Goal: Contribute content: Contribute content

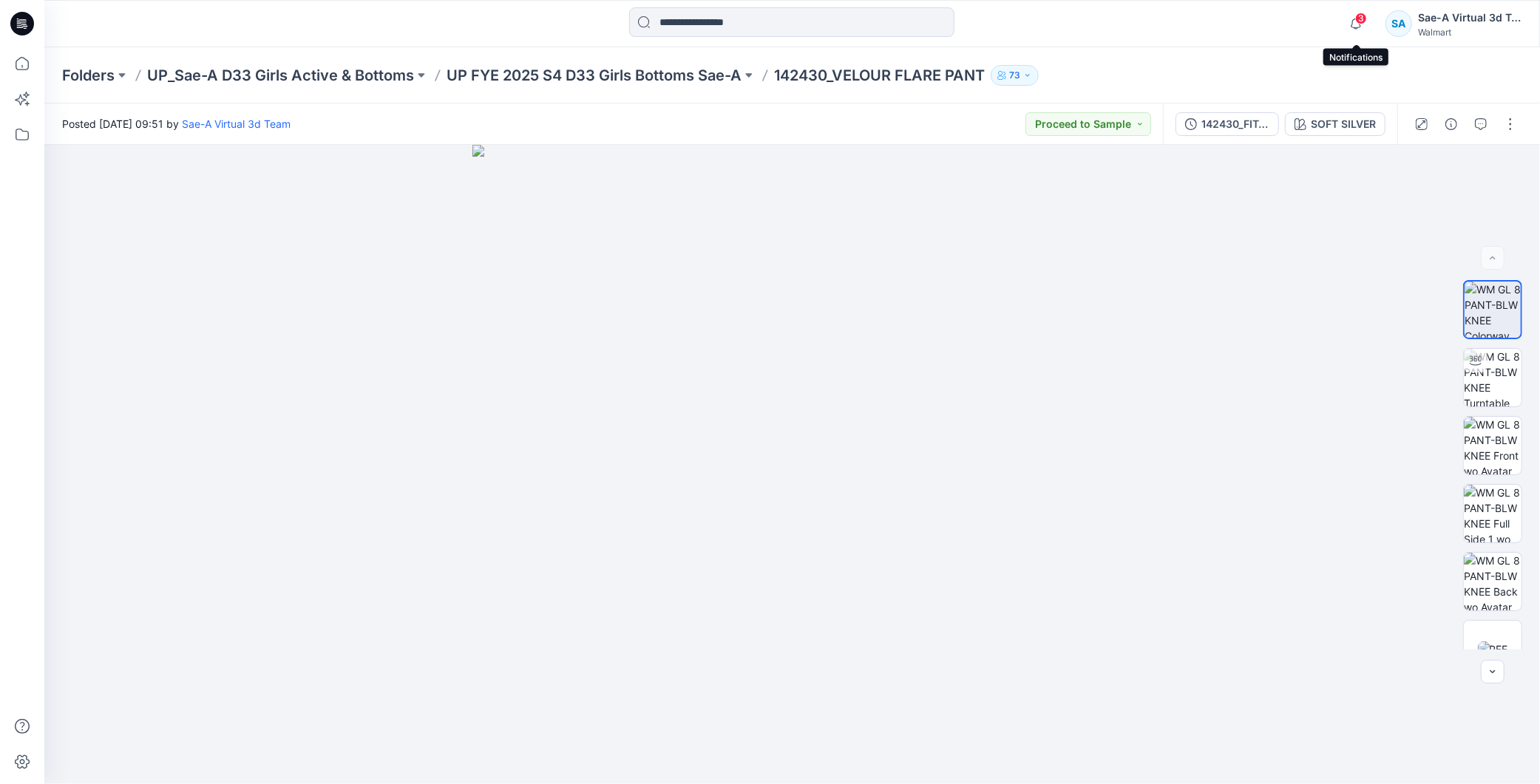
click at [1361, 16] on span "3" at bounding box center [1361, 18] width 12 height 12
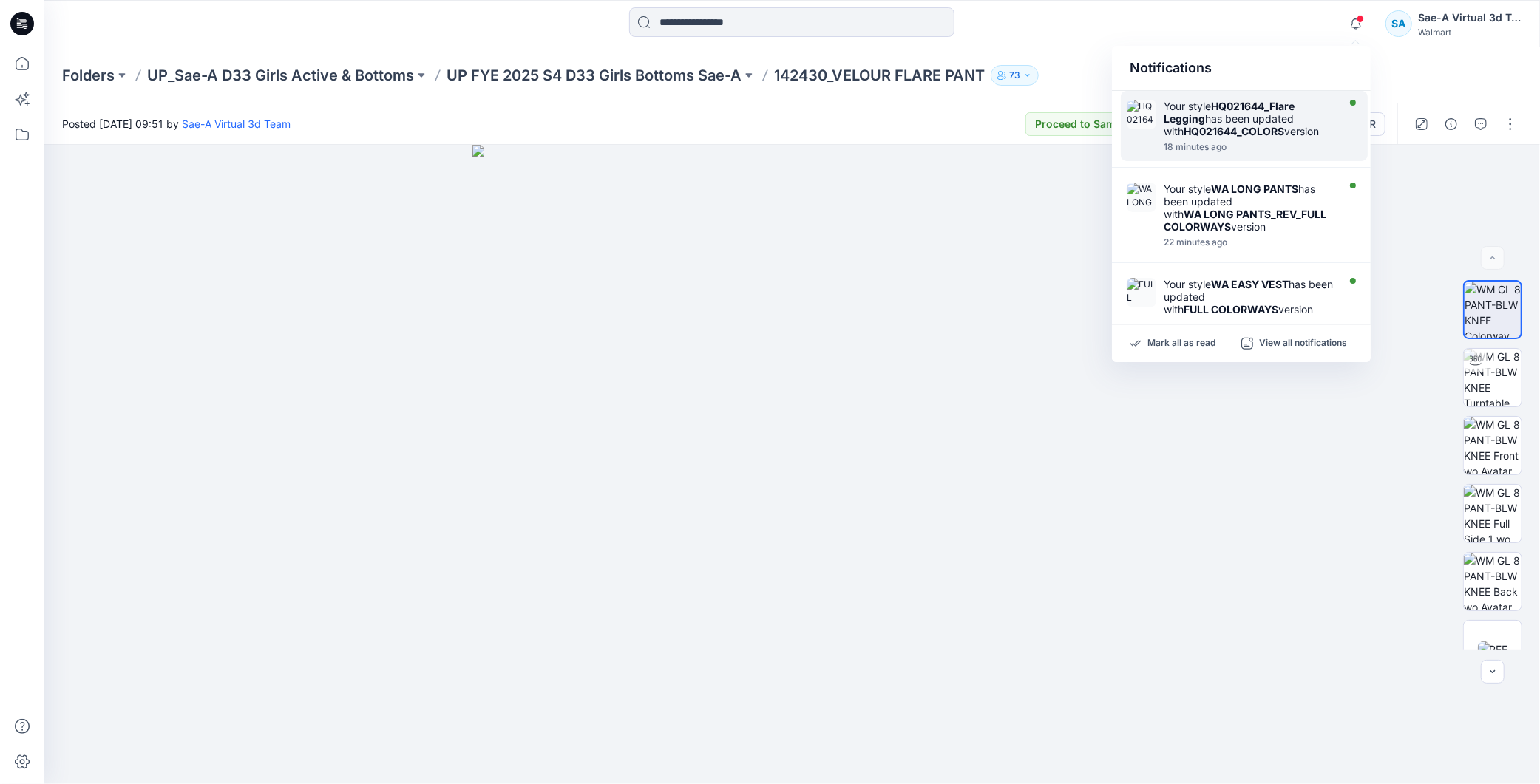
click at [1232, 114] on div "Your style HQ021644_Flare Legging has been updated with HQ021644_COLORS version" at bounding box center [1249, 118] width 170 height 38
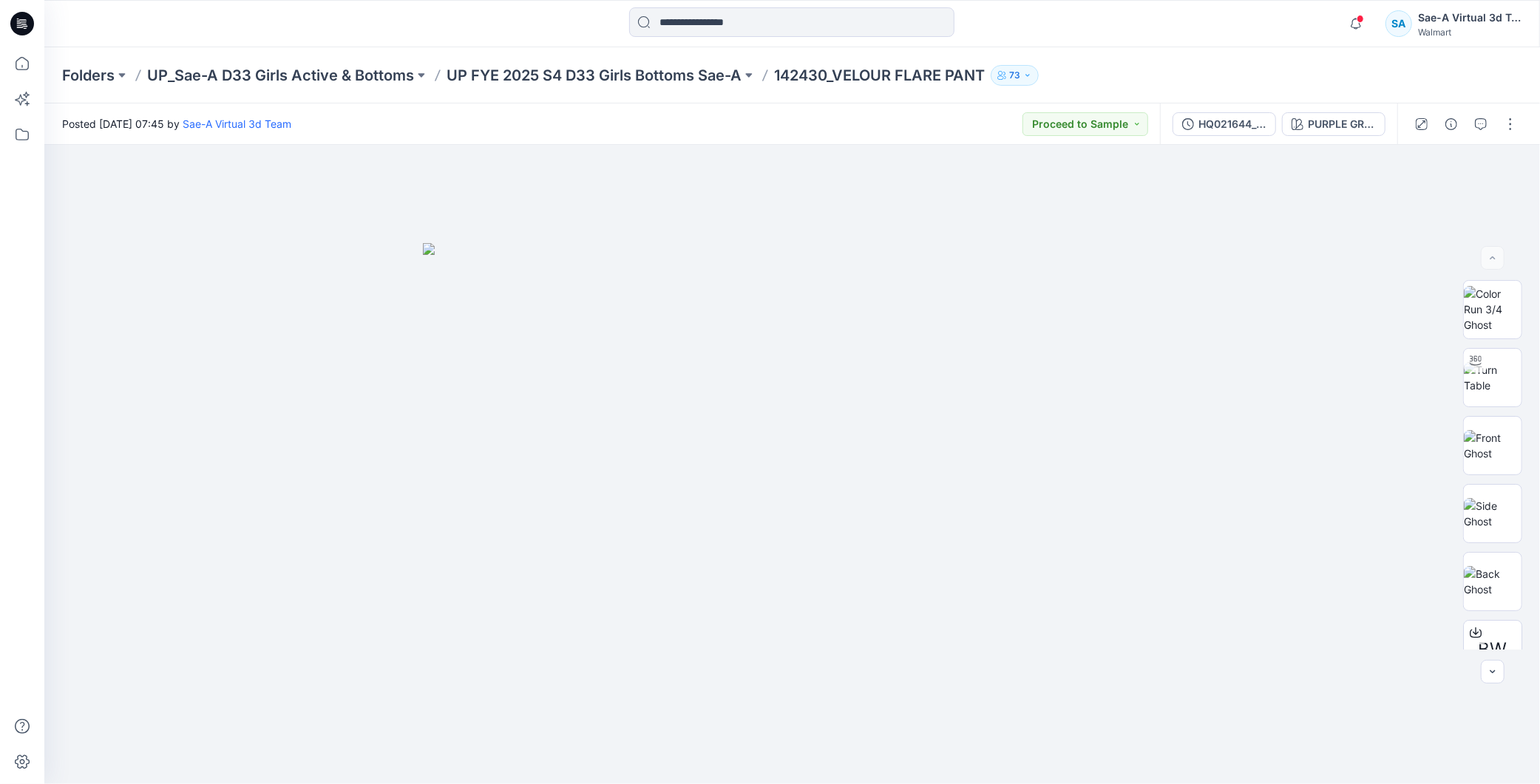
click at [32, 18] on icon at bounding box center [22, 23] width 23 height 23
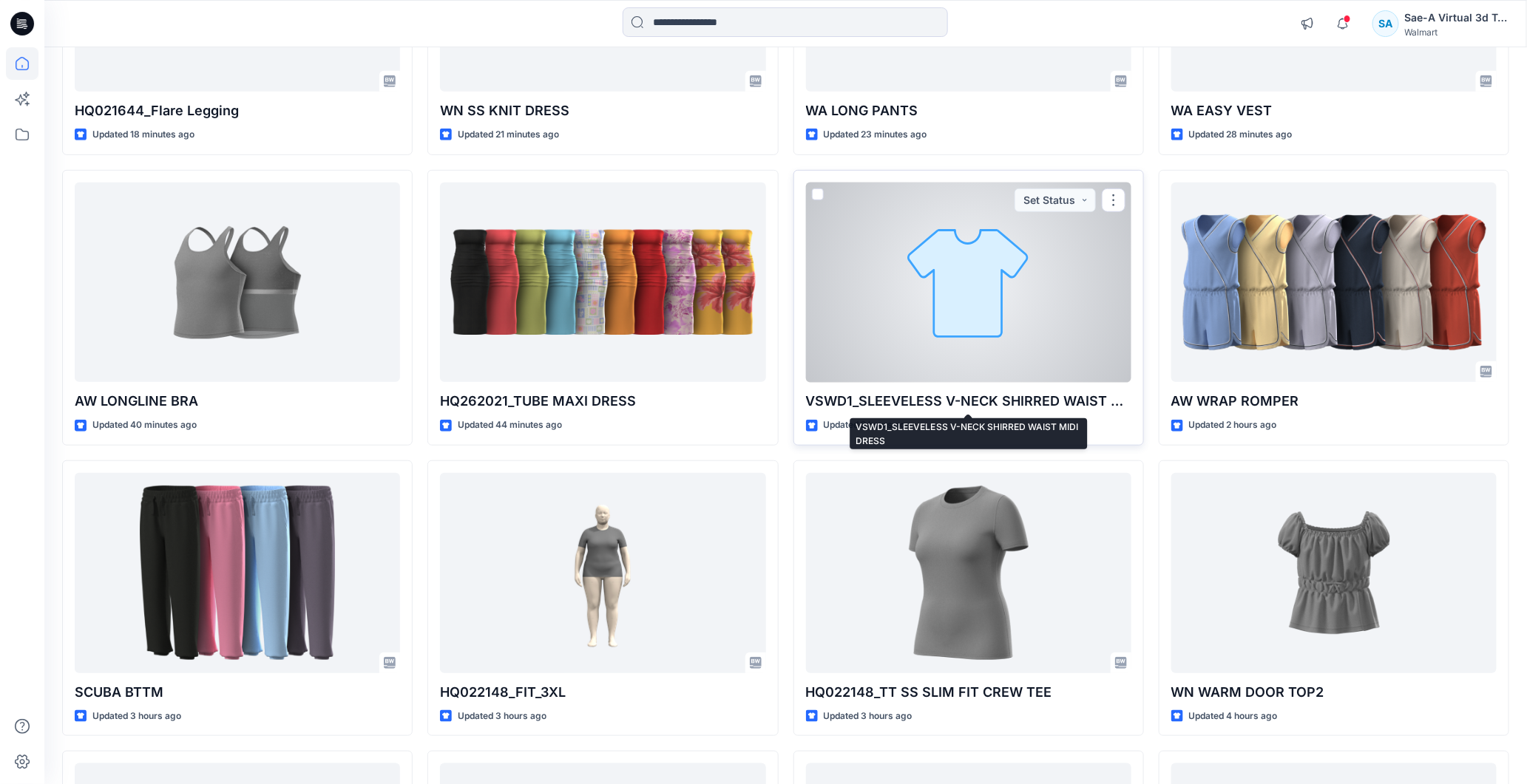
scroll to position [492, 0]
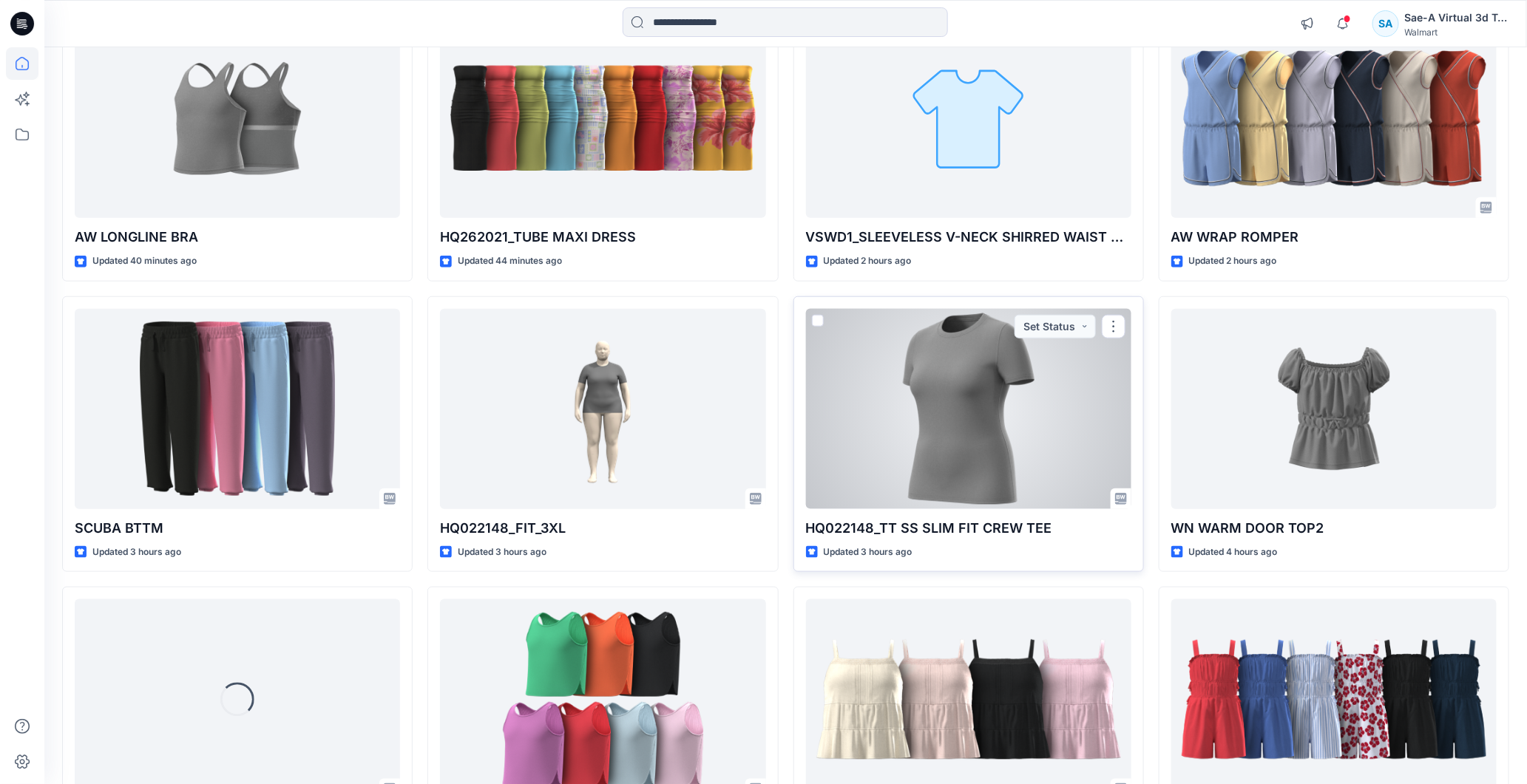
click at [961, 431] on div at bounding box center [969, 409] width 325 height 200
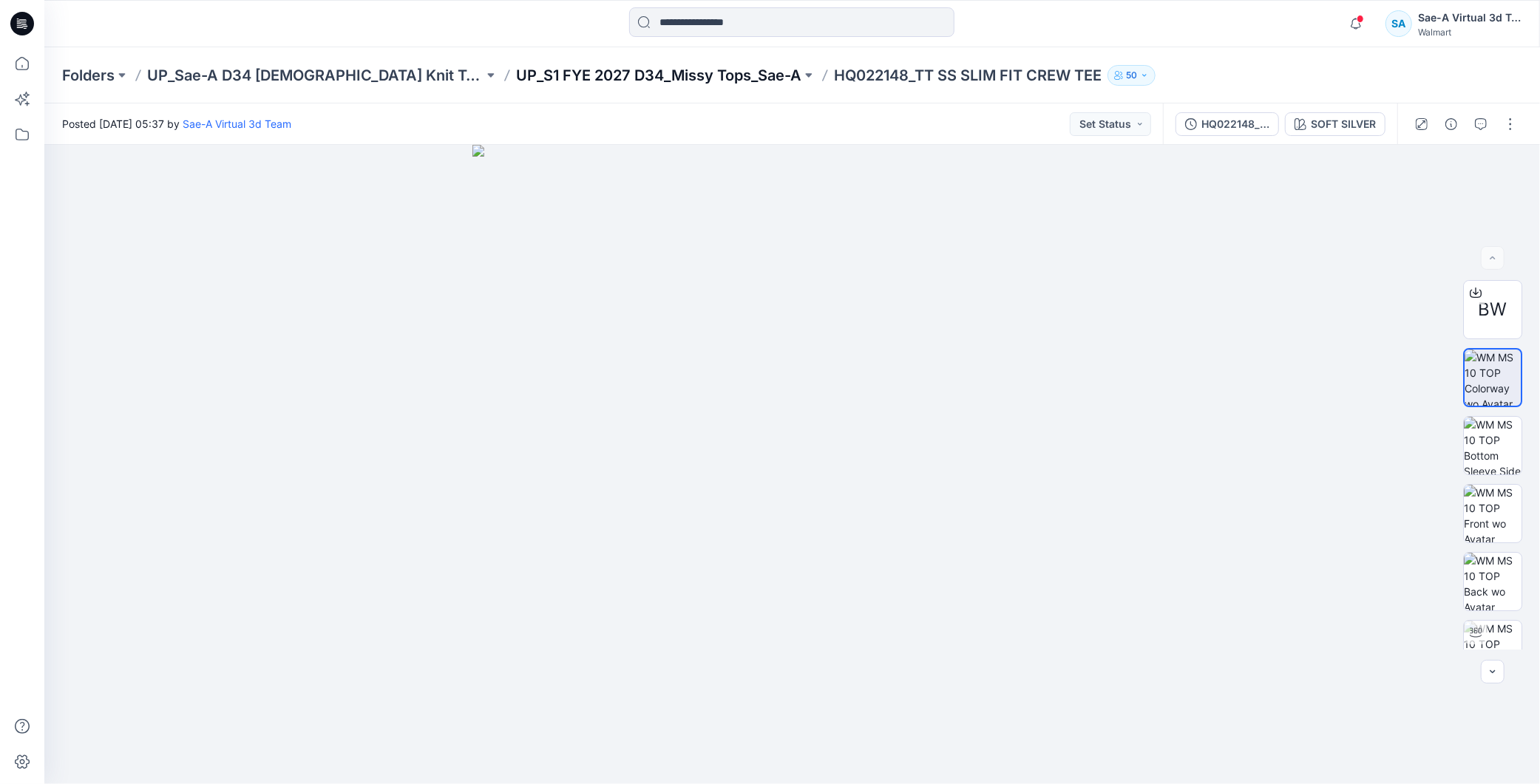
click at [615, 75] on p "UP_S1 FYE 2027 D34_Missy Tops_Sae-A" at bounding box center [659, 75] width 285 height 21
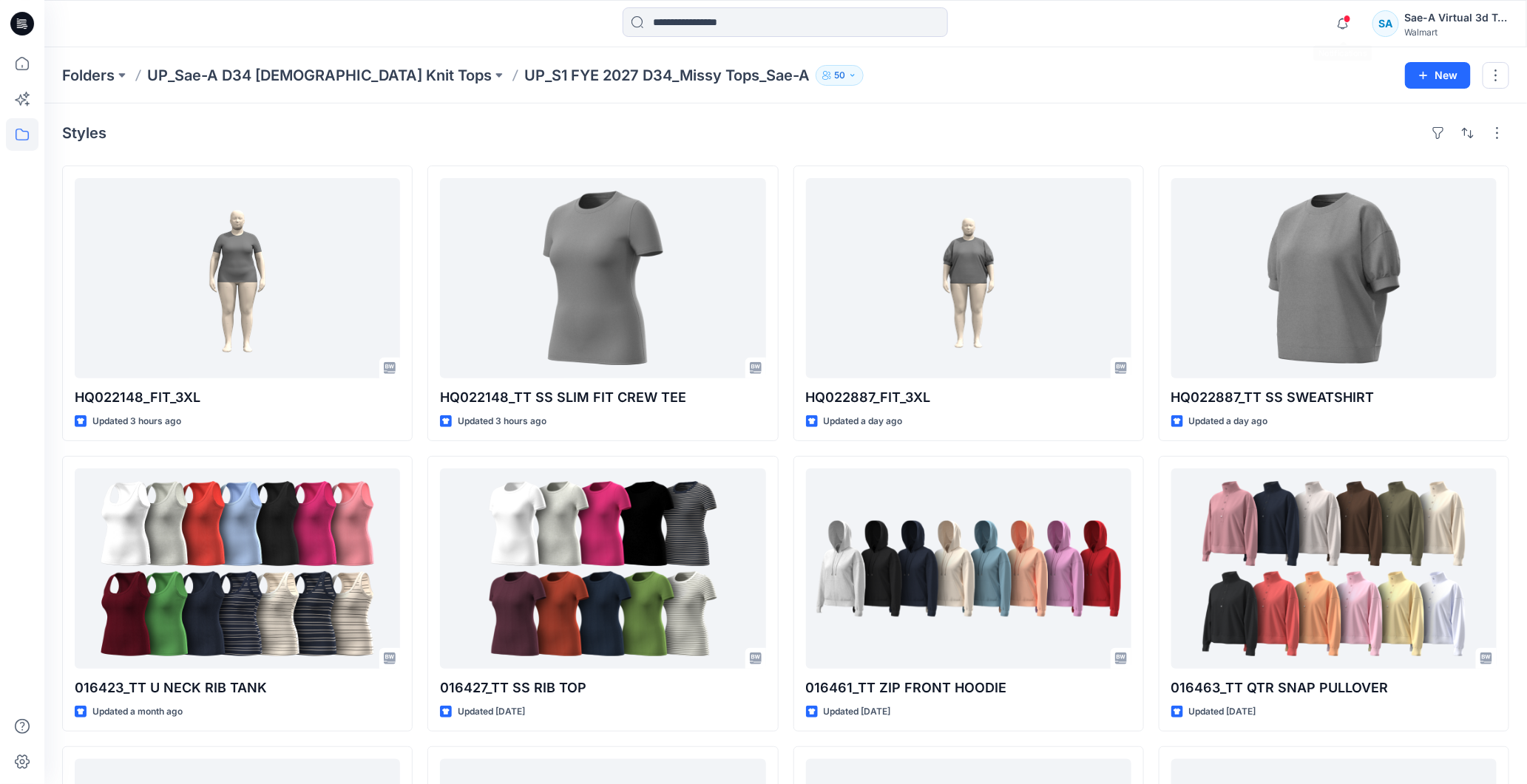
click at [1350, 23] on span at bounding box center [1348, 19] width 8 height 8
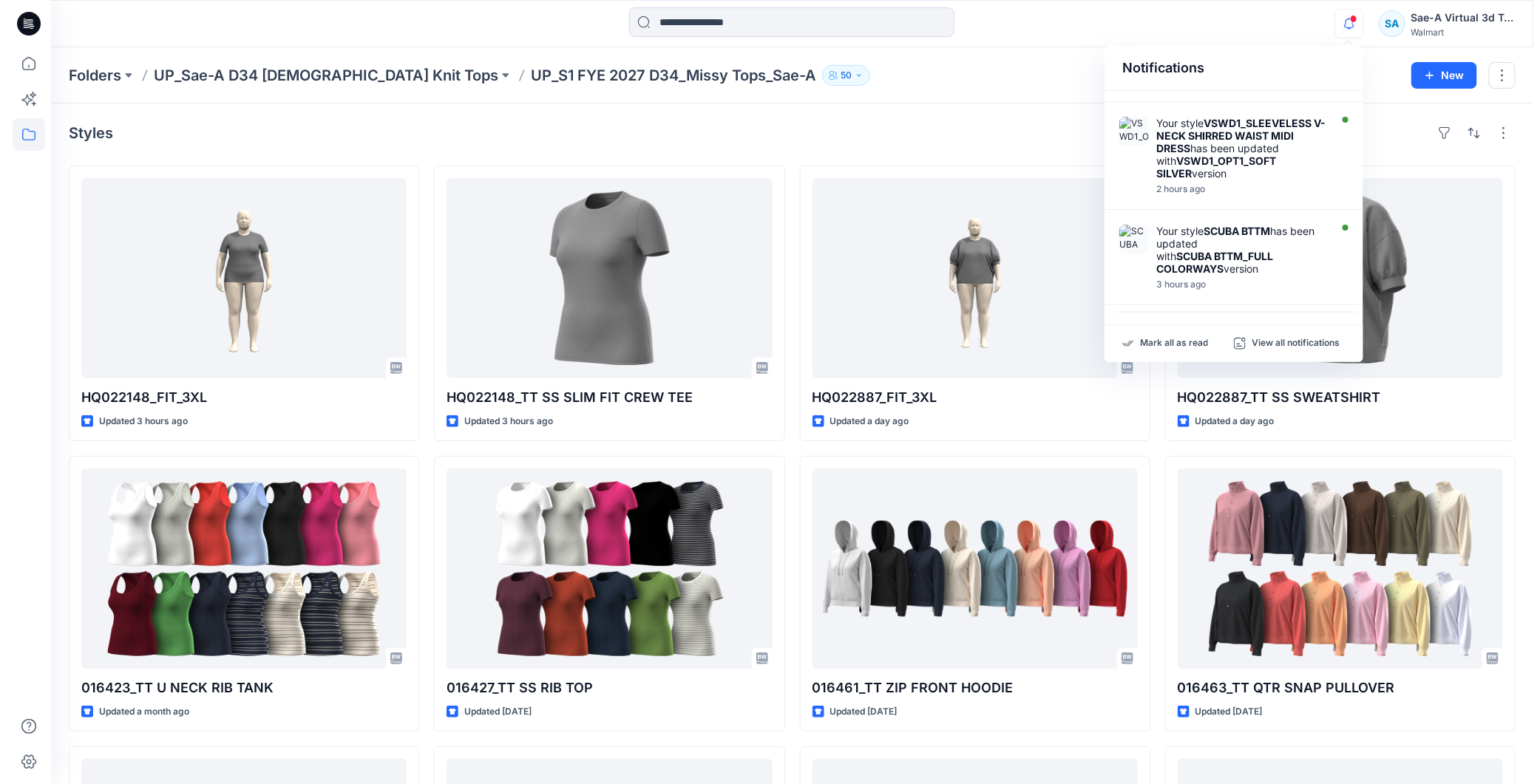
scroll to position [643, 0]
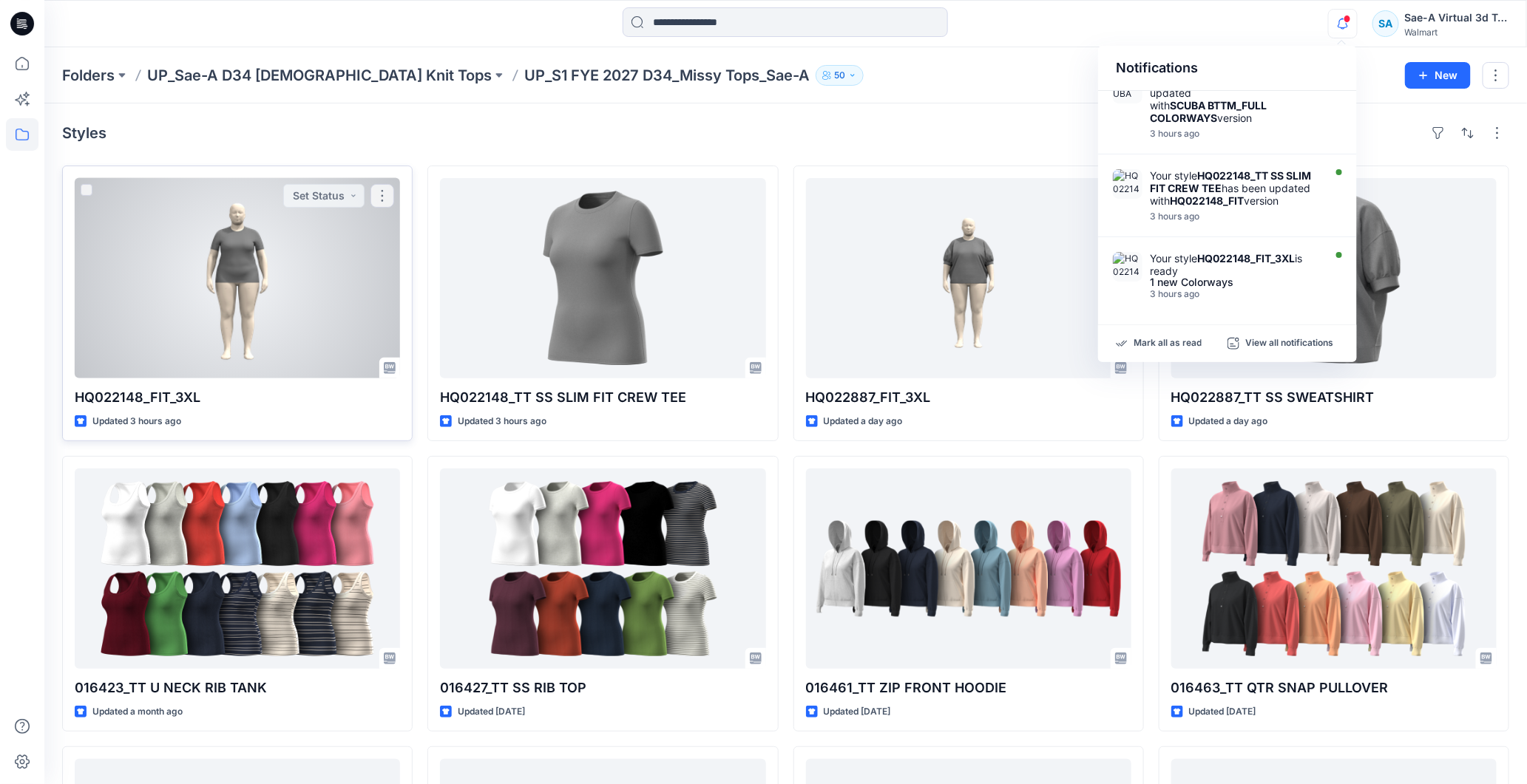
click at [257, 286] on div at bounding box center [238, 279] width 325 height 200
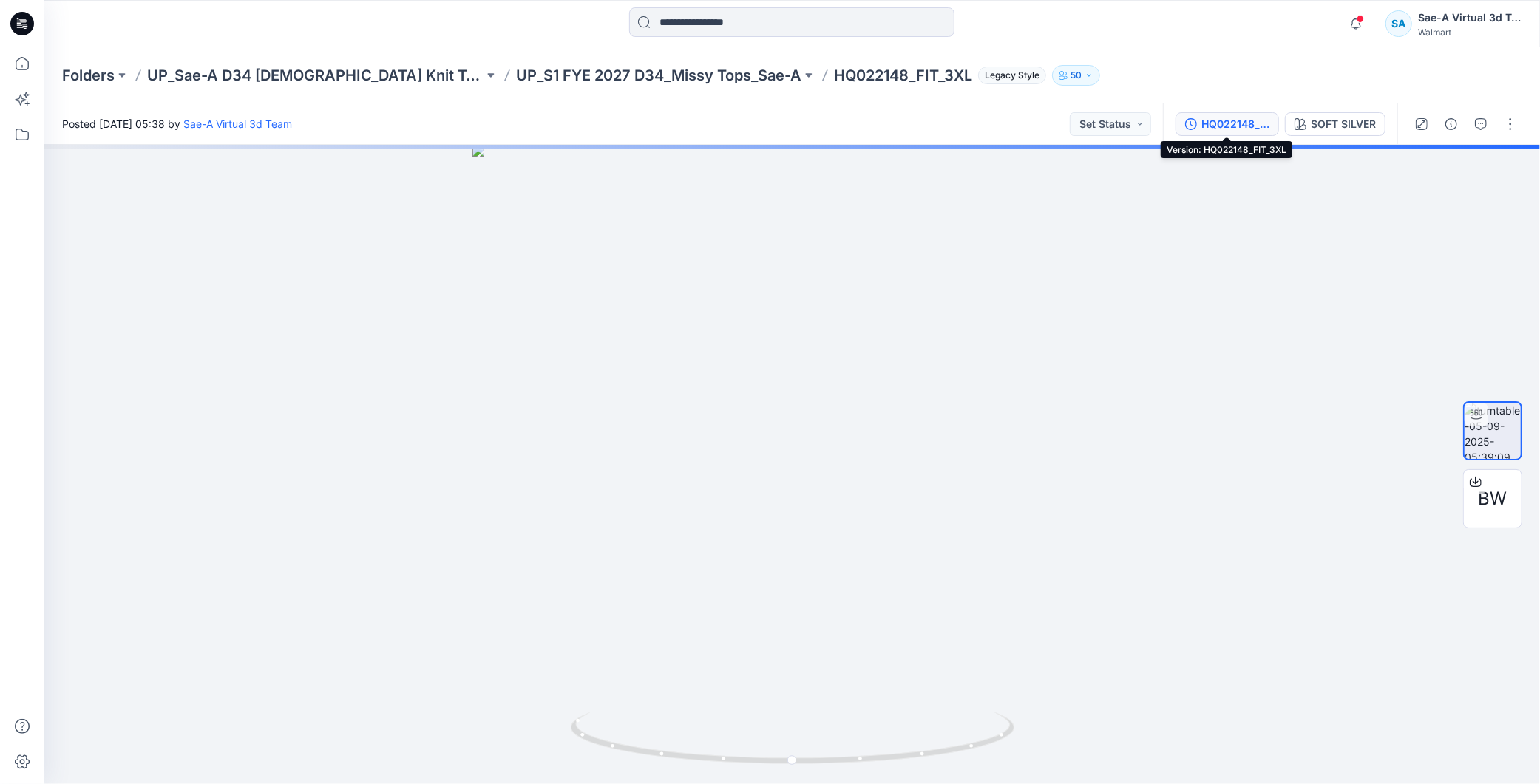
click at [1266, 122] on div "HQ022148_FIT_3XL" at bounding box center [1236, 123] width 68 height 16
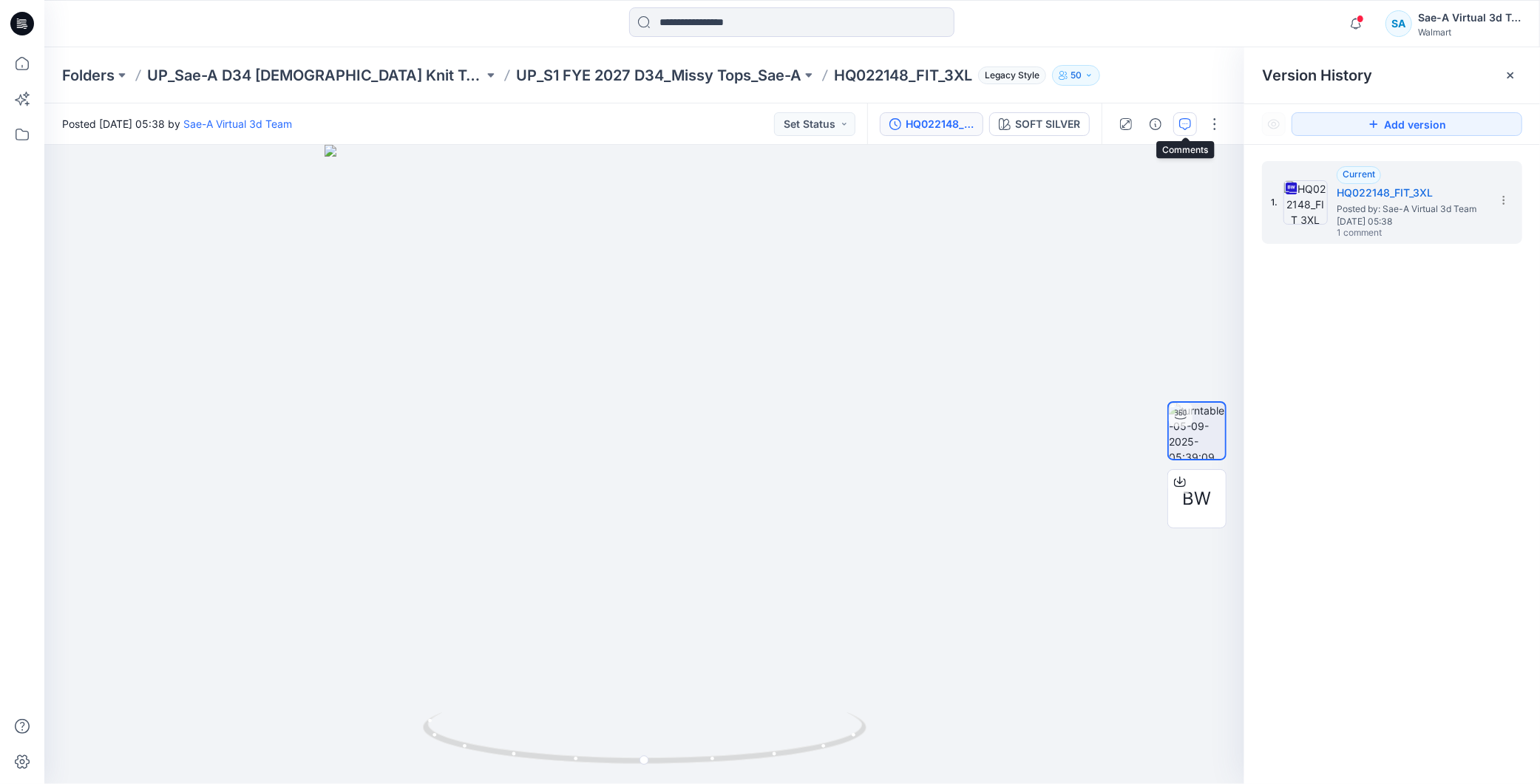
click at [1179, 131] on button "button" at bounding box center [1185, 124] width 23 height 23
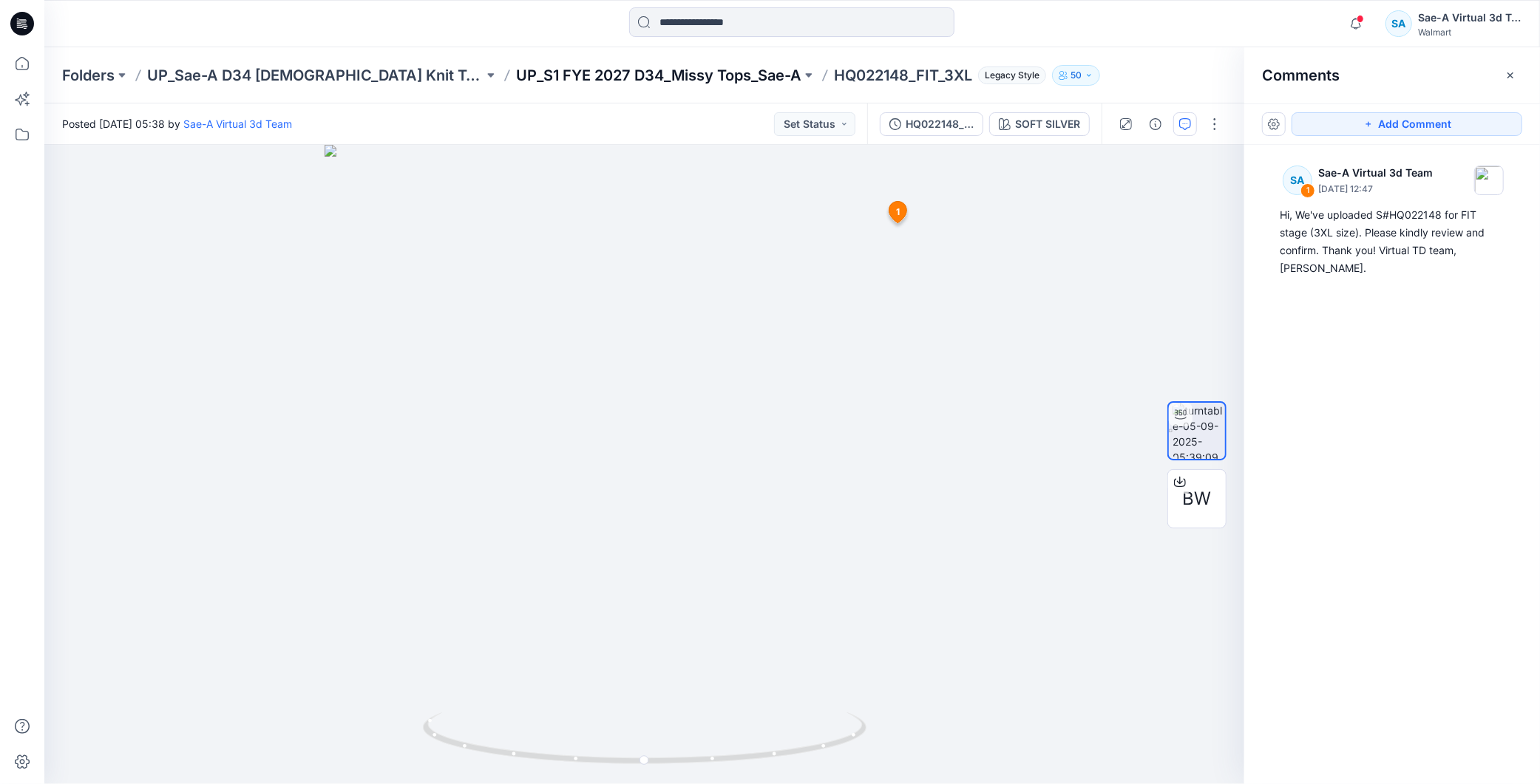
click at [589, 76] on p "UP_S1 FYE 2027 D34_Missy Tops_Sae-A" at bounding box center [659, 75] width 285 height 21
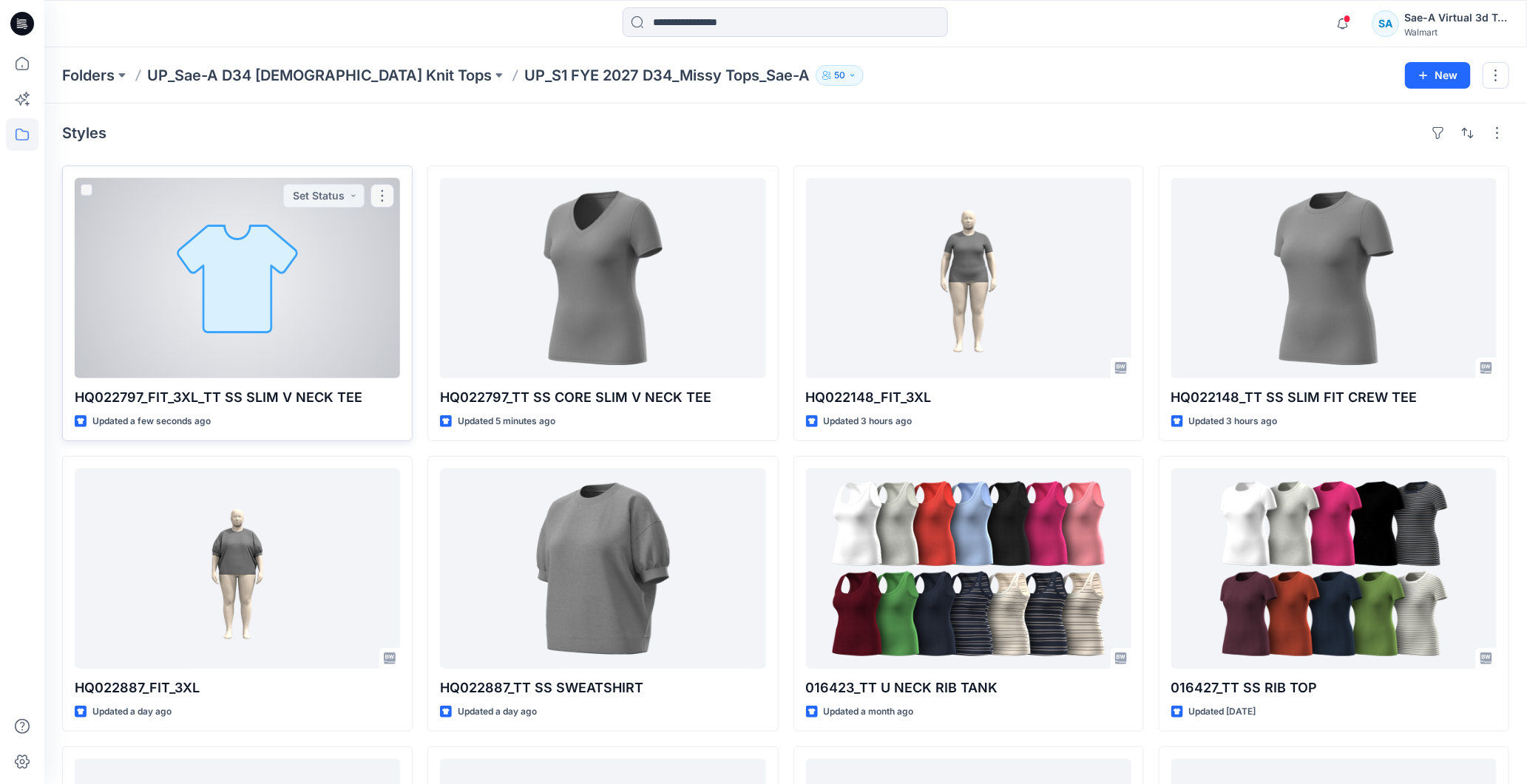
click at [242, 304] on div at bounding box center [238, 279] width 325 height 200
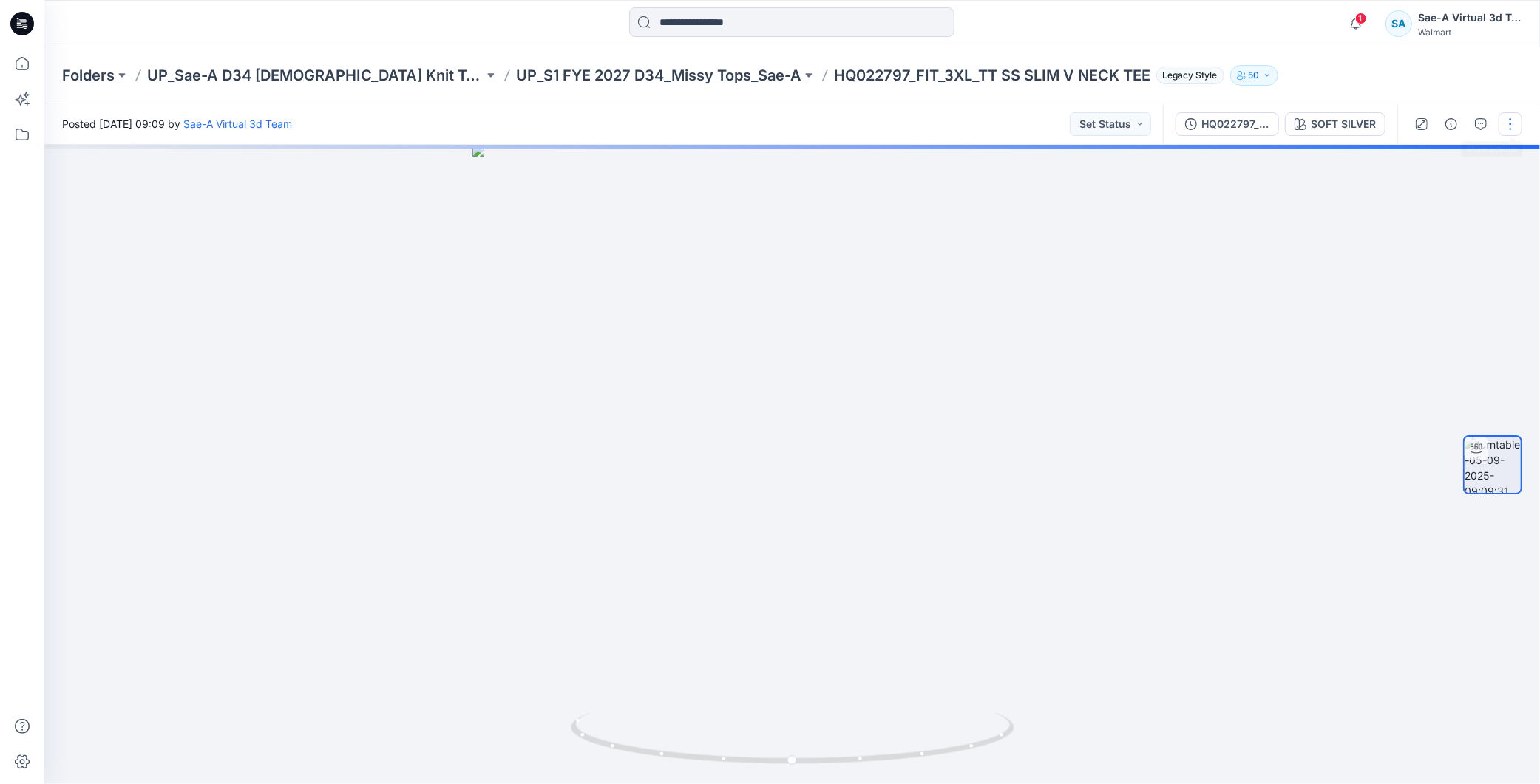
click at [1519, 120] on button "button" at bounding box center [1511, 124] width 23 height 23
click at [1430, 160] on button "Edit" at bounding box center [1448, 158] width 136 height 28
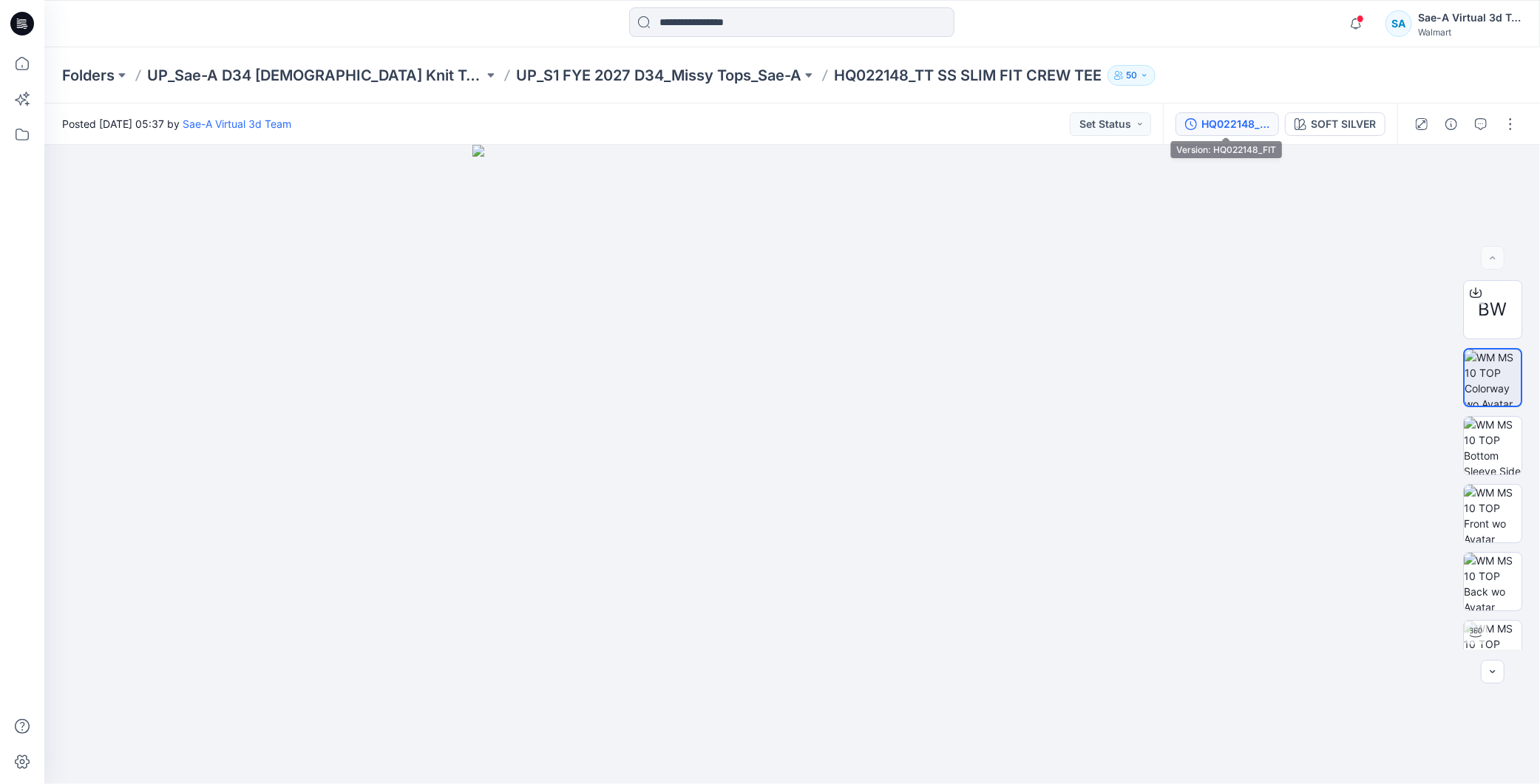
click at [1233, 124] on div "HQ022148_FIT" at bounding box center [1236, 123] width 68 height 16
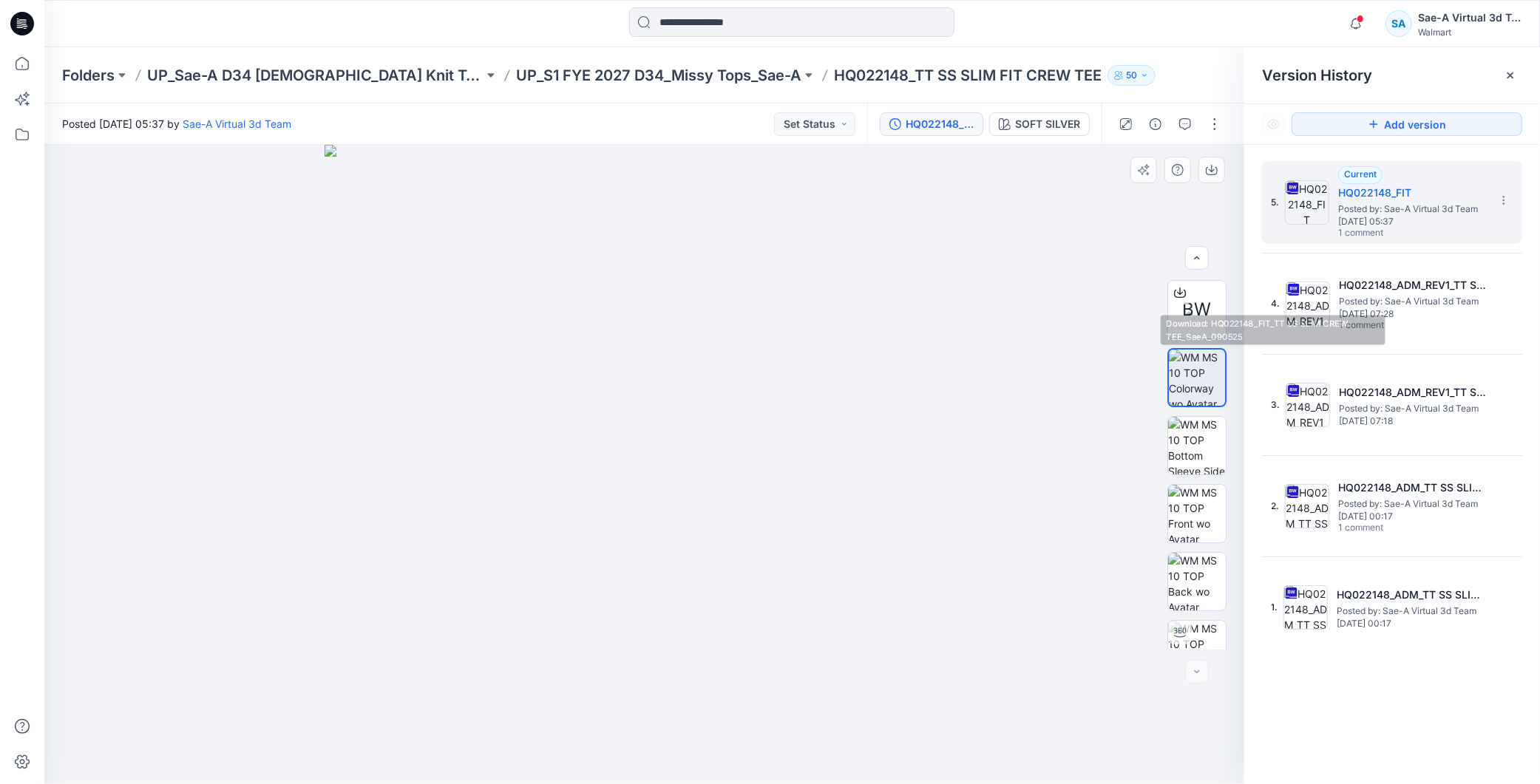
scroll to position [29, 0]
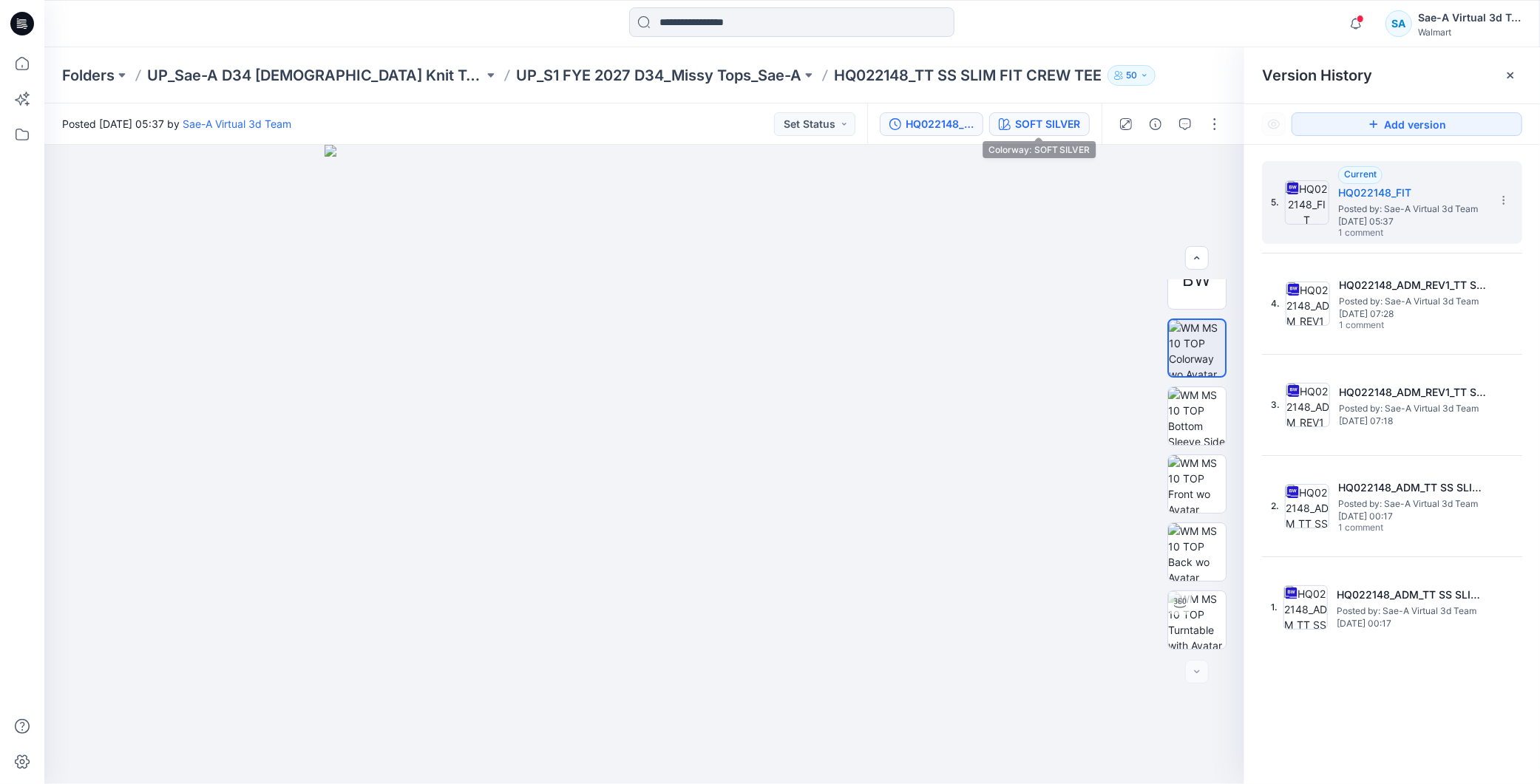
click at [1046, 116] on div "SOFT SILVER" at bounding box center [1048, 123] width 65 height 16
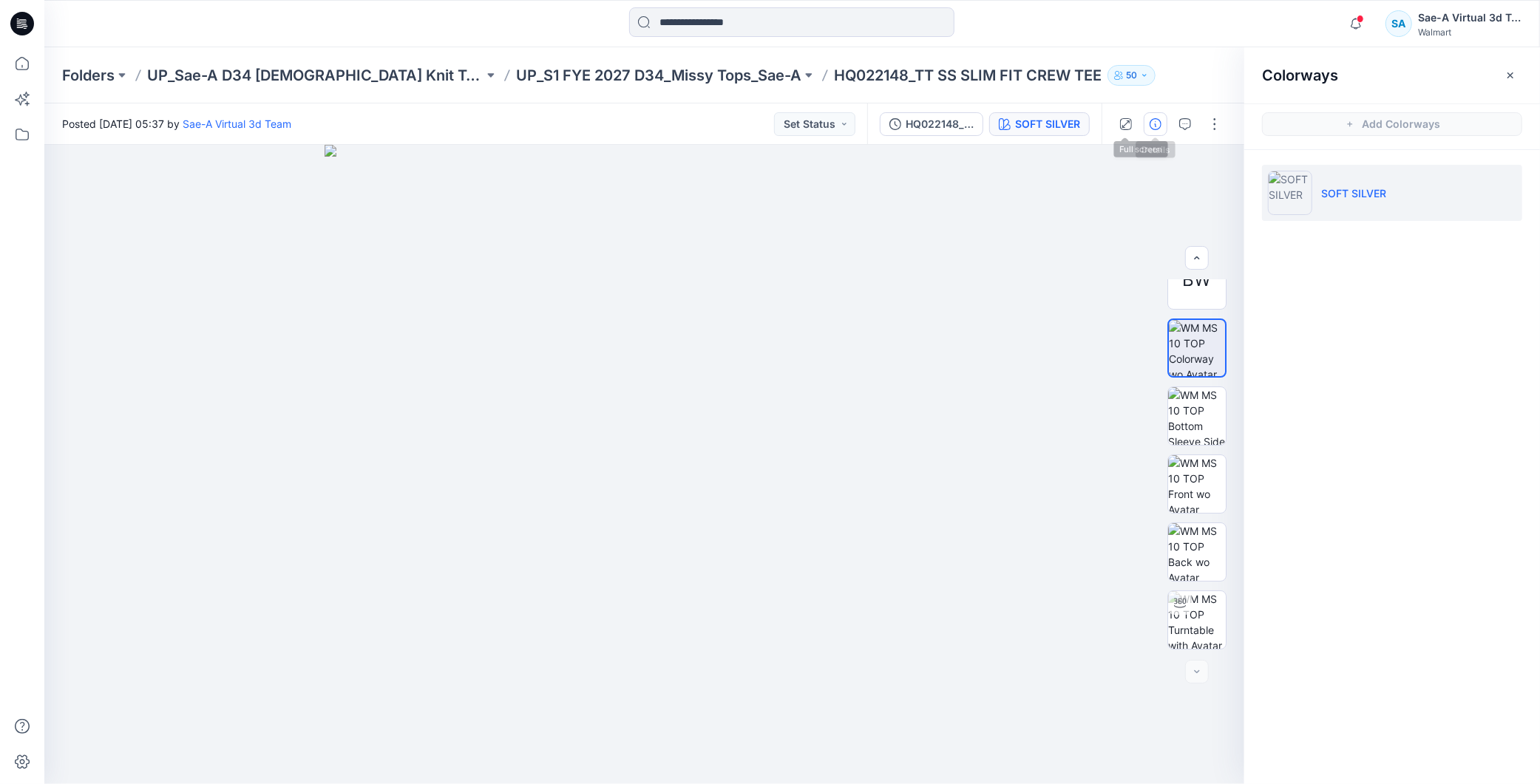
click at [1161, 133] on button "button" at bounding box center [1155, 124] width 23 height 23
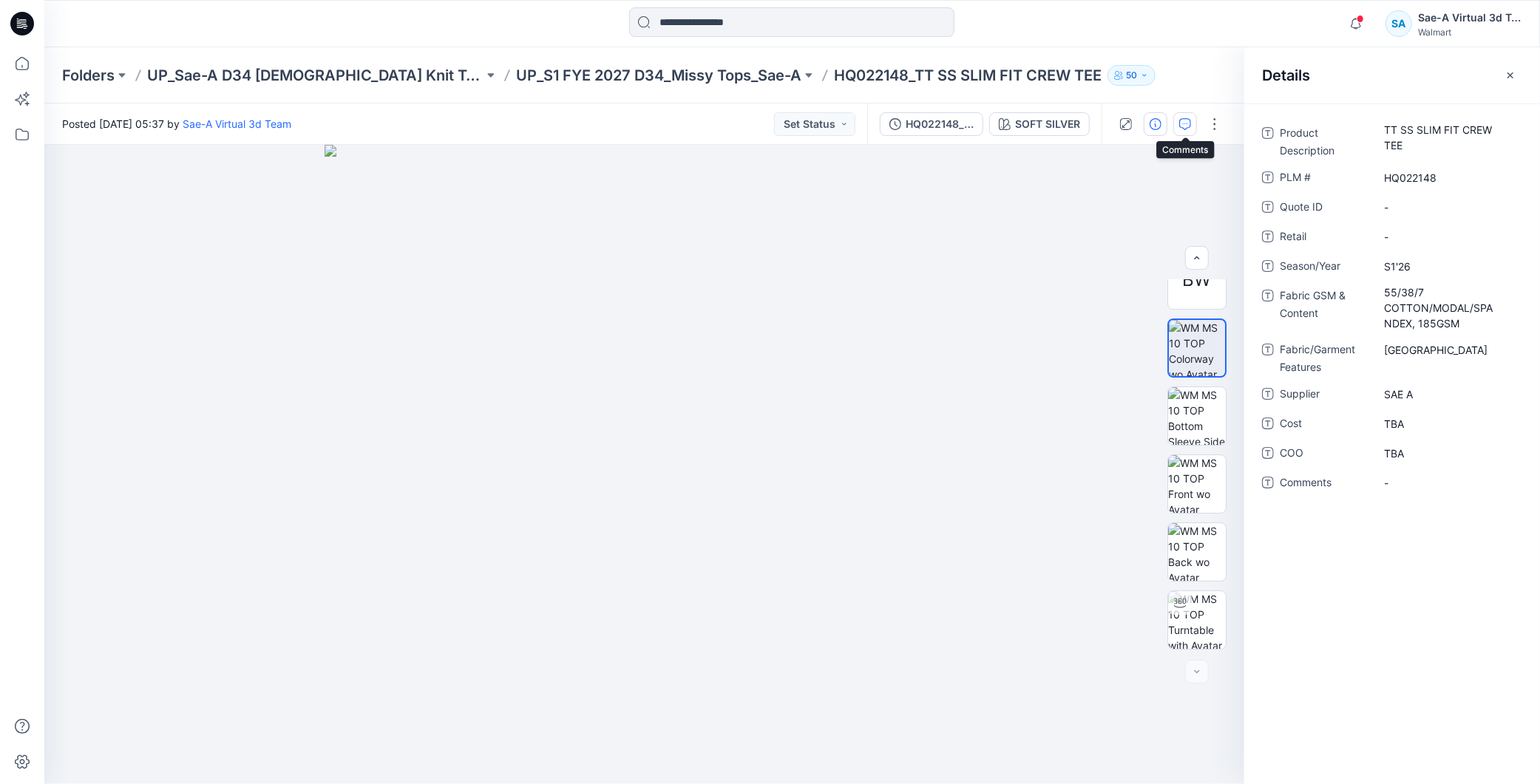
click at [1177, 121] on button "button" at bounding box center [1185, 124] width 23 height 23
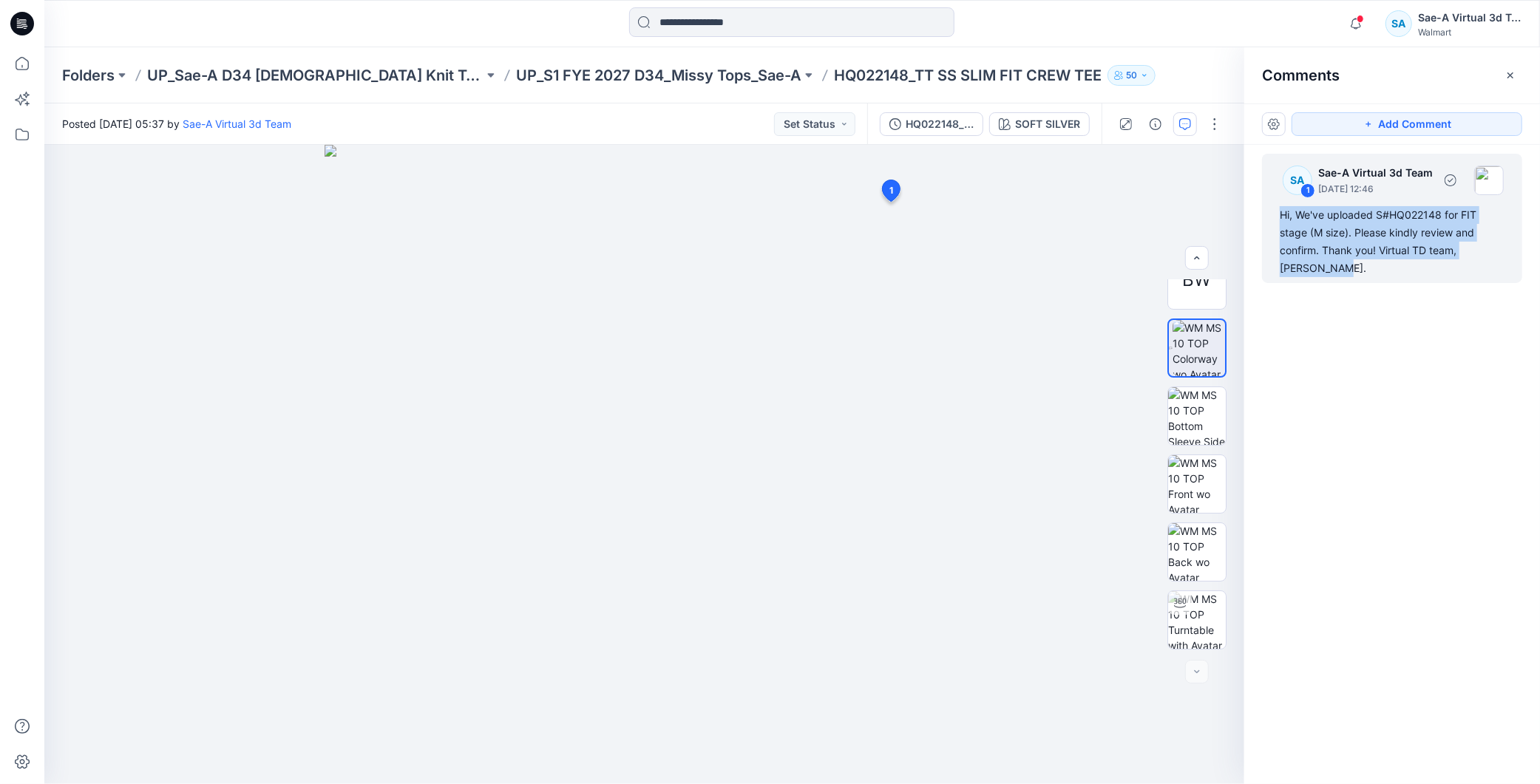
drag, startPoint x: 1315, startPoint y: 275, endPoint x: 1280, endPoint y: 212, distance: 72.1
click at [1280, 212] on div "Hi, We've uploaded S#HQ022148 for FIT stage (M size). Please kindly review and …" at bounding box center [1392, 241] width 224 height 71
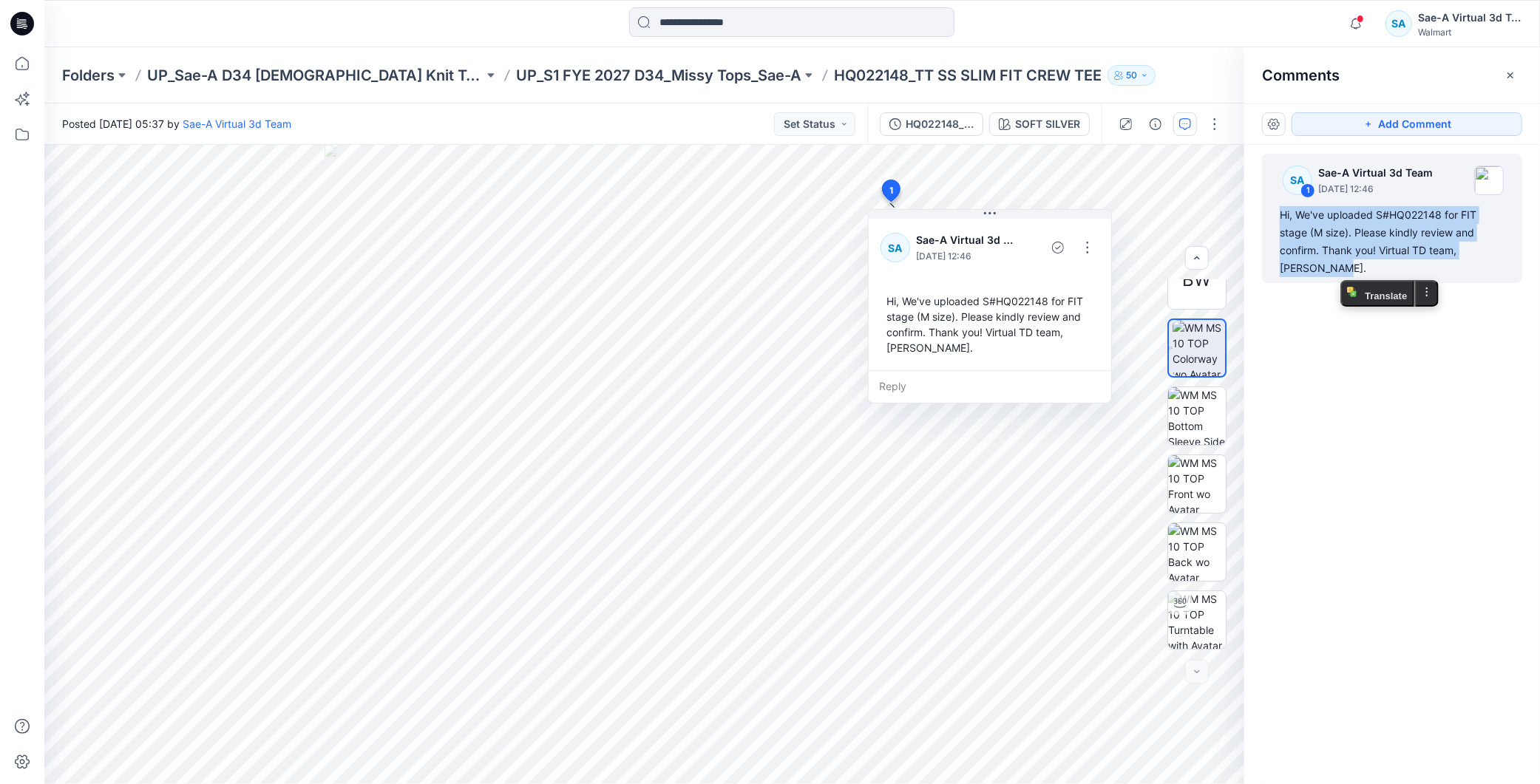
copy div "Hi, We've uploaded S#HQ022148 for FIT stage (M size). Please kindly review and …"
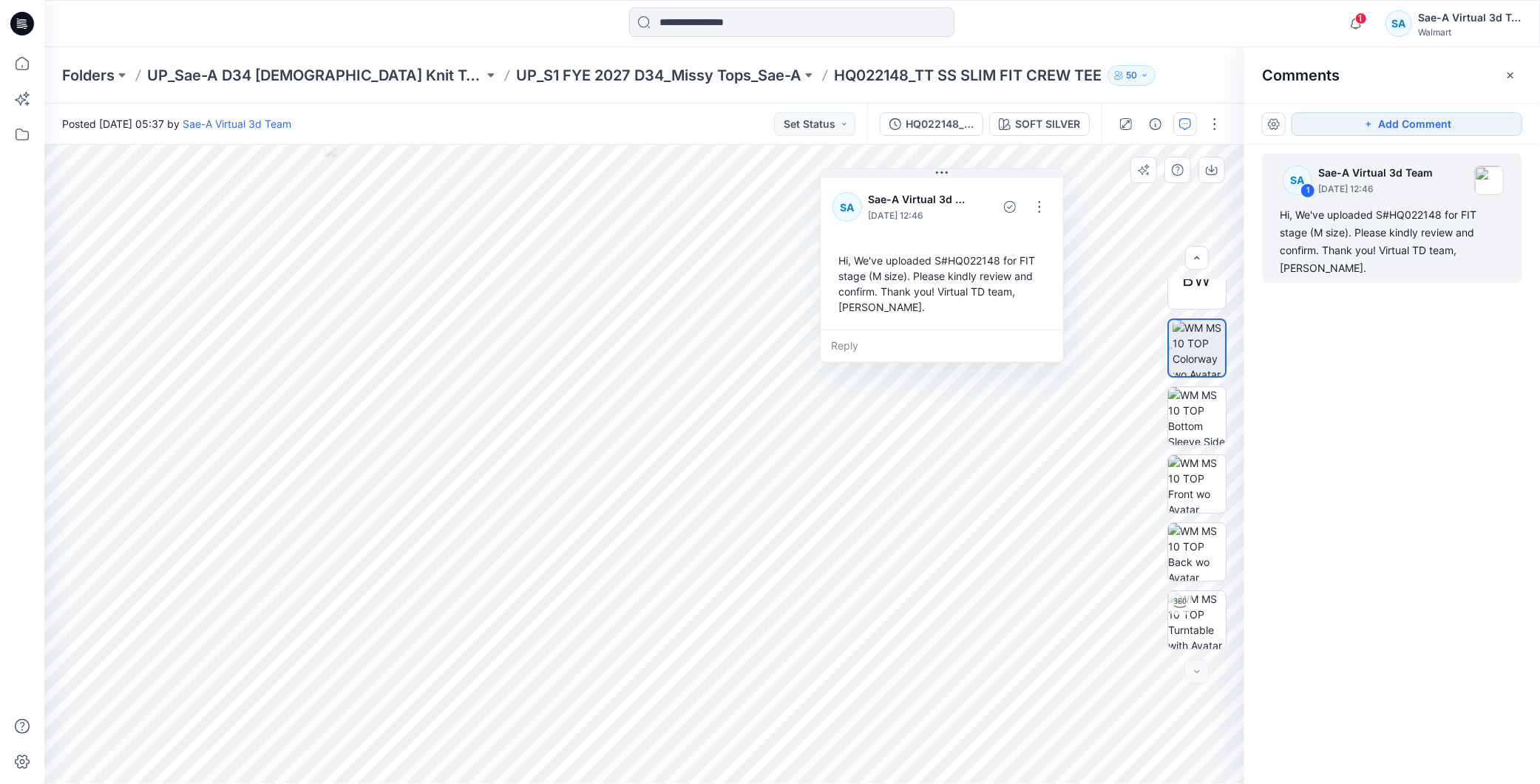
drag, startPoint x: 914, startPoint y: 336, endPoint x: 891, endPoint y: 306, distance: 37.8
click at [891, 306] on div "Hi, We've uploaded S#HQ022148 for FIT stage (M size). Please kindly review and …" at bounding box center [942, 284] width 219 height 74
click at [1049, 203] on button "button" at bounding box center [1039, 206] width 23 height 23
click at [1031, 238] on p "Edit comment" at bounding box center [1043, 240] width 67 height 16
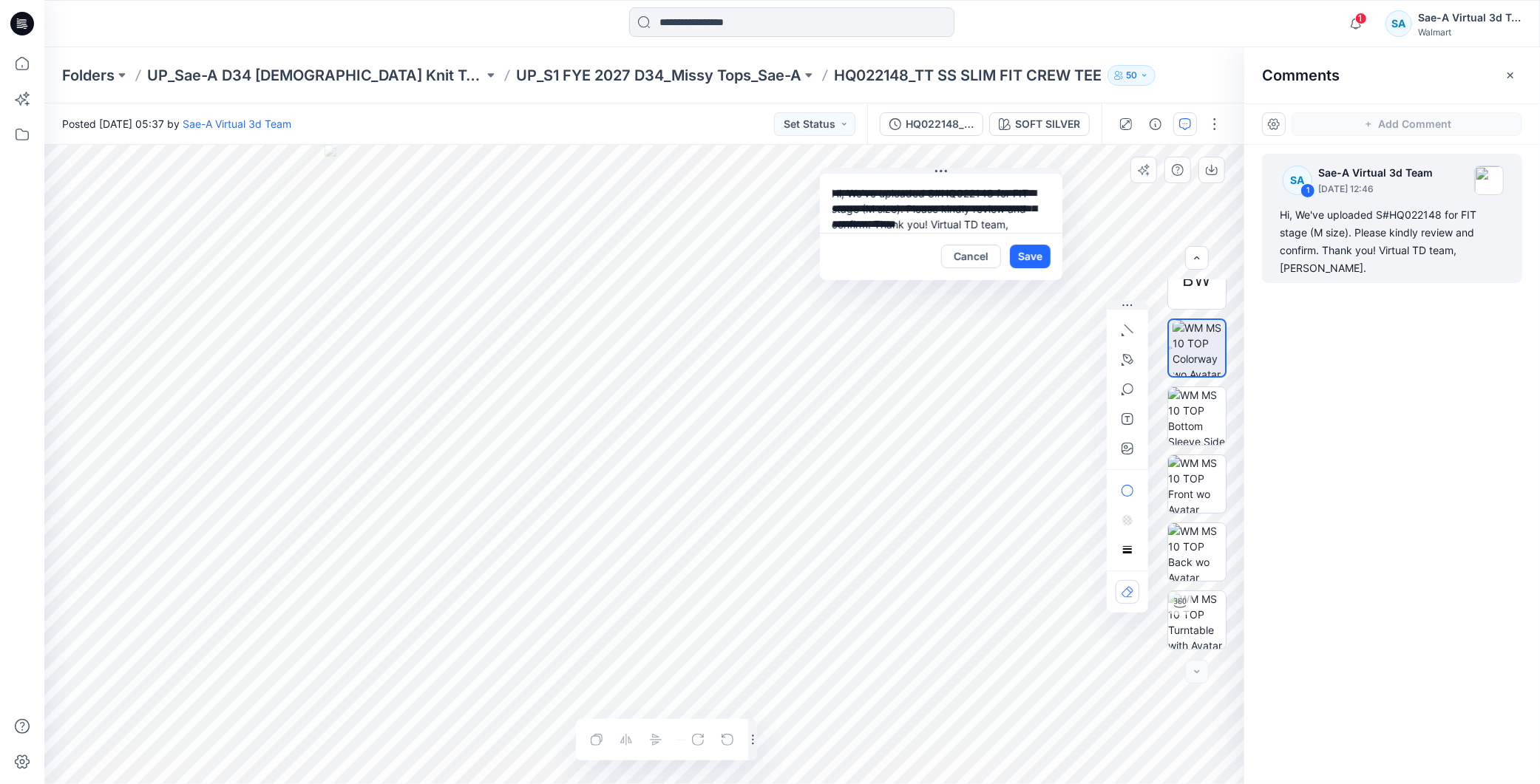
scroll to position [13, 0]
click at [963, 256] on button "Cancel" at bounding box center [971, 256] width 60 height 23
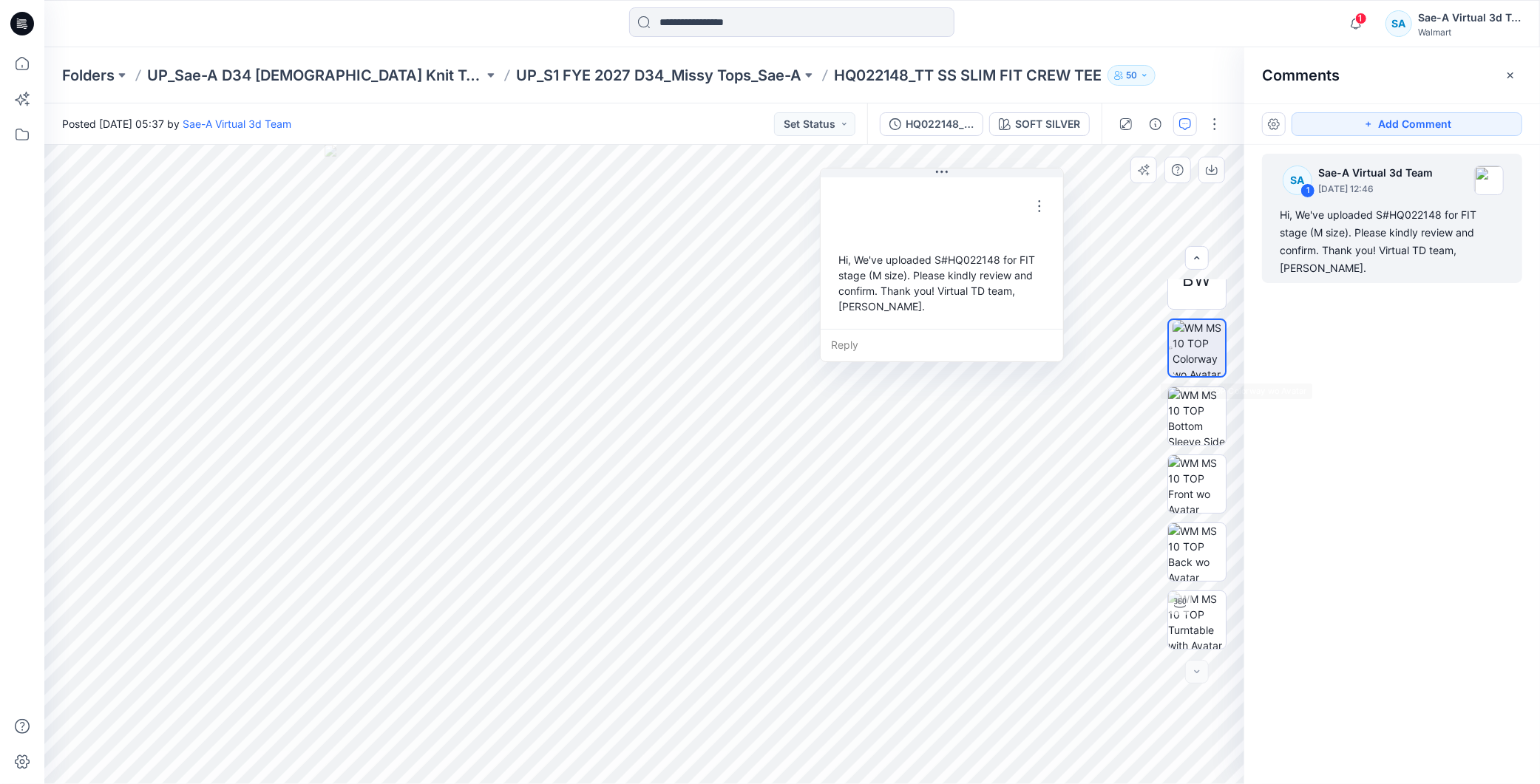
click at [1387, 405] on div "SA 1 Sae-A Virtual 3d Team September 05, 2025 12:46 Hi, We've uploaded S#HQ0221…" at bounding box center [1392, 437] width 296 height 585
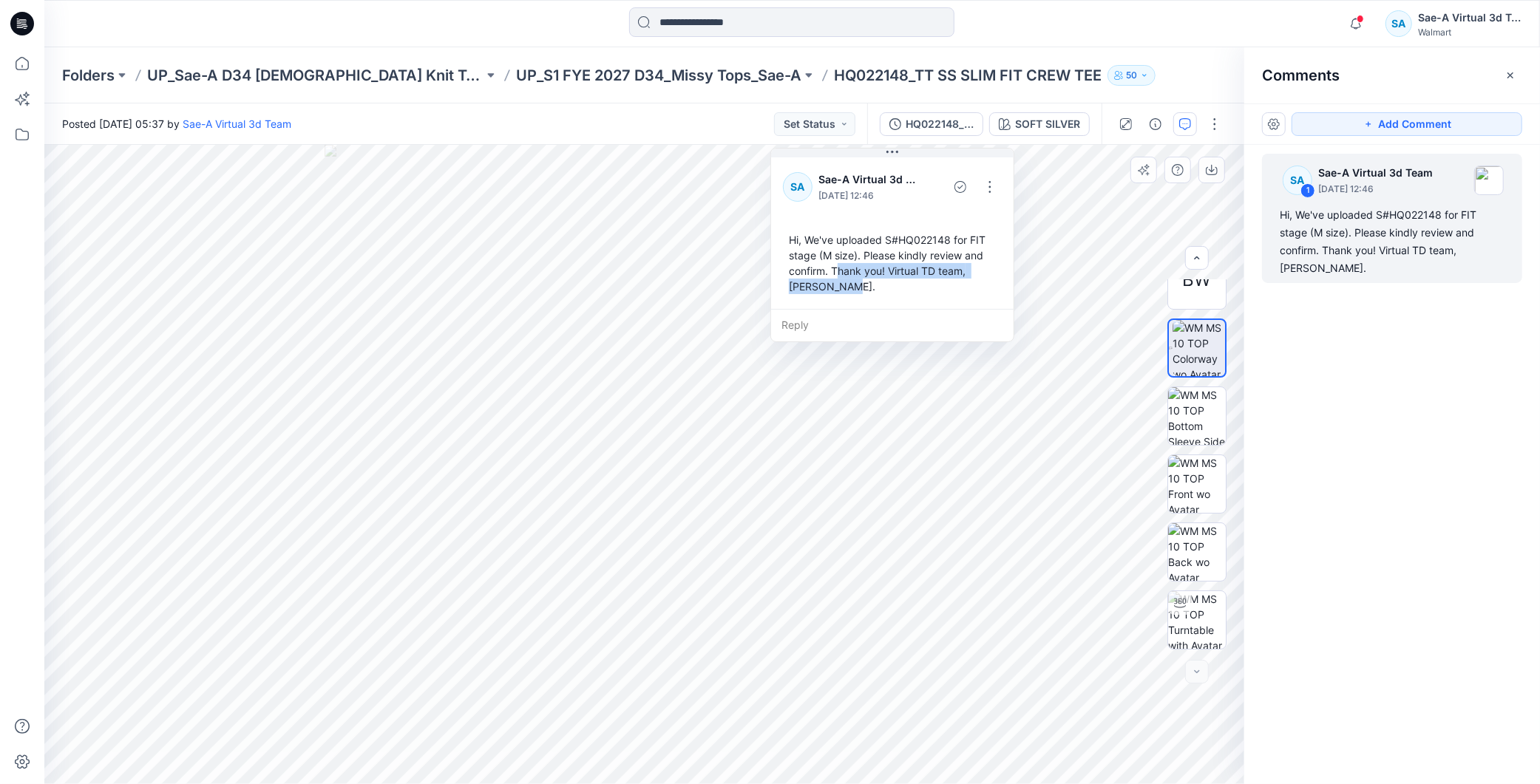
drag, startPoint x: 890, startPoint y: 308, endPoint x: 841, endPoint y: 274, distance: 59.6
click at [841, 274] on div "Hi, We've uploaded S#HQ022148 for FIT stage (M size). Please kindly review and …" at bounding box center [893, 263] width 219 height 74
click at [853, 300] on div "SA Sae-A Virtual 3d Team September 05, 2025 12:46 Hi, We've uploaded S#HQ022148…" at bounding box center [892, 231] width 243 height 154
click at [991, 183] on button "button" at bounding box center [990, 187] width 23 height 23
click at [959, 218] on p "Edit comment" at bounding box center [993, 221] width 67 height 16
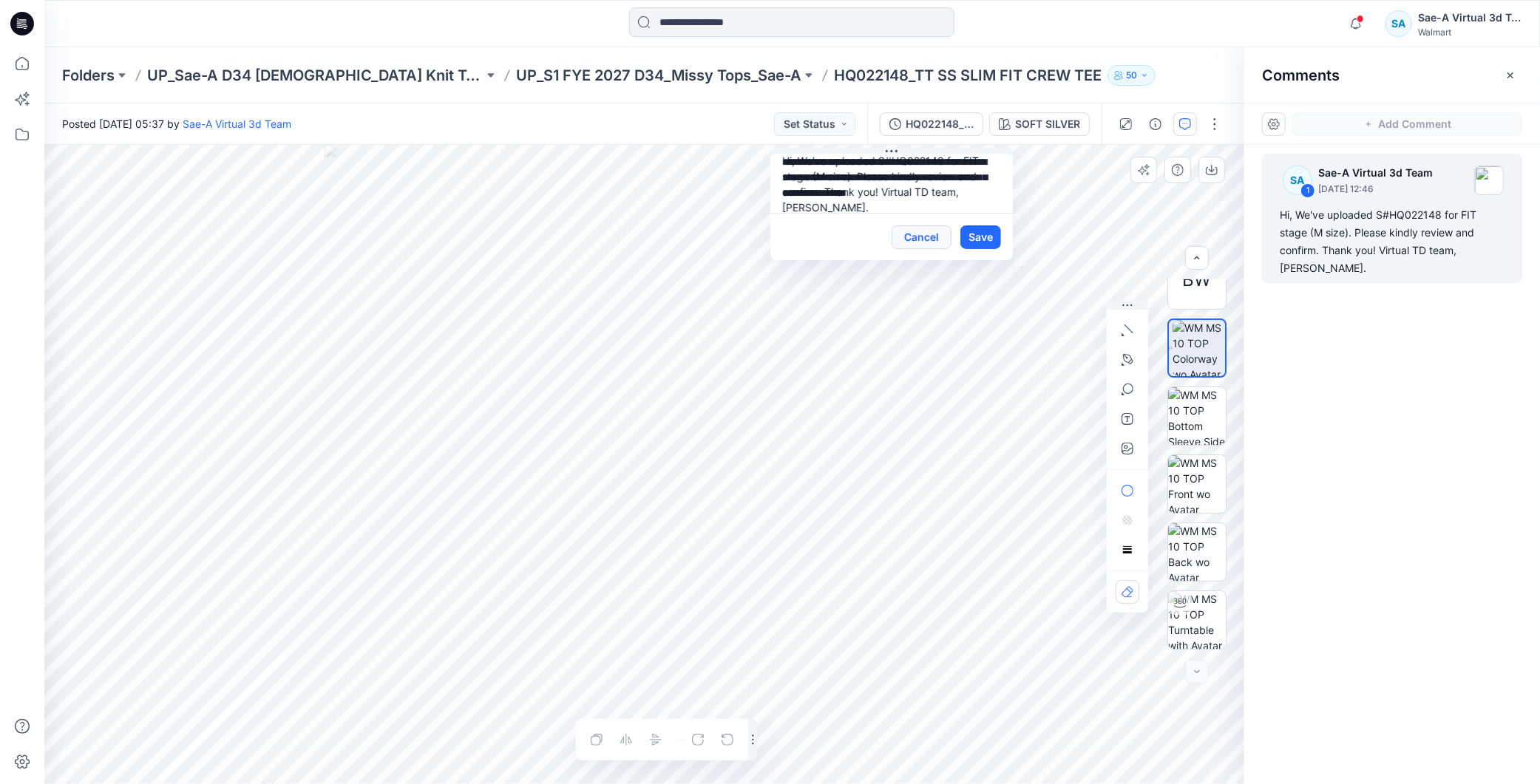
click at [917, 242] on button "Cancel" at bounding box center [922, 237] width 60 height 23
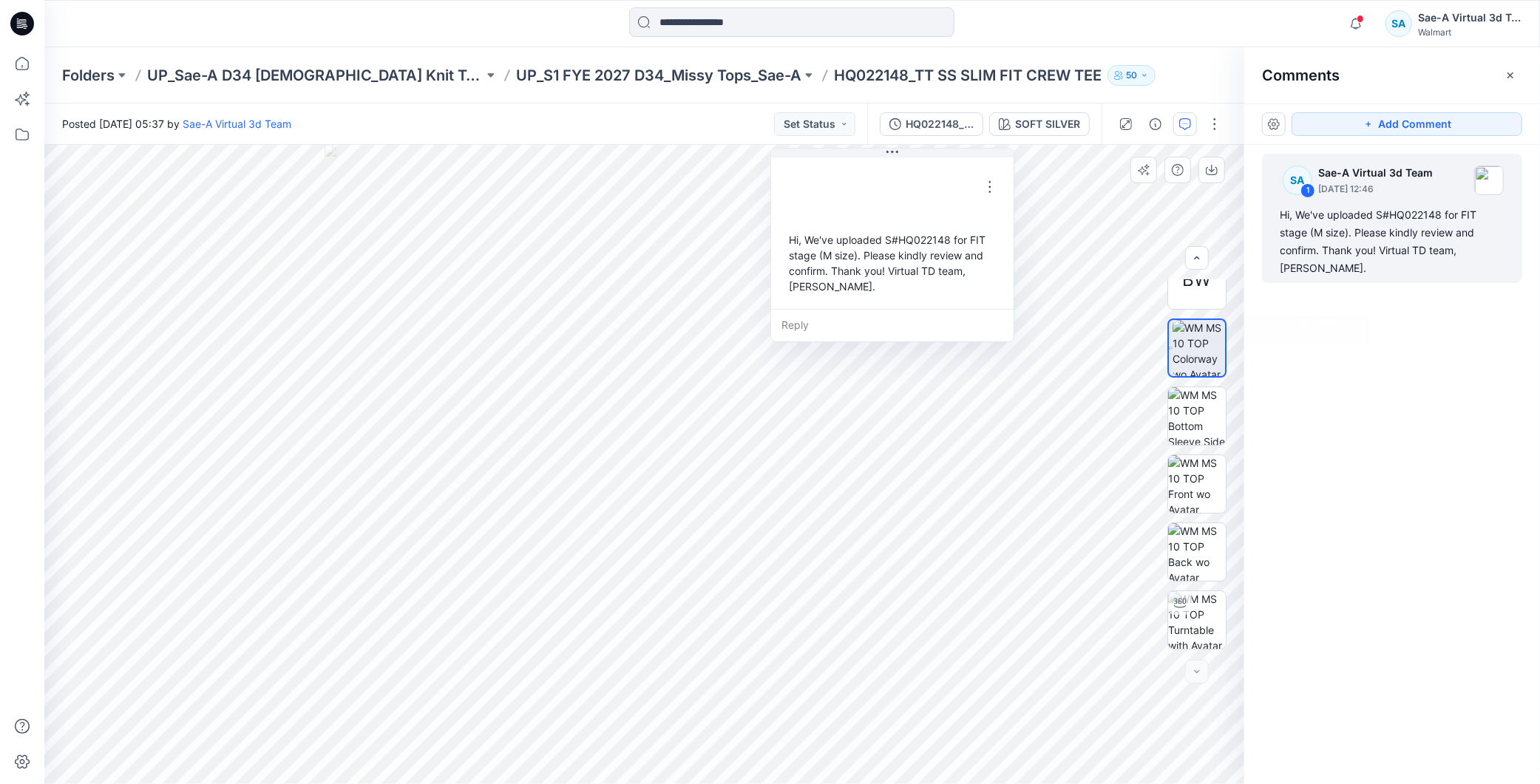
click at [1417, 436] on div "SA 1 Sae-A Virtual 3d Team September 05, 2025 12:46 Hi, We've uploaded S#HQ0221…" at bounding box center [1392, 437] width 296 height 585
click at [1183, 616] on img at bounding box center [1196, 620] width 58 height 58
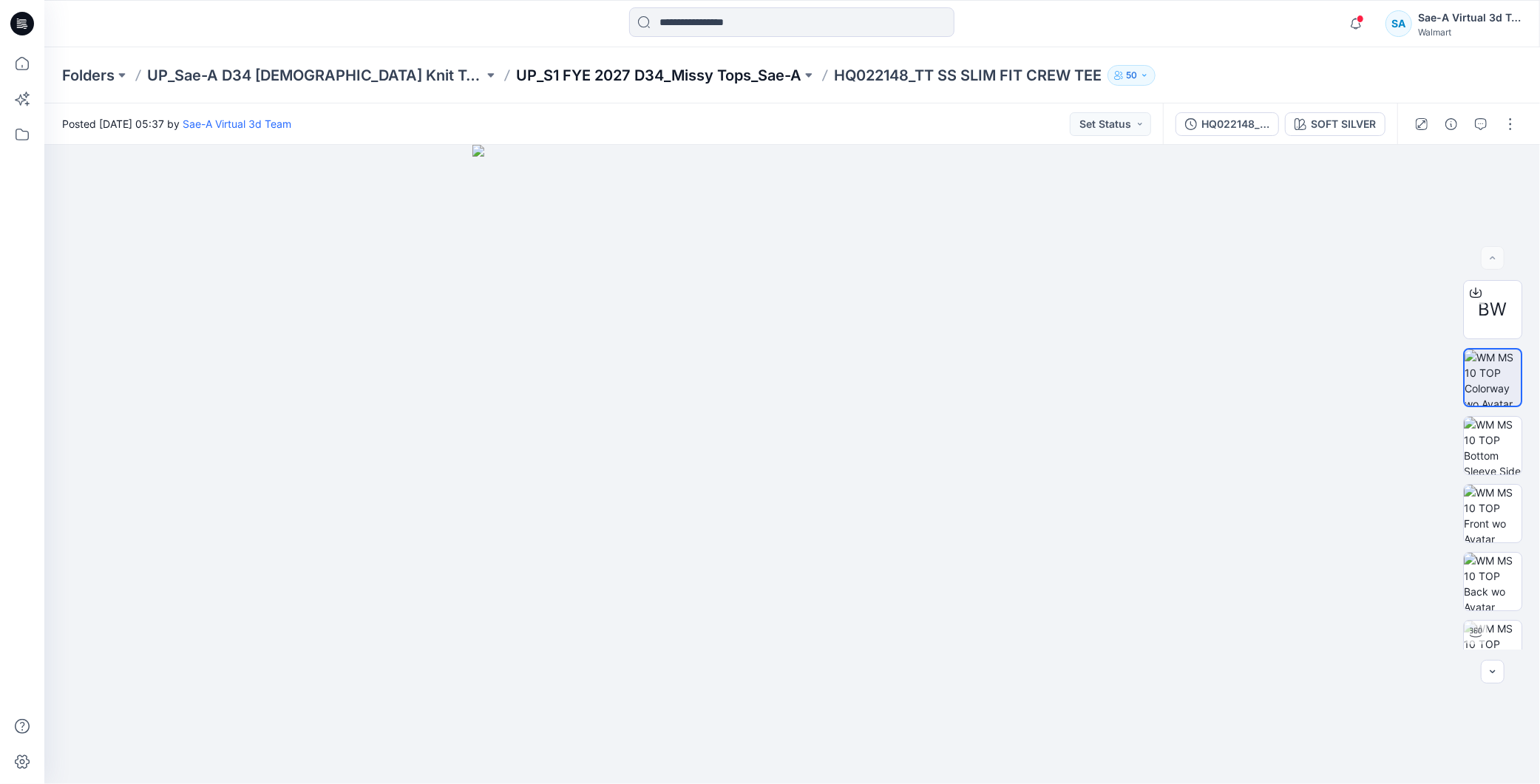
click at [638, 62] on div "Folders UP_Sae-A D34 Ladies Knit Tops UP_S1 FYE 2027 D34_Missy Tops_Sae-A HQ022…" at bounding box center [792, 75] width 1496 height 56
click at [632, 70] on p "UP_S1 FYE 2027 D34_Missy Tops_Sae-A" at bounding box center [659, 75] width 285 height 21
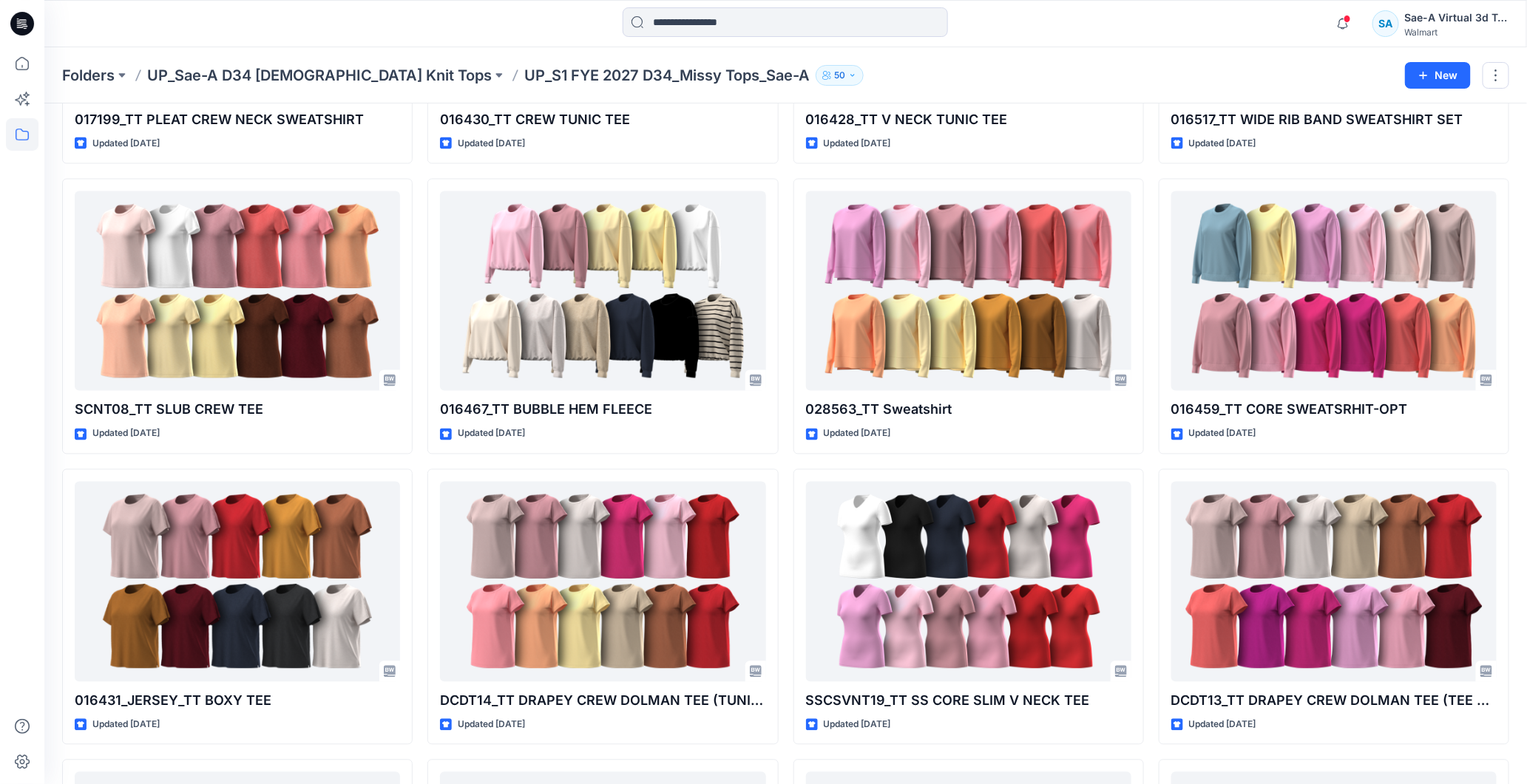
scroll to position [1314, 0]
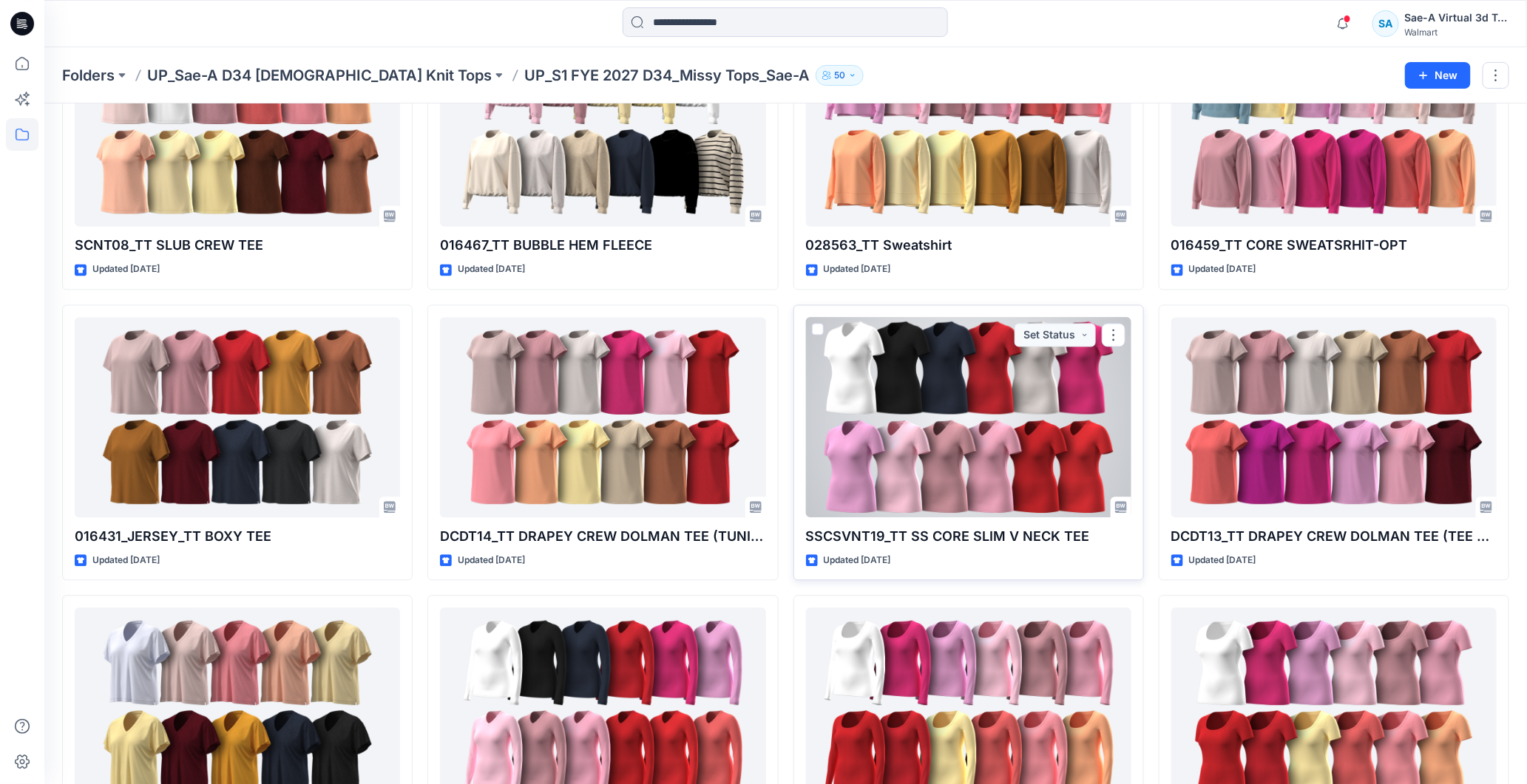
click at [927, 452] on div at bounding box center [969, 418] width 325 height 200
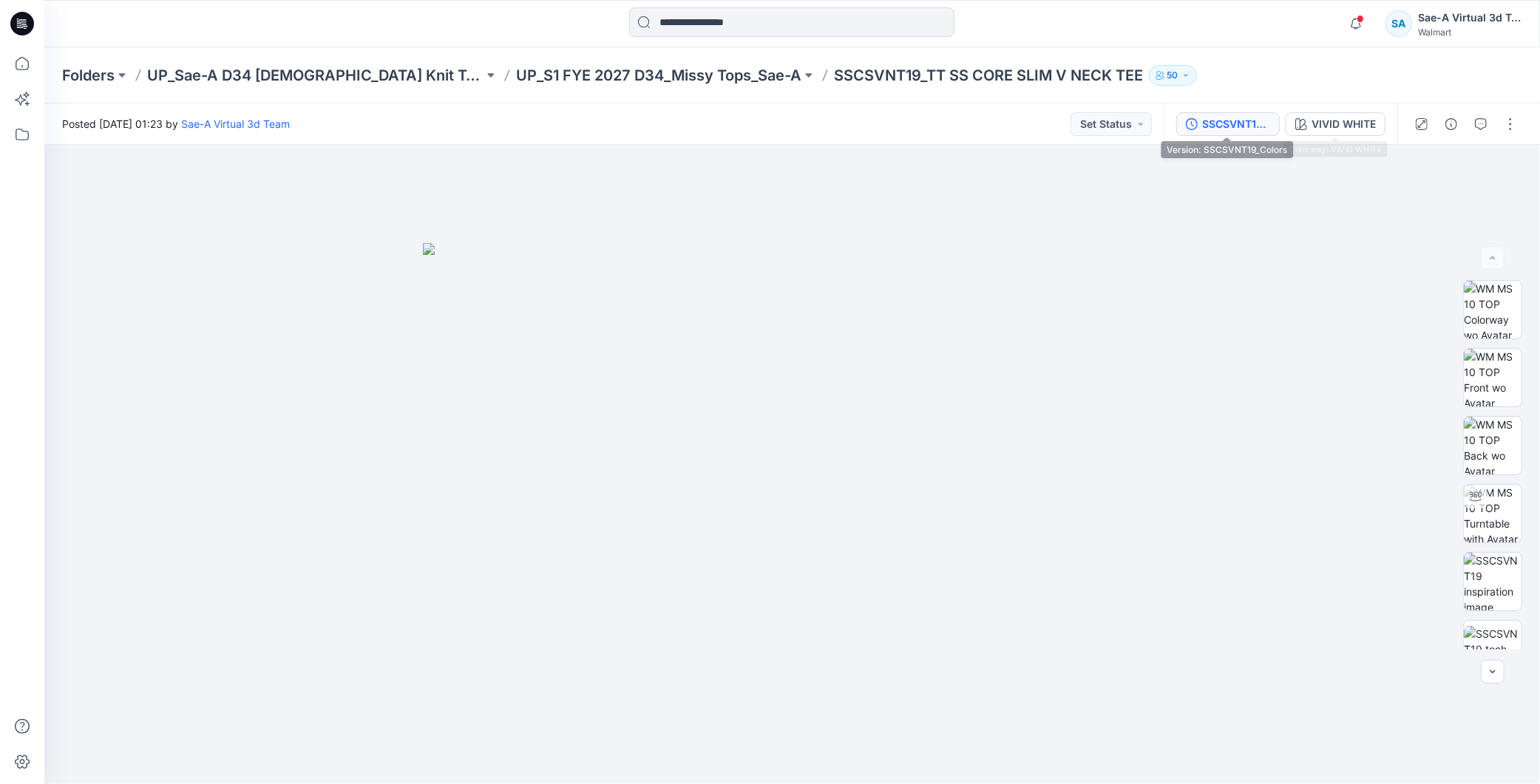
click at [1240, 120] on div "SSCSVNT19_Colors" at bounding box center [1236, 123] width 68 height 16
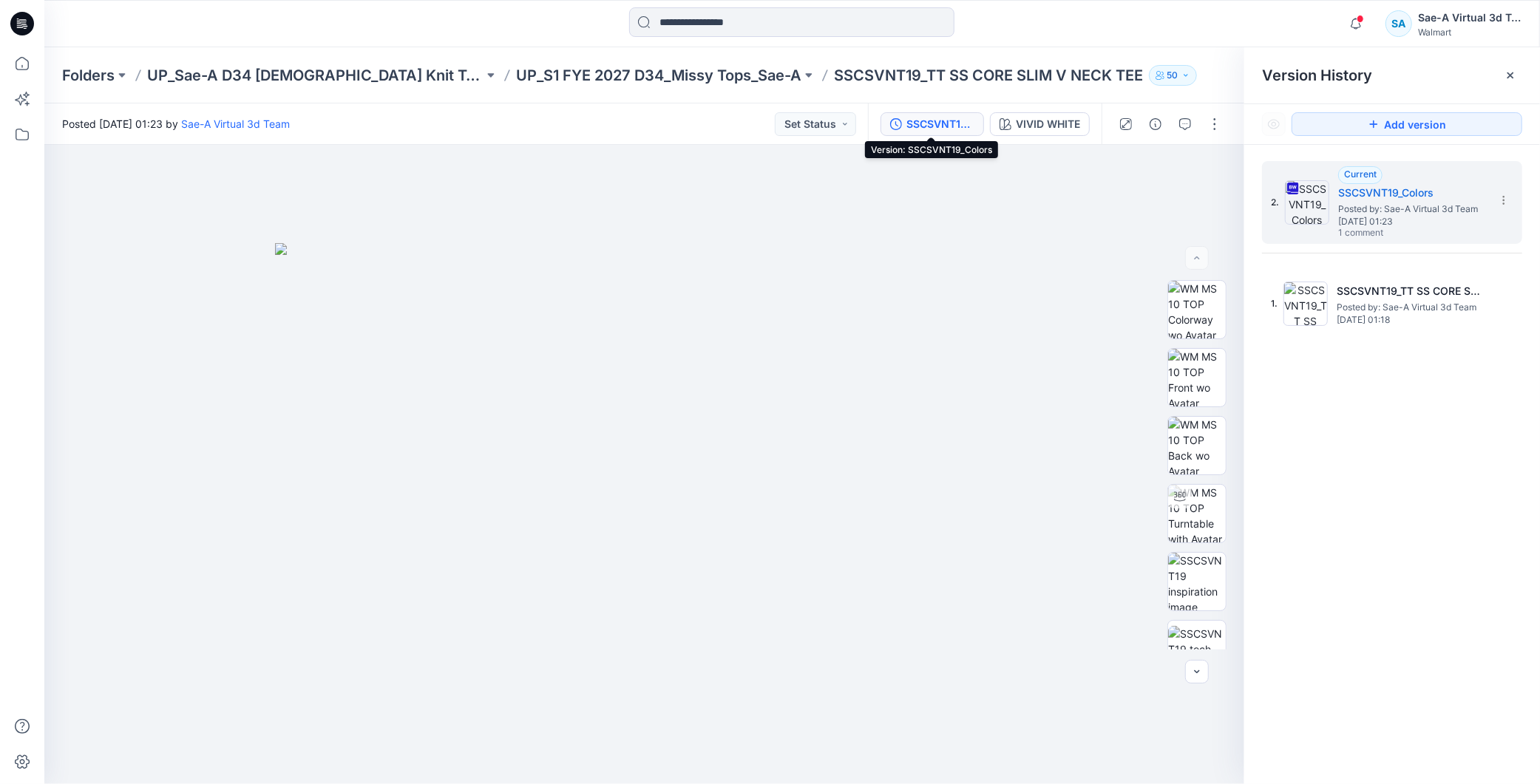
click at [1392, 465] on div "2. Current SSCSVNT19_Colors Posted by: Sae-A Virtual 3d Team Tuesday, April 15,…" at bounding box center [1392, 475] width 296 height 661
drag, startPoint x: 814, startPoint y: 77, endPoint x: 727, endPoint y: 73, distance: 87.1
click at [834, 73] on p "SSCSVNT19_TT SS CORE SLIM V NECK TEE" at bounding box center [989, 75] width 309 height 21
copy p "SSCSVNT19"
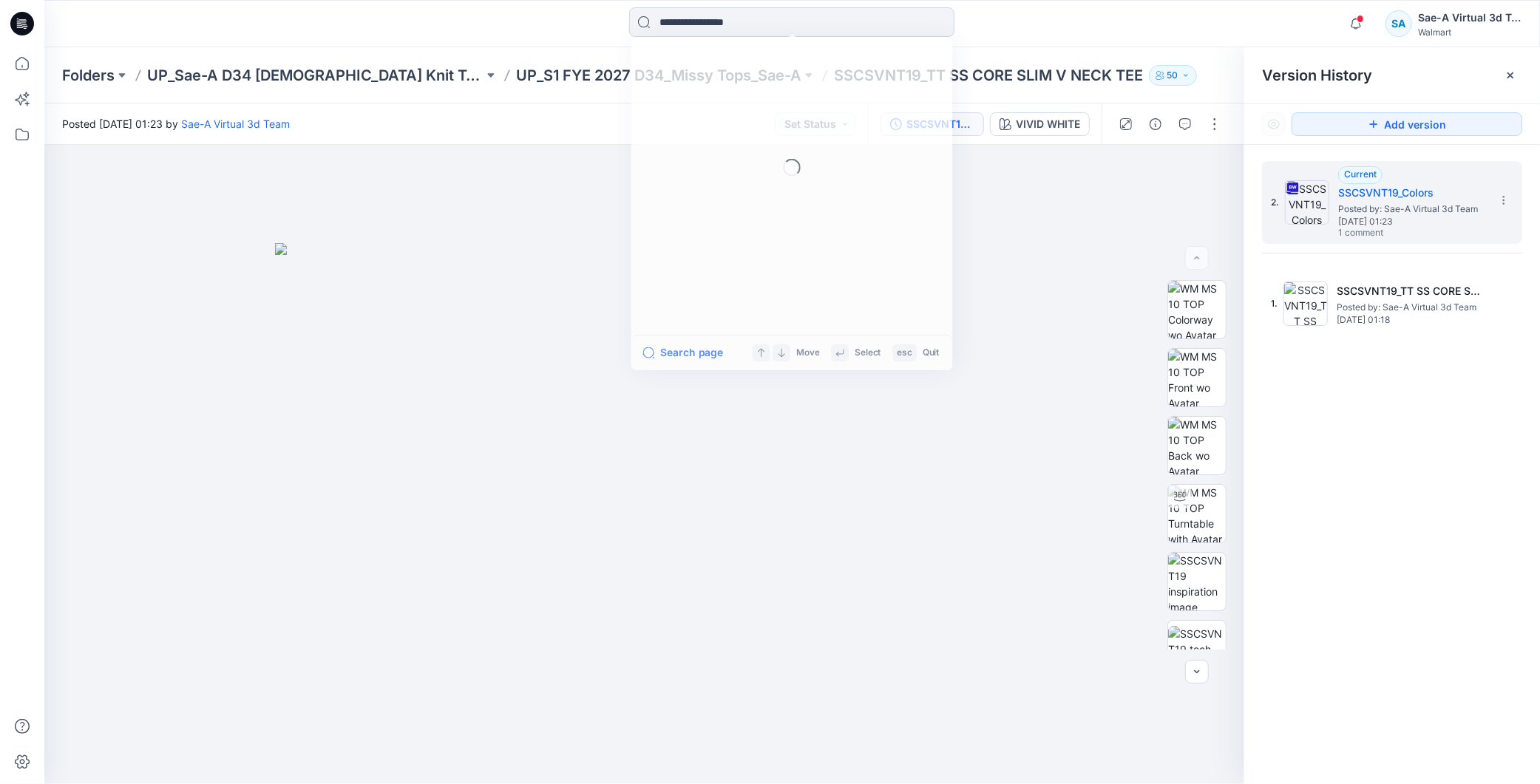
click at [719, 23] on input at bounding box center [792, 22] width 325 height 29
paste input "*********"
type input "*********"
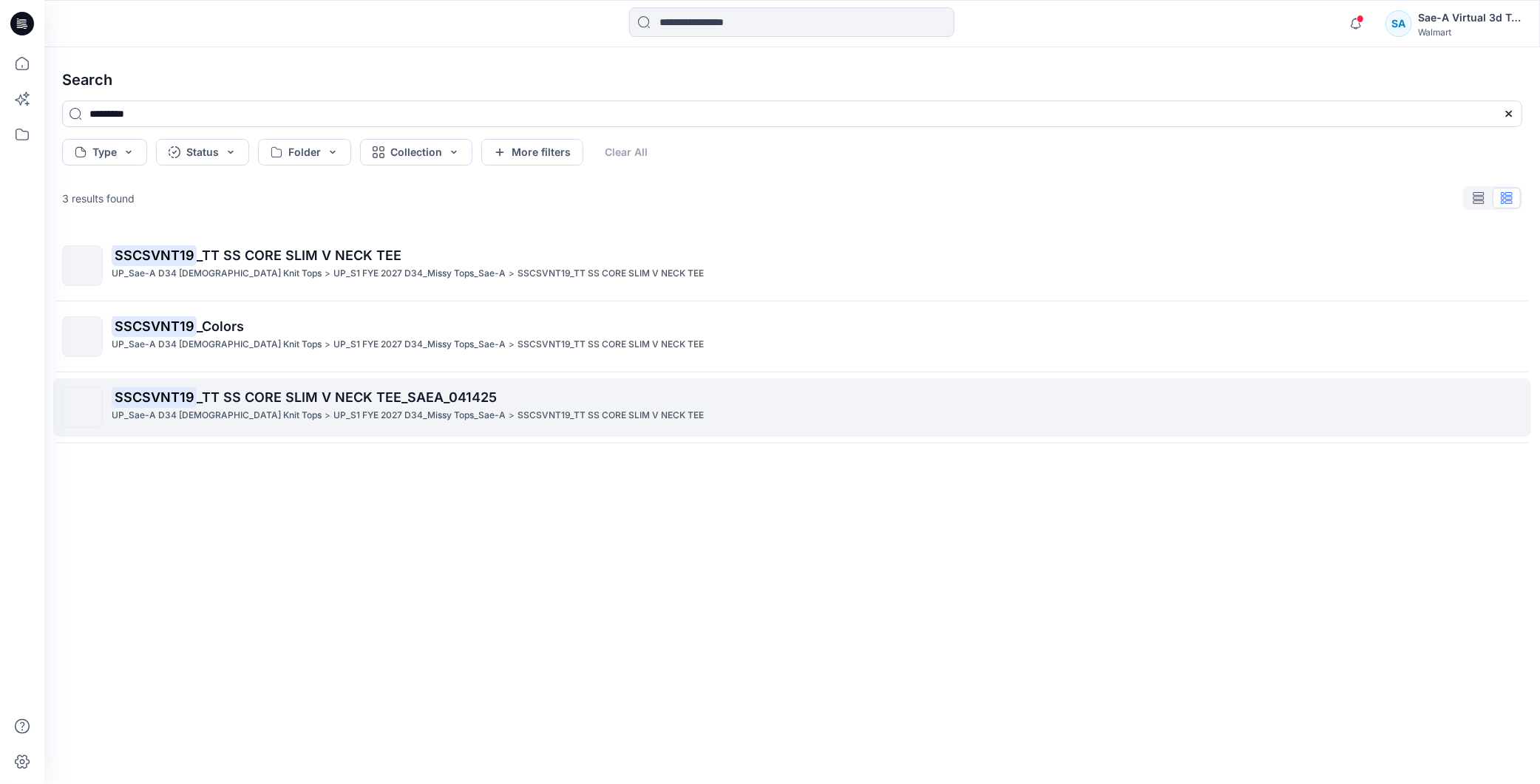
click at [439, 389] on span "_TT SS CORE SLIM V NECK TEE_SAEA_041425" at bounding box center [347, 397] width 300 height 16
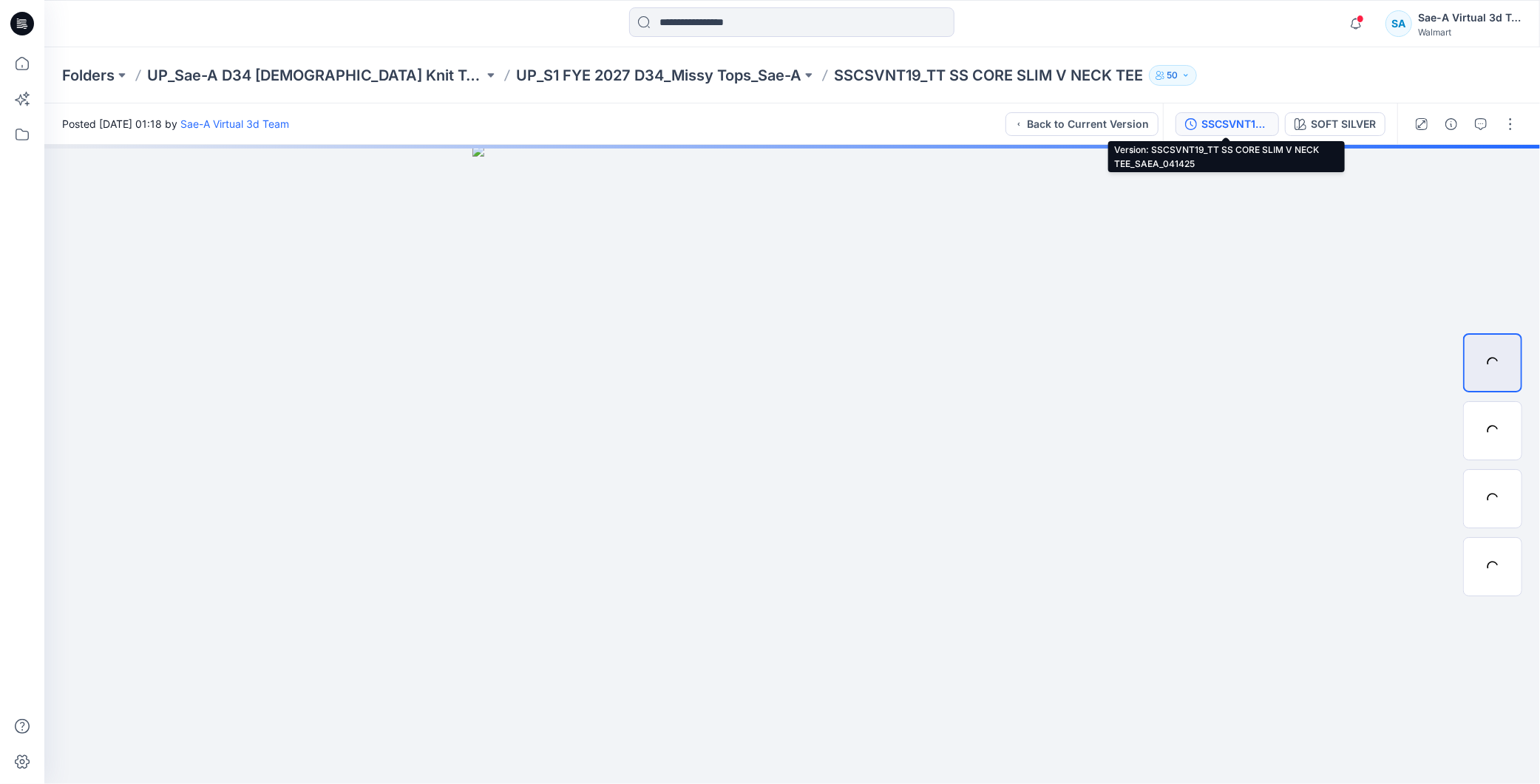
click at [1242, 123] on div "SSCSVNT19_TT SS CORE SLIM V NECK TEE_SAEA_041425" at bounding box center [1236, 123] width 68 height 16
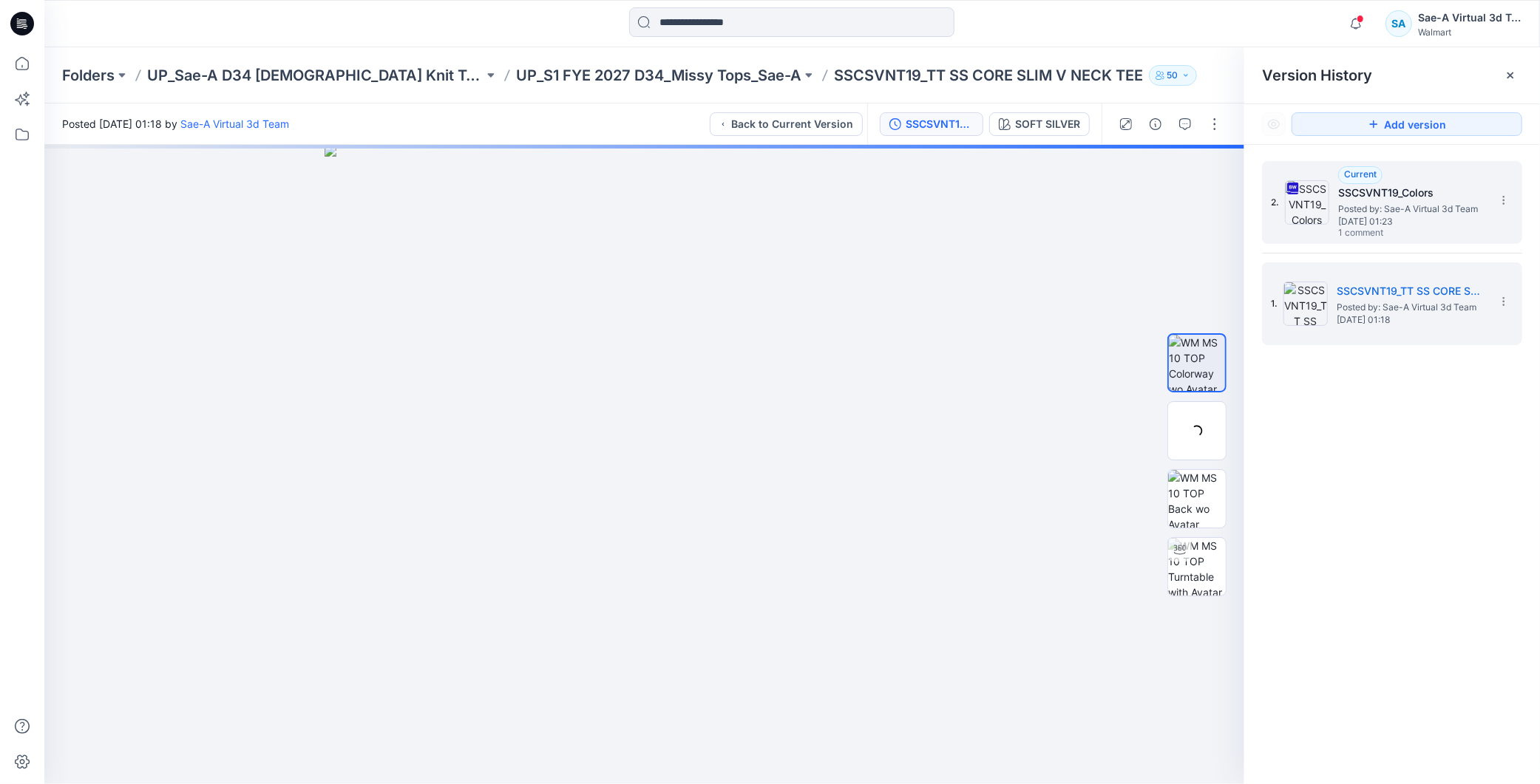
click at [1354, 230] on span "1 comment" at bounding box center [1390, 234] width 103 height 12
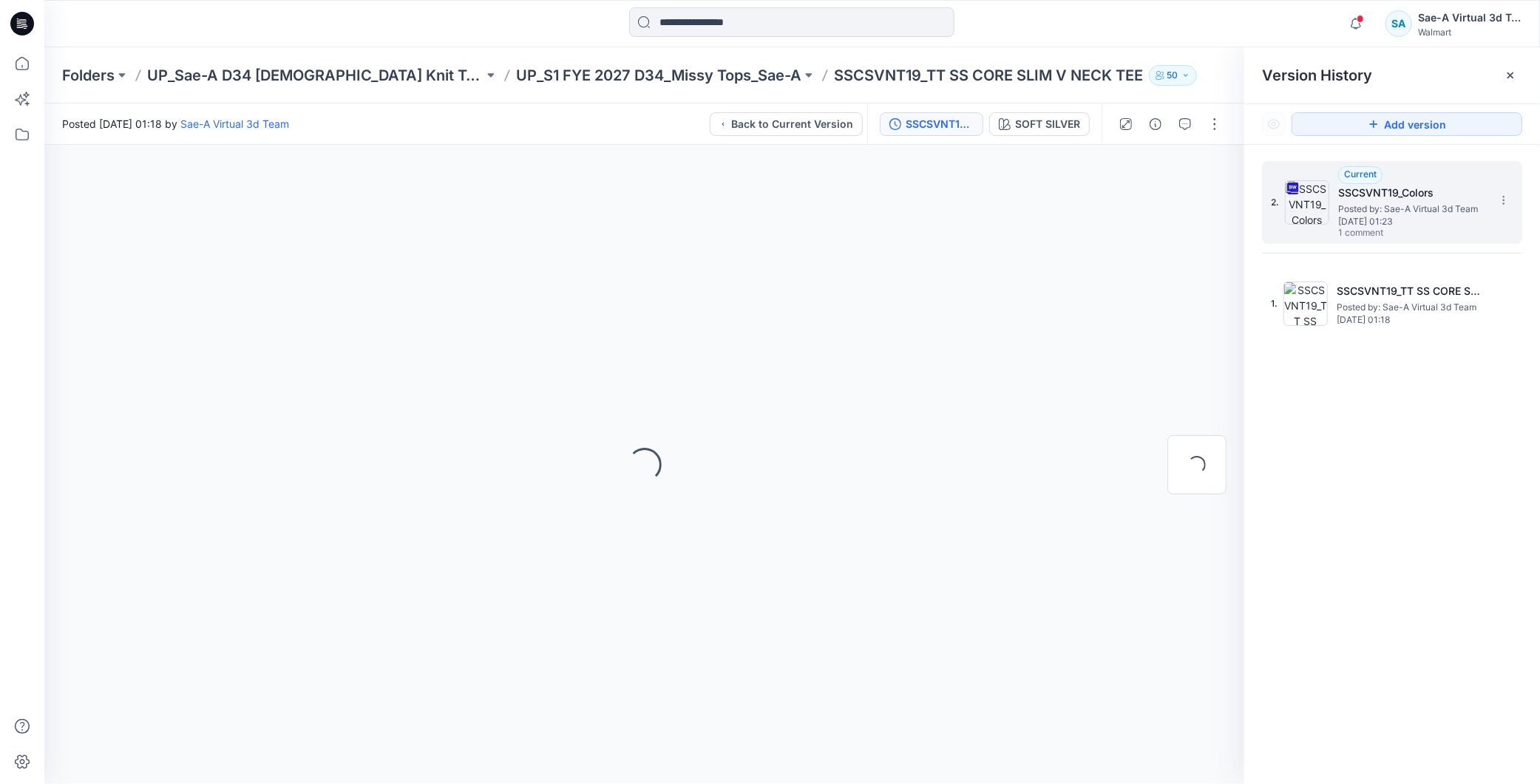
click at [1371, 222] on span "[DATE] 01:23" at bounding box center [1412, 222] width 148 height 10
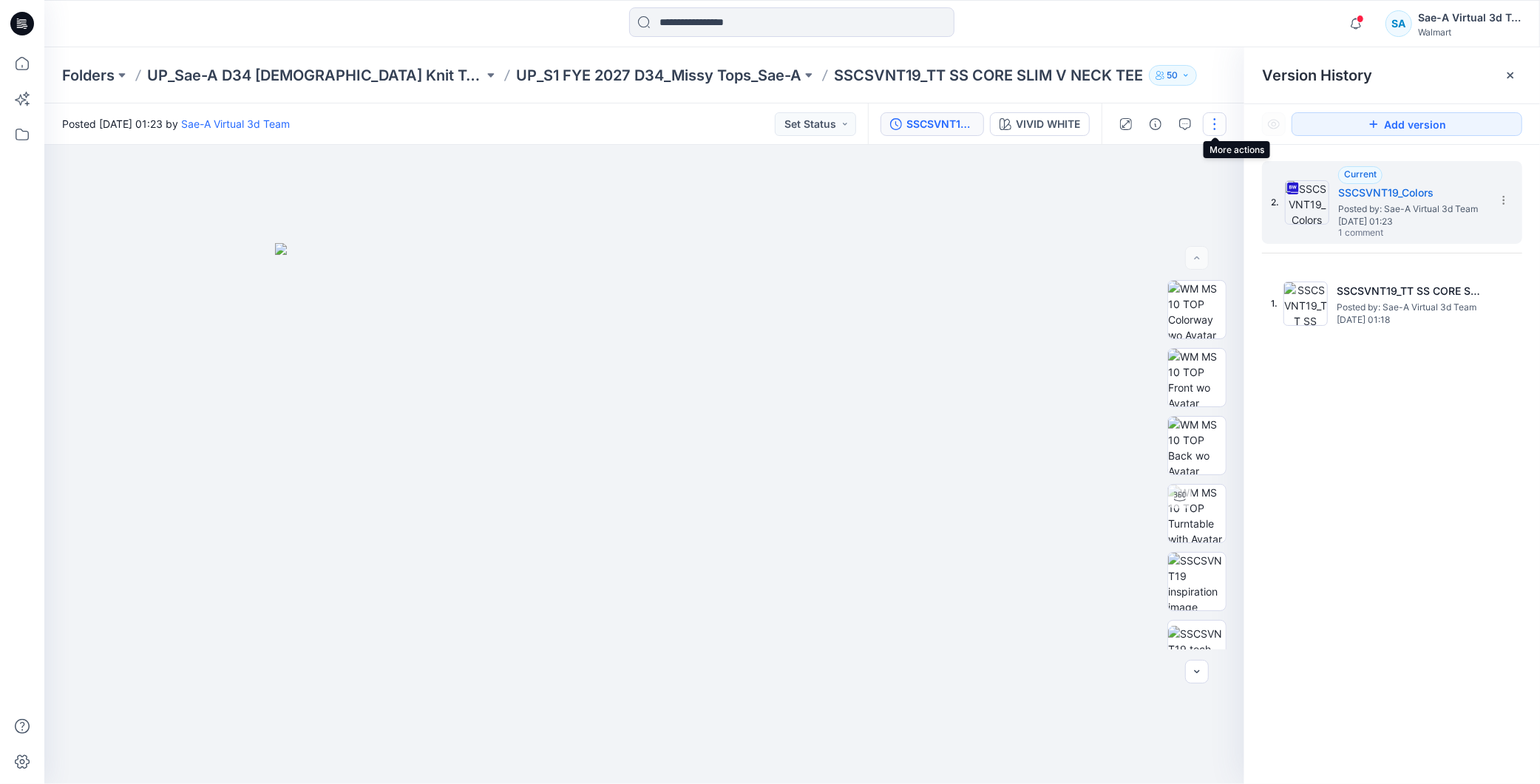
click at [1211, 121] on button "button" at bounding box center [1215, 124] width 23 height 23
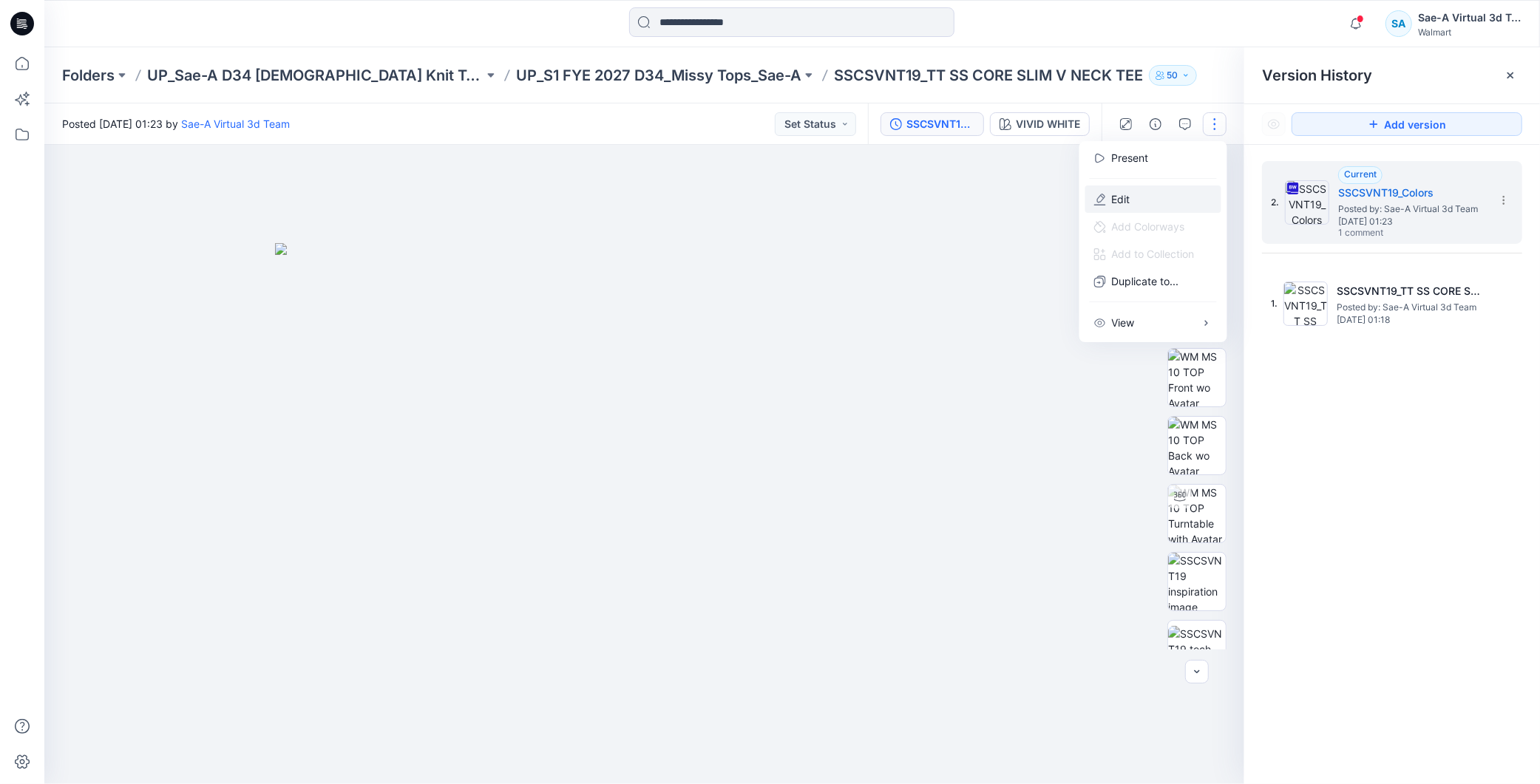
click at [1145, 195] on button "Edit" at bounding box center [1153, 199] width 136 height 28
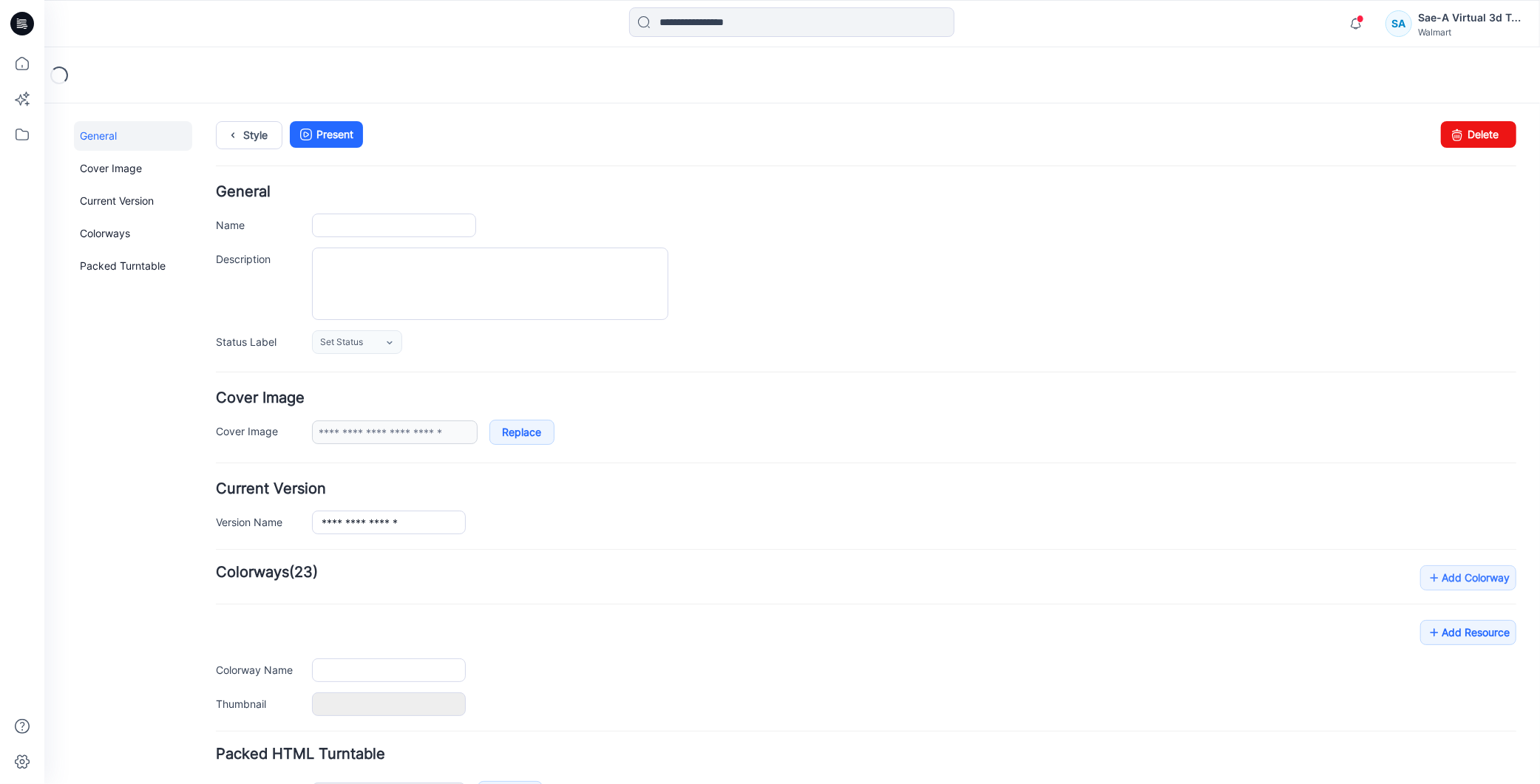
type input "**********"
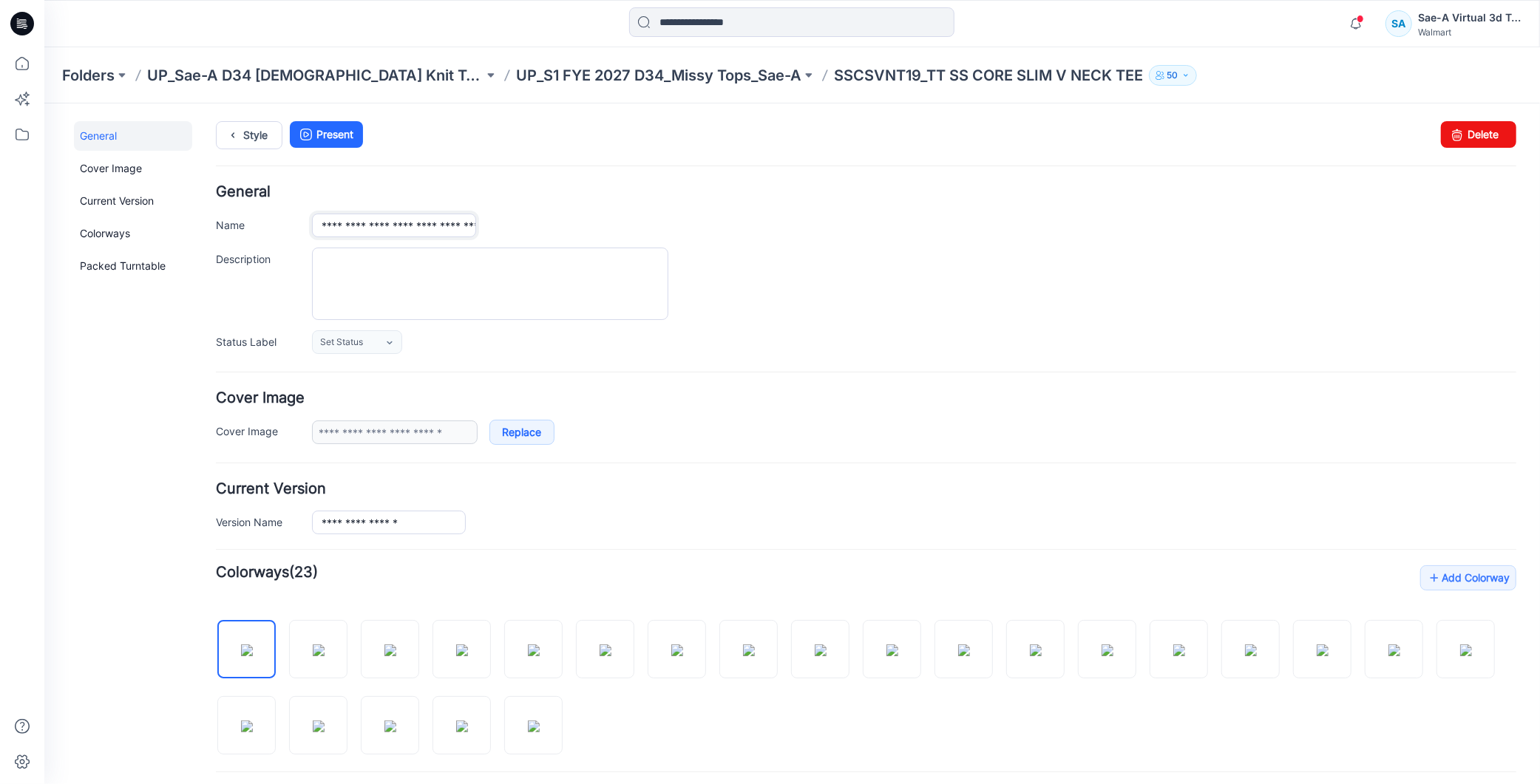
drag, startPoint x: 380, startPoint y: 223, endPoint x: 300, endPoint y: 234, distance: 80.8
click at [300, 234] on div "**********" at bounding box center [865, 224] width 1301 height 23
paste input "text"
type input "**********"
click at [750, 269] on div at bounding box center [913, 283] width 1205 height 73
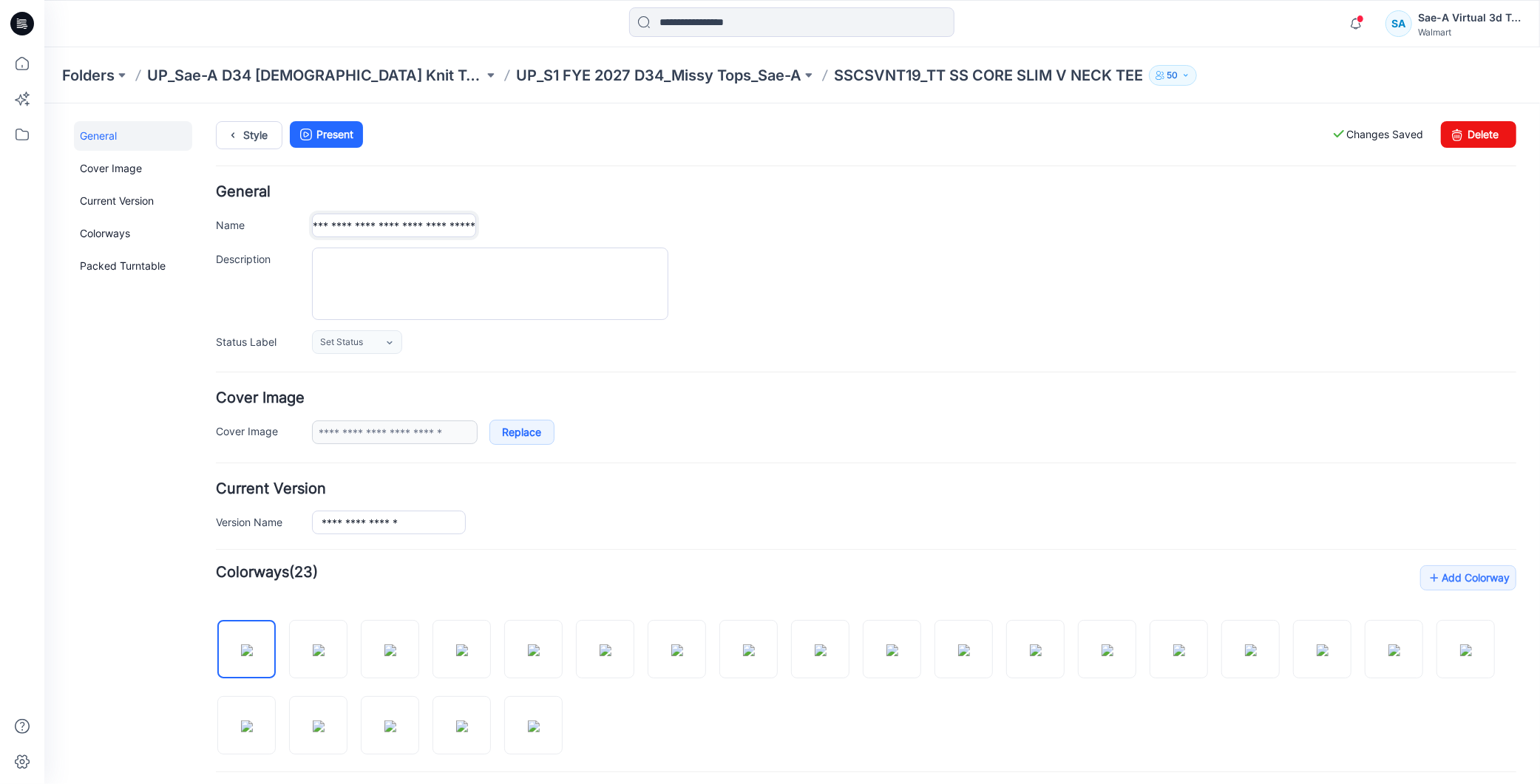
scroll to position [0, 52]
drag, startPoint x: 400, startPoint y: 229, endPoint x: 472, endPoint y: 233, distance: 72.1
click at [472, 233] on input "**********" at bounding box center [393, 224] width 164 height 23
click at [549, 224] on div "**********" at bounding box center [913, 224] width 1205 height 23
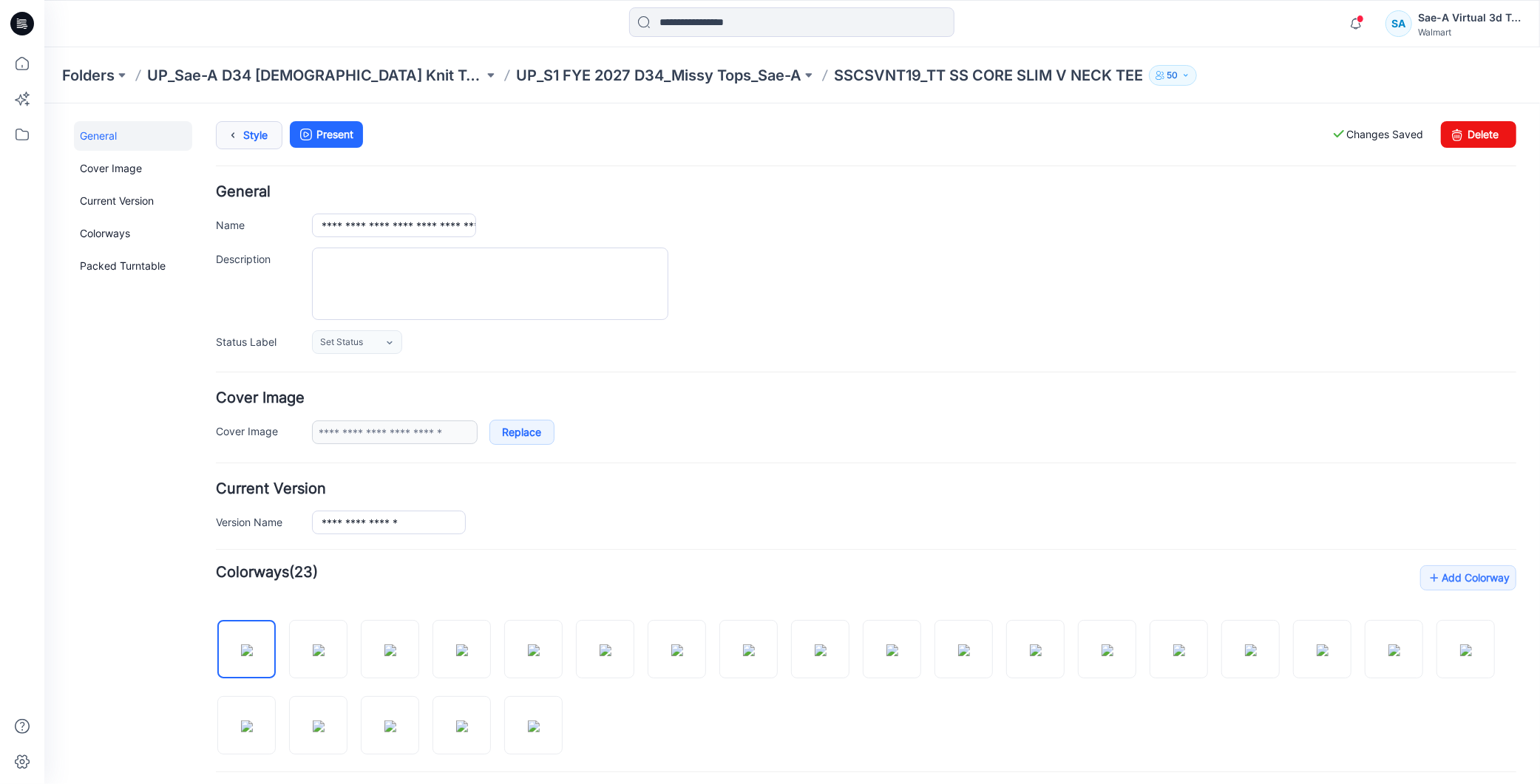
click at [247, 135] on link "Style" at bounding box center [249, 134] width 67 height 28
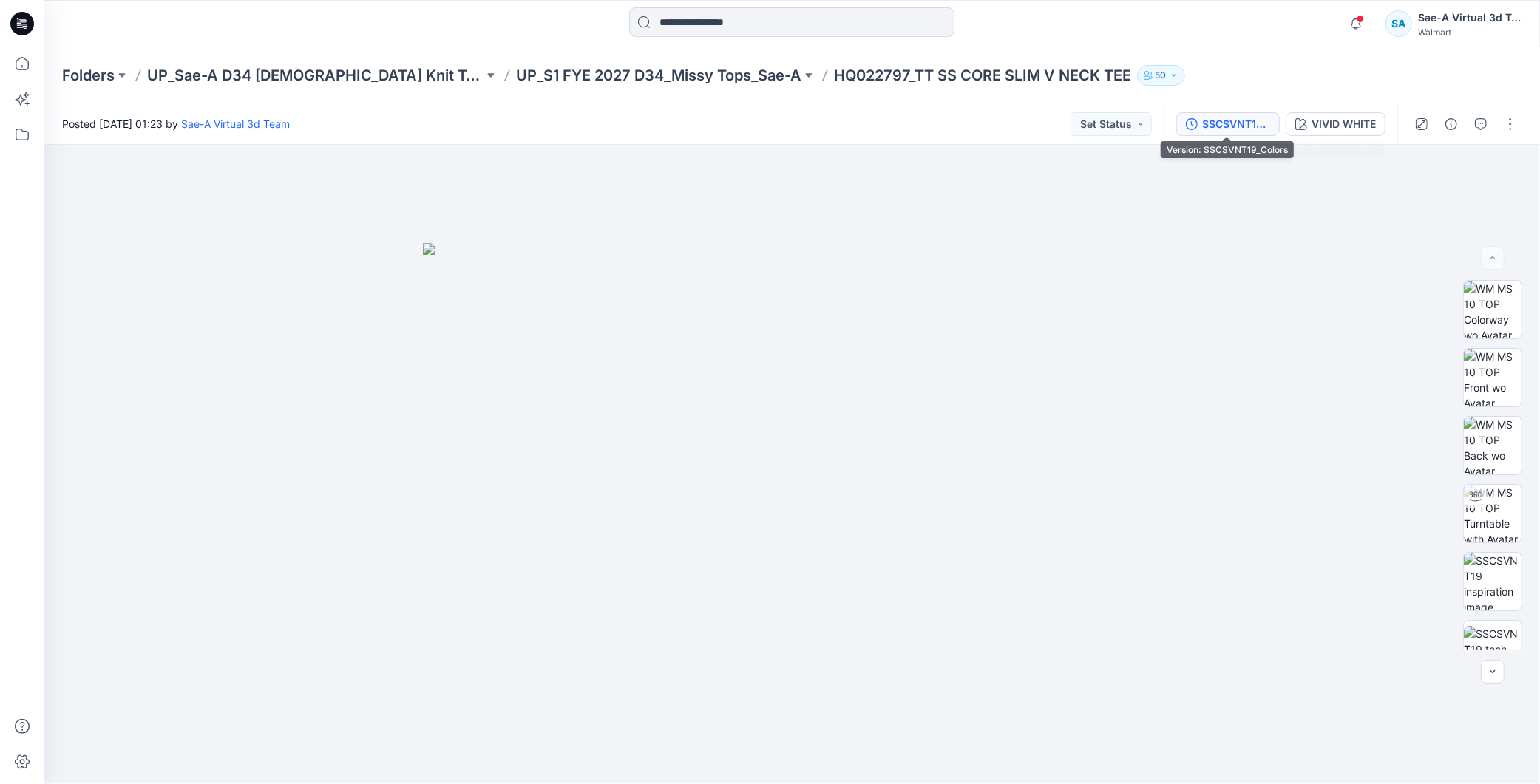
click at [1260, 128] on div "SSCSVNT19_Colors" at bounding box center [1236, 123] width 68 height 16
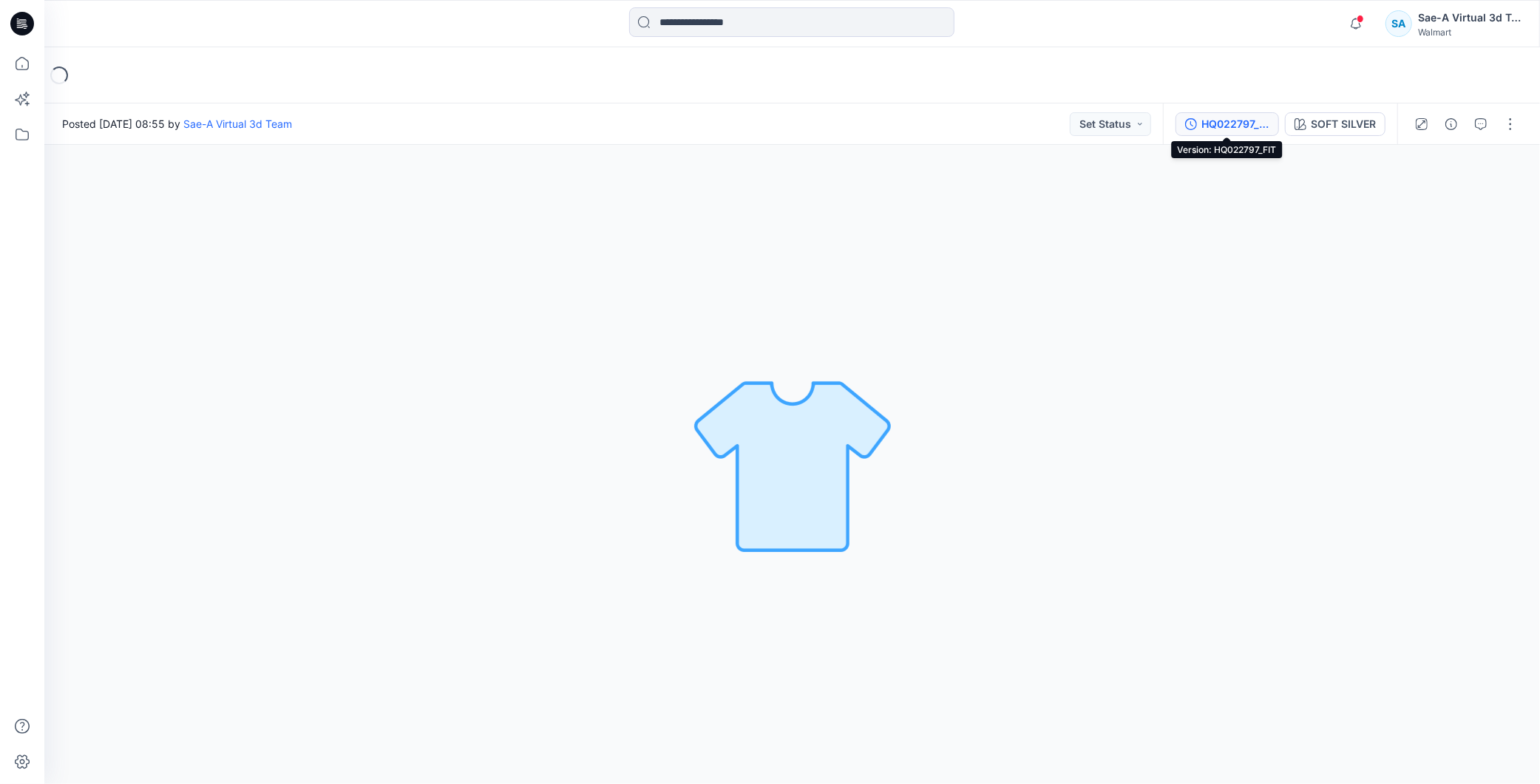
click at [1201, 128] on div "HQ022797_FIT" at bounding box center [1236, 123] width 68 height 16
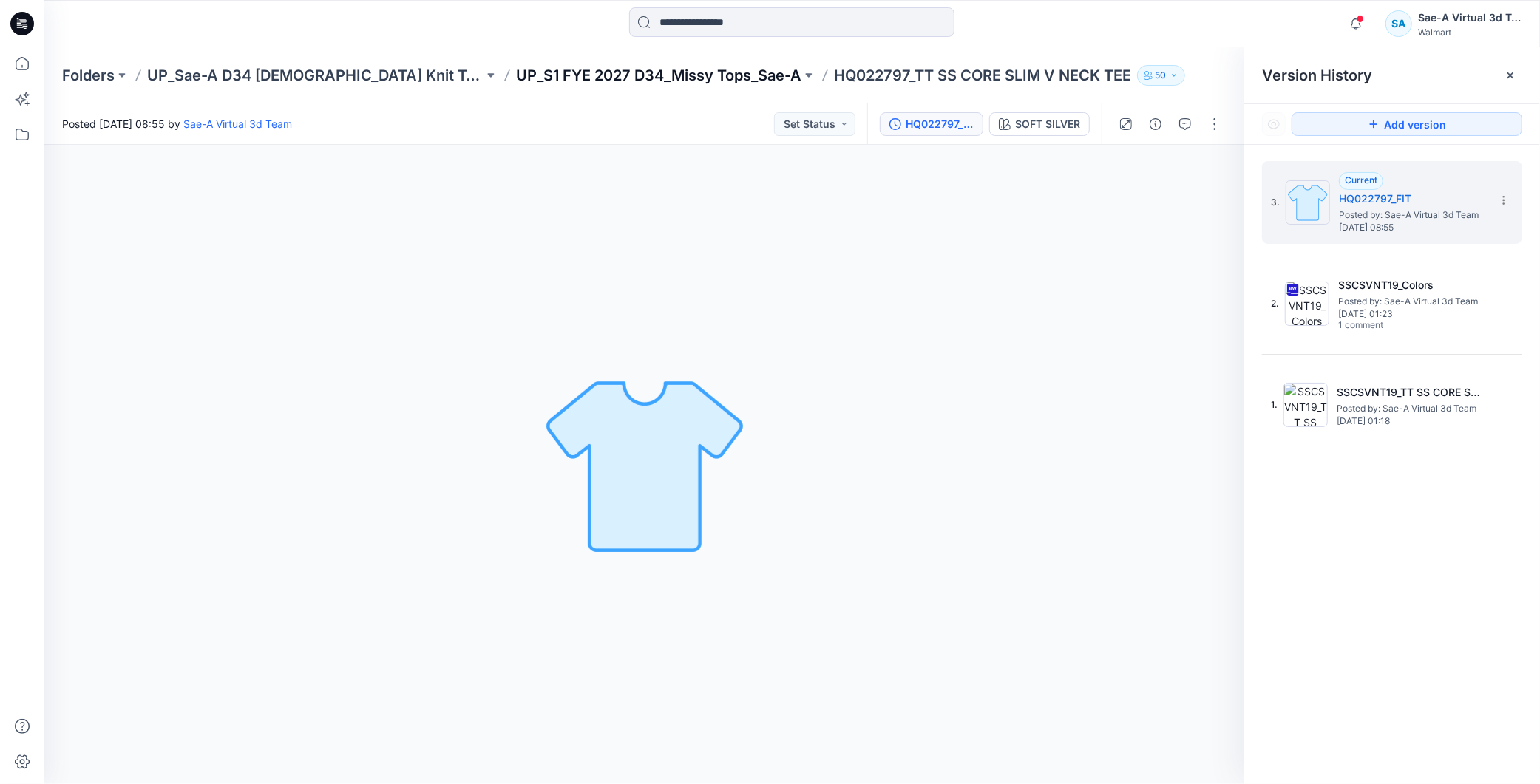
click at [654, 77] on p "UP_S1 FYE 2027 D34_Missy Tops_Sae-A" at bounding box center [659, 75] width 285 height 21
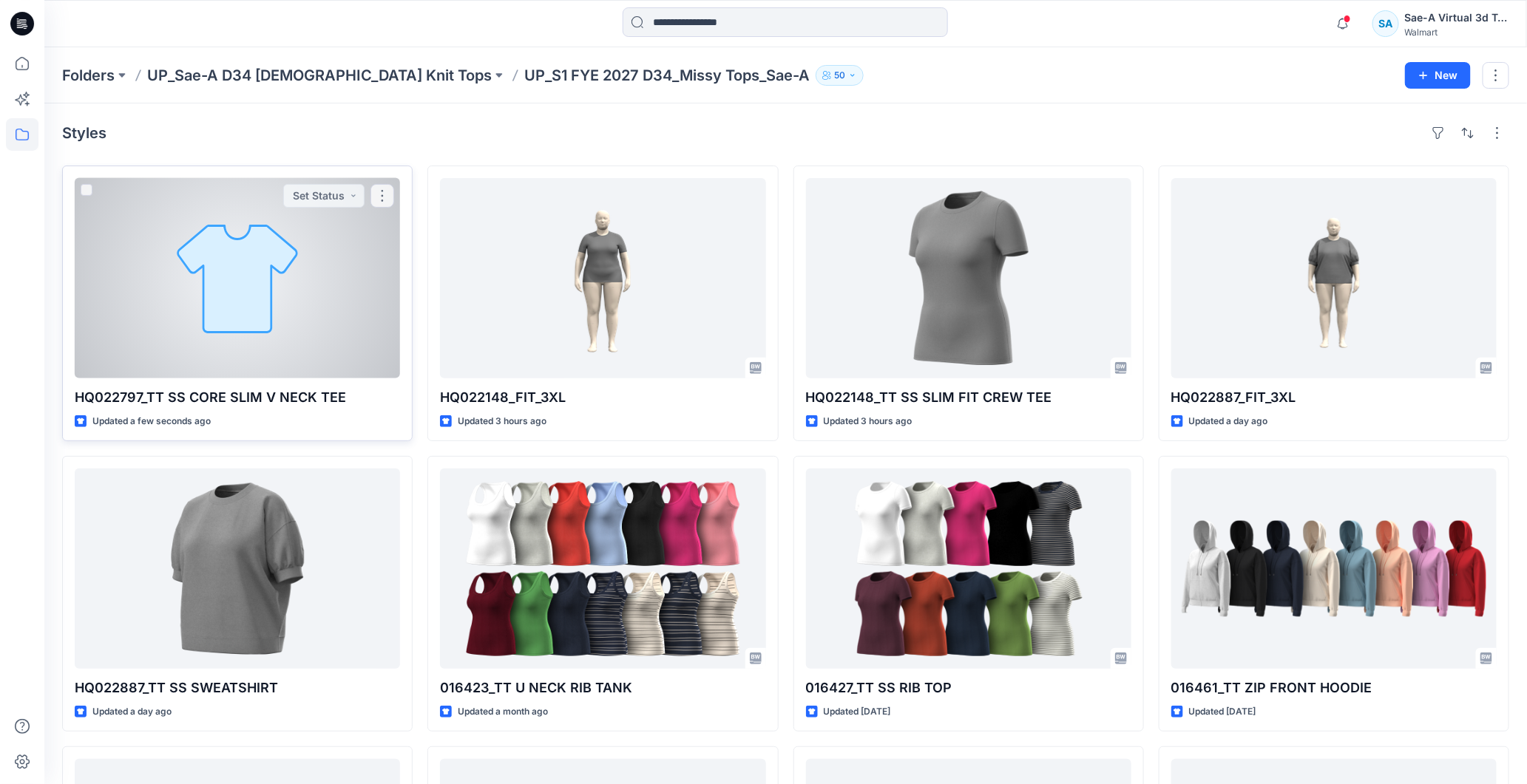
click at [175, 289] on div at bounding box center [238, 279] width 325 height 200
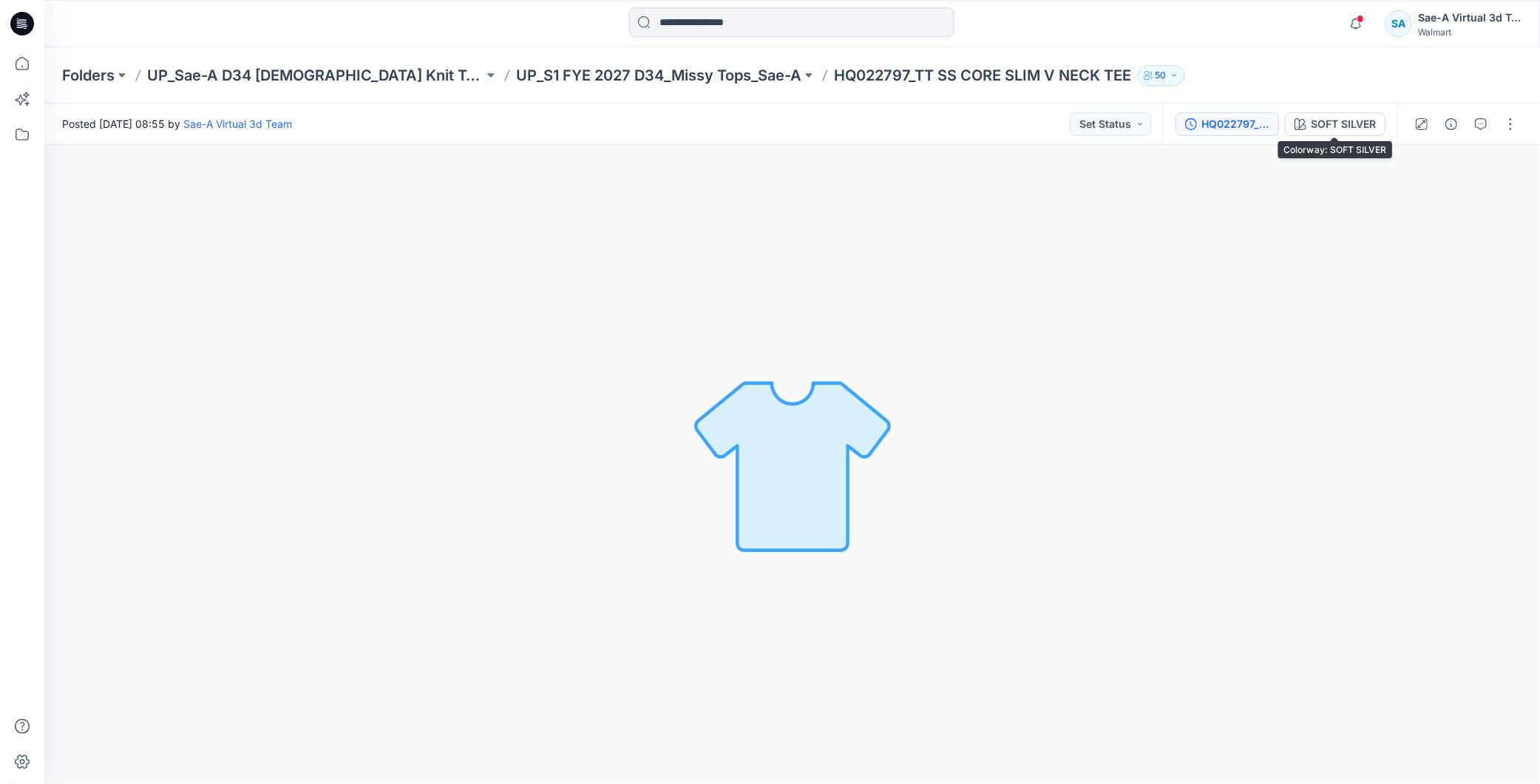
click at [1221, 113] on button "HQ022797_FIT" at bounding box center [1227, 124] width 103 height 23
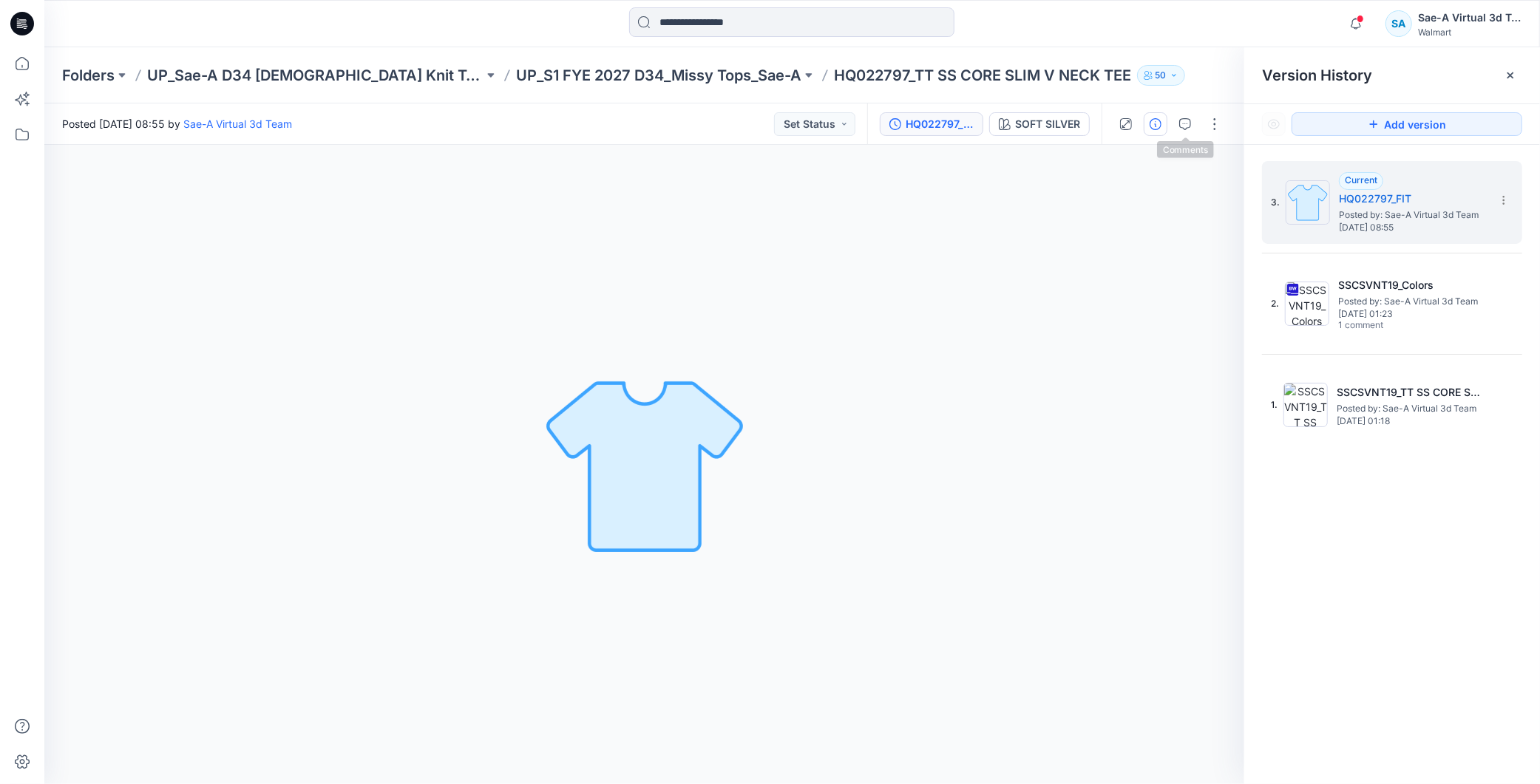
click at [1155, 127] on icon "button" at bounding box center [1155, 124] width 12 height 12
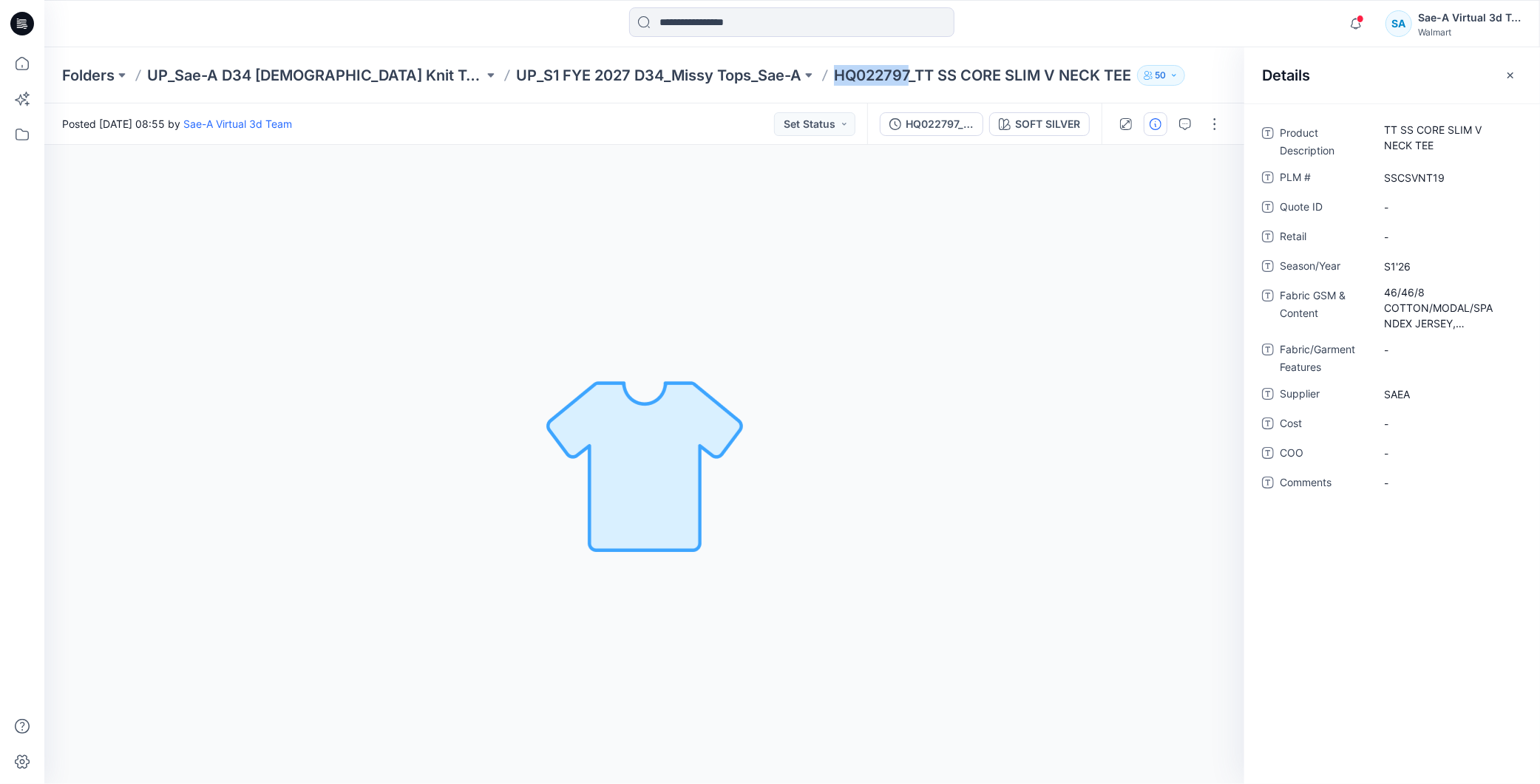
drag, startPoint x: 803, startPoint y: 70, endPoint x: 722, endPoint y: 75, distance: 81.2
click at [725, 74] on div "Folders UP_Sae-A D34 Ladies Knit Tops UP_S1 FYE 2027 D34_Missy Tops_Sae-A HQ022…" at bounding box center [734, 75] width 1345 height 21
copy p "HQ022797"
drag, startPoint x: 1474, startPoint y: 173, endPoint x: 1347, endPoint y: 176, distance: 127.0
click at [1346, 174] on div "PLM # SSCSVNT19" at bounding box center [1392, 178] width 260 height 23
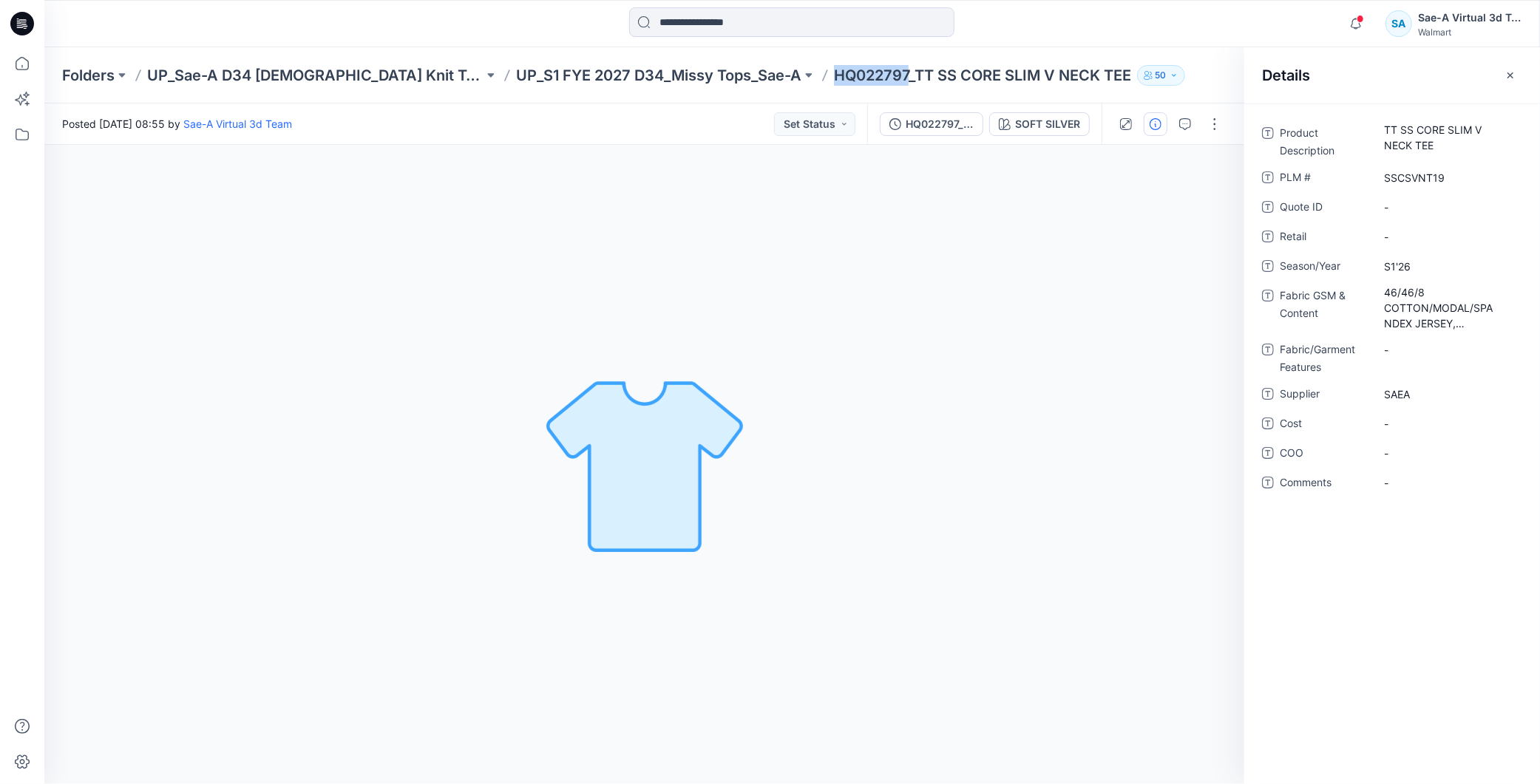
drag, startPoint x: 802, startPoint y: 73, endPoint x: 728, endPoint y: 77, distance: 74.1
click at [834, 77] on p "HQ022797_TT SS CORE SLIM V NECK TEE" at bounding box center [983, 75] width 297 height 21
copy p "HQ022797"
click at [1472, 185] on div "SSCSVNT19" at bounding box center [1448, 178] width 148 height 23
drag, startPoint x: 1457, startPoint y: 171, endPoint x: 1371, endPoint y: 171, distance: 86.0
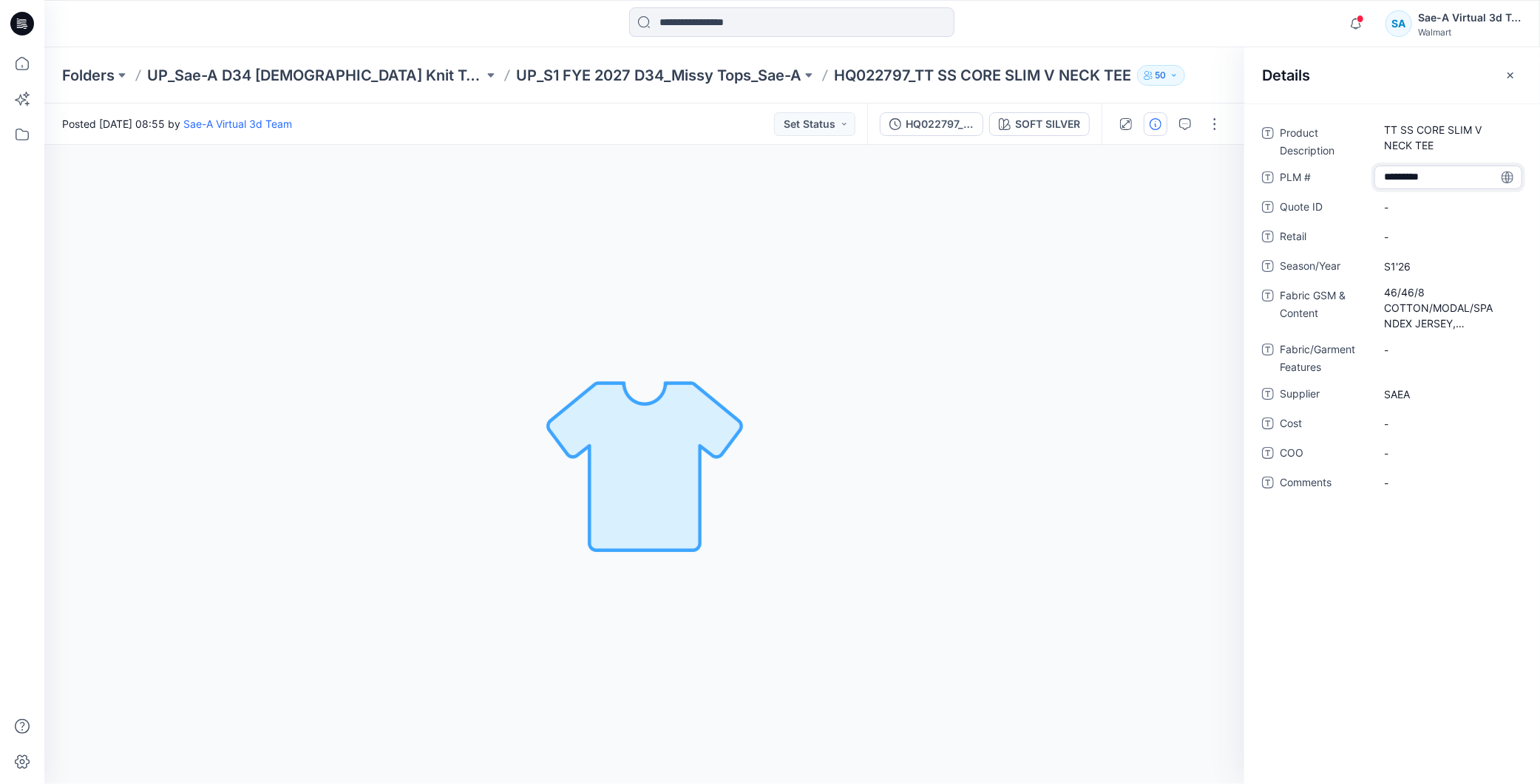
click at [1371, 171] on div "PLM # *********" at bounding box center [1392, 178] width 260 height 23
type textarea "********"
click at [1435, 534] on div "Product Description TT SS CORE SLIM V NECK TEE PLM # ******** Quote ID - Retail…" at bounding box center [1392, 444] width 296 height 681
click at [1057, 116] on div "SOFT SILVER" at bounding box center [1048, 123] width 65 height 16
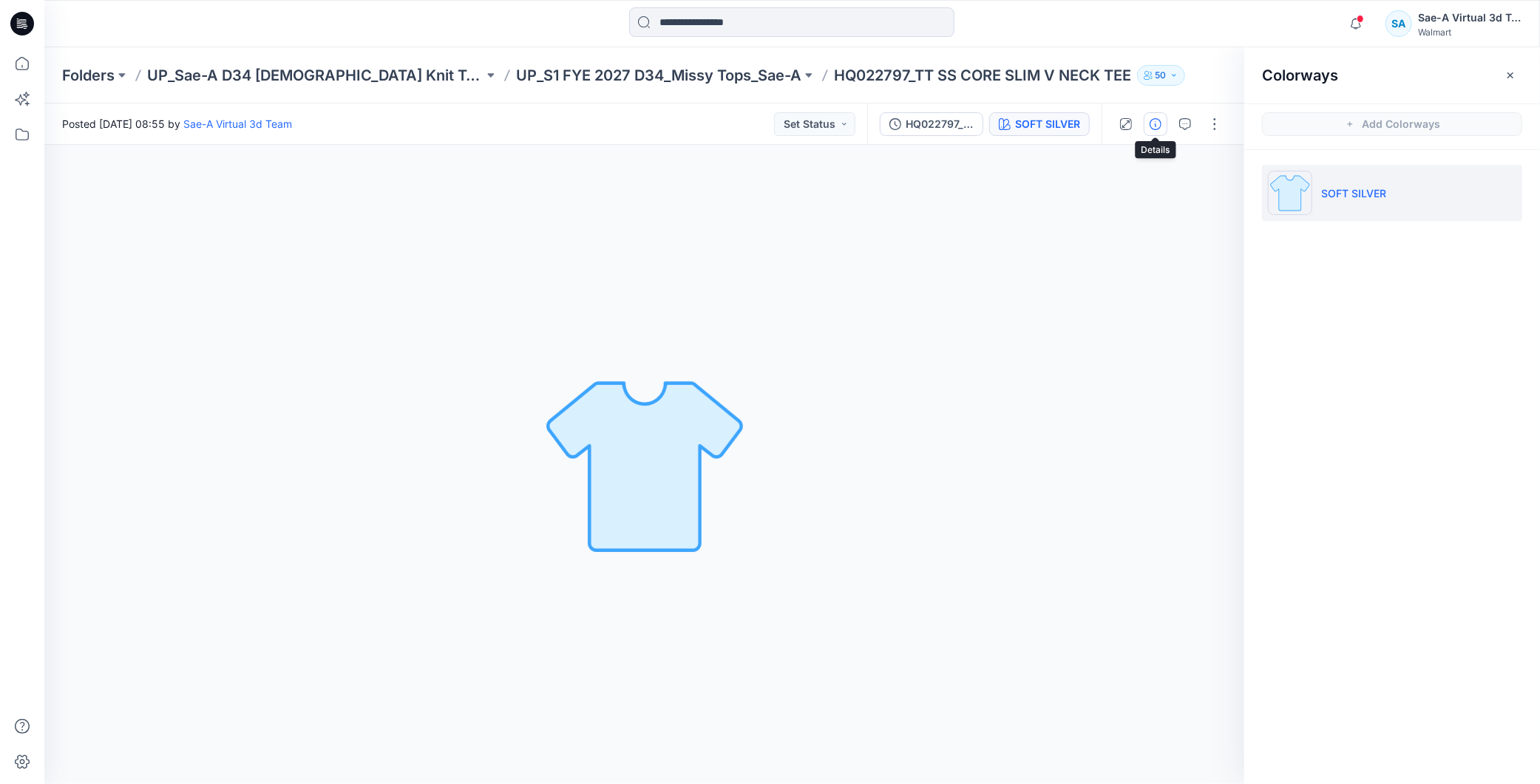
click at [1155, 121] on icon "button" at bounding box center [1155, 124] width 12 height 12
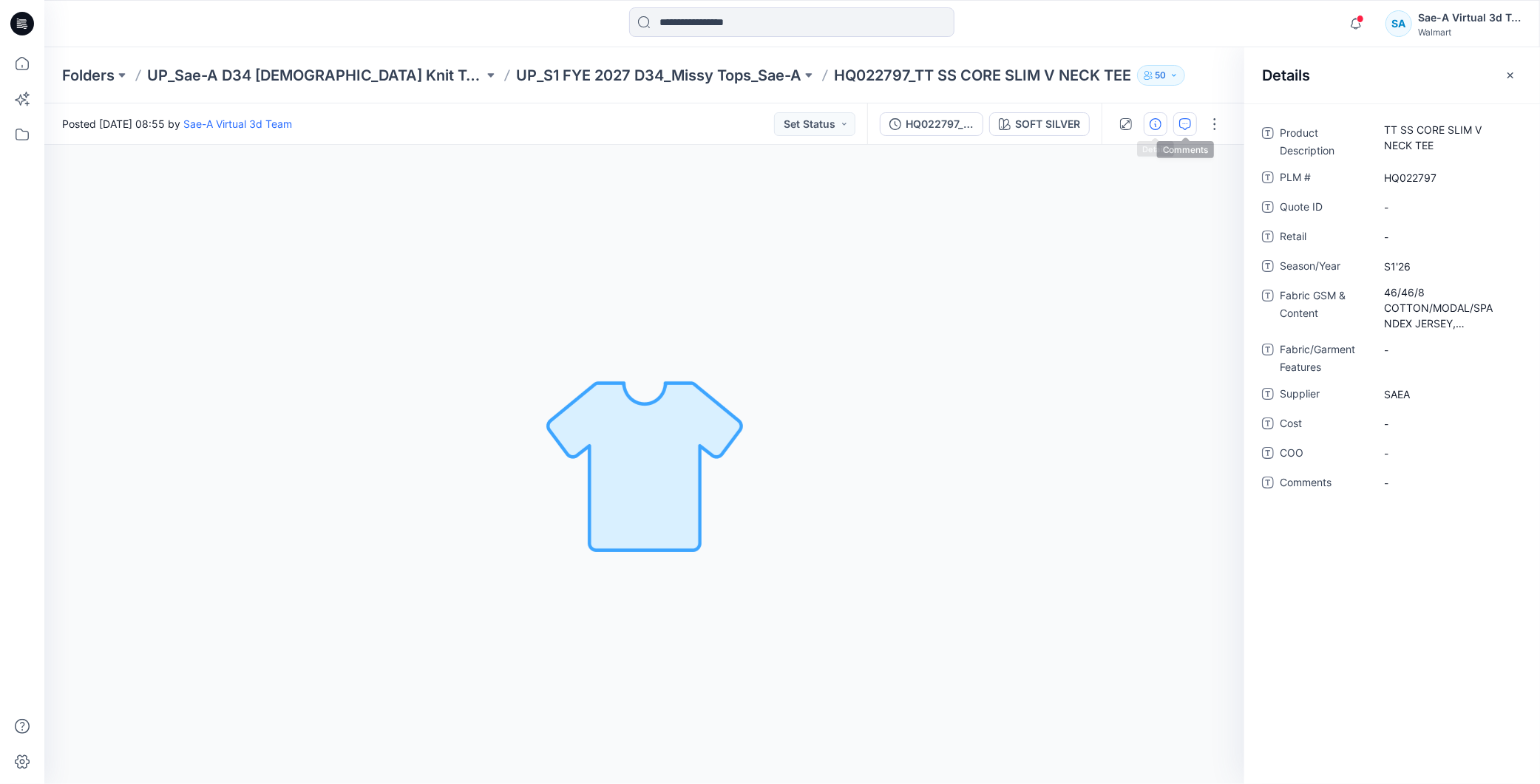
click at [1190, 128] on icon "button" at bounding box center [1185, 124] width 12 height 12
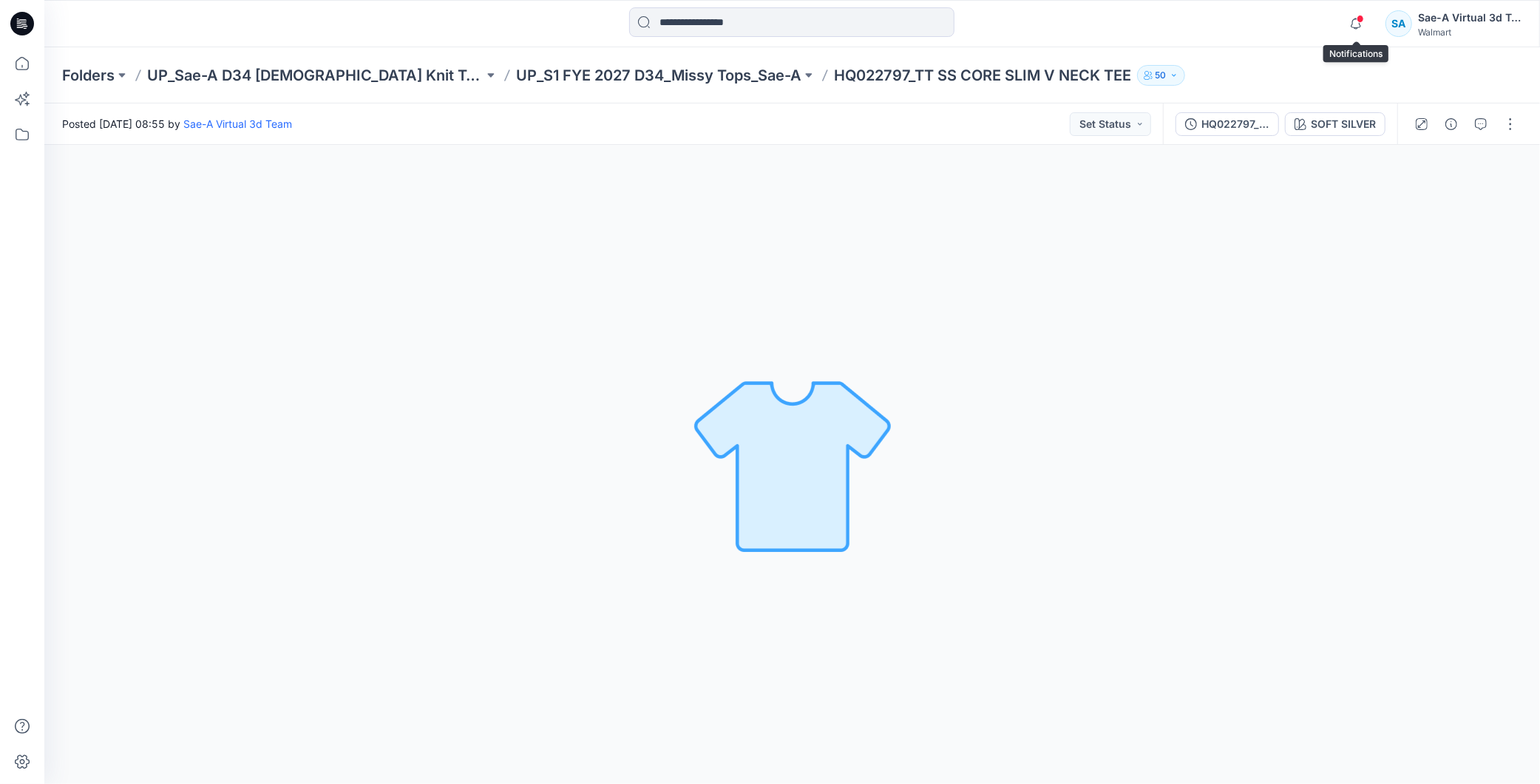
click at [1359, 20] on span at bounding box center [1360, 19] width 8 height 8
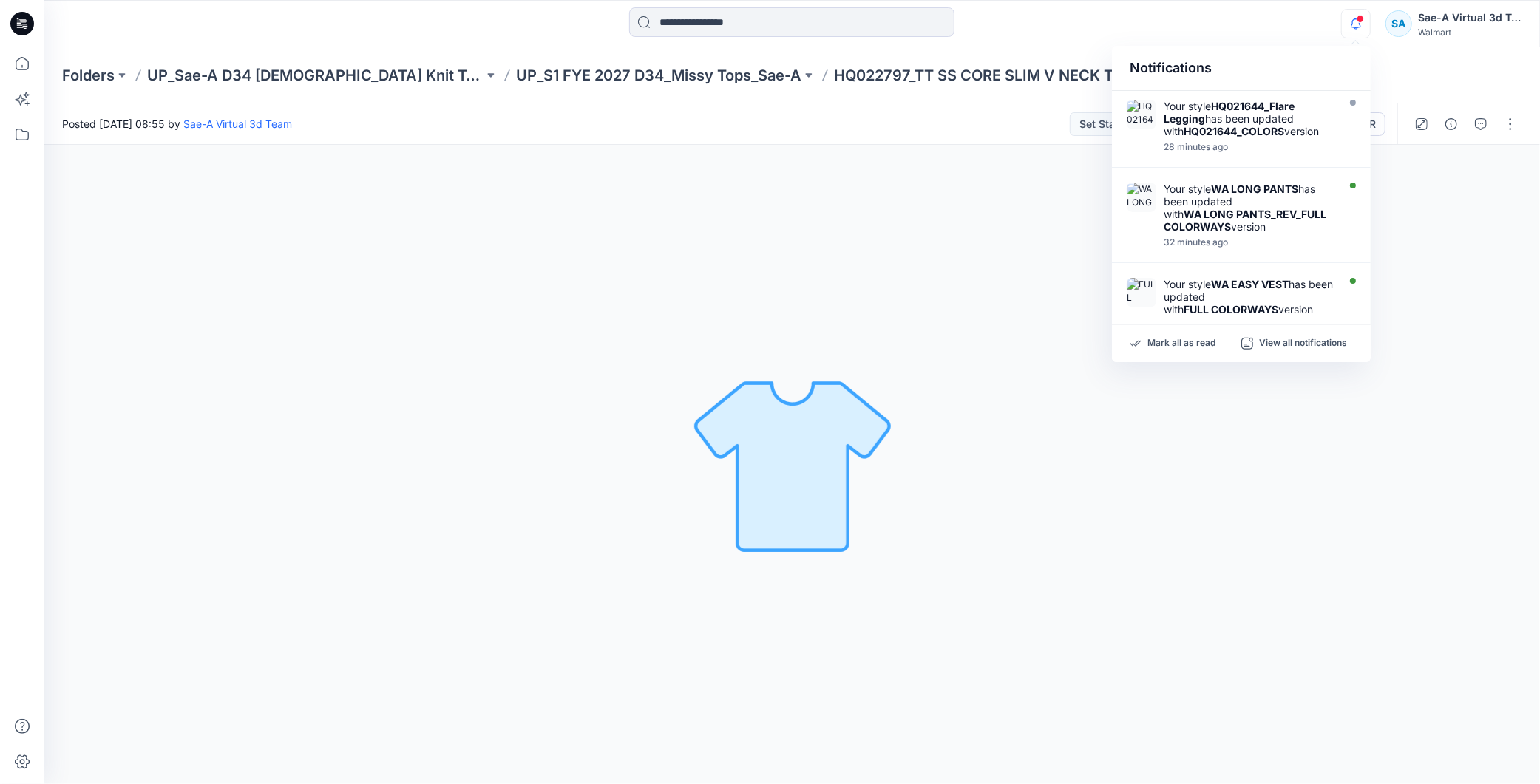
scroll to position [82, 0]
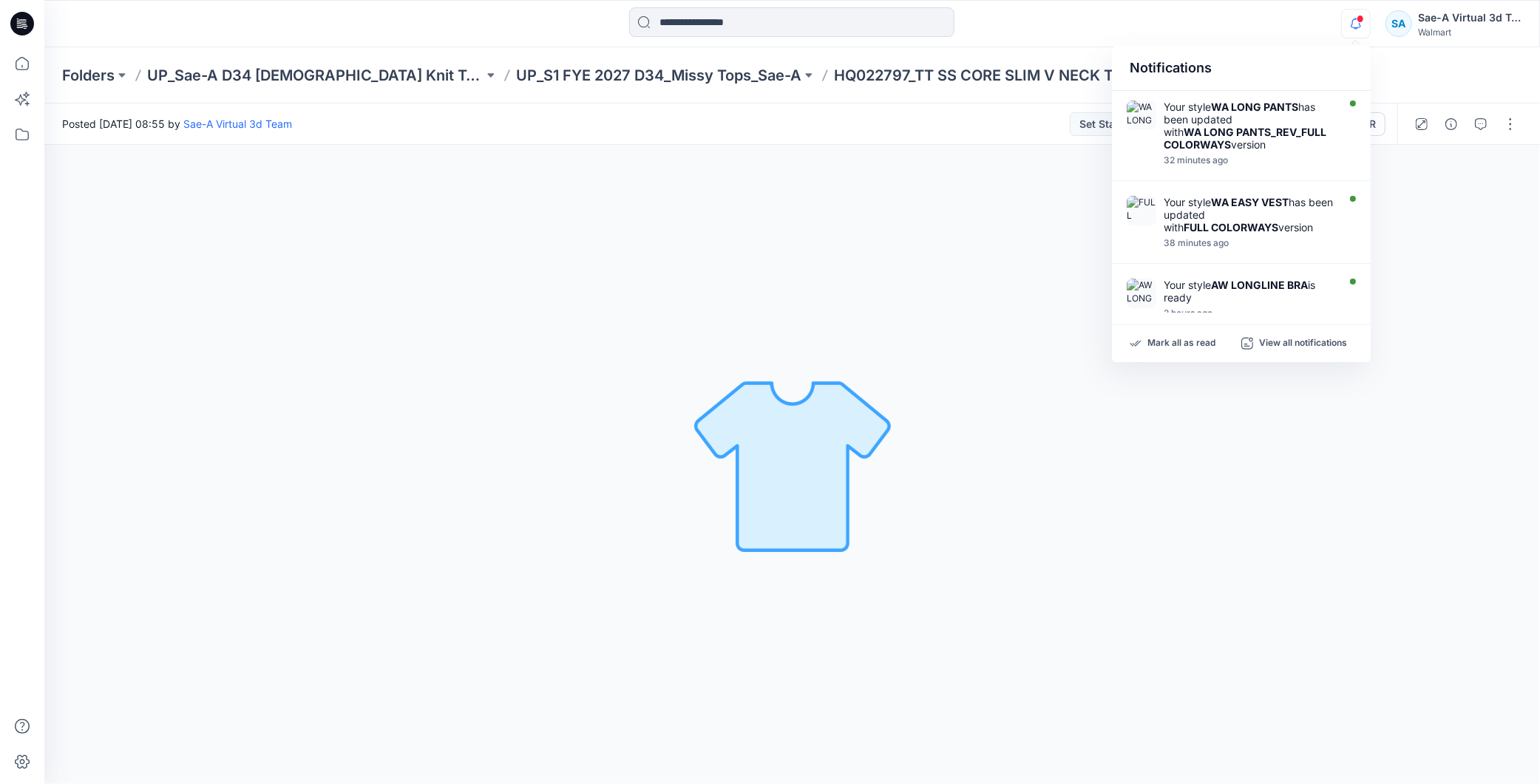
click at [1396, 43] on div "Notifications Your style HQ021644_Flare Legging has been updated with HQ021644_…" at bounding box center [792, 23] width 1496 height 48
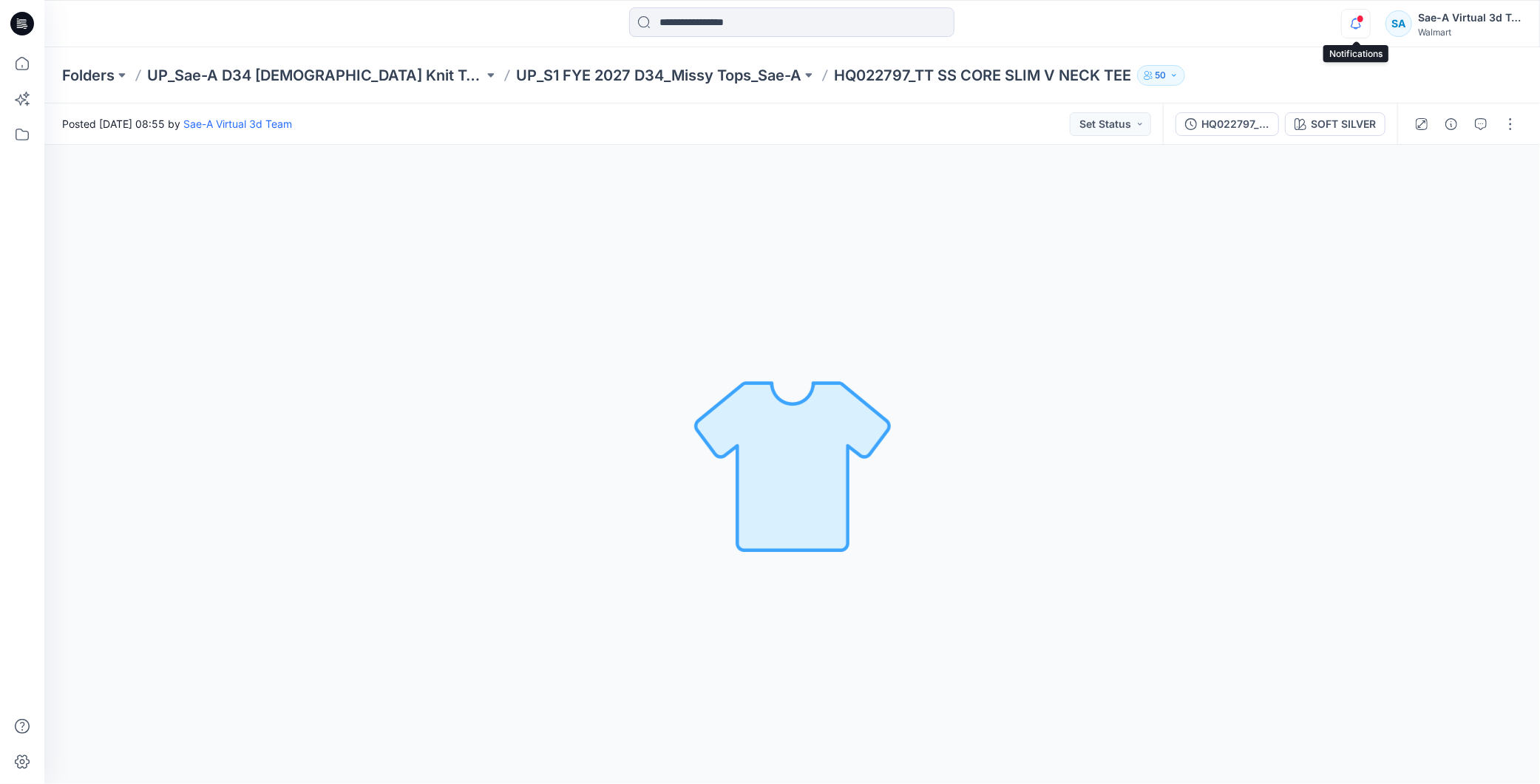
click at [1356, 23] on icon "button" at bounding box center [1356, 23] width 28 height 29
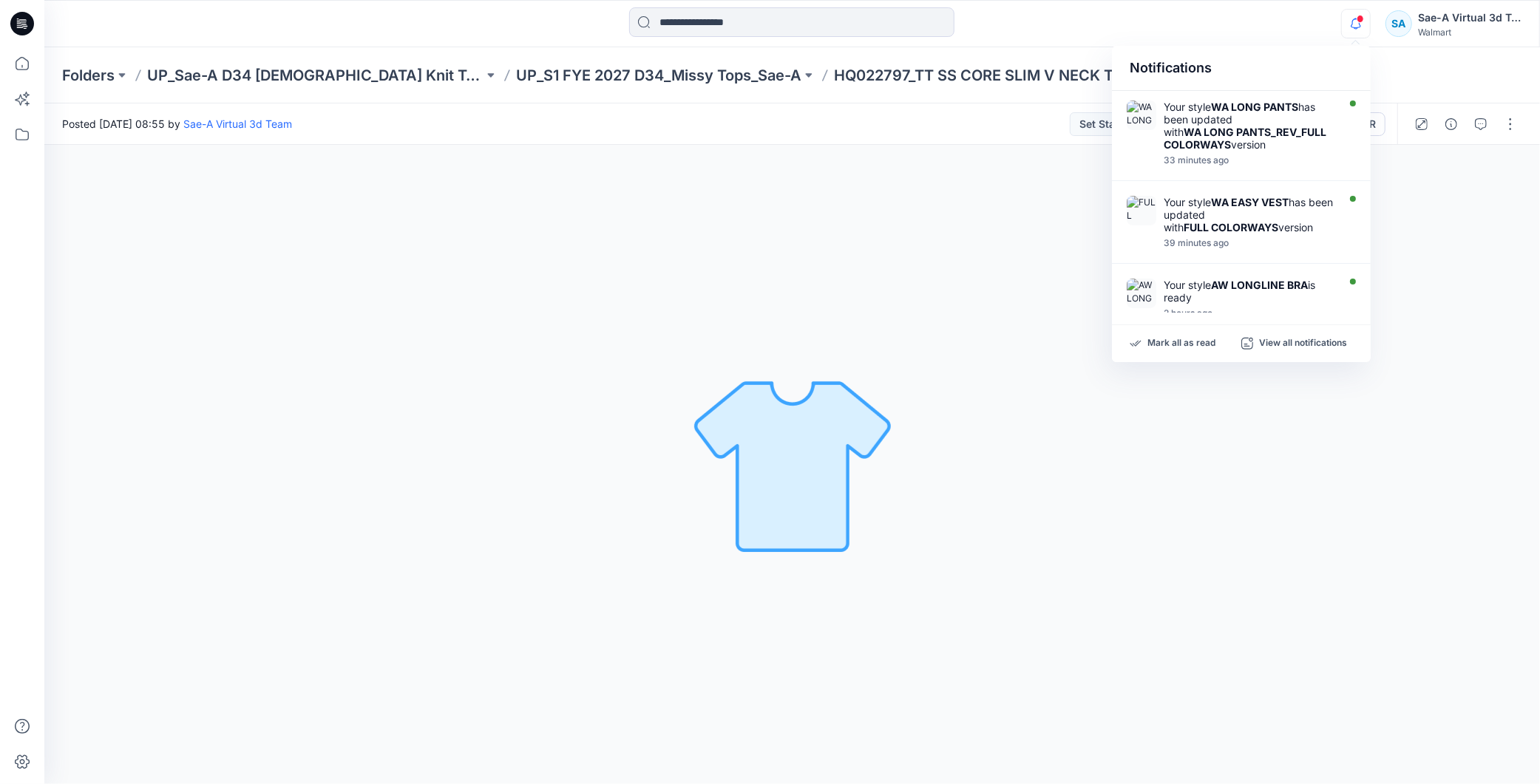
click at [1356, 23] on icon "button" at bounding box center [1356, 23] width 28 height 29
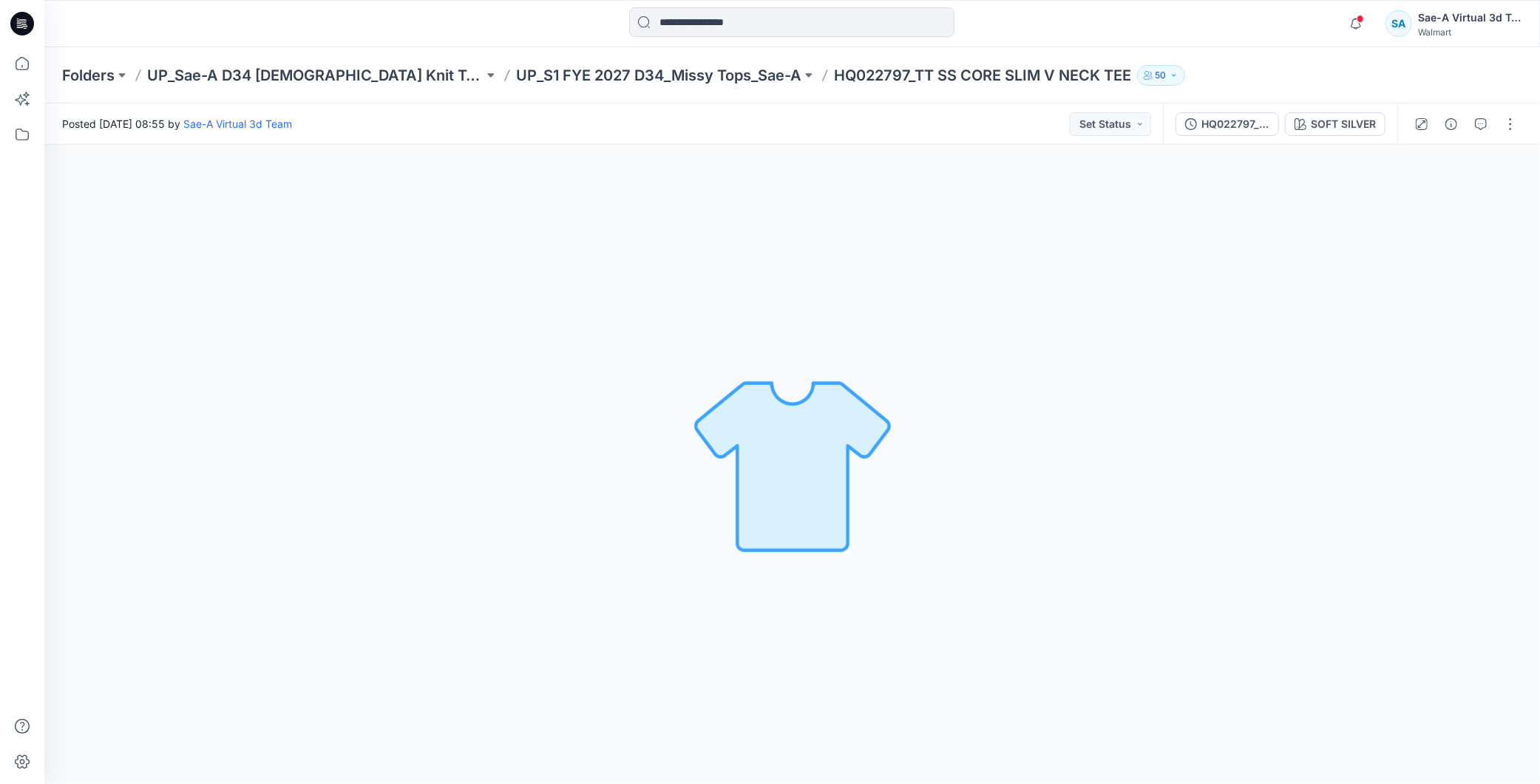
click at [659, 77] on p "UP_S1 FYE 2027 D34_Missy Tops_Sae-A" at bounding box center [659, 75] width 285 height 21
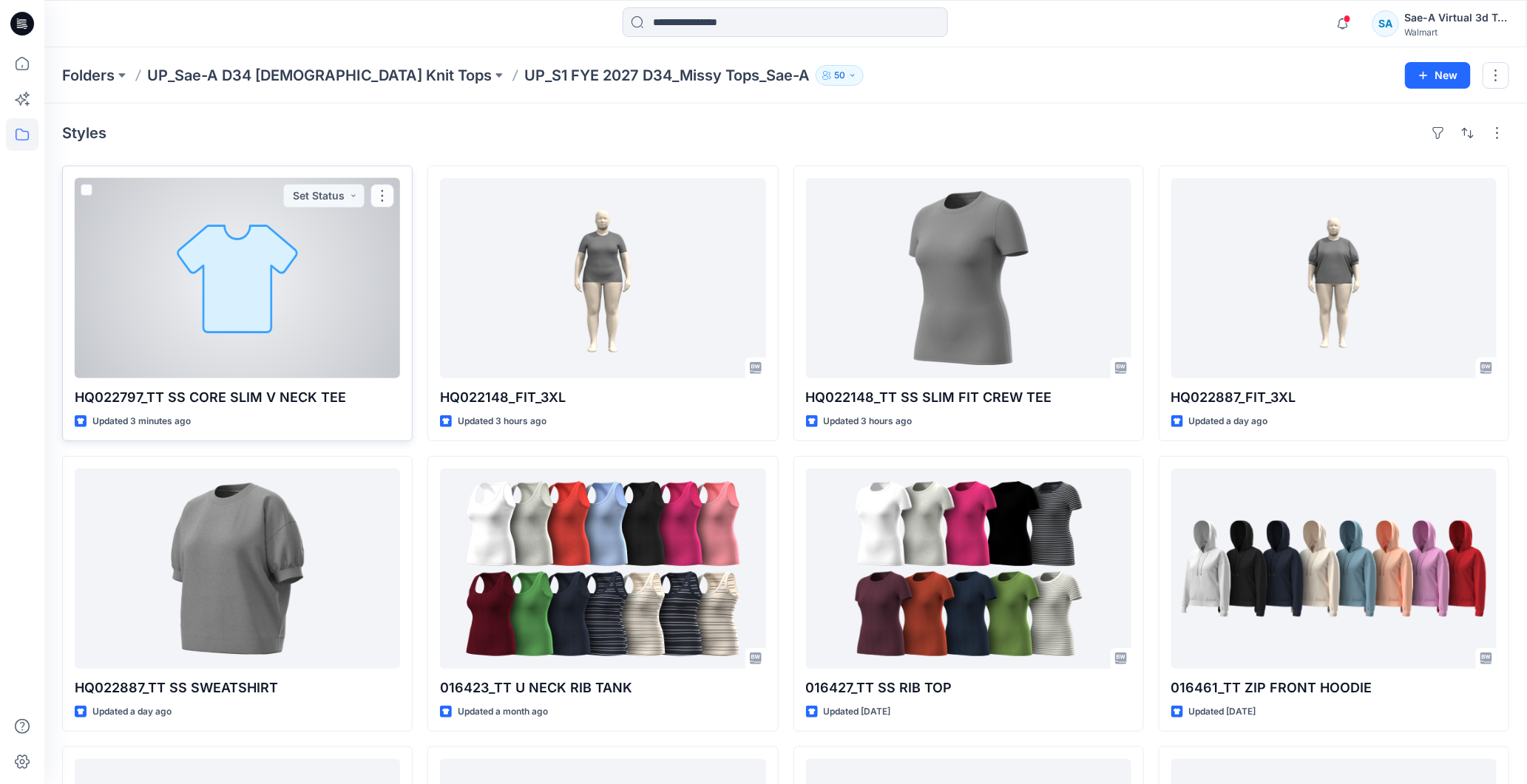
click at [309, 305] on div at bounding box center [238, 279] width 325 height 200
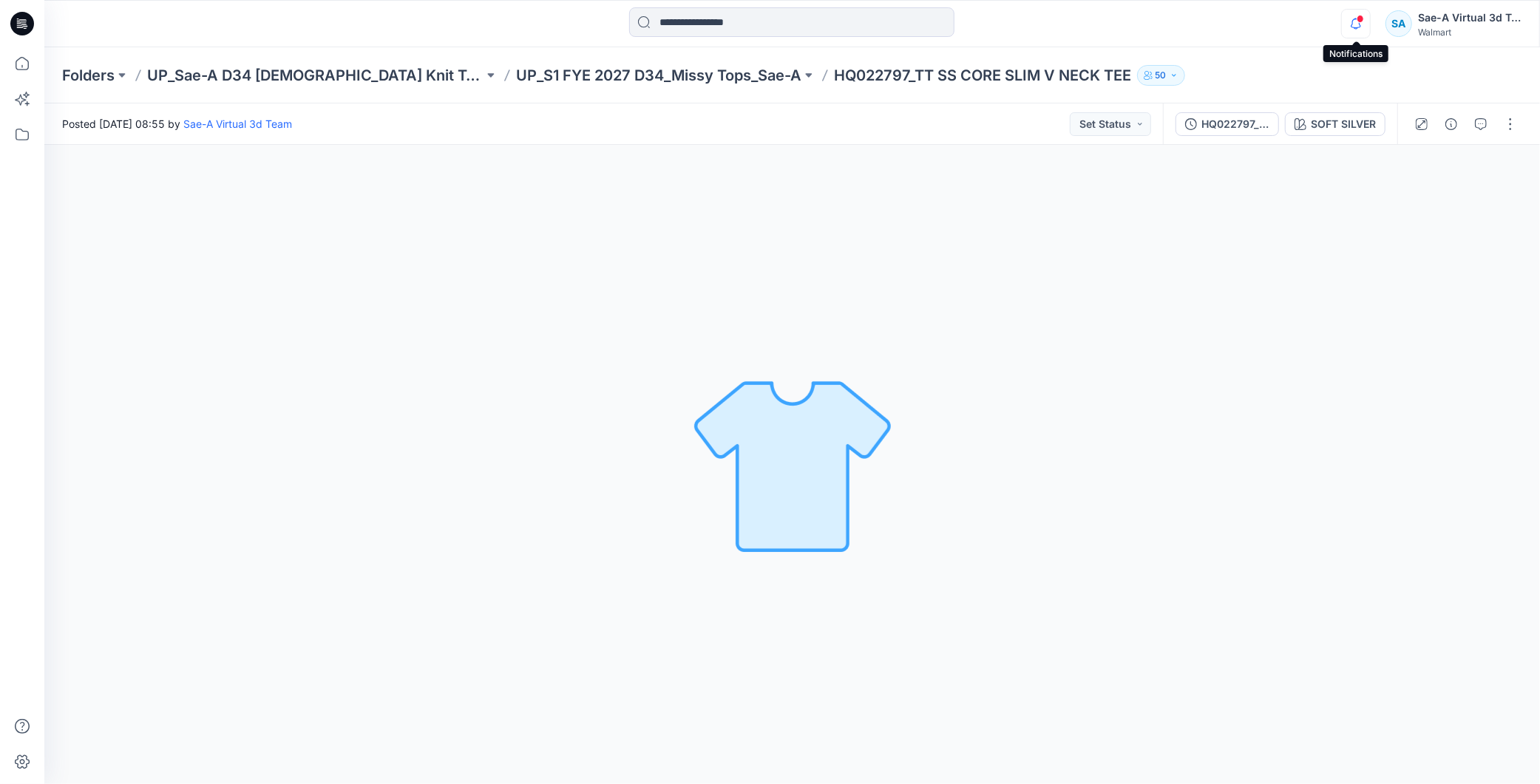
click at [1356, 24] on icon "button" at bounding box center [1356, 23] width 28 height 29
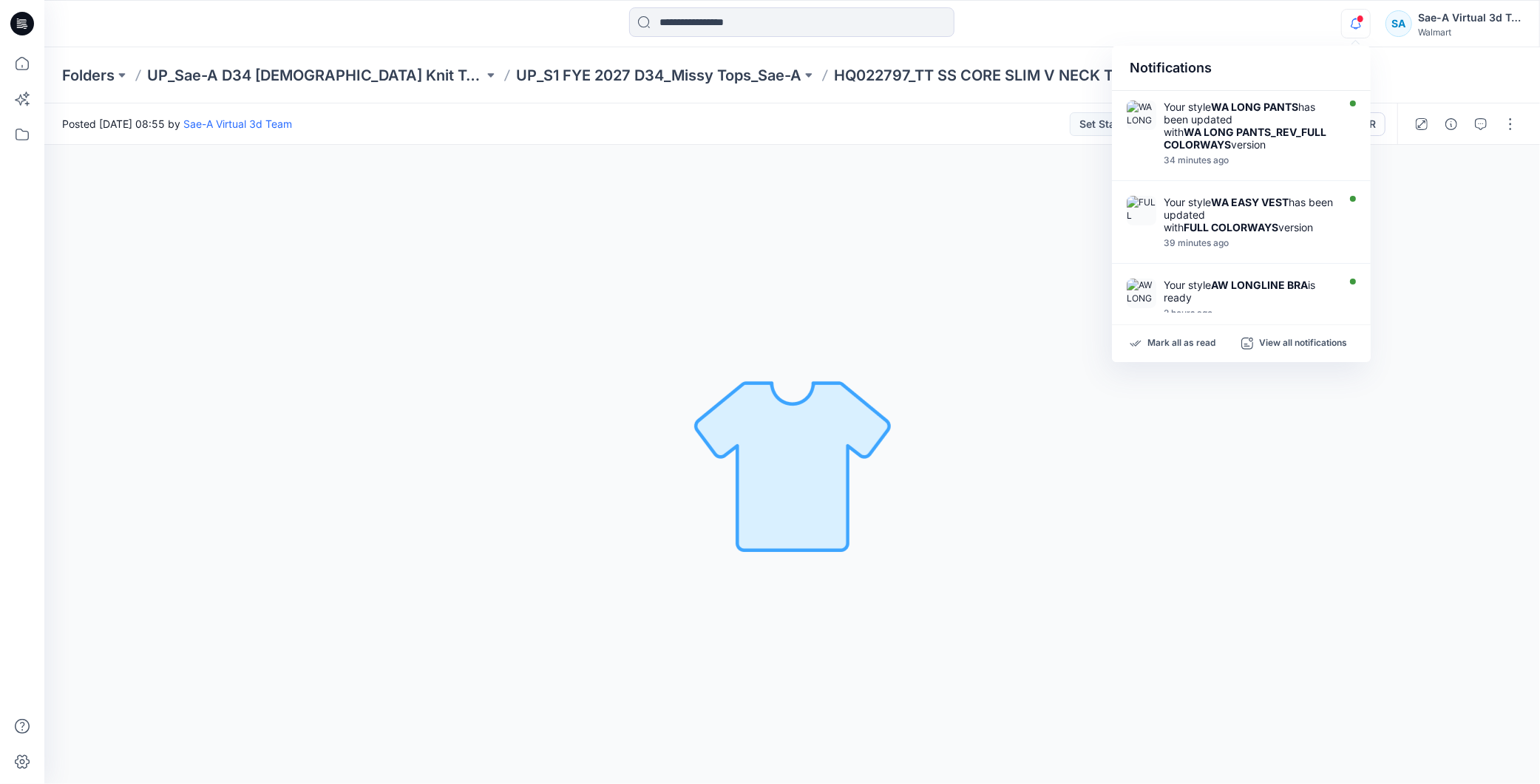
click at [1361, 27] on icon "button" at bounding box center [1356, 23] width 28 height 29
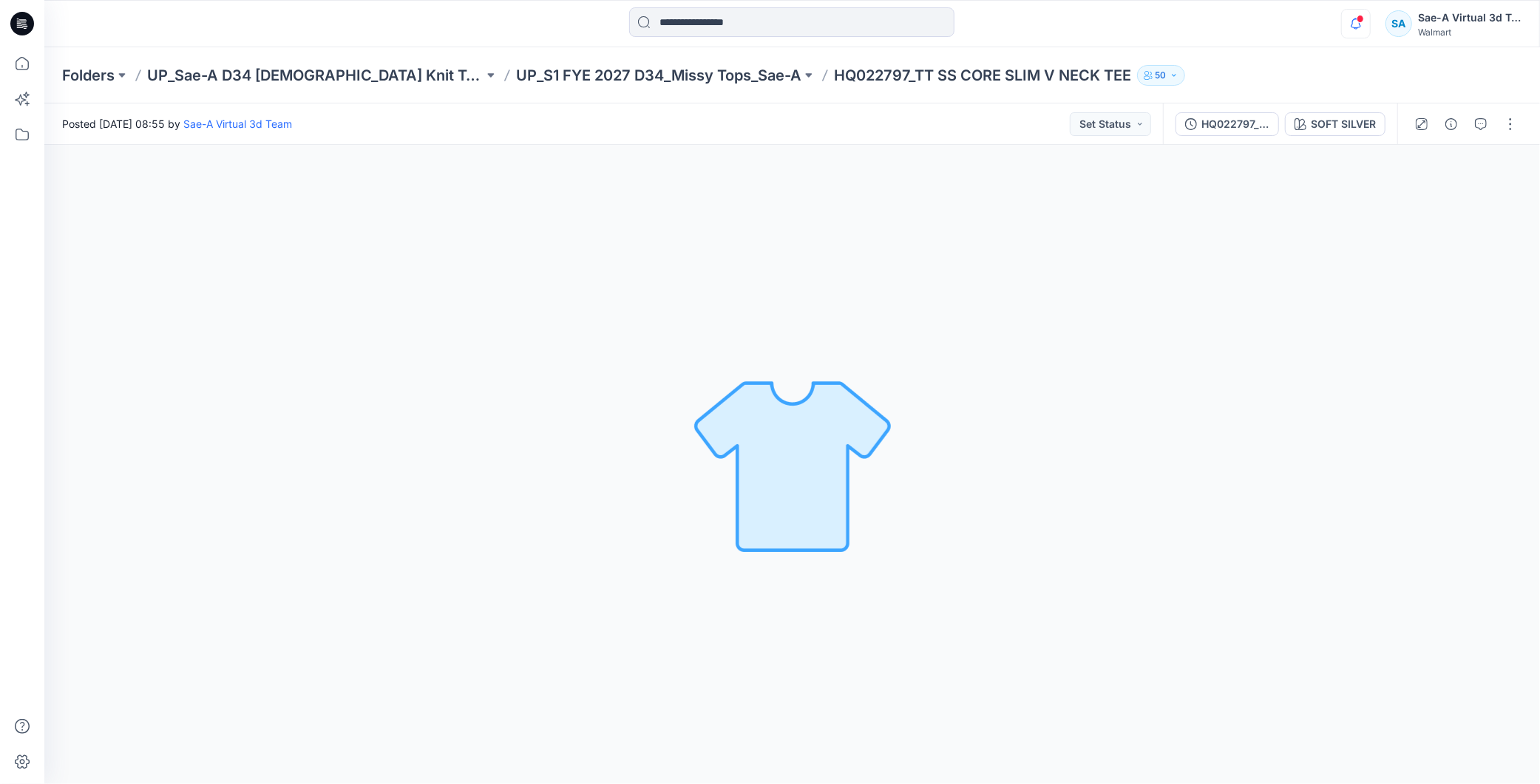
click at [1361, 26] on icon "button" at bounding box center [1356, 23] width 28 height 29
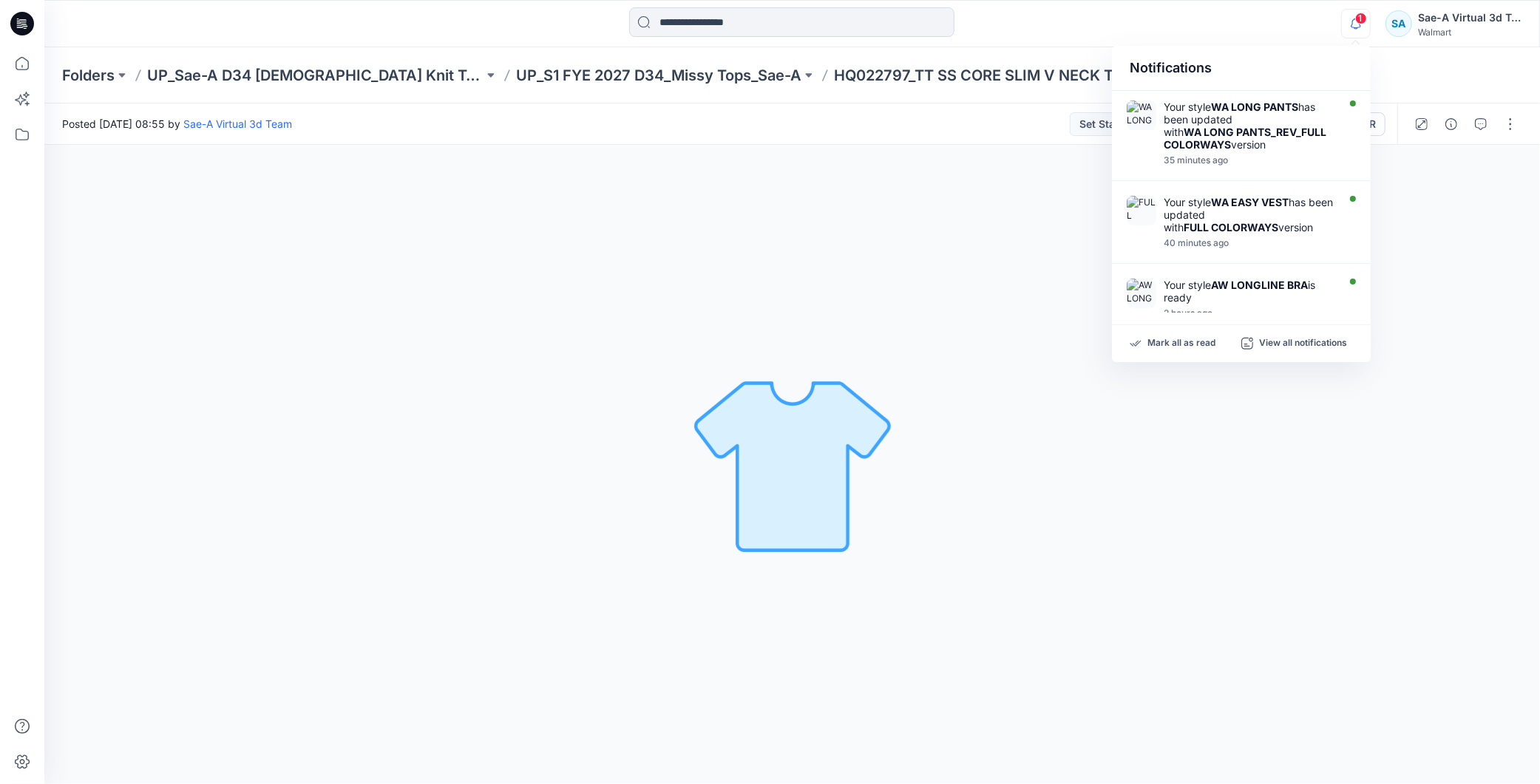
click at [1361, 27] on icon "button" at bounding box center [1356, 23] width 28 height 29
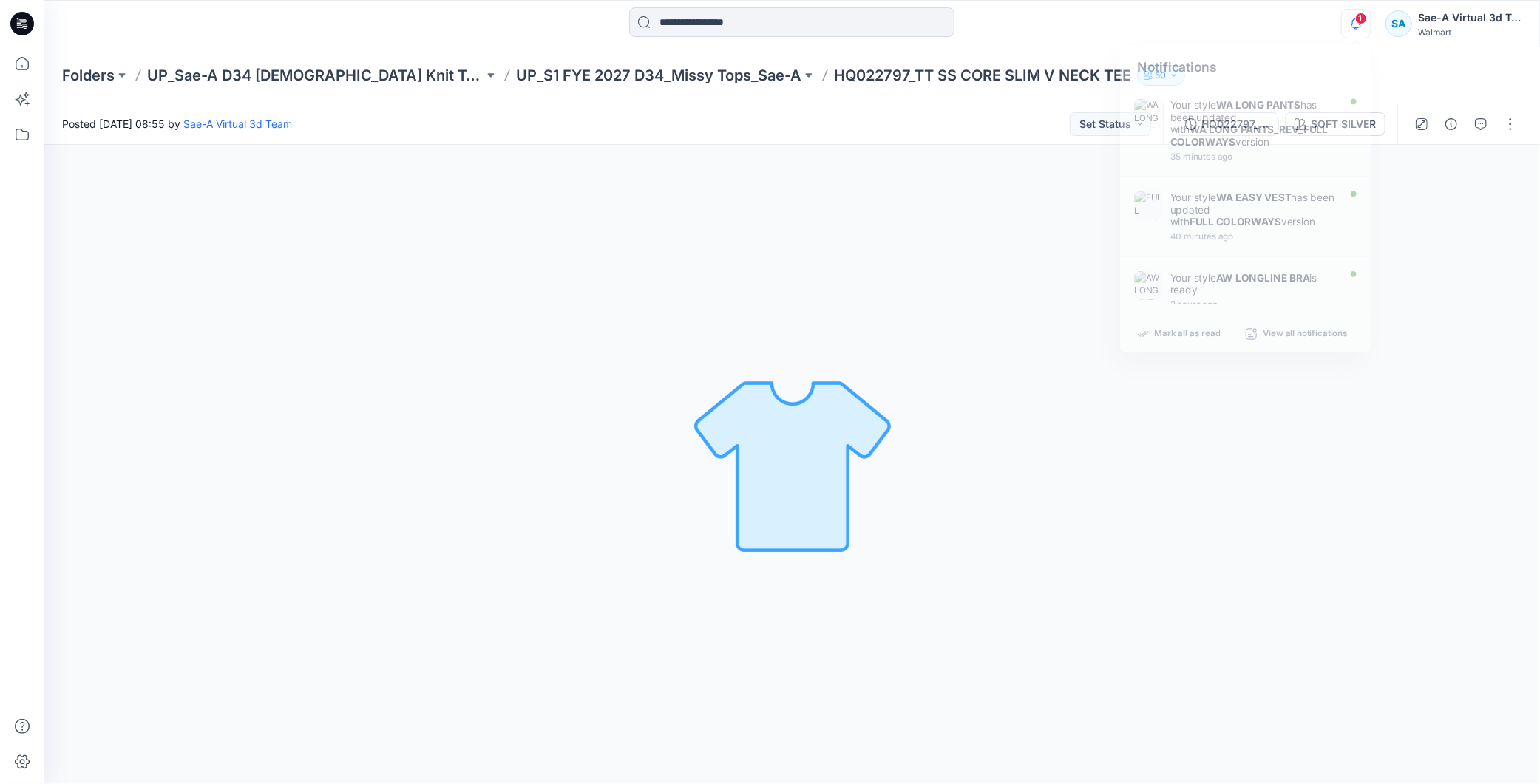
click at [1361, 26] on icon "button" at bounding box center [1356, 23] width 10 height 10
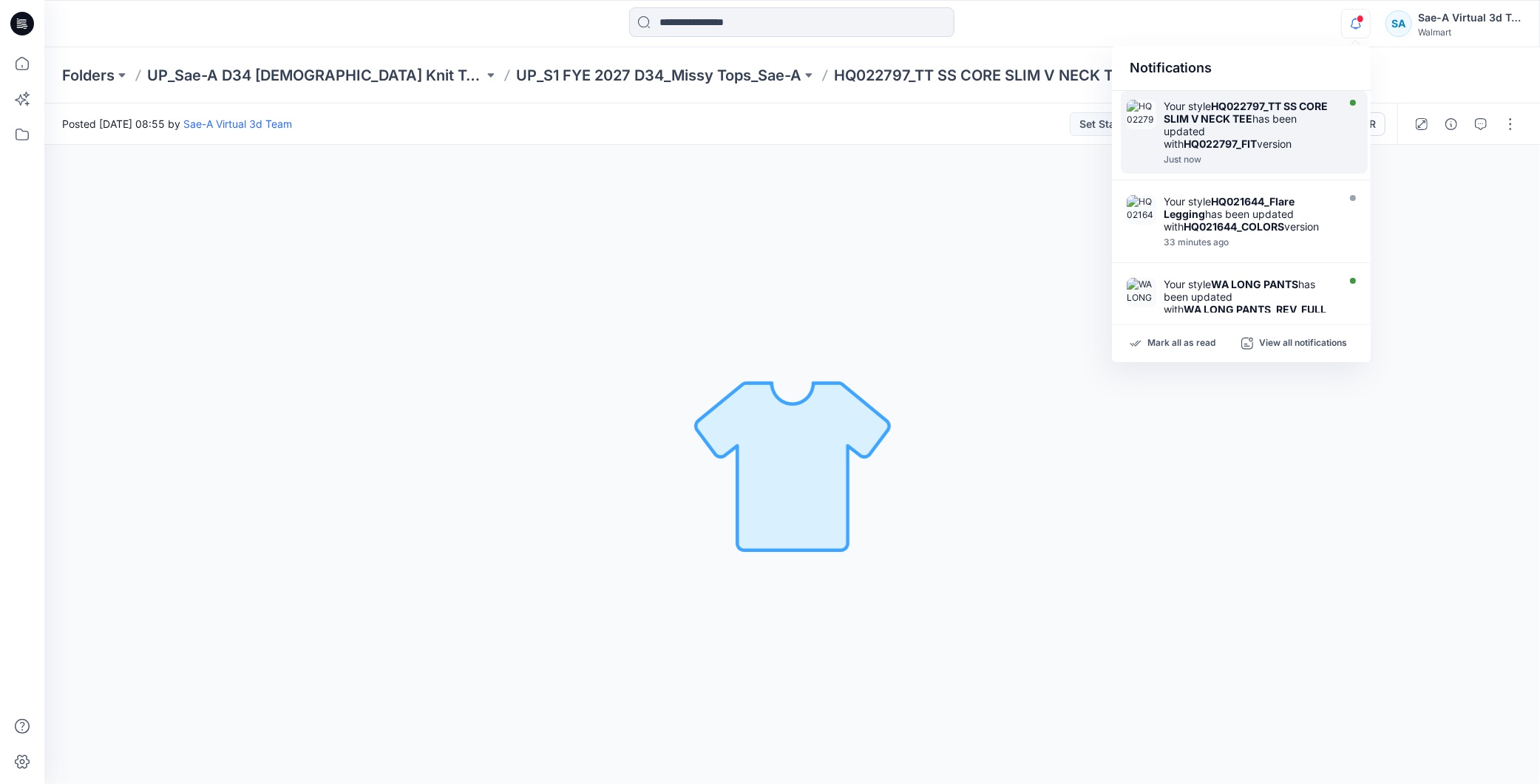
click at [1221, 142] on strong "HQ022797_FIT" at bounding box center [1220, 143] width 73 height 13
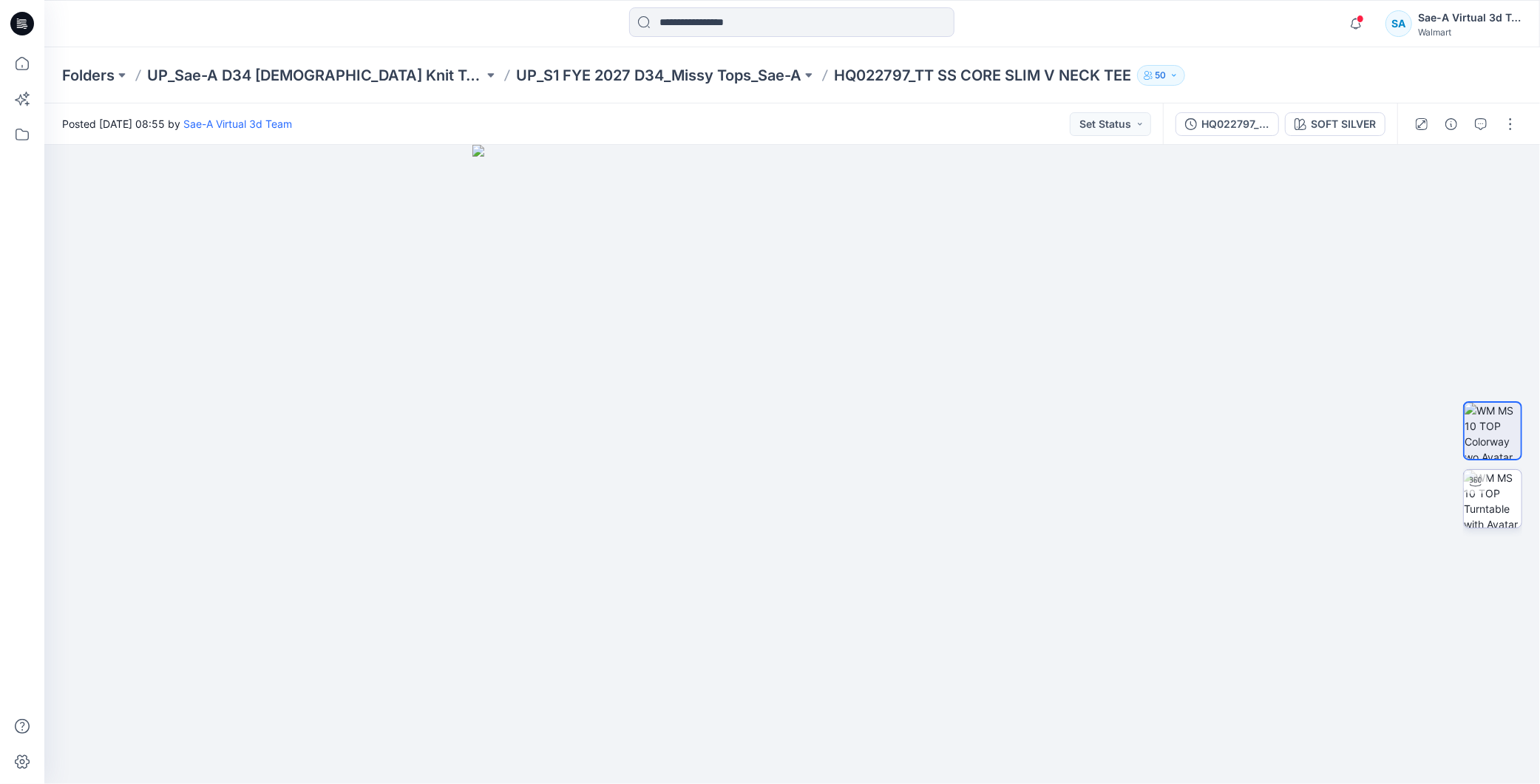
click at [1498, 499] on img at bounding box center [1492, 499] width 58 height 58
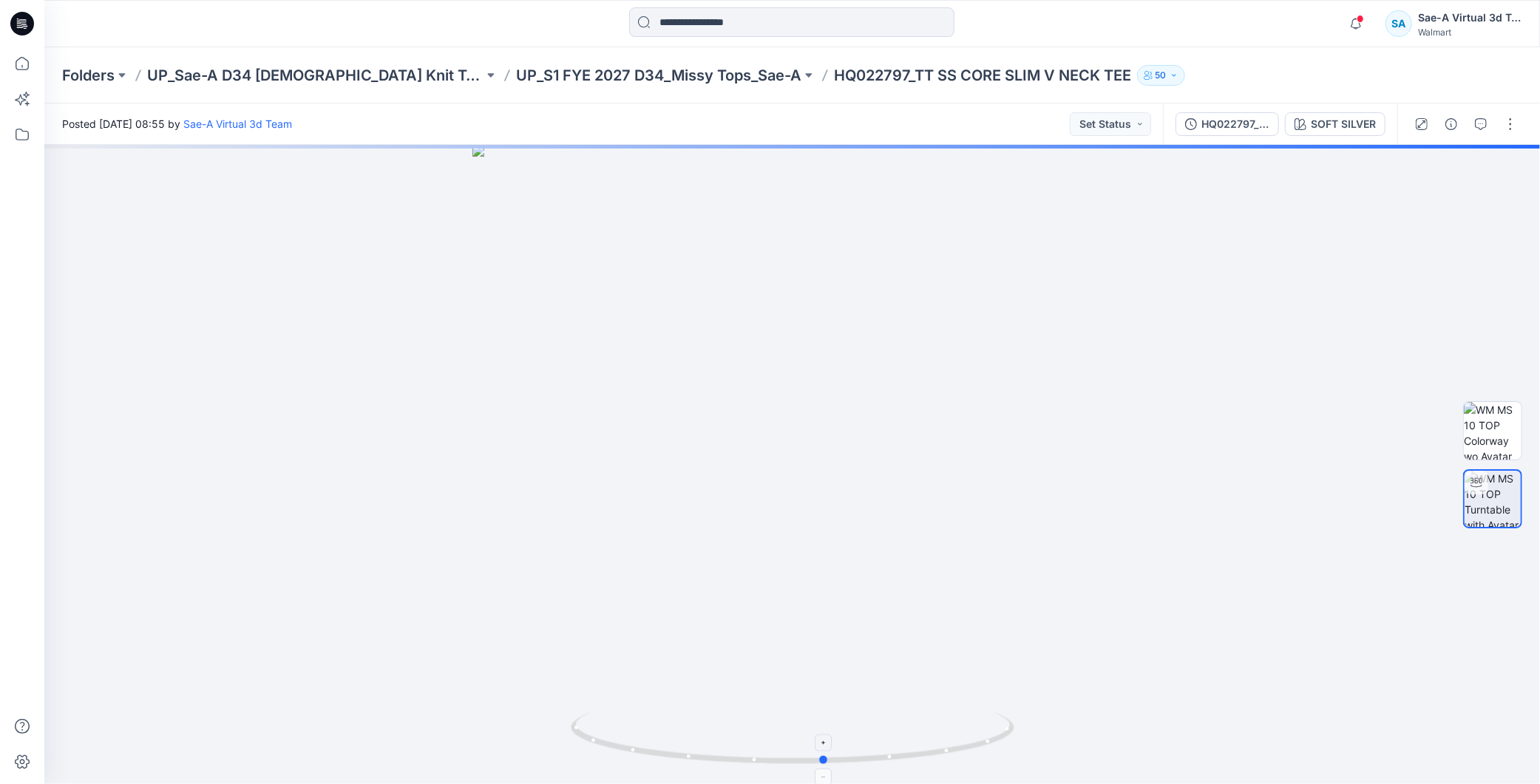
drag, startPoint x: 919, startPoint y: 756, endPoint x: 911, endPoint y: 731, distance: 26.2
click at [911, 731] on icon at bounding box center [794, 740] width 447 height 55
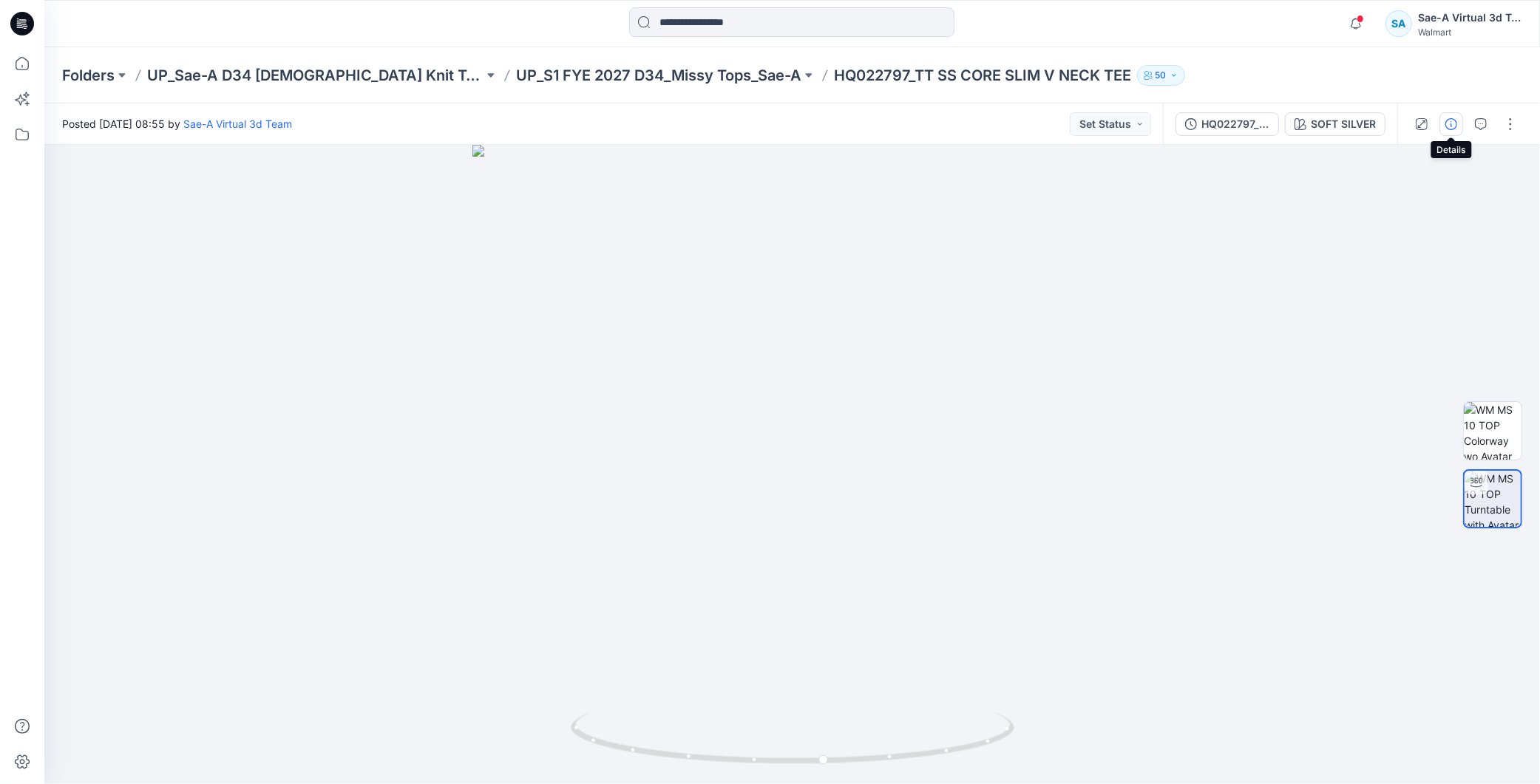
click at [1447, 123] on icon "button" at bounding box center [1452, 124] width 12 height 12
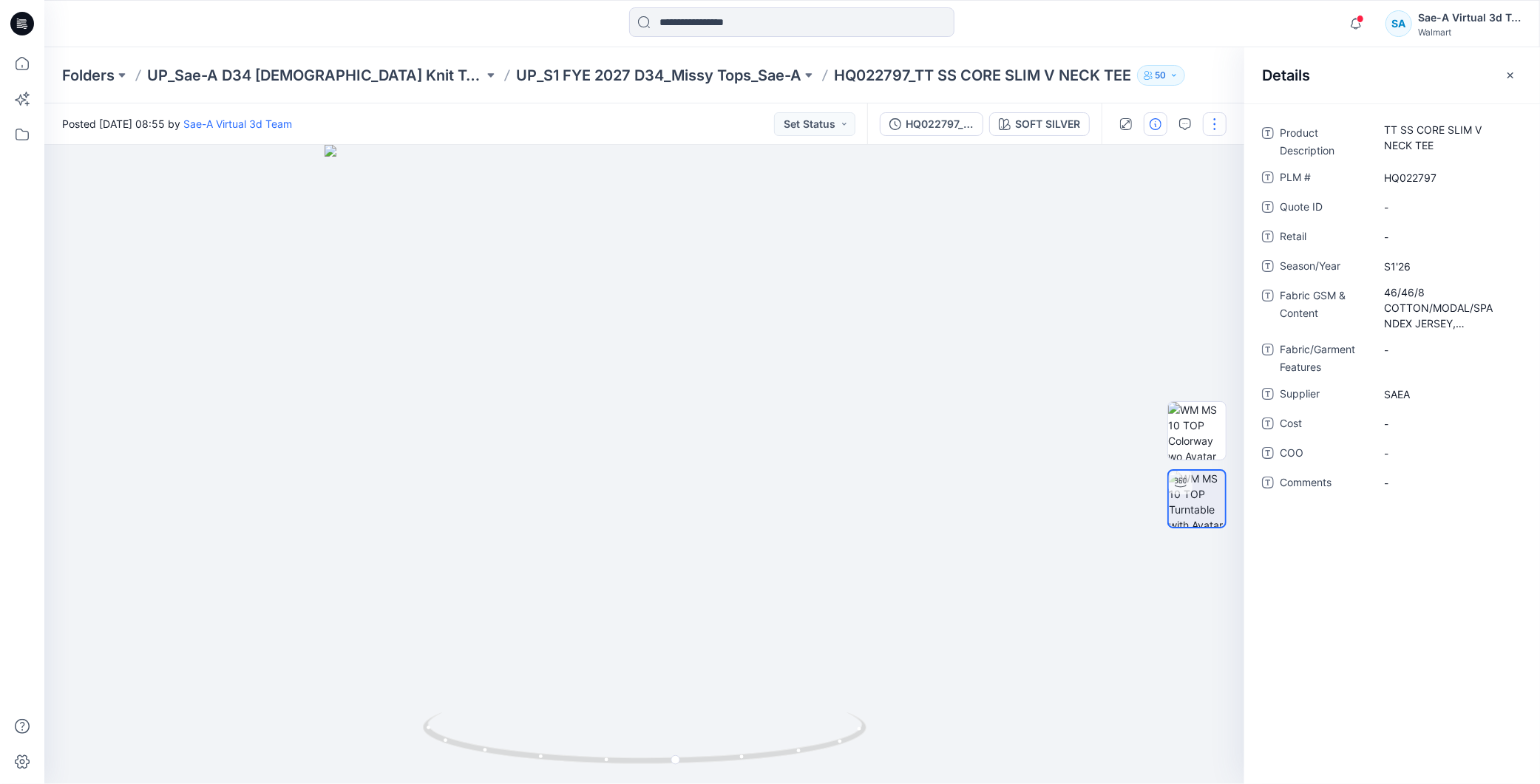
click at [1211, 119] on button "button" at bounding box center [1215, 124] width 23 height 23
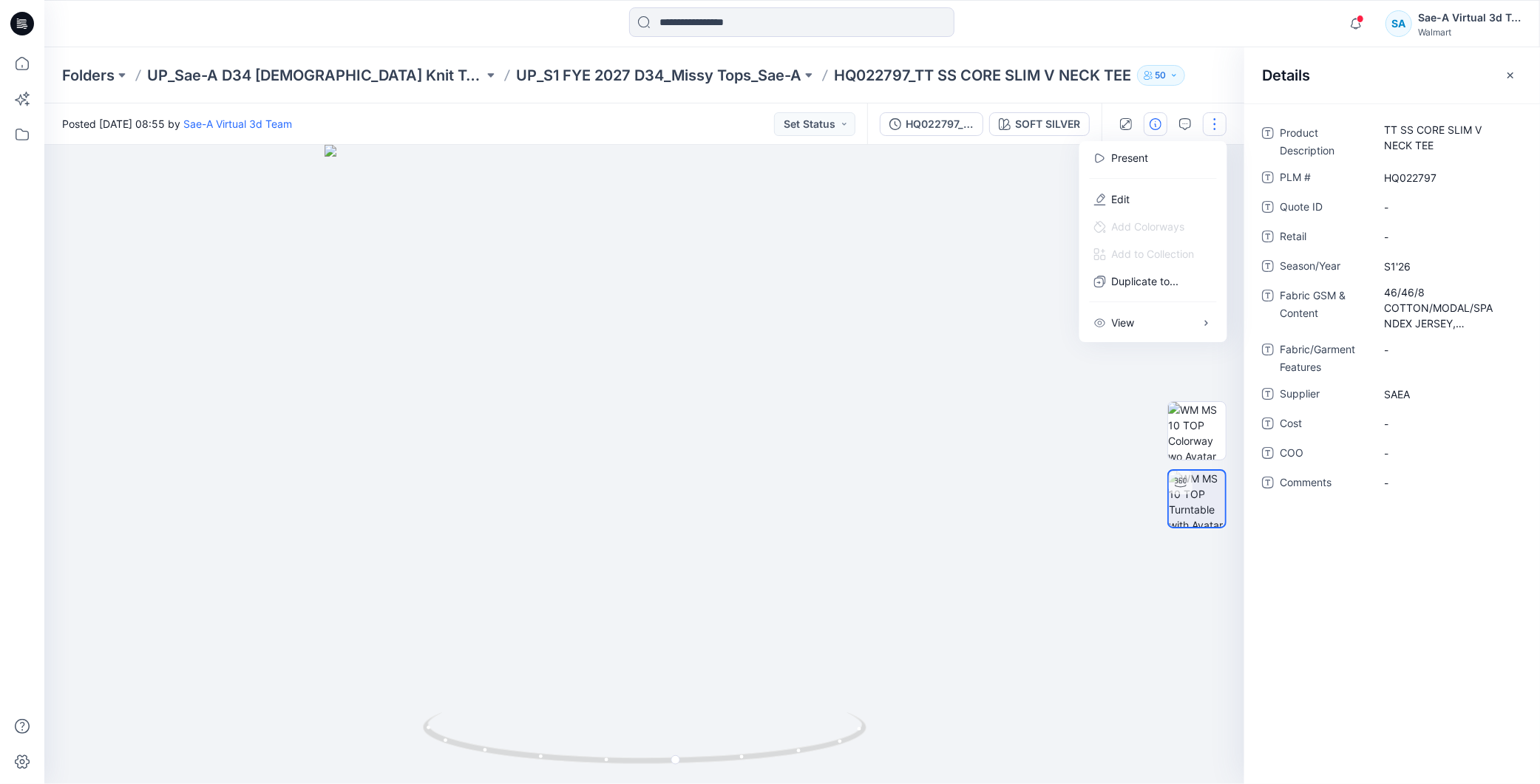
drag, startPoint x: 1129, startPoint y: 201, endPoint x: 1115, endPoint y: 214, distance: 19.1
click at [1129, 199] on p "Edit" at bounding box center [1121, 199] width 18 height 16
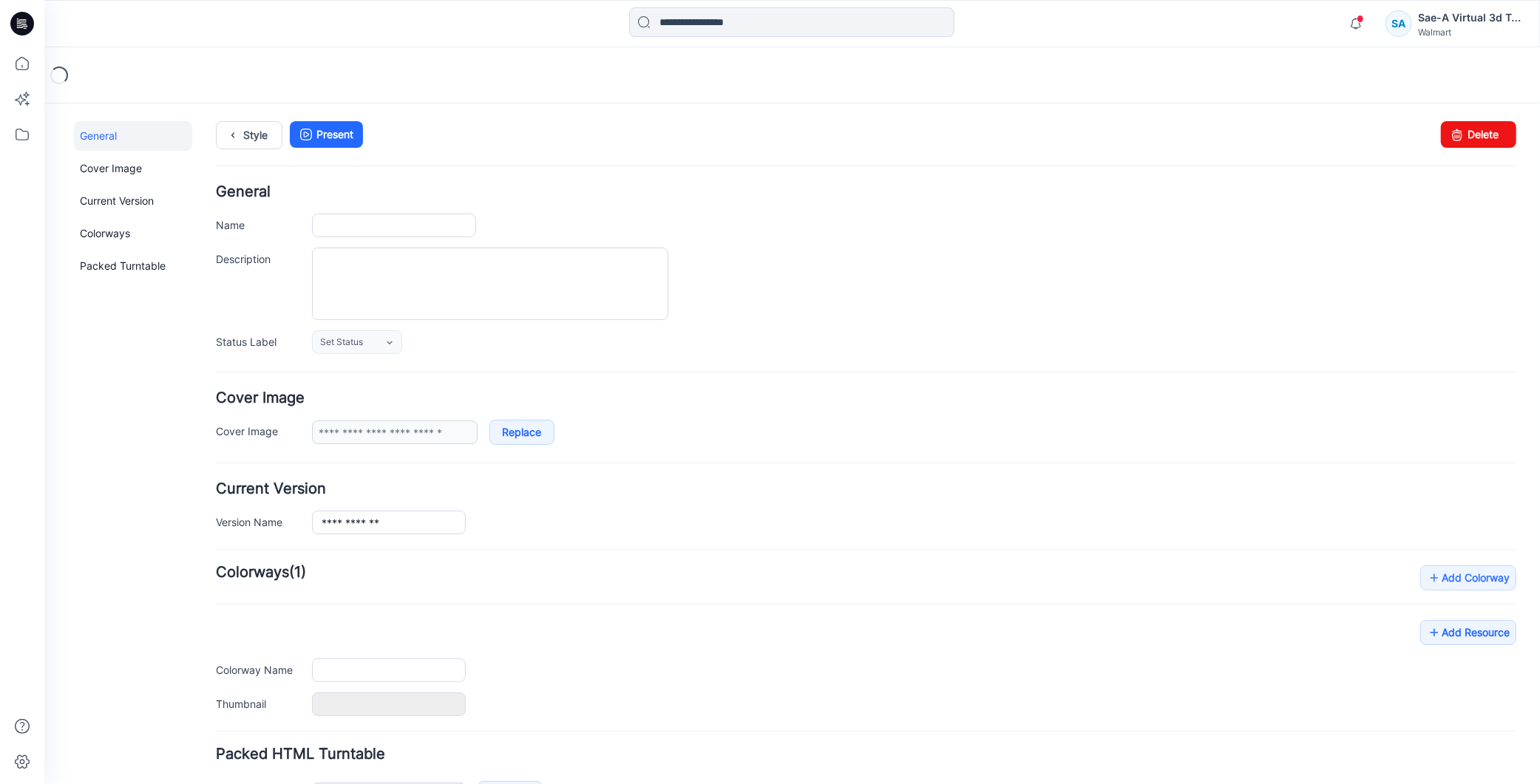
type input "**********"
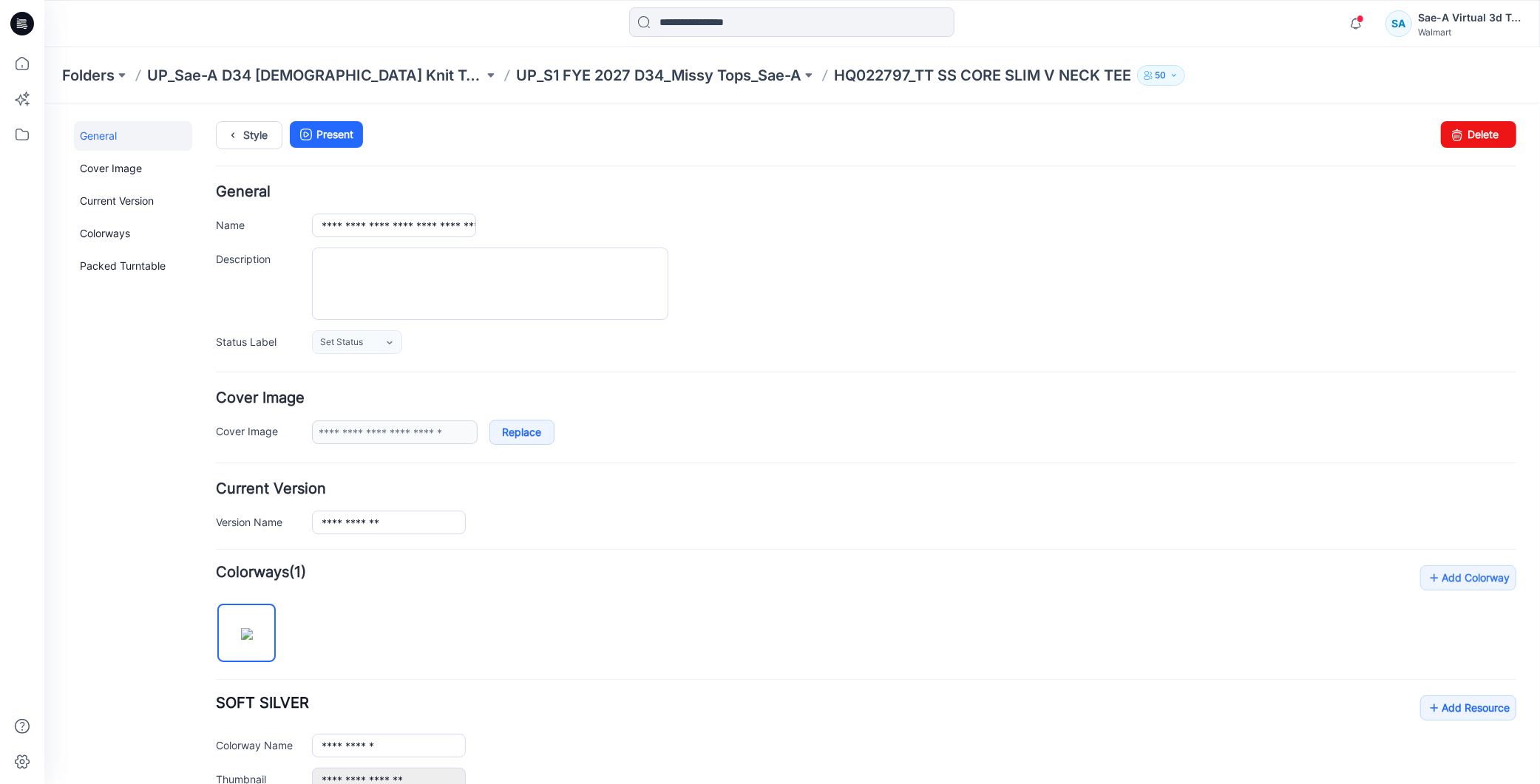
scroll to position [287, 0]
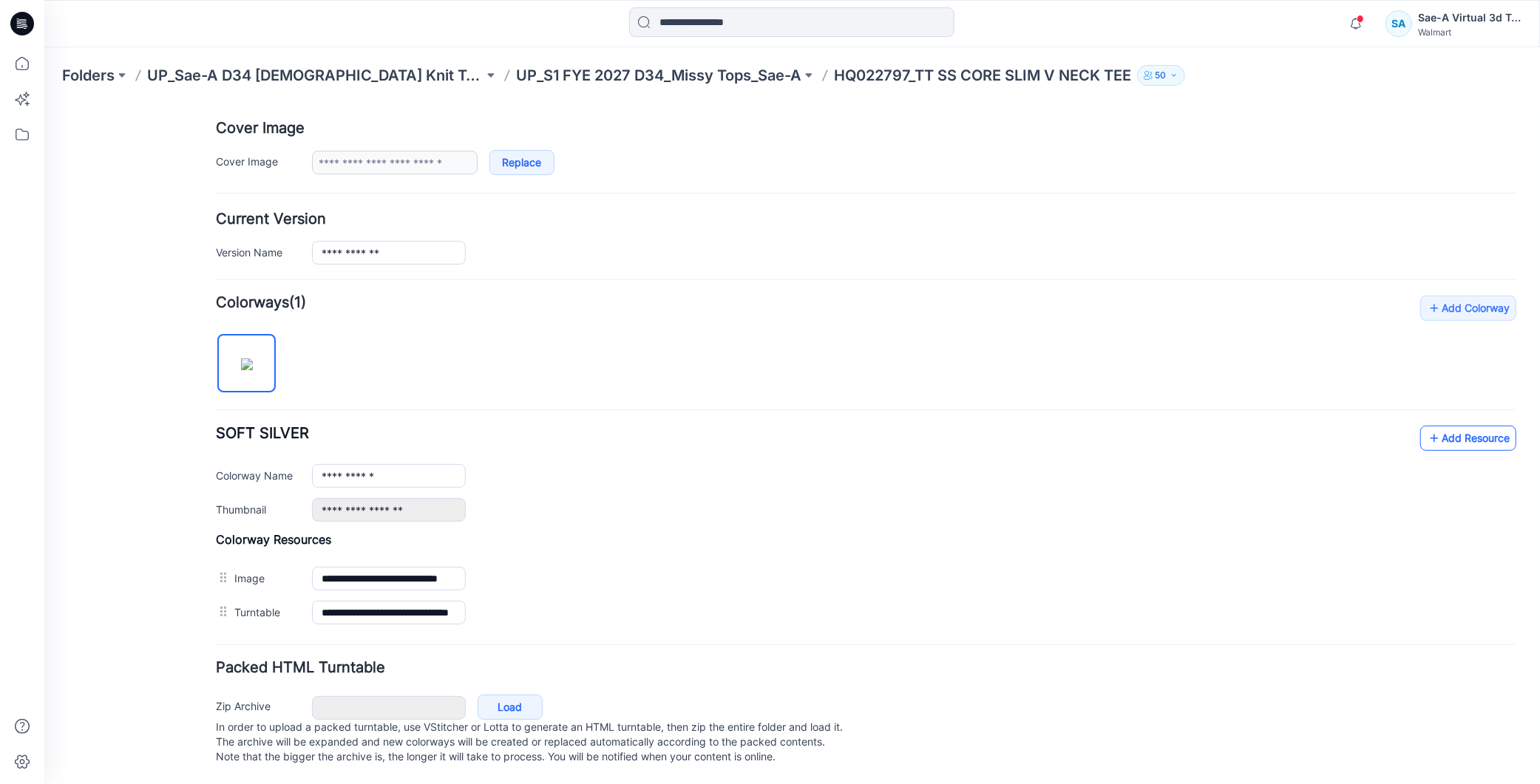
click at [1436, 425] on link "Add Resource" at bounding box center [1467, 438] width 96 height 25
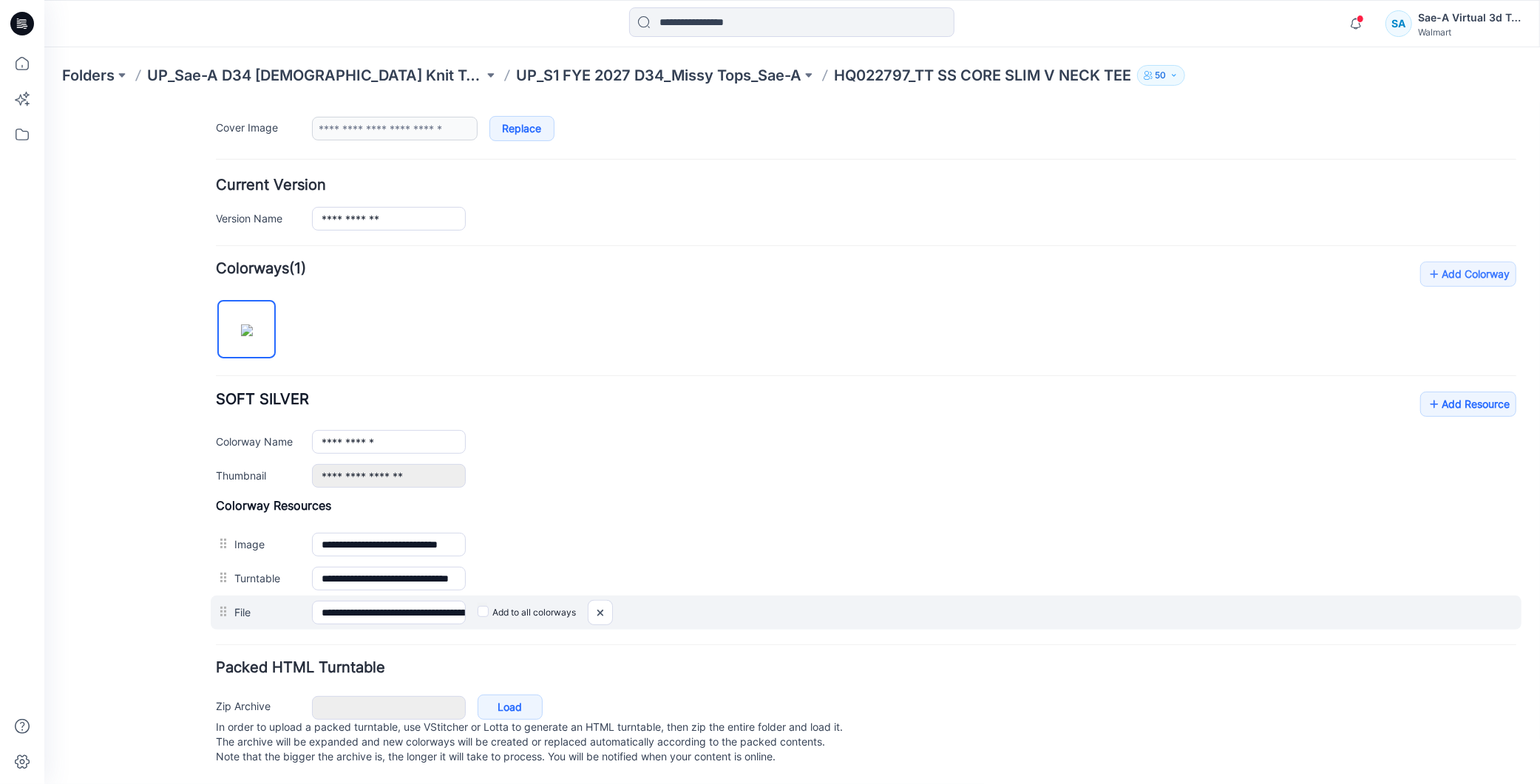
scroll to position [0, 0]
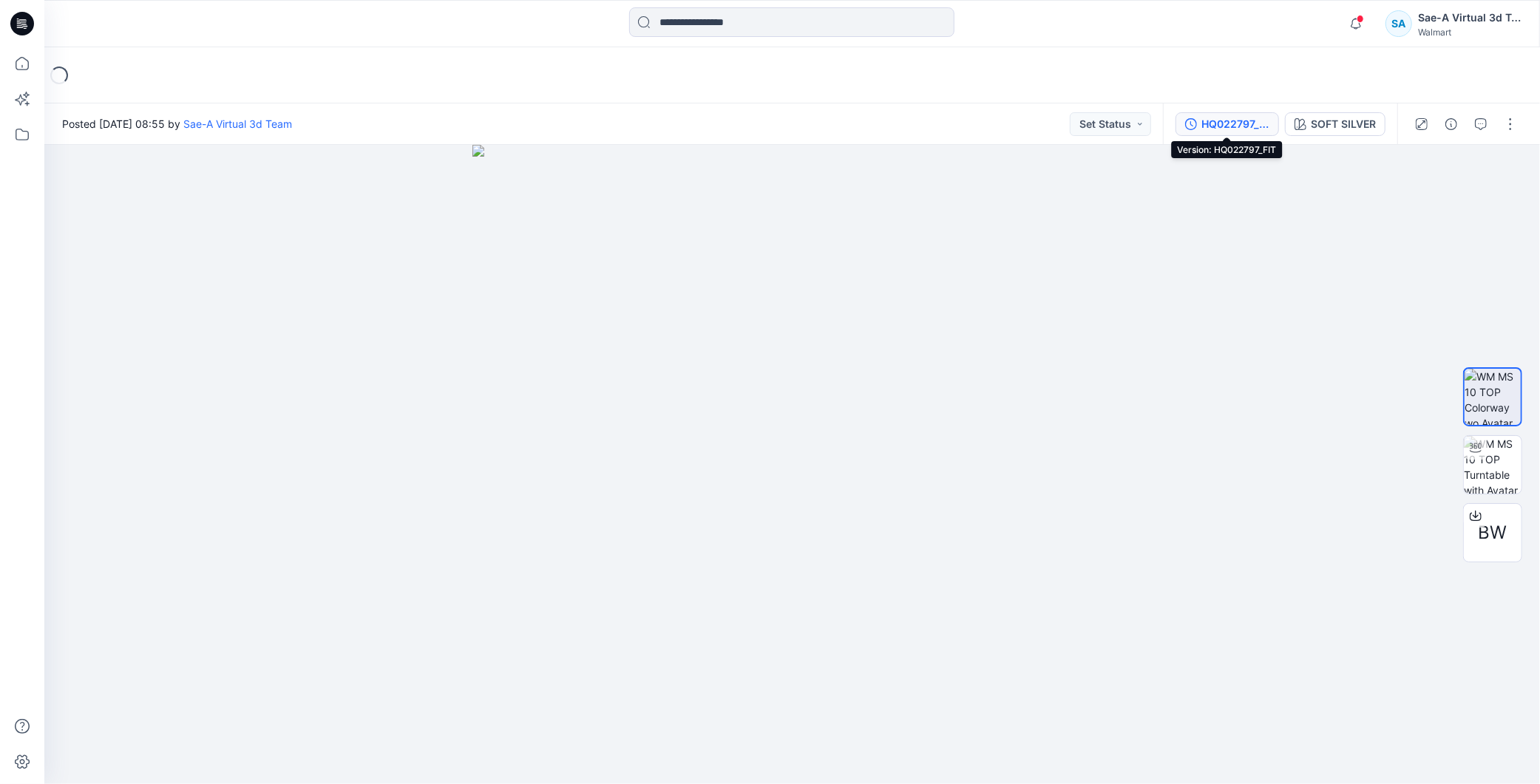
click at [1214, 116] on div "HQ022797_FIT" at bounding box center [1236, 123] width 68 height 16
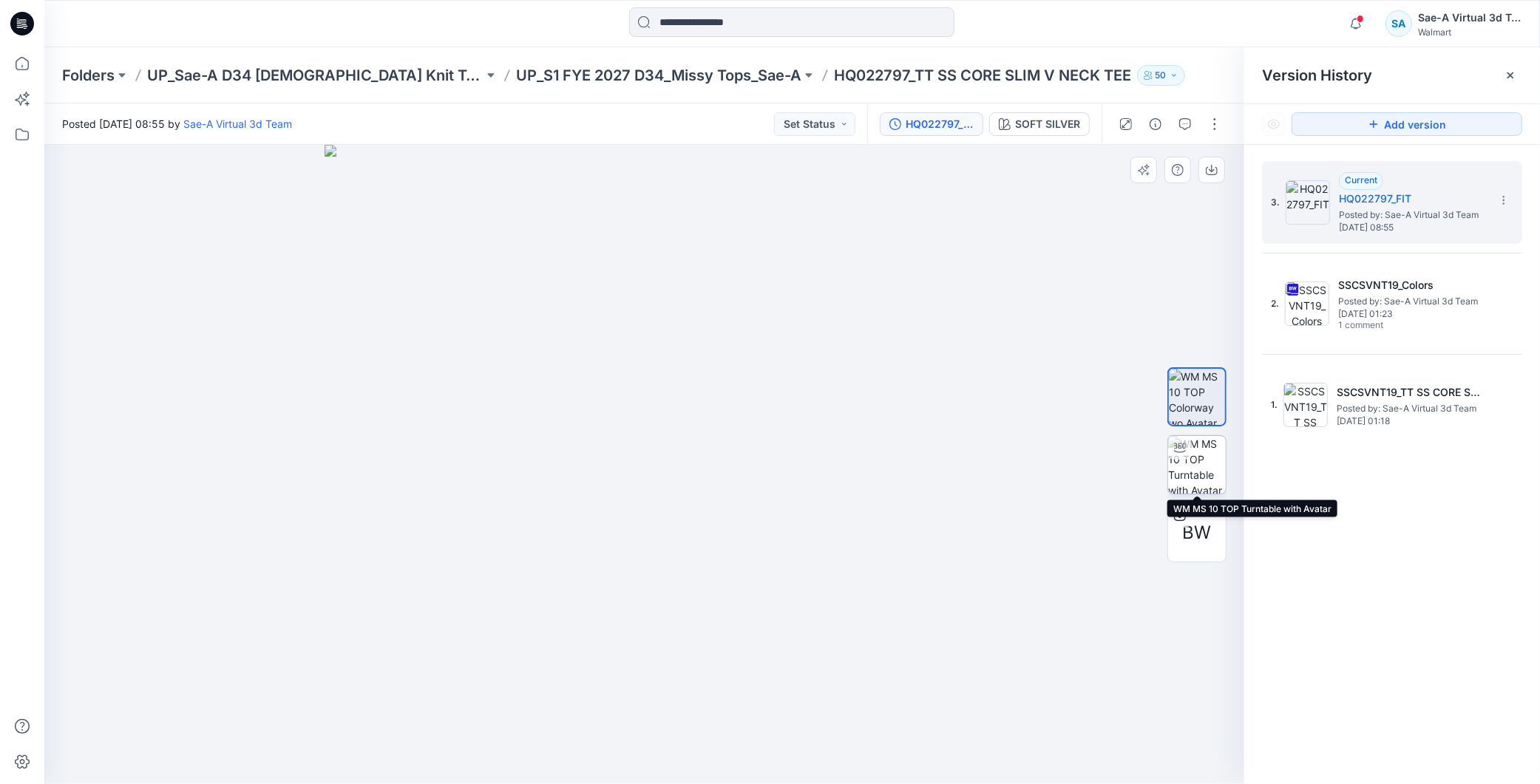
click at [1205, 448] on img at bounding box center [1196, 465] width 58 height 58
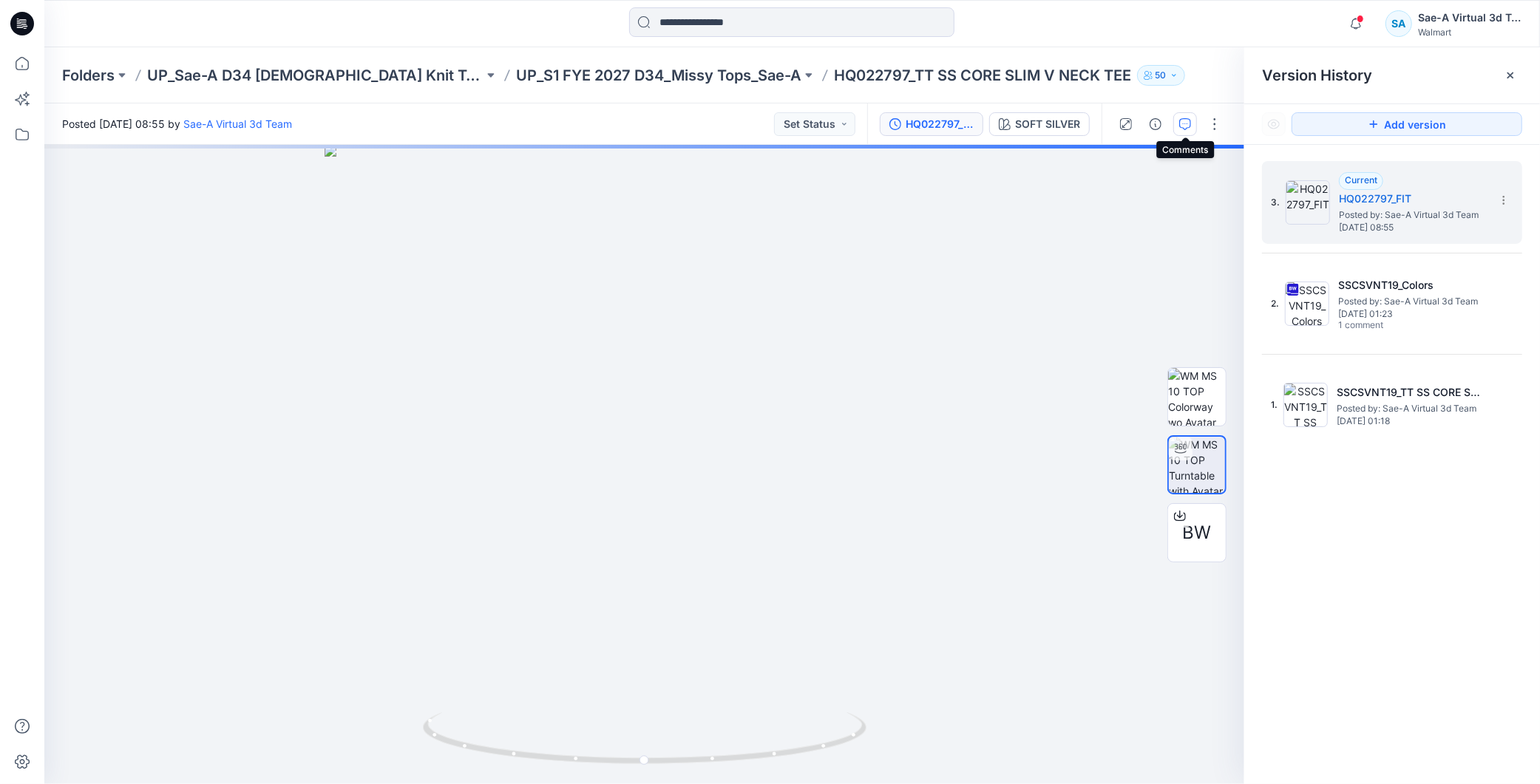
click at [1180, 122] on icon "button" at bounding box center [1185, 124] width 12 height 12
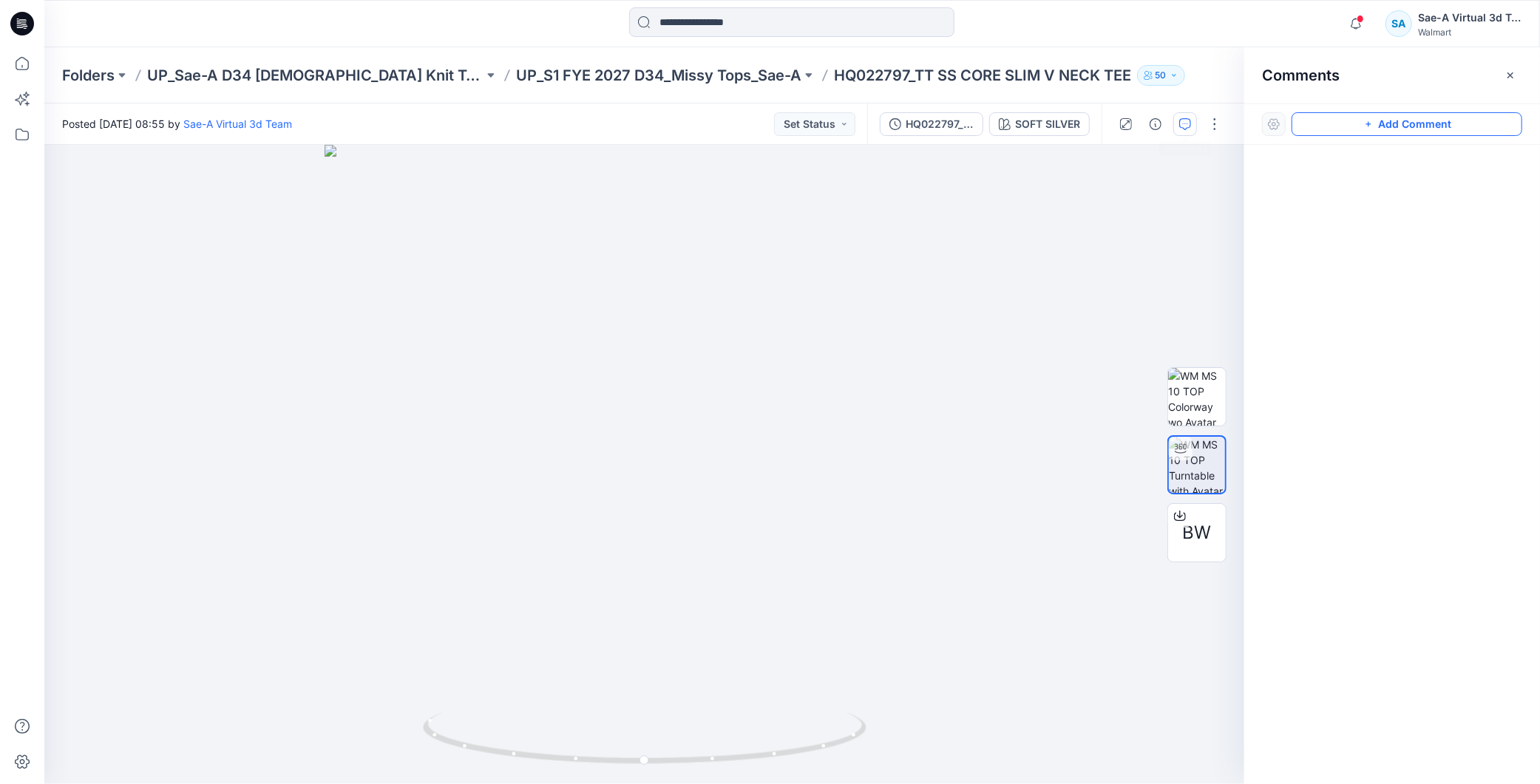
click at [1388, 127] on button "Add Comment" at bounding box center [1407, 124] width 231 height 23
click at [170, 190] on div "1" at bounding box center [644, 465] width 1200 height 640
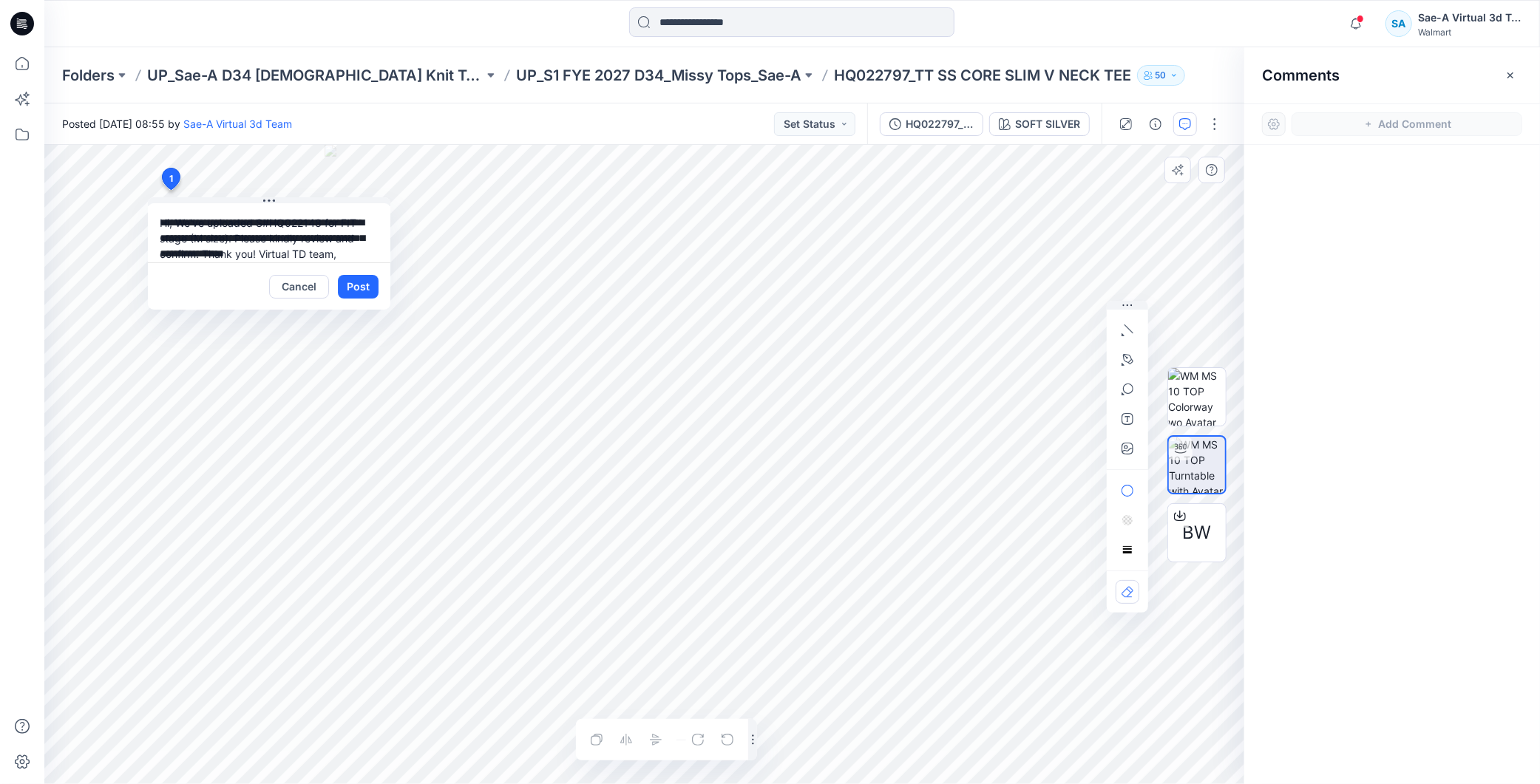
click at [179, 219] on textarea "**********" at bounding box center [269, 233] width 243 height 59
drag, startPoint x: 803, startPoint y: 72, endPoint x: 728, endPoint y: 73, distance: 75.0
click at [834, 73] on p "HQ022797_TT SS CORE SLIM V NECK TEE" at bounding box center [983, 75] width 297 height 21
copy p "HQ022797"
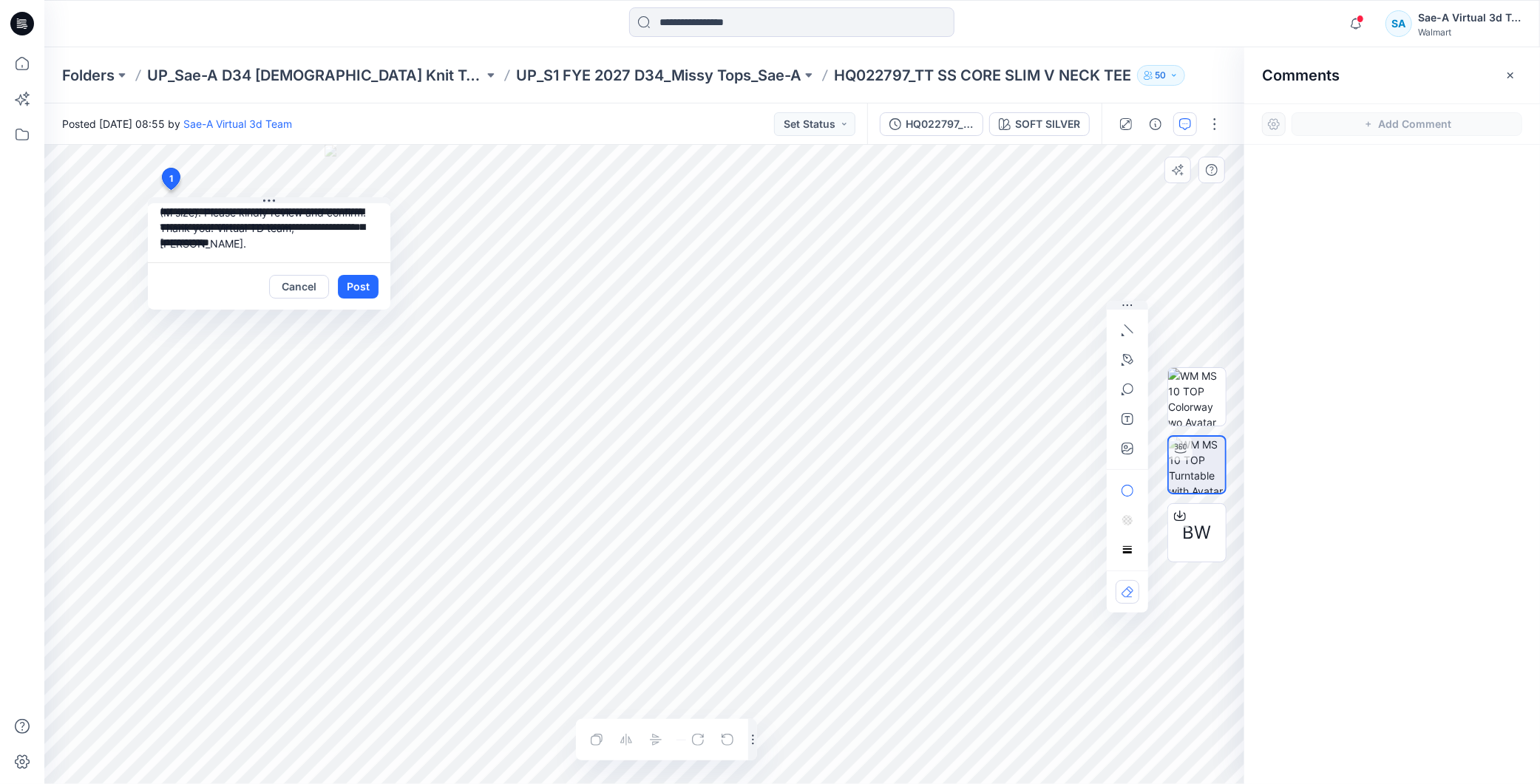
drag, startPoint x: 303, startPoint y: 251, endPoint x: 252, endPoint y: 250, distance: 51.0
click at [251, 251] on textarea "**********" at bounding box center [269, 233] width 243 height 59
click at [276, 234] on textarea "**********" at bounding box center [269, 233] width 243 height 59
click at [302, 249] on textarea "**********" at bounding box center [269, 233] width 243 height 59
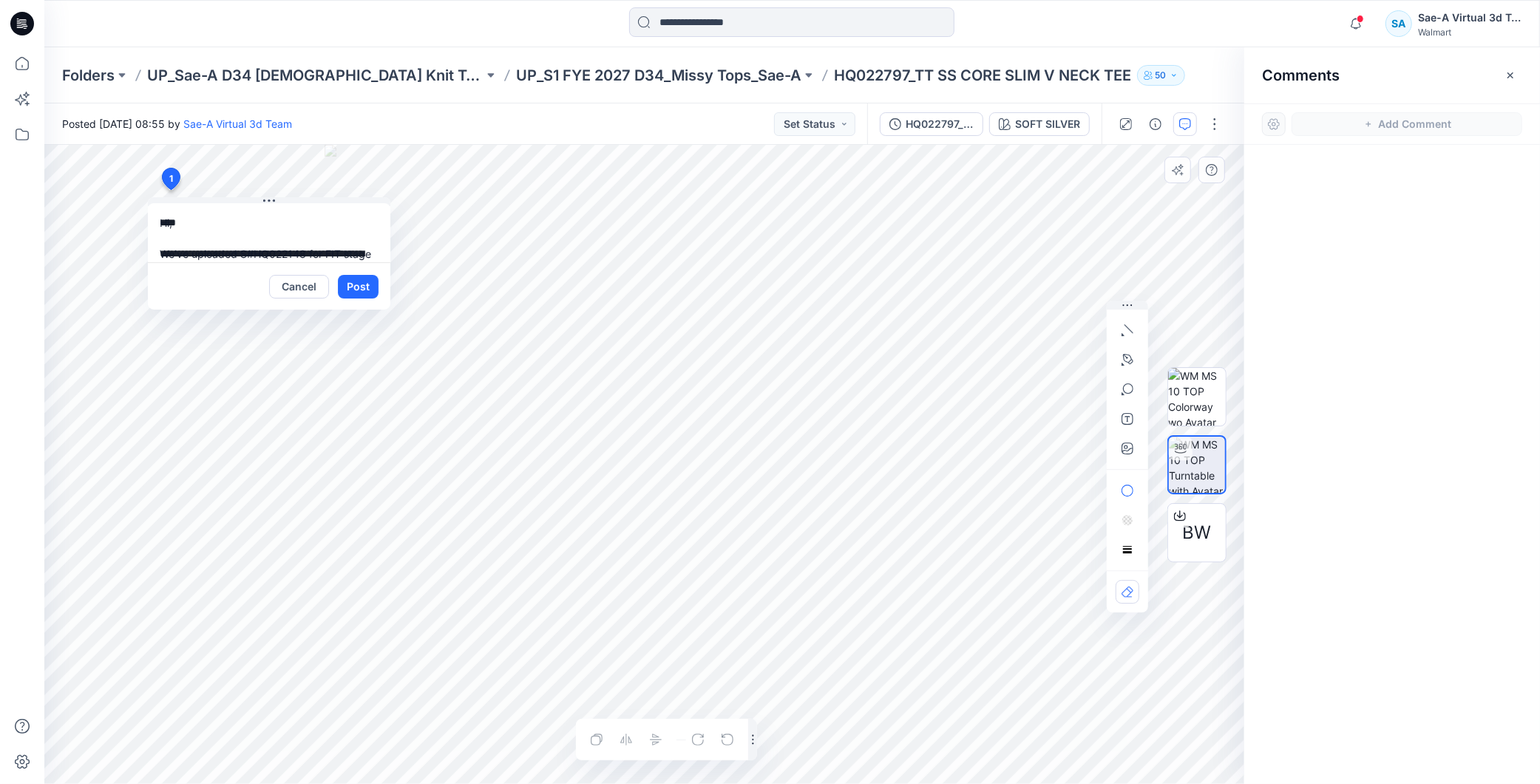
scroll to position [57, 0]
drag, startPoint x: 303, startPoint y: 248, endPoint x: 268, endPoint y: 247, distance: 35.0
click at [268, 247] on textarea "**********" at bounding box center [269, 233] width 243 height 59
click at [296, 233] on textarea "**********" at bounding box center [269, 233] width 243 height 59
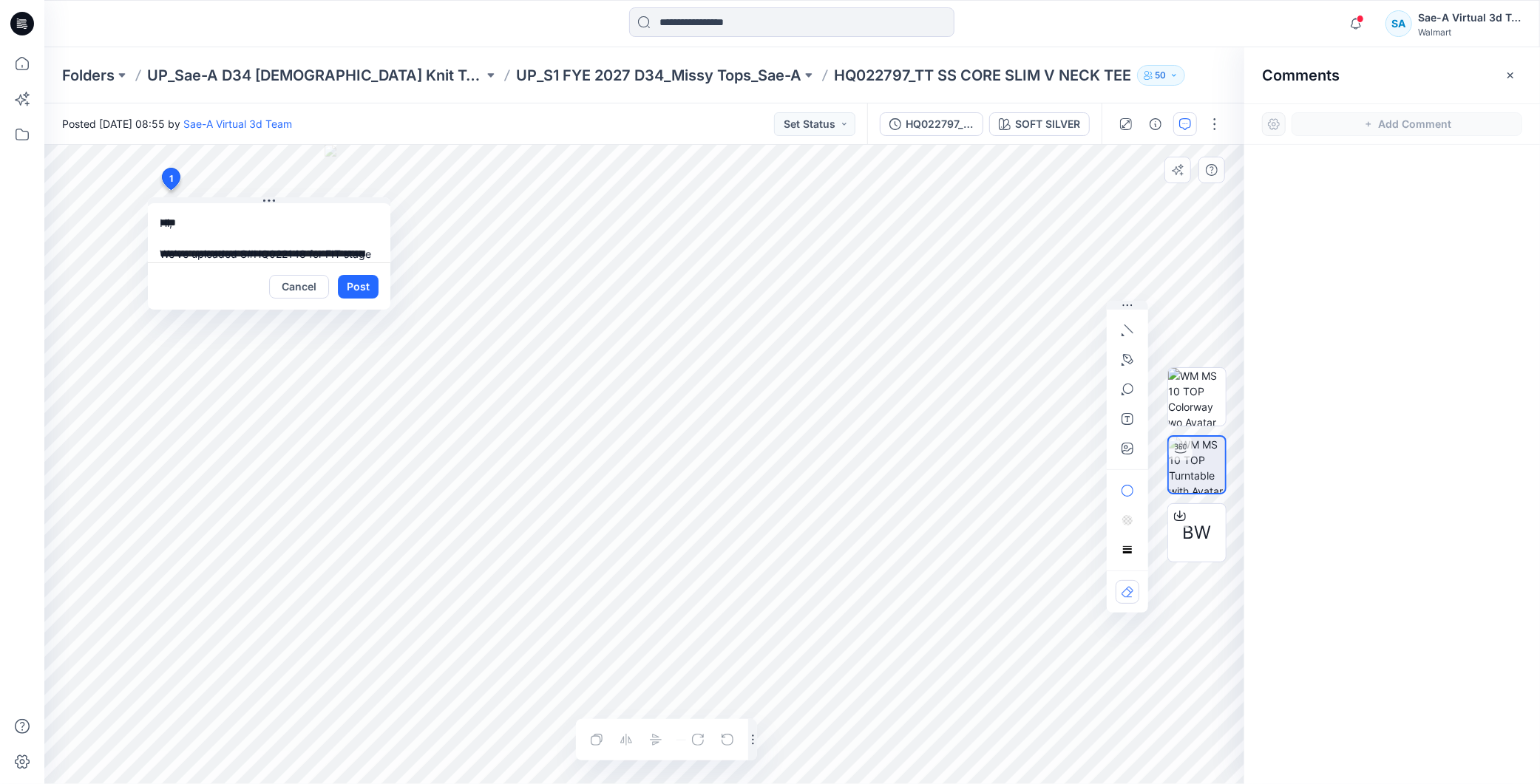
click at [307, 250] on textarea "**********" at bounding box center [269, 233] width 243 height 59
paste textarea "********"
click at [237, 254] on textarea "**********" at bounding box center [269, 233] width 243 height 59
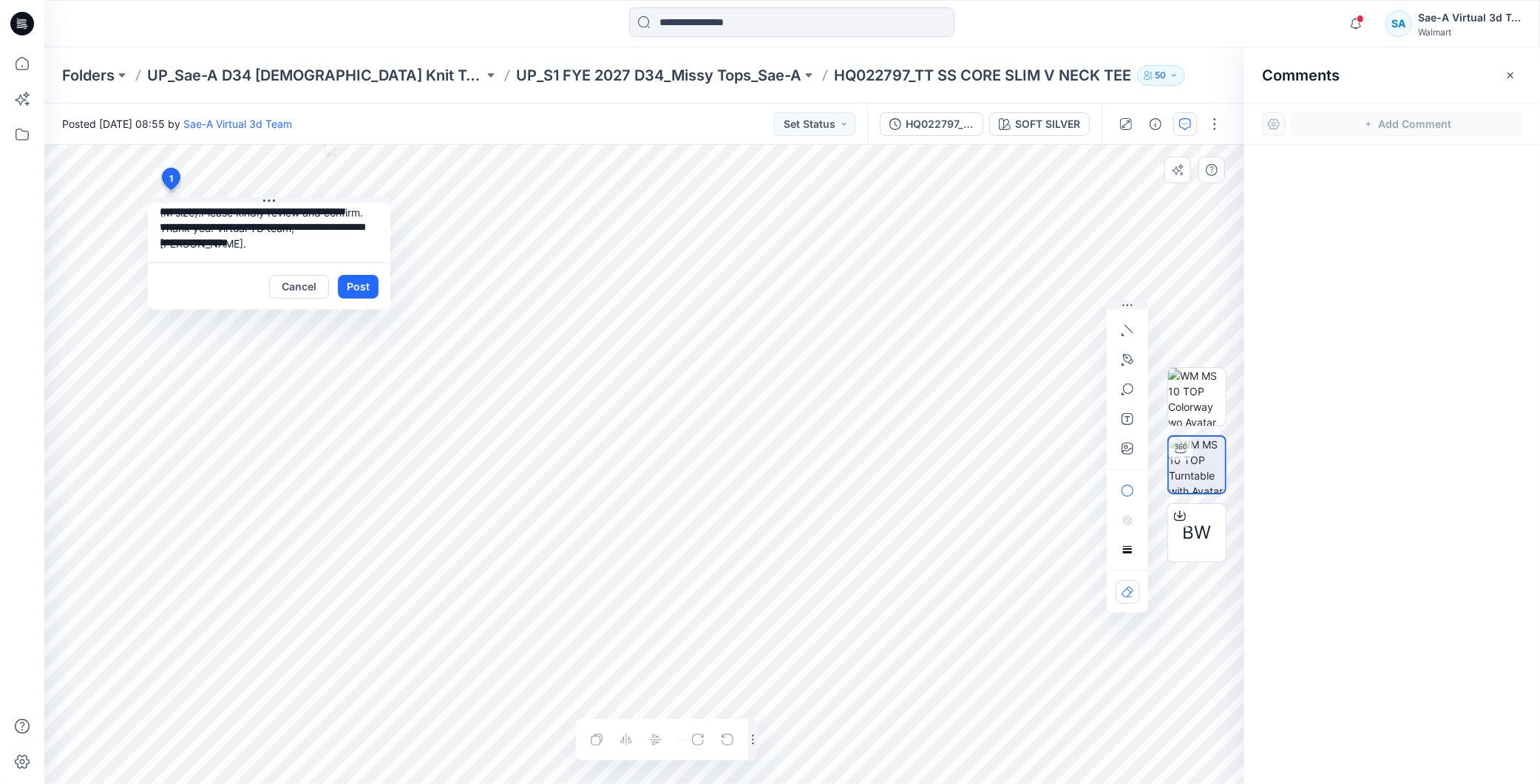
click at [323, 222] on textarea "**********" at bounding box center [269, 233] width 243 height 59
click at [269, 205] on textarea "**********" at bounding box center [269, 233] width 243 height 59
drag, startPoint x: 299, startPoint y: 238, endPoint x: 346, endPoint y: 240, distance: 47.0
click at [346, 240] on textarea "**********" at bounding box center [269, 233] width 243 height 59
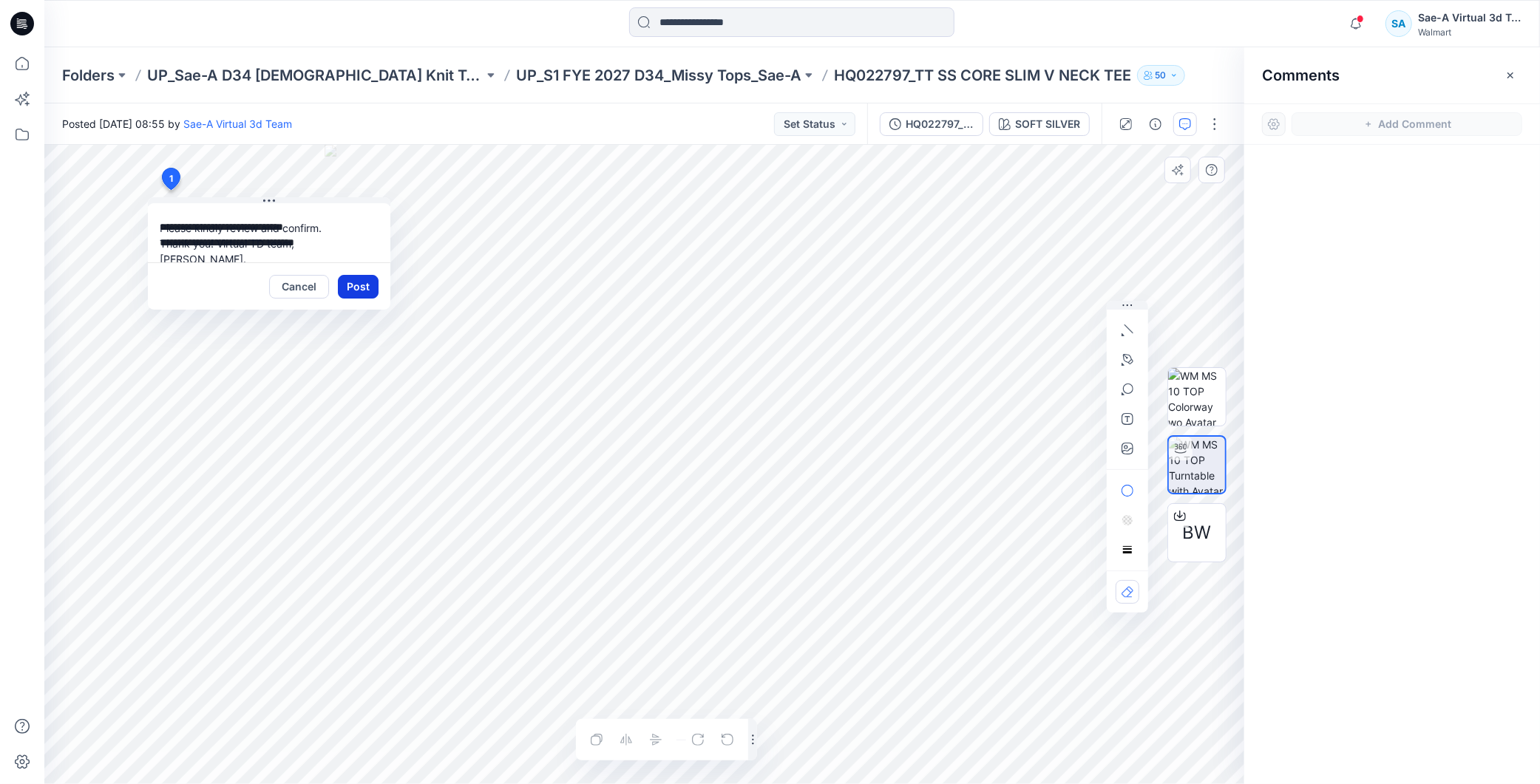
type textarea "**********"
click at [367, 283] on button "Post" at bounding box center [358, 287] width 41 height 23
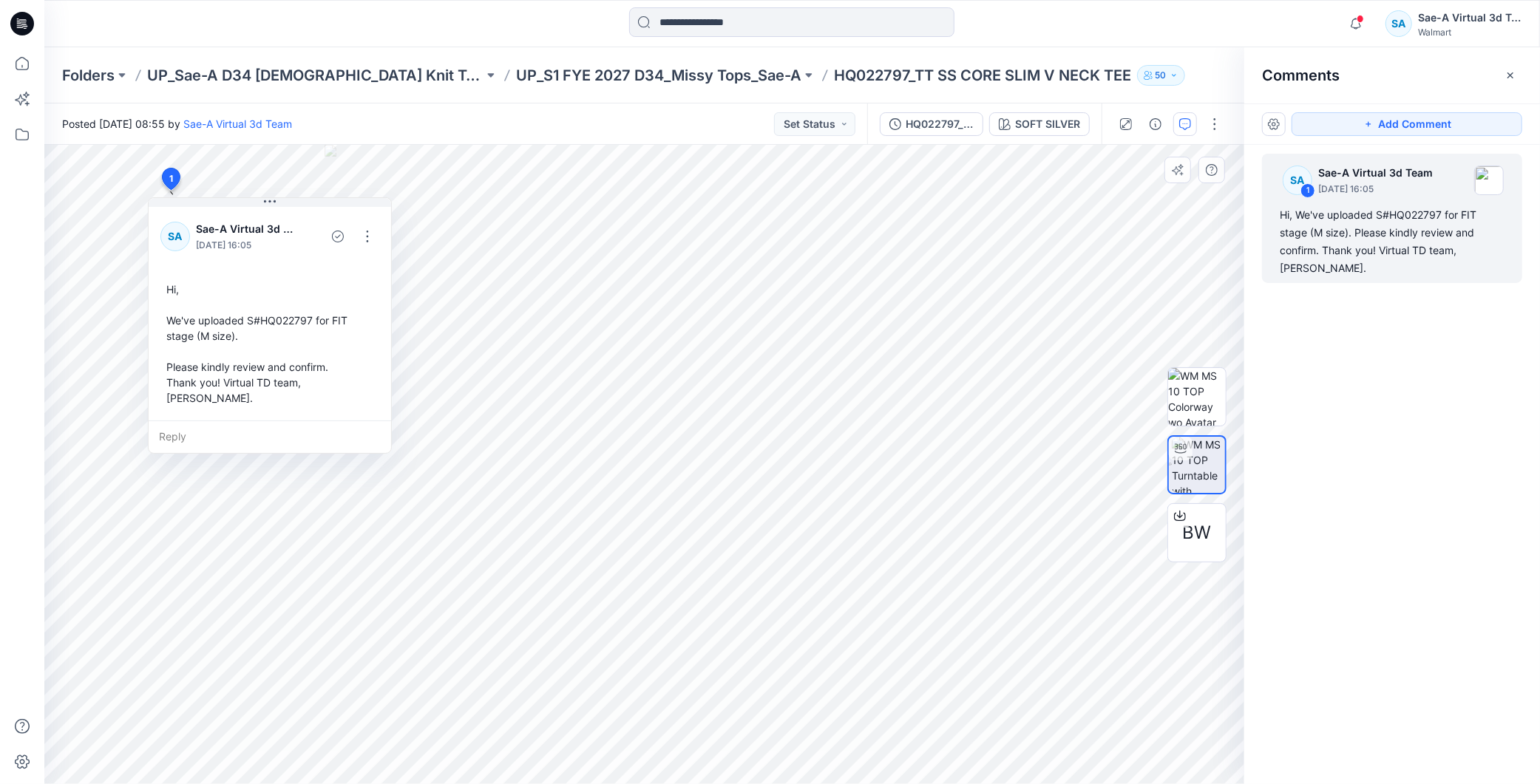
click at [1416, 379] on div "SA 1 Sae-A Virtual 3d Team September 05, 2025 16:05 Hi, We've uploaded S#HQ0227…" at bounding box center [1392, 437] width 296 height 585
click at [1363, 389] on div "SA 1 Sae-A Virtual 3d Team September 05, 2025 16:05 Hi, We've uploaded S#HQ0227…" at bounding box center [1392, 437] width 296 height 585
click at [674, 76] on p "UP_S1 FYE 2027 D34_Missy Tops_Sae-A" at bounding box center [659, 75] width 285 height 21
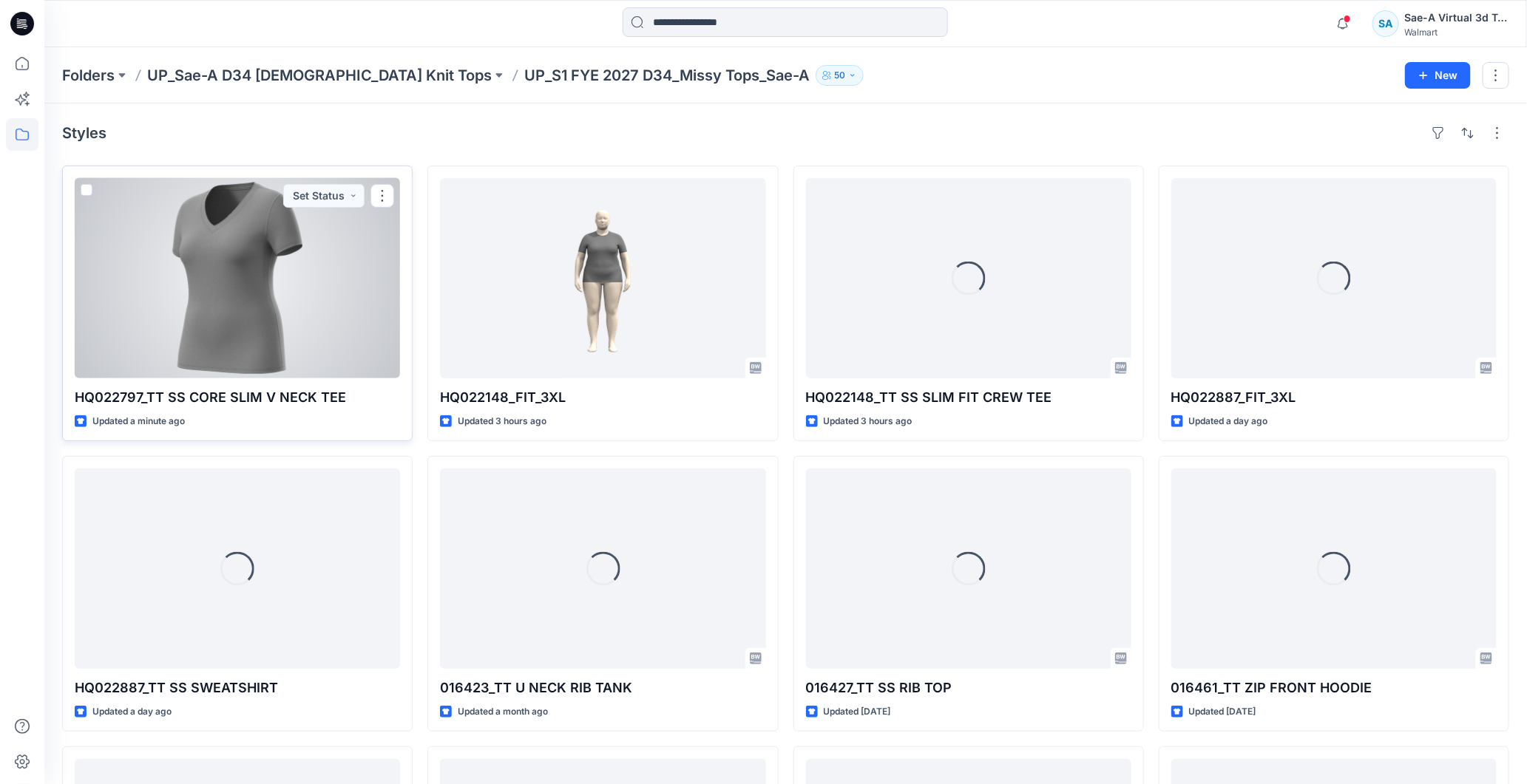
click at [244, 290] on div at bounding box center [238, 279] width 325 height 200
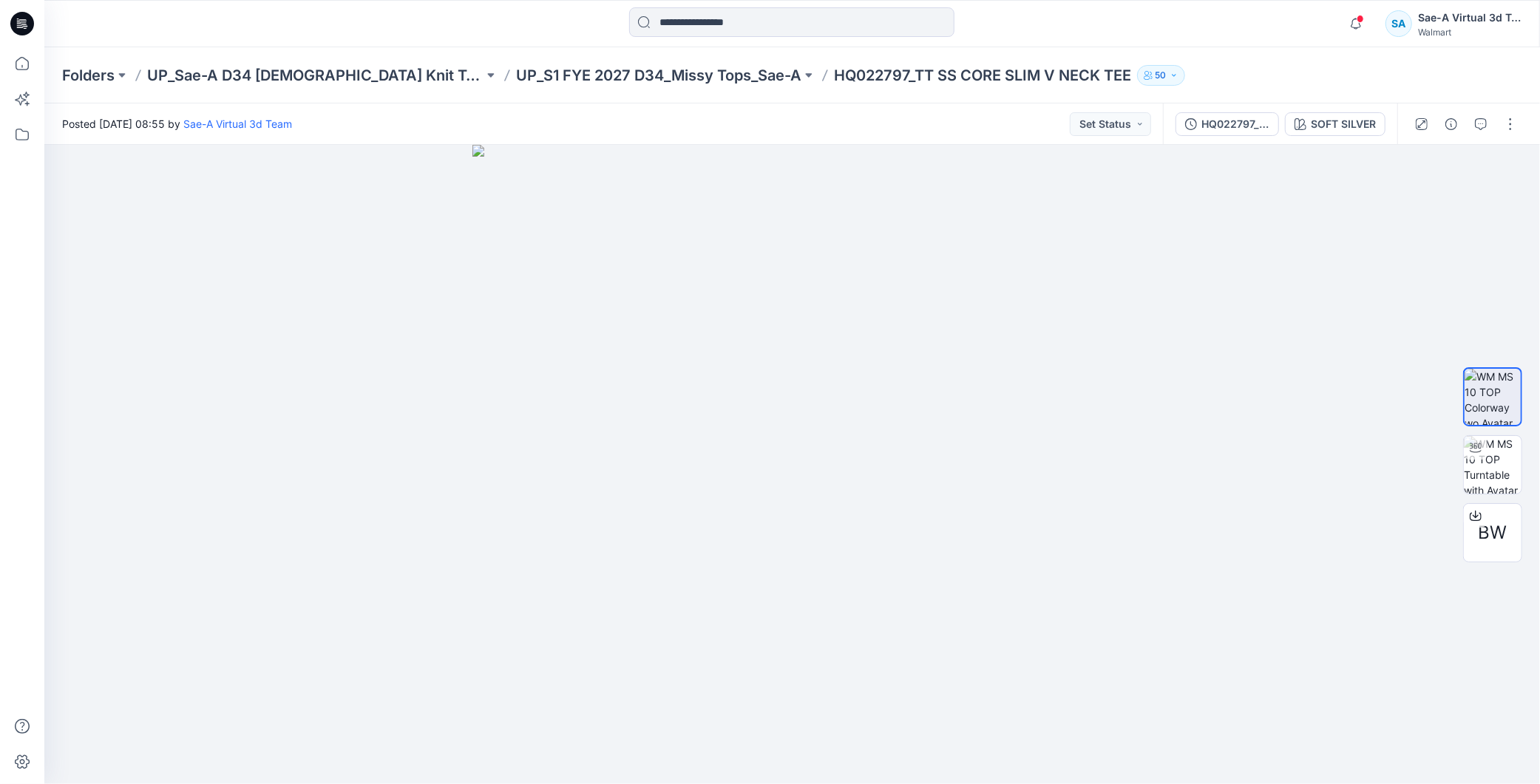
click at [834, 68] on p "HQ022797_TT SS CORE SLIM V NECK TEE" at bounding box center [983, 75] width 297 height 21
click at [834, 65] on p "HQ022797_TT SS CORE SLIM V NECK TEE" at bounding box center [983, 75] width 297 height 21
drag, startPoint x: 809, startPoint y: 67, endPoint x: 1024, endPoint y: 72, distance: 215.1
click at [1024, 72] on p "HQ022797_TT SS CORE SLIM V NECK TEE" at bounding box center [983, 75] width 297 height 21
copy p "TT SS CORE SLIM V NECK TEE"
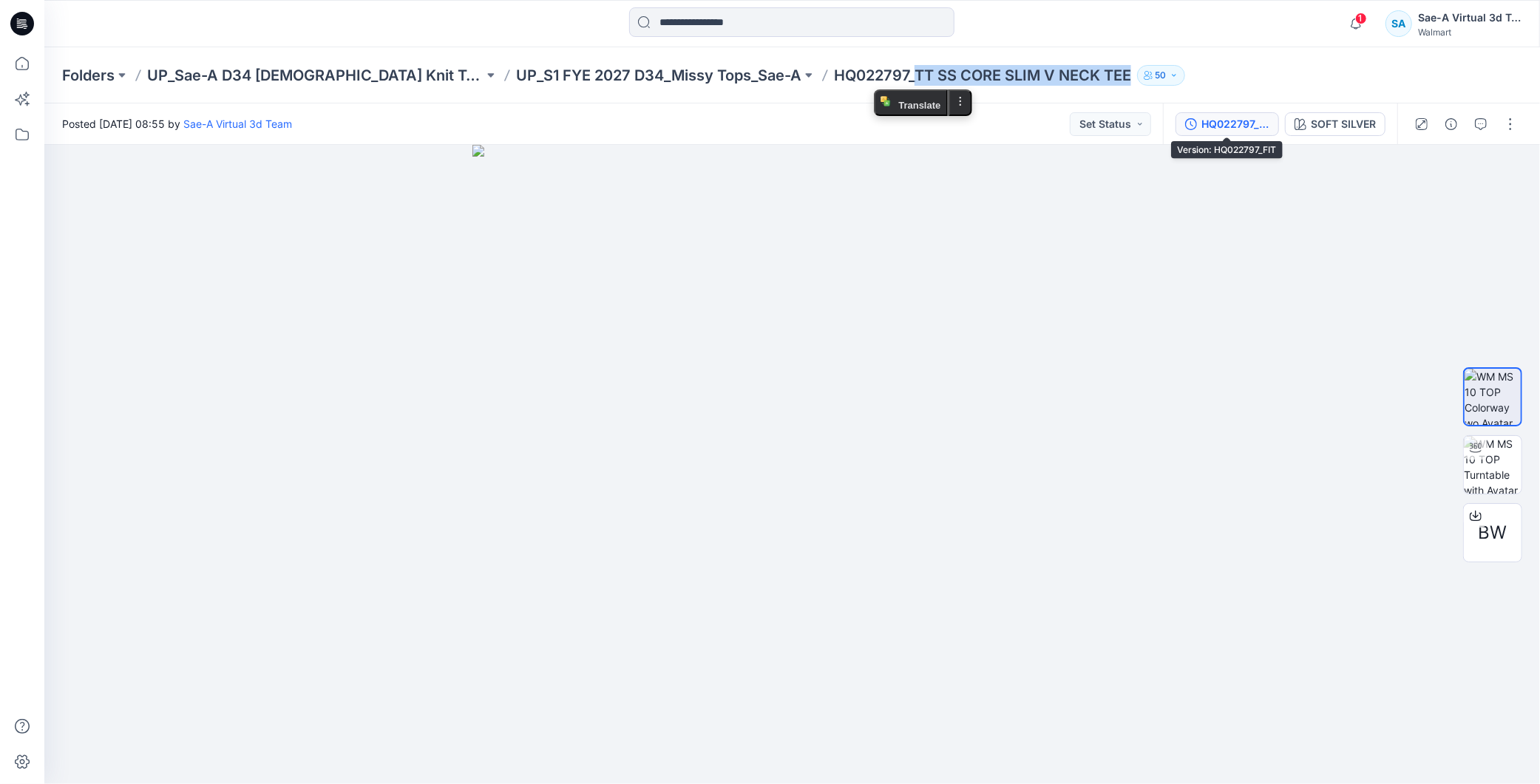
click at [1231, 123] on div "HQ022797_FIT" at bounding box center [1236, 123] width 68 height 16
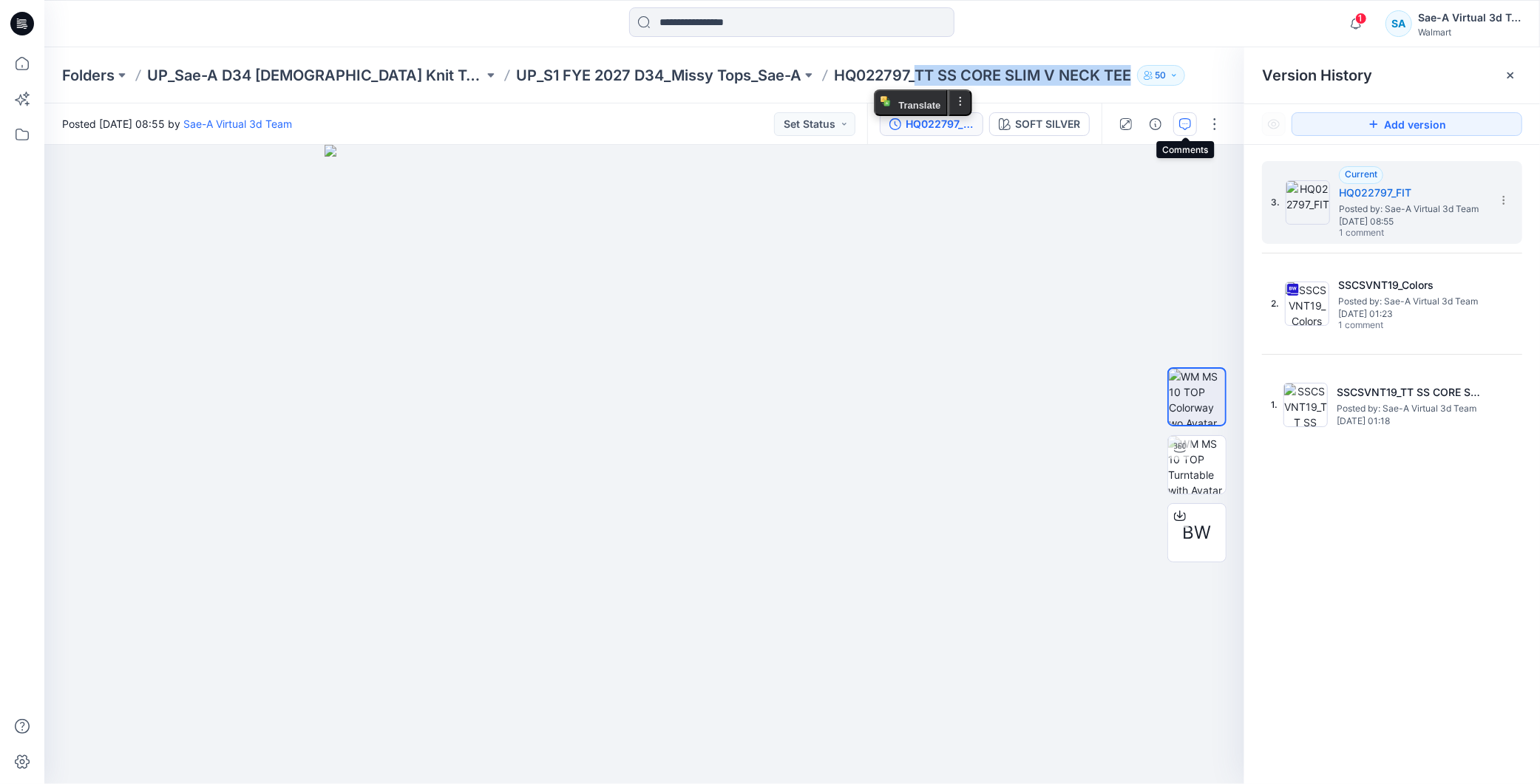
click at [1194, 124] on button "button" at bounding box center [1185, 124] width 23 height 23
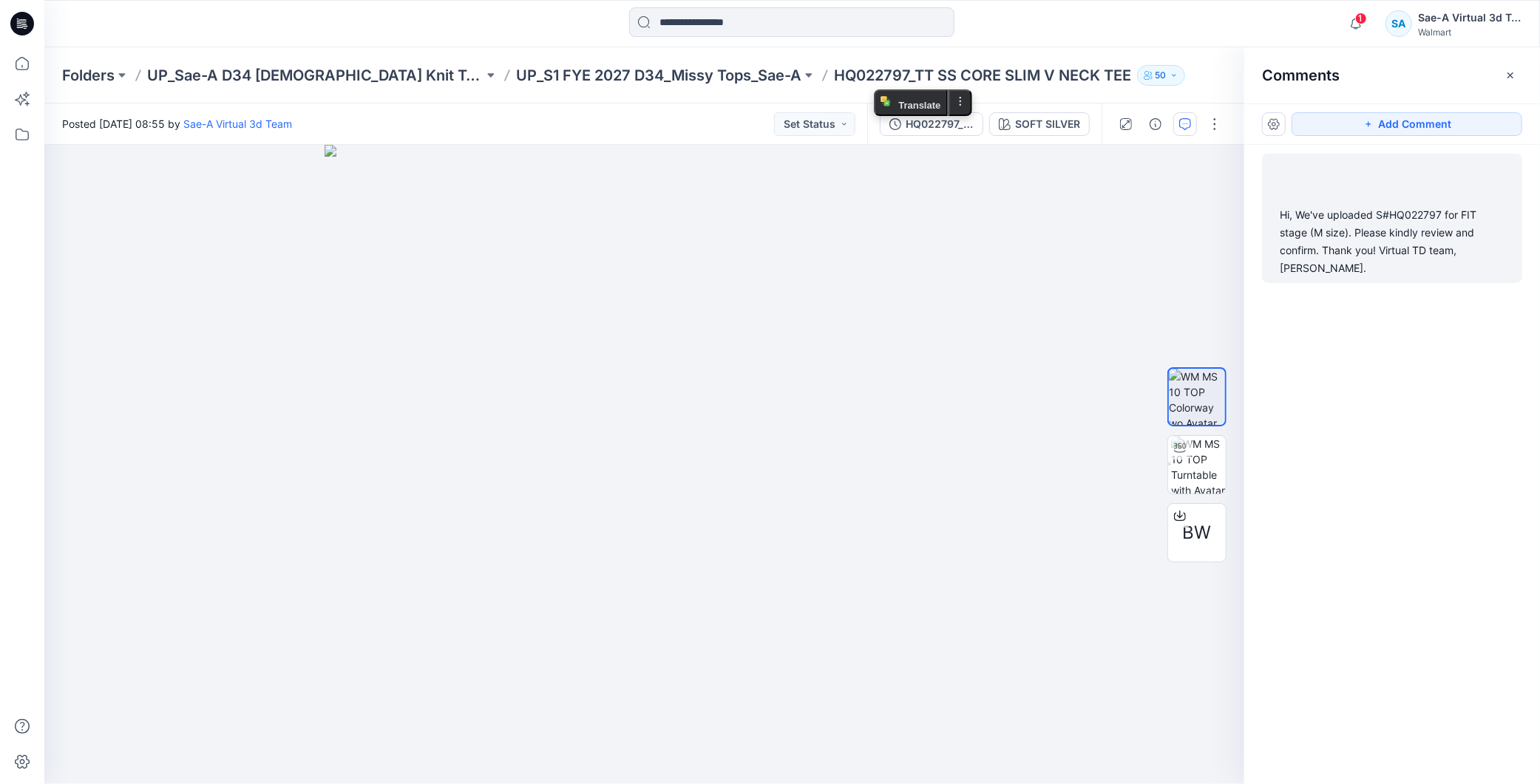
click at [1377, 237] on div "Hi, We've uploaded S#HQ022797 for FIT stage (M size). Please kindly review and …" at bounding box center [1392, 241] width 224 height 71
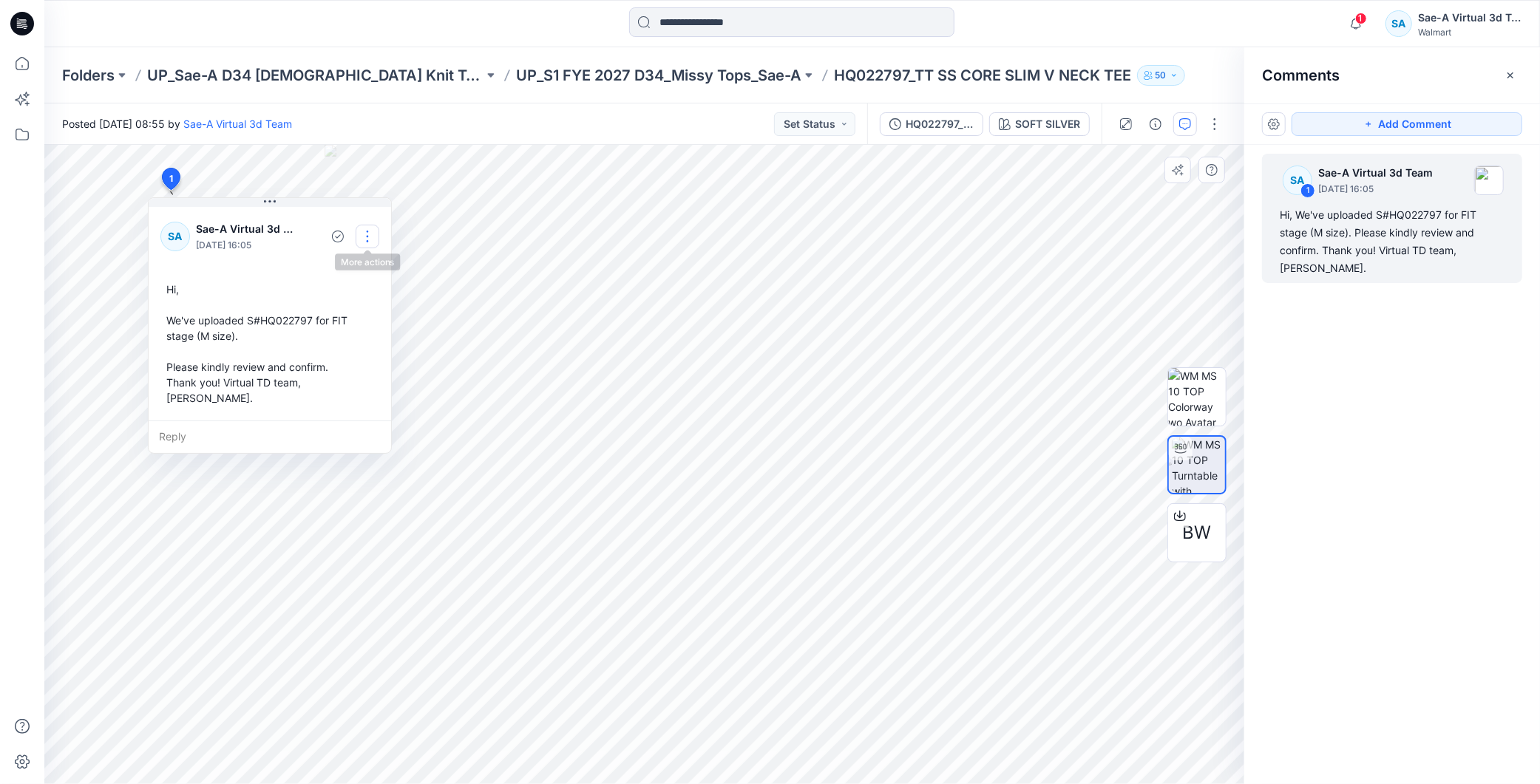
click at [374, 232] on button "button" at bounding box center [367, 236] width 23 height 23
click at [355, 270] on p "Edit comment" at bounding box center [371, 271] width 67 height 16
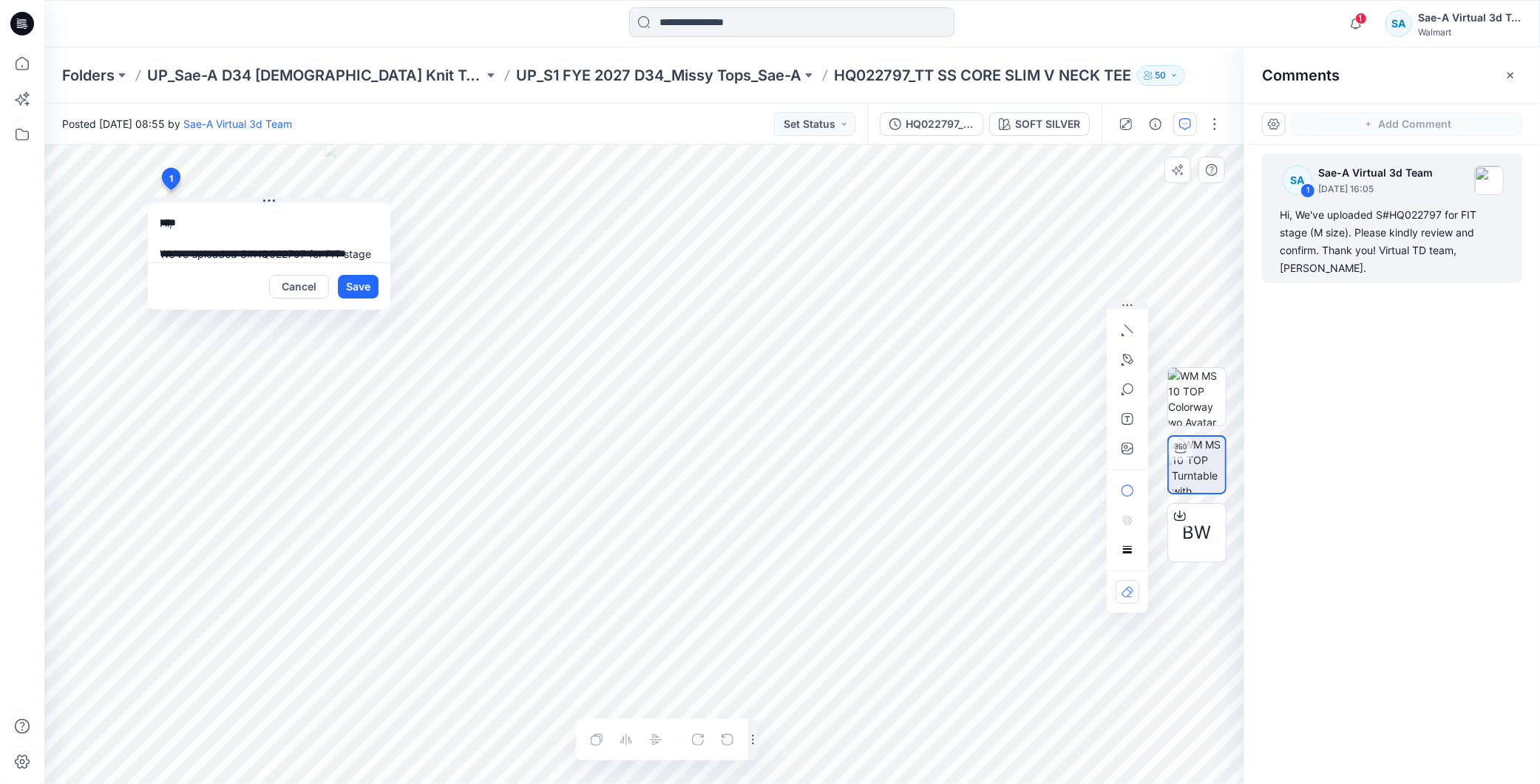
scroll to position [73, 0]
click at [304, 289] on button "Cancel" at bounding box center [299, 287] width 60 height 23
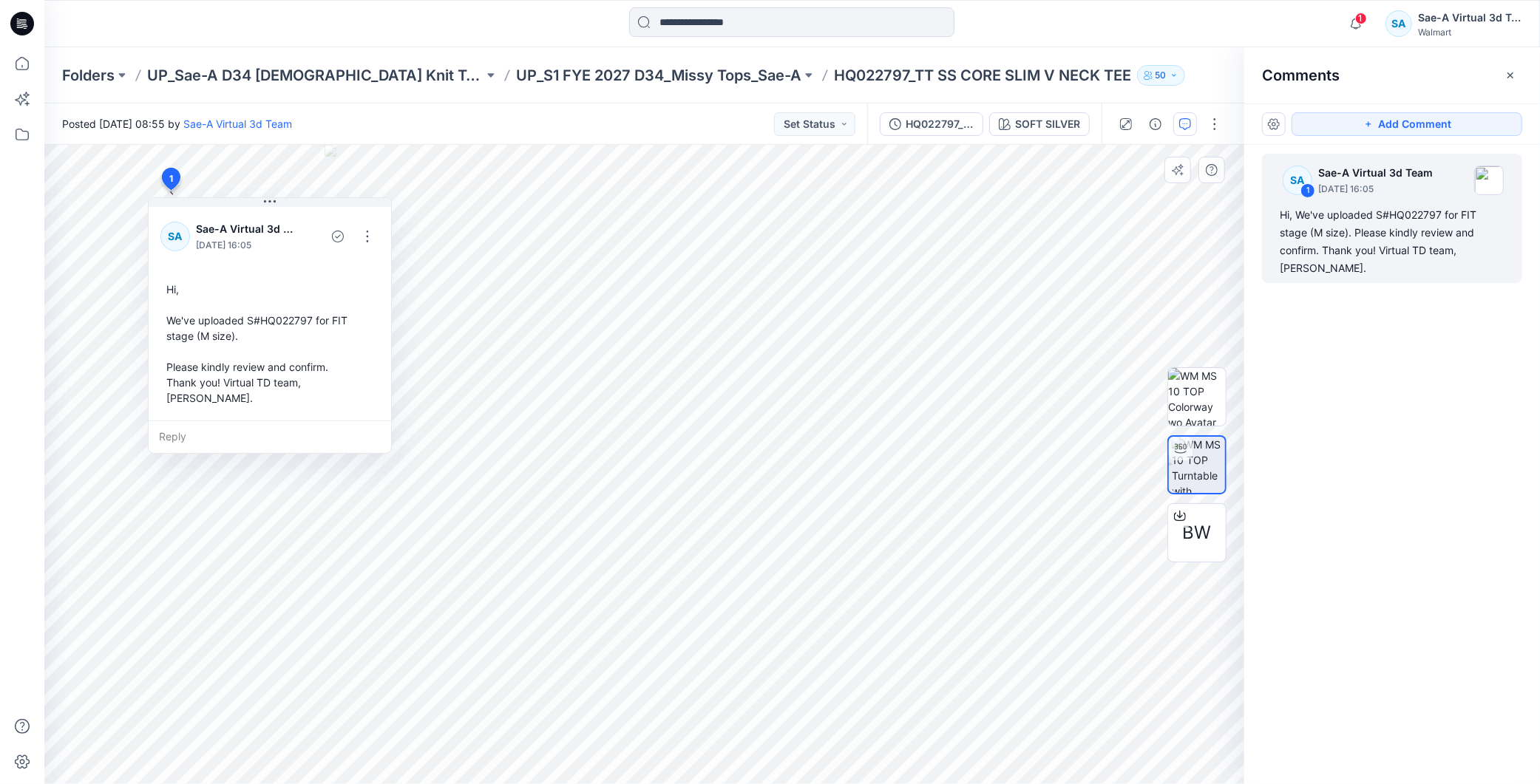
click at [1445, 529] on div "SA 1 Sae-A Virtual 3d Team September 05, 2025 16:05 Hi, We've uploaded S#HQ0227…" at bounding box center [1392, 437] width 296 height 585
click at [563, 76] on p "UP_S1 FYE 2027 D34_Missy Tops_Sae-A" at bounding box center [659, 75] width 285 height 21
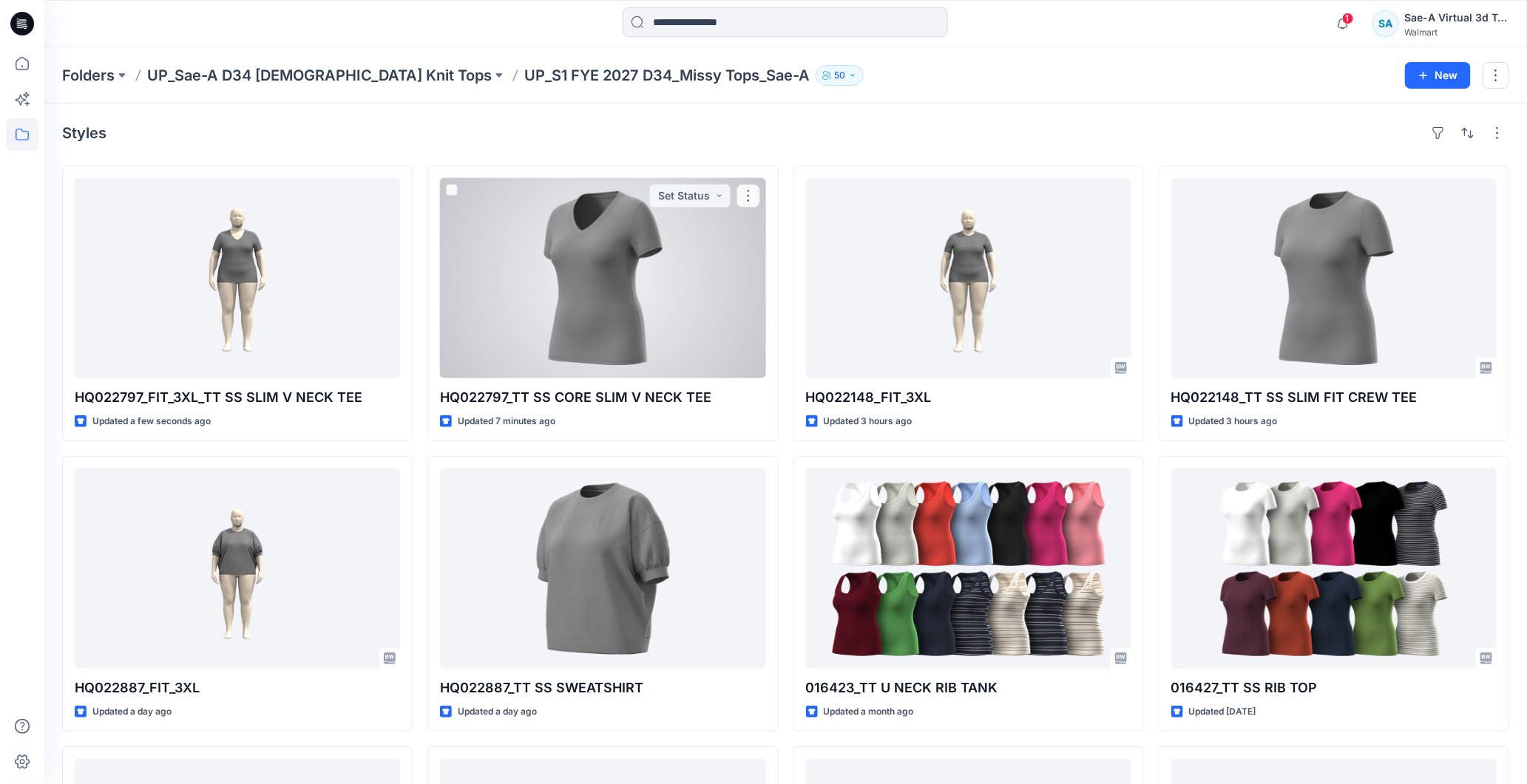
click at [595, 276] on div at bounding box center [602, 279] width 325 height 200
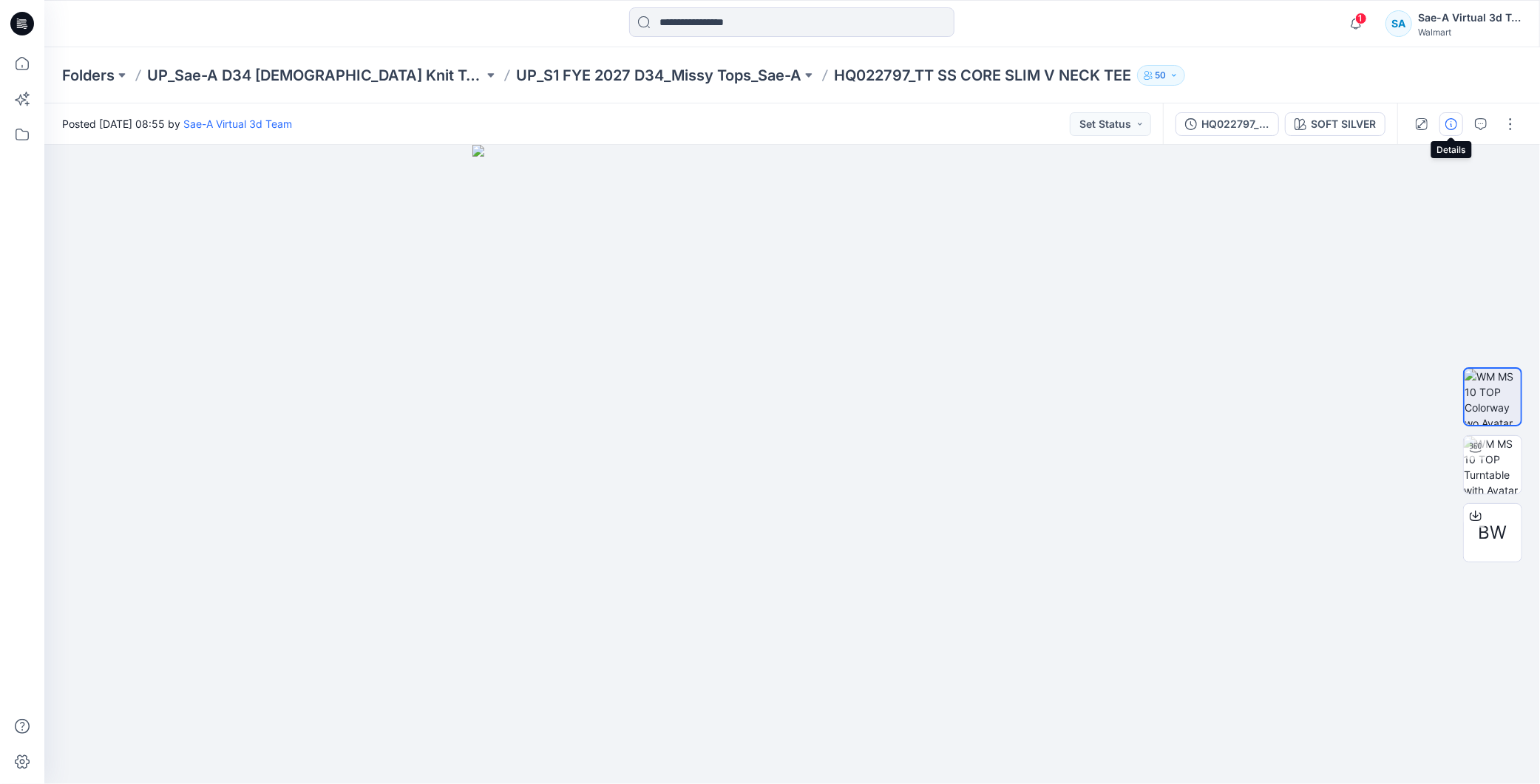
click at [1443, 120] on button "button" at bounding box center [1452, 124] width 23 height 23
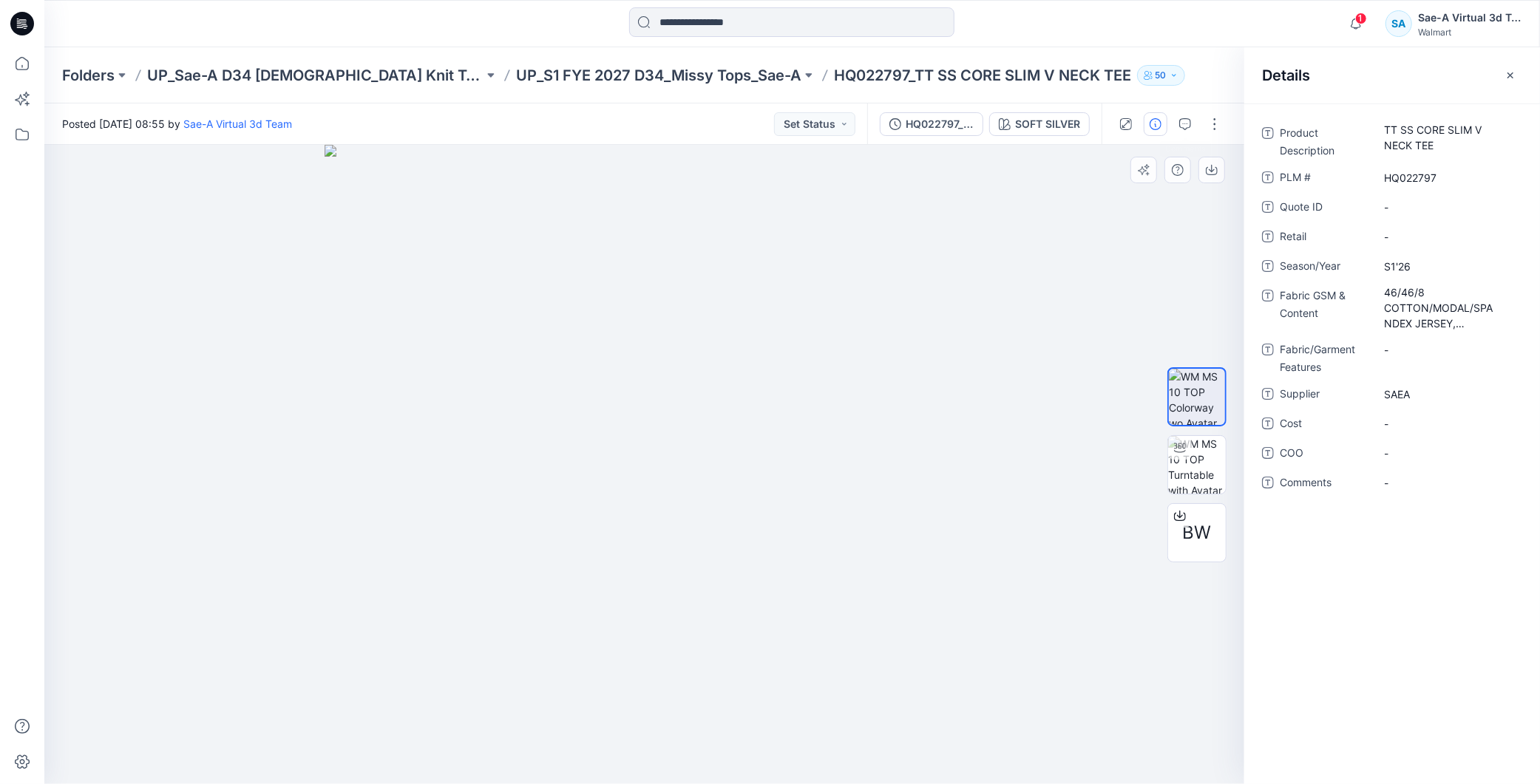
click at [958, 378] on img at bounding box center [644, 465] width 640 height 640
click at [1453, 143] on Description "TT SS CORE SLIM V NECK TEE" at bounding box center [1448, 137] width 128 height 31
click at [1445, 175] on \ "HQ022797" at bounding box center [1448, 178] width 128 height 16
click at [1450, 269] on span "S1'26" at bounding box center [1448, 266] width 128 height 16
click at [1417, 304] on Content "46/46/8 COTTON/MODAL/SPANDEX JERSEY, 185GSM" at bounding box center [1448, 308] width 128 height 47
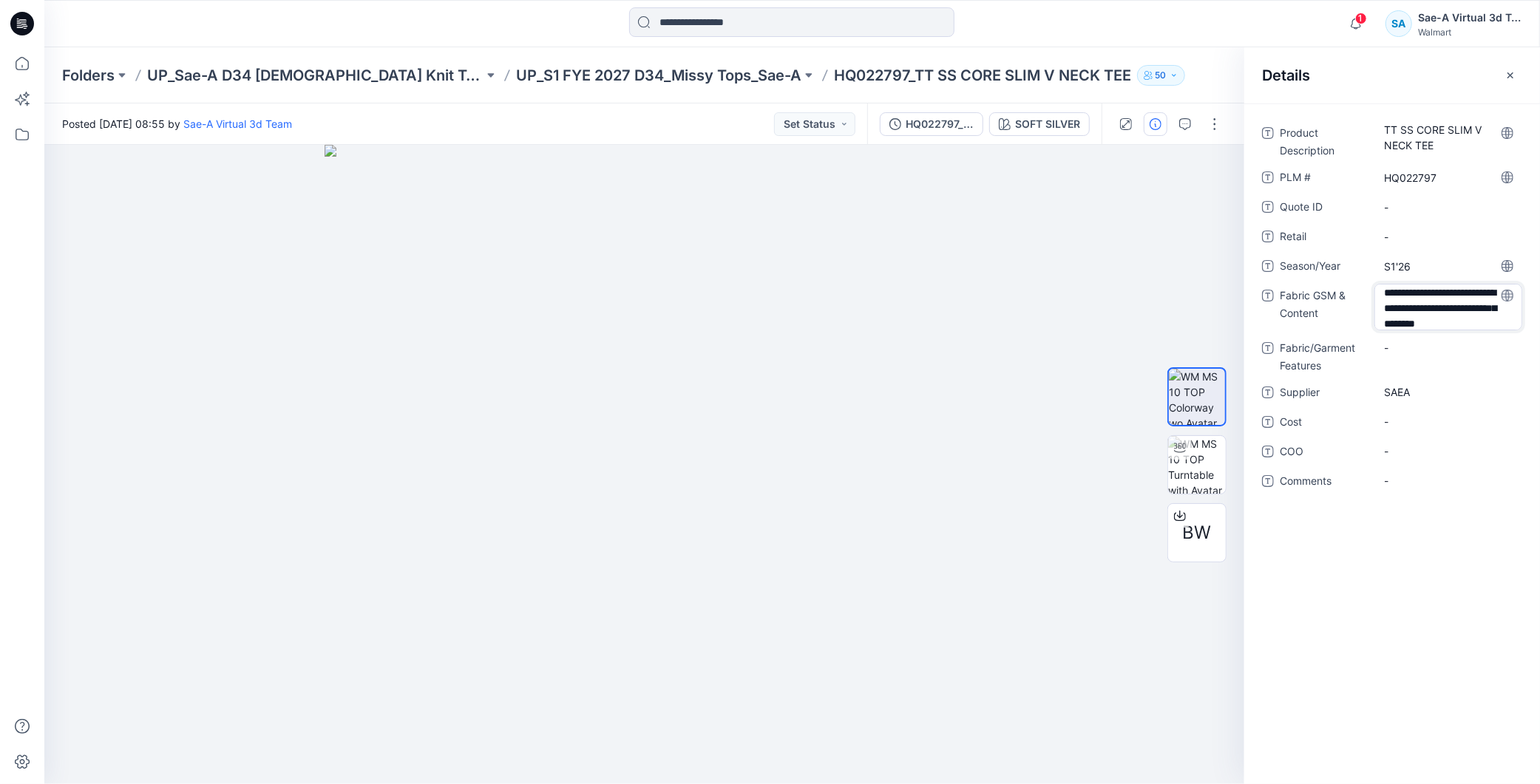
scroll to position [33, 0]
type textarea "**********"
click at [1407, 654] on div "**********" at bounding box center [1392, 444] width 296 height 681
click at [1405, 345] on Features "-" at bounding box center [1448, 349] width 128 height 16
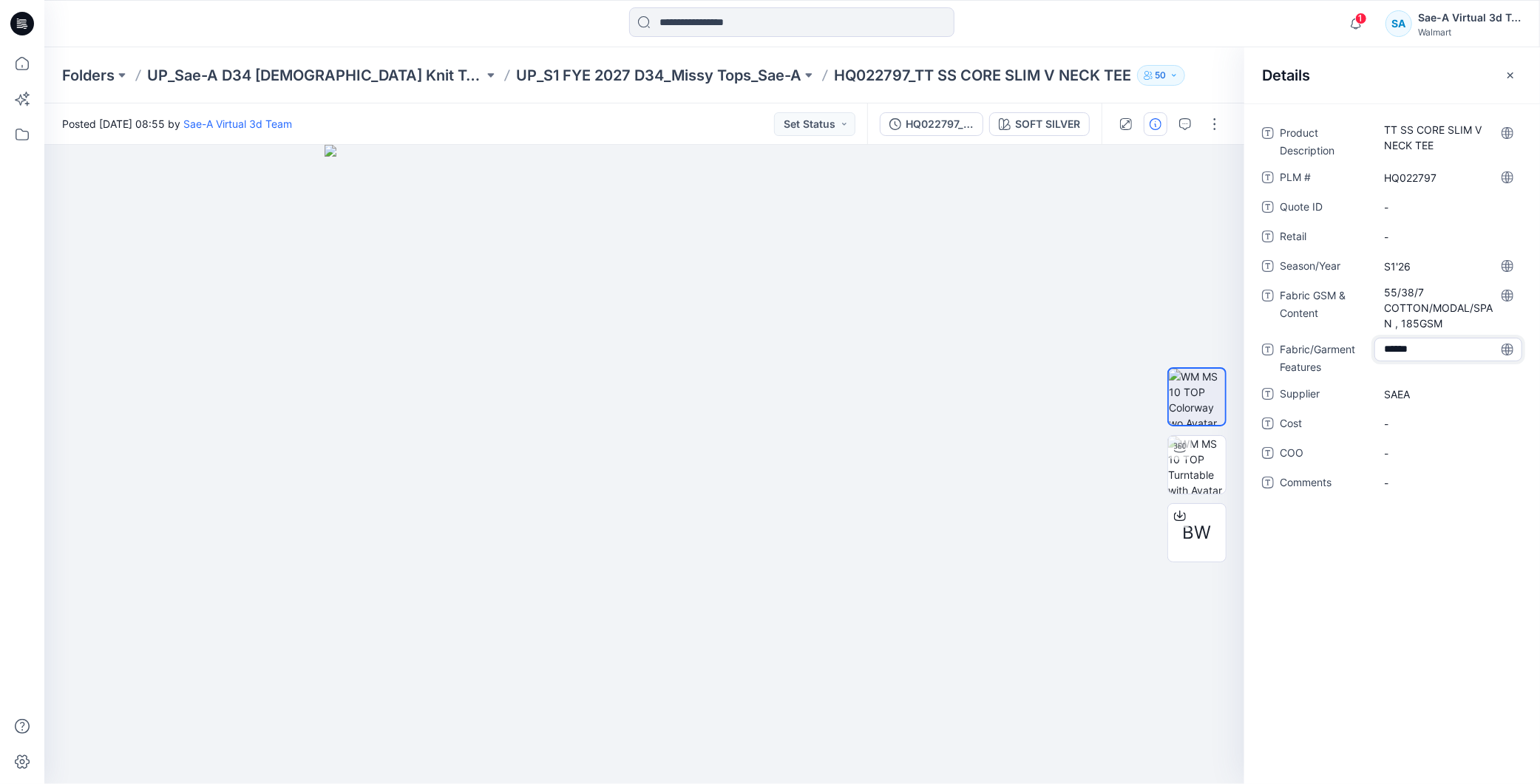
click at [1394, 627] on div "Product Description TT SS CORE SLIM V NECK TEE PLM # HQ022797 Quote ID - Retail…" at bounding box center [1392, 444] width 296 height 681
click at [1403, 419] on span "-" at bounding box center [1448, 424] width 128 height 16
click at [1350, 568] on div "Product Description TT SS CORE SLIM V NECK TEE PLM # HQ022797 Quote ID - Retail…" at bounding box center [1392, 444] width 296 height 681
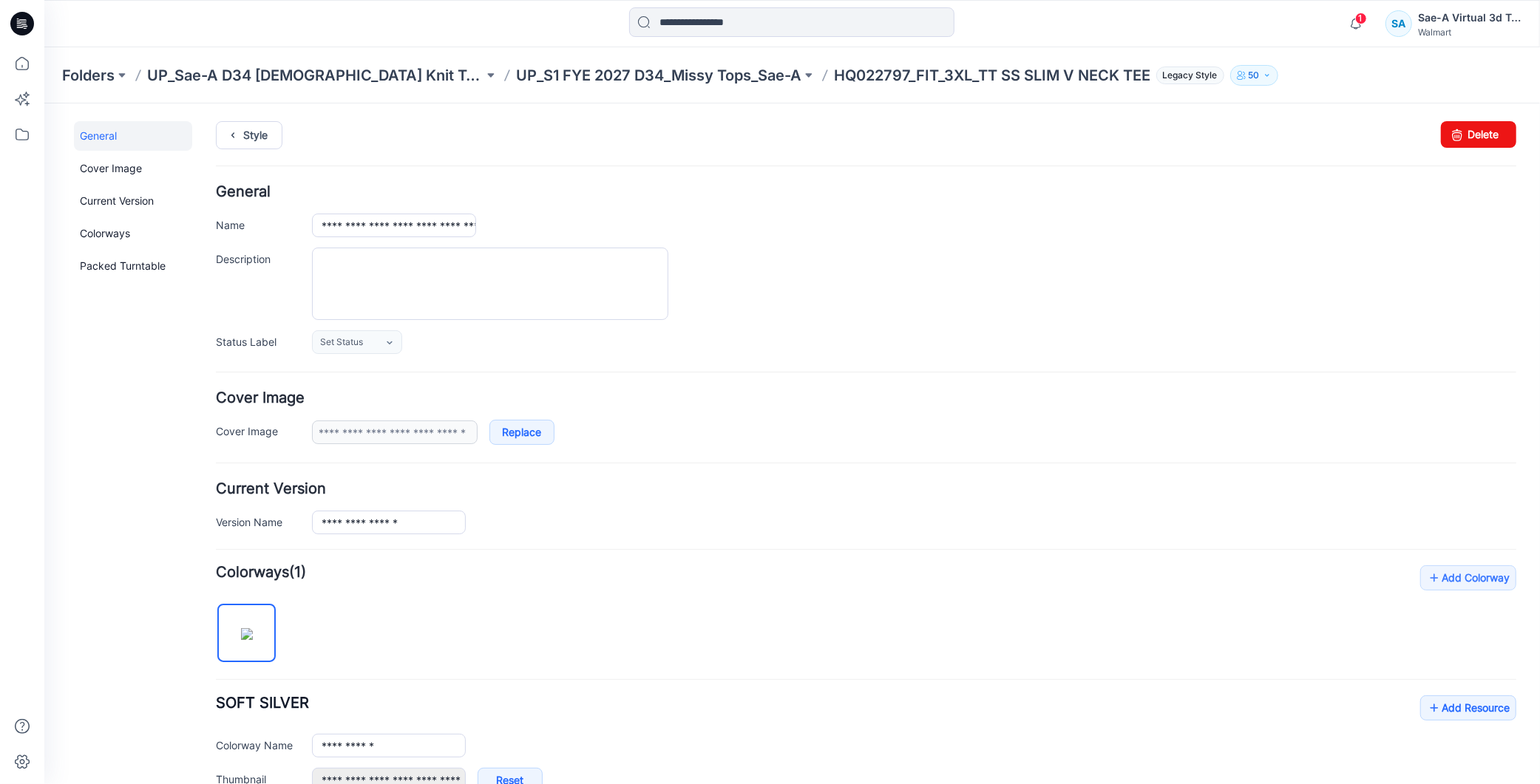
scroll to position [246, 0]
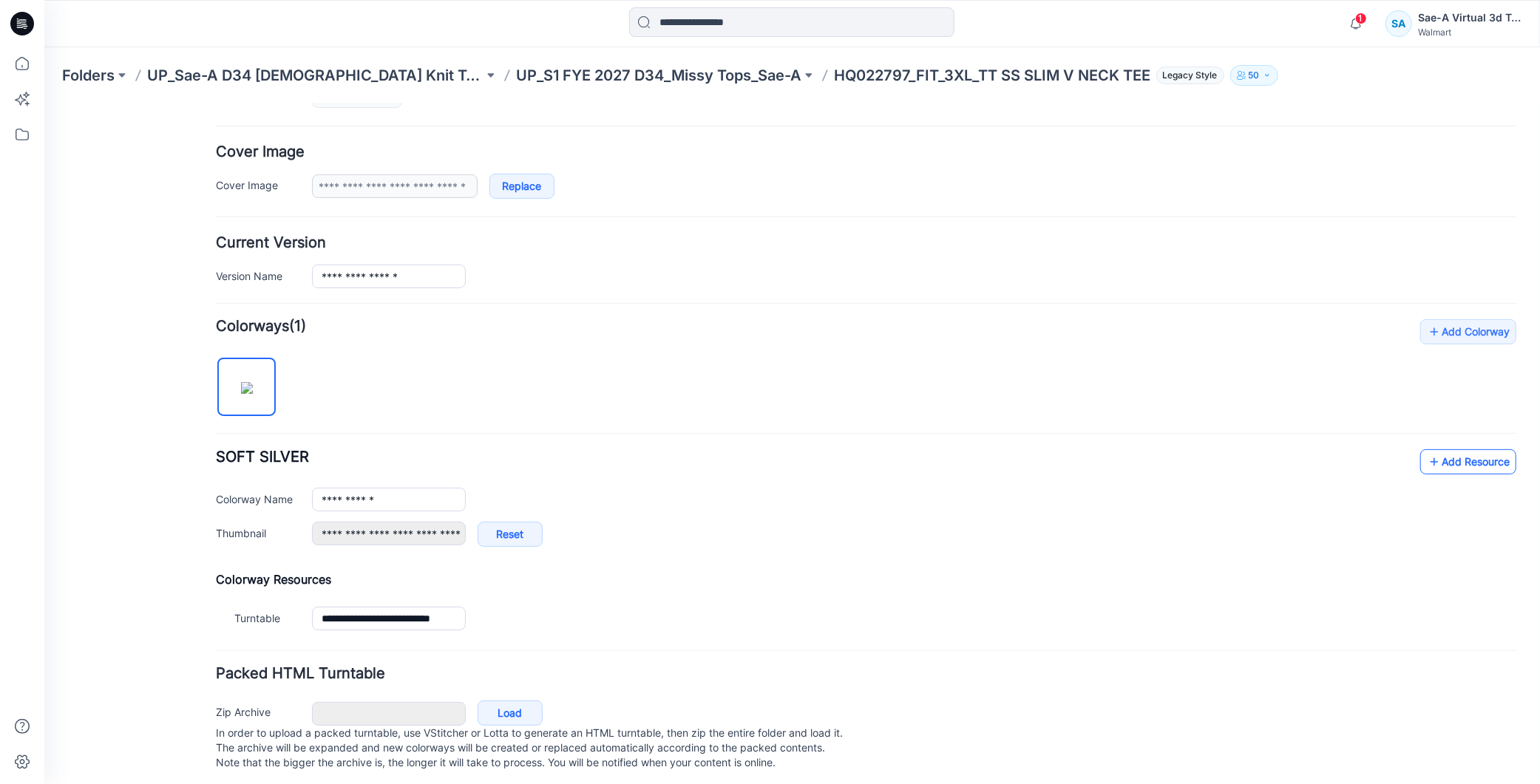
click at [1444, 466] on link "Add Resource" at bounding box center [1467, 461] width 96 height 25
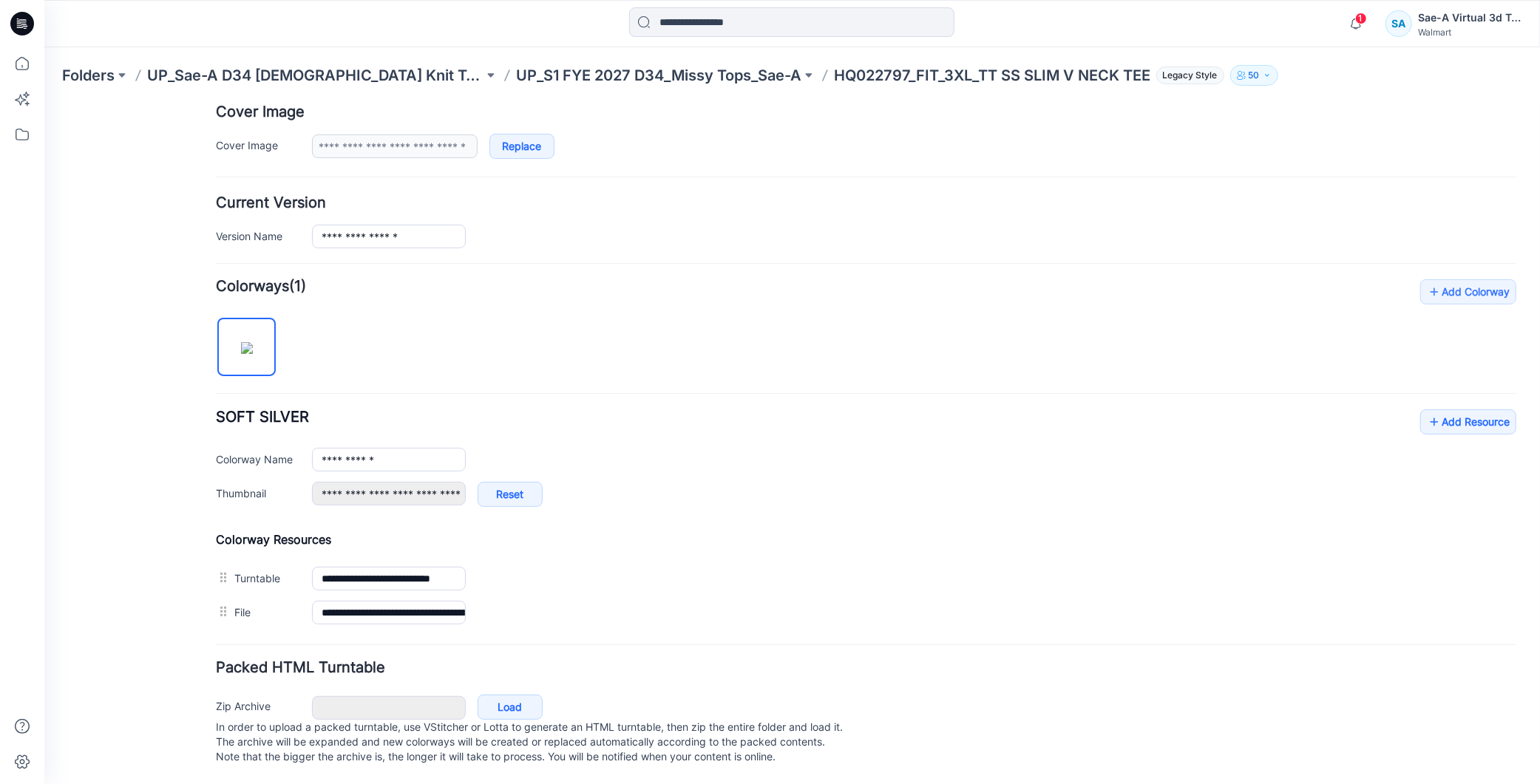
scroll to position [0, 0]
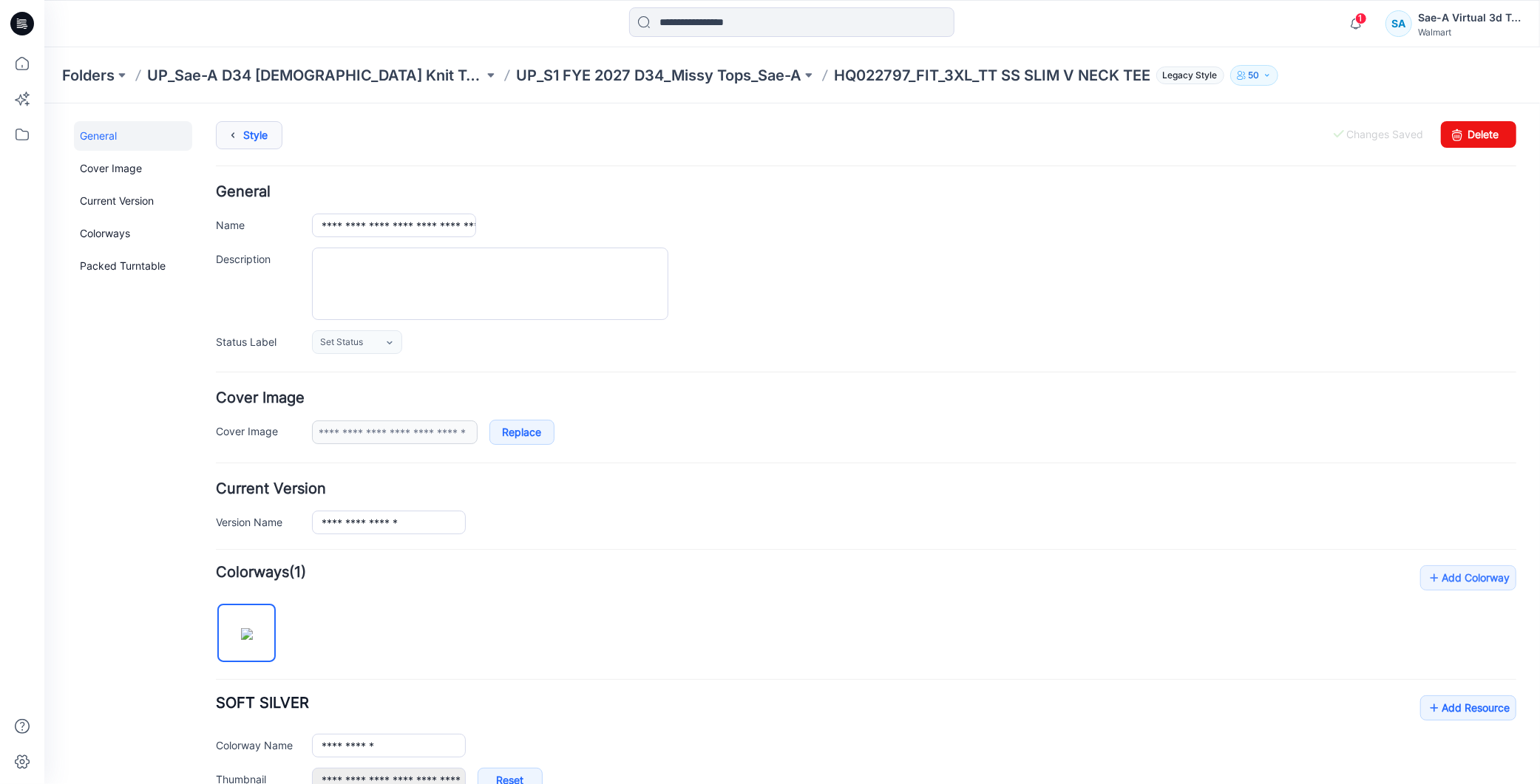
click at [250, 138] on link "Style" at bounding box center [249, 134] width 67 height 28
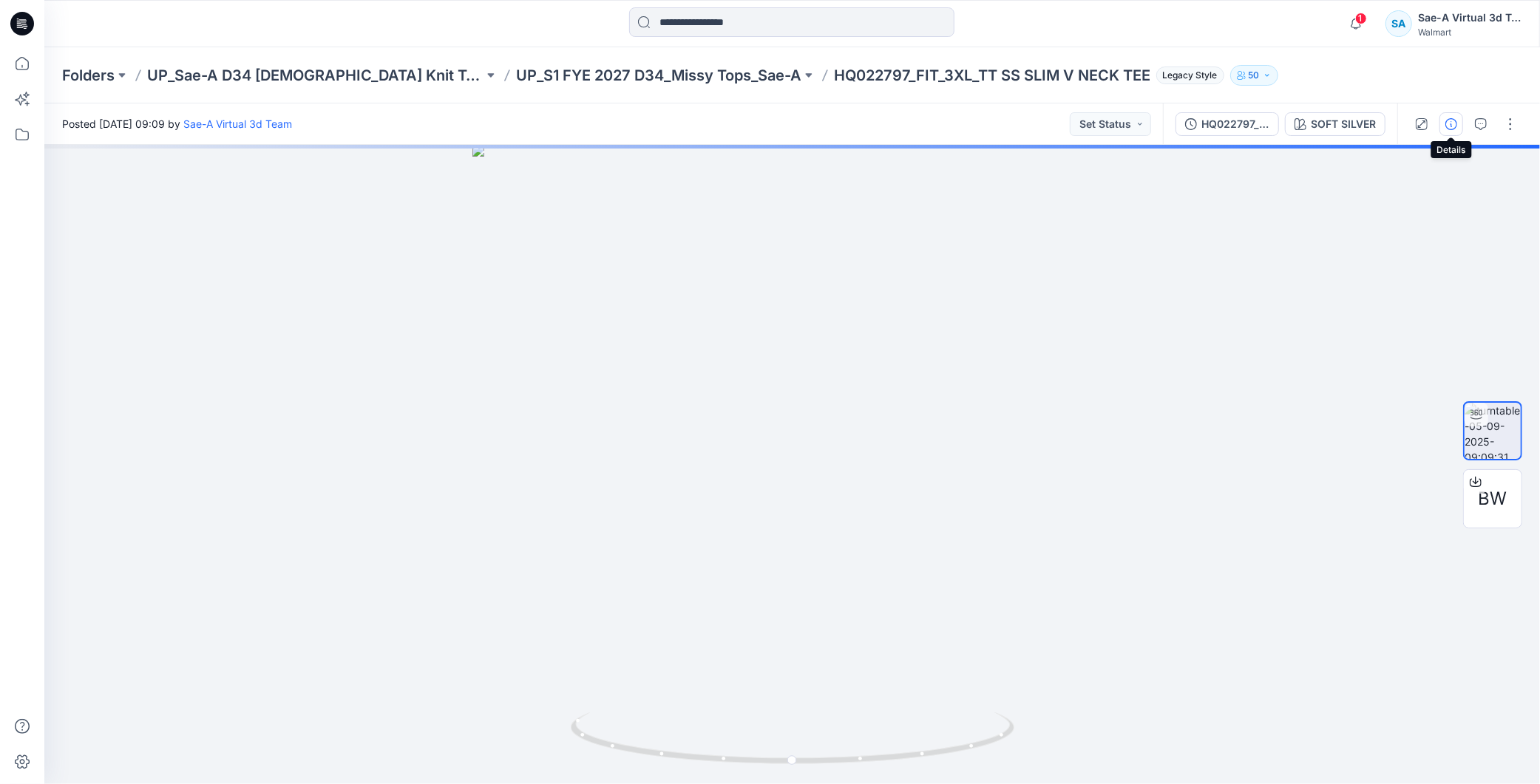
click at [1452, 119] on icon "button" at bounding box center [1452, 124] width 12 height 12
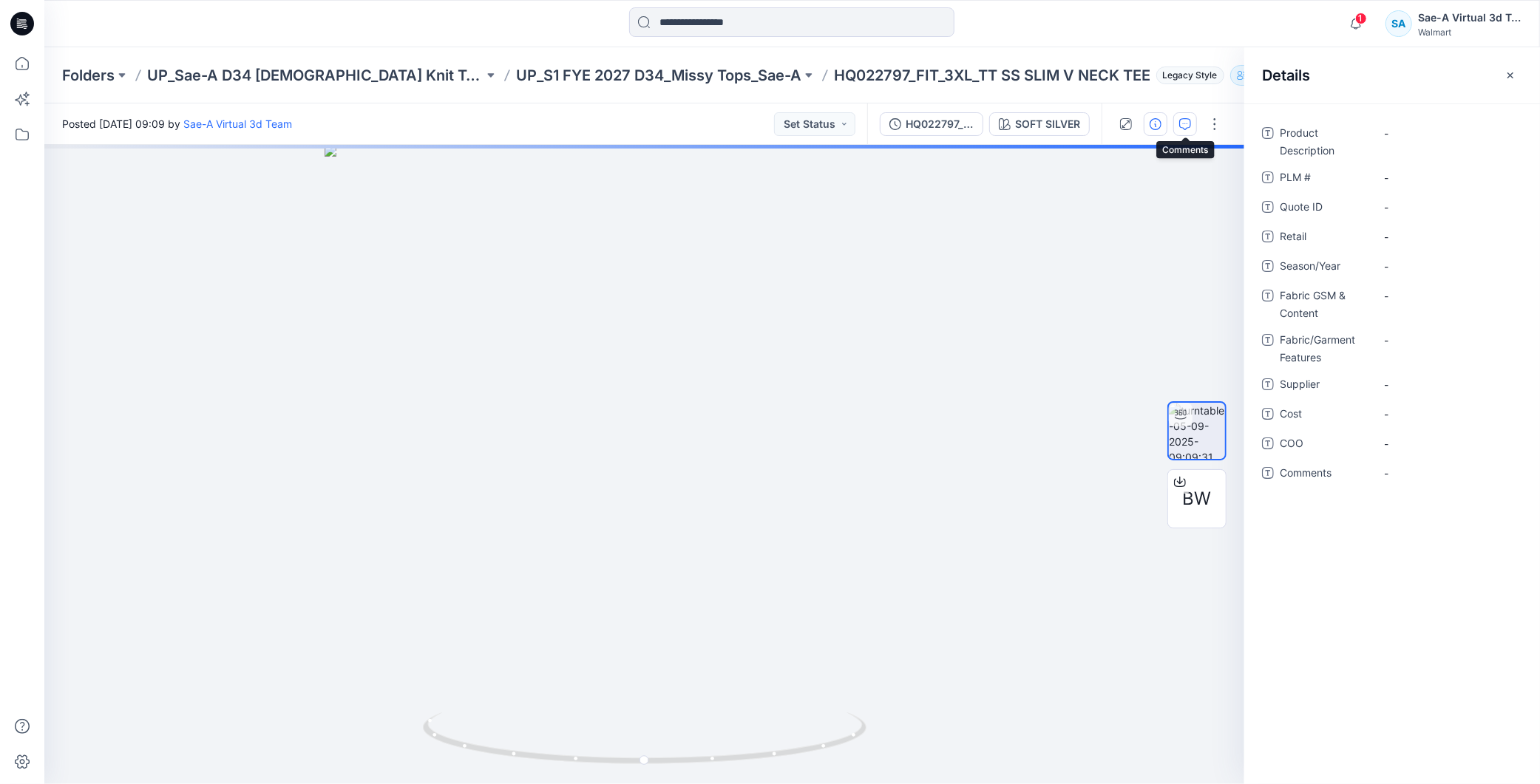
click at [1185, 127] on icon "button" at bounding box center [1185, 124] width 12 height 12
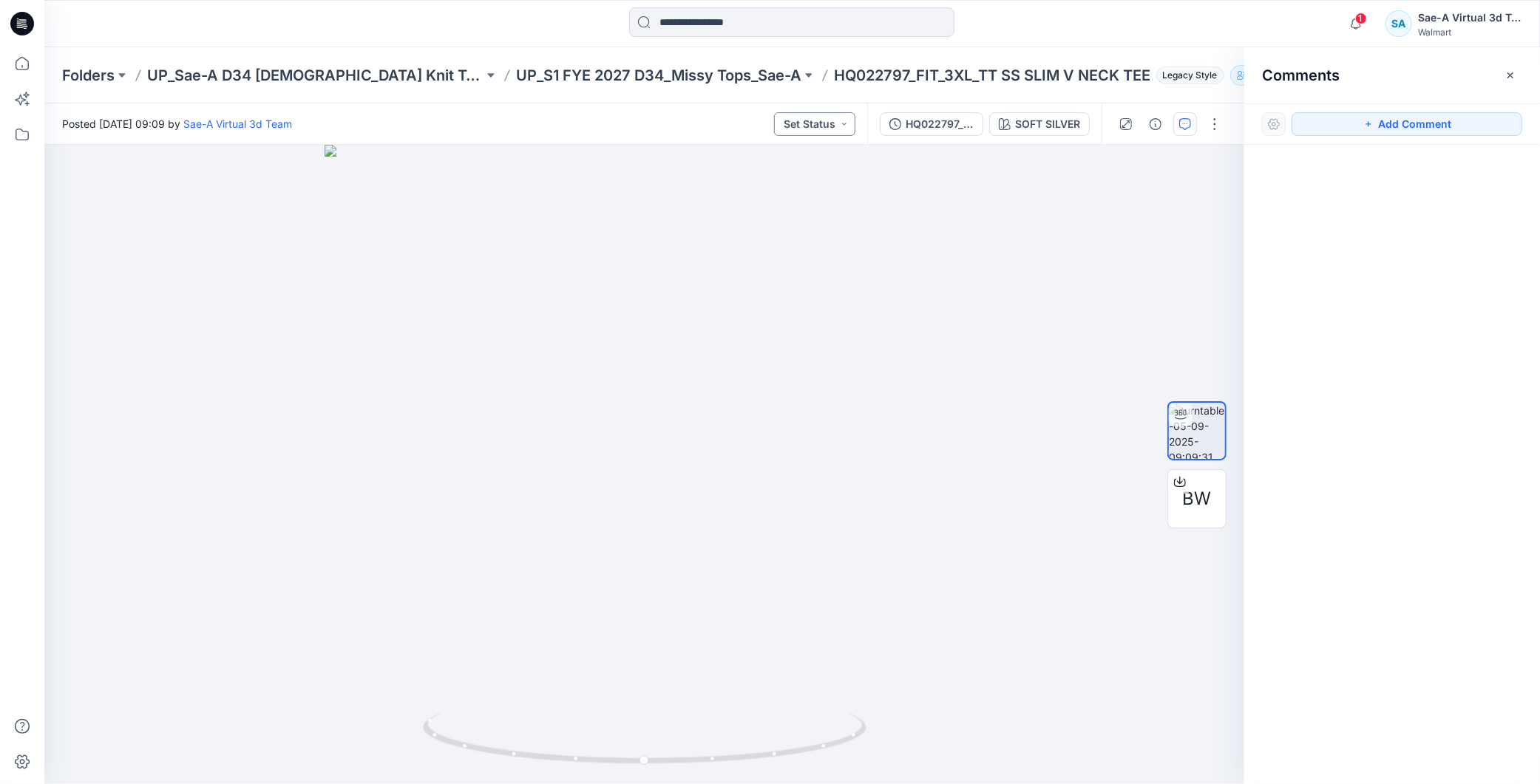
drag, startPoint x: 1441, startPoint y: 120, endPoint x: 829, endPoint y: 129, distance: 612.1
click at [1441, 120] on button "Add Comment" at bounding box center [1407, 124] width 231 height 23
click at [218, 205] on div "1" at bounding box center [644, 465] width 1200 height 640
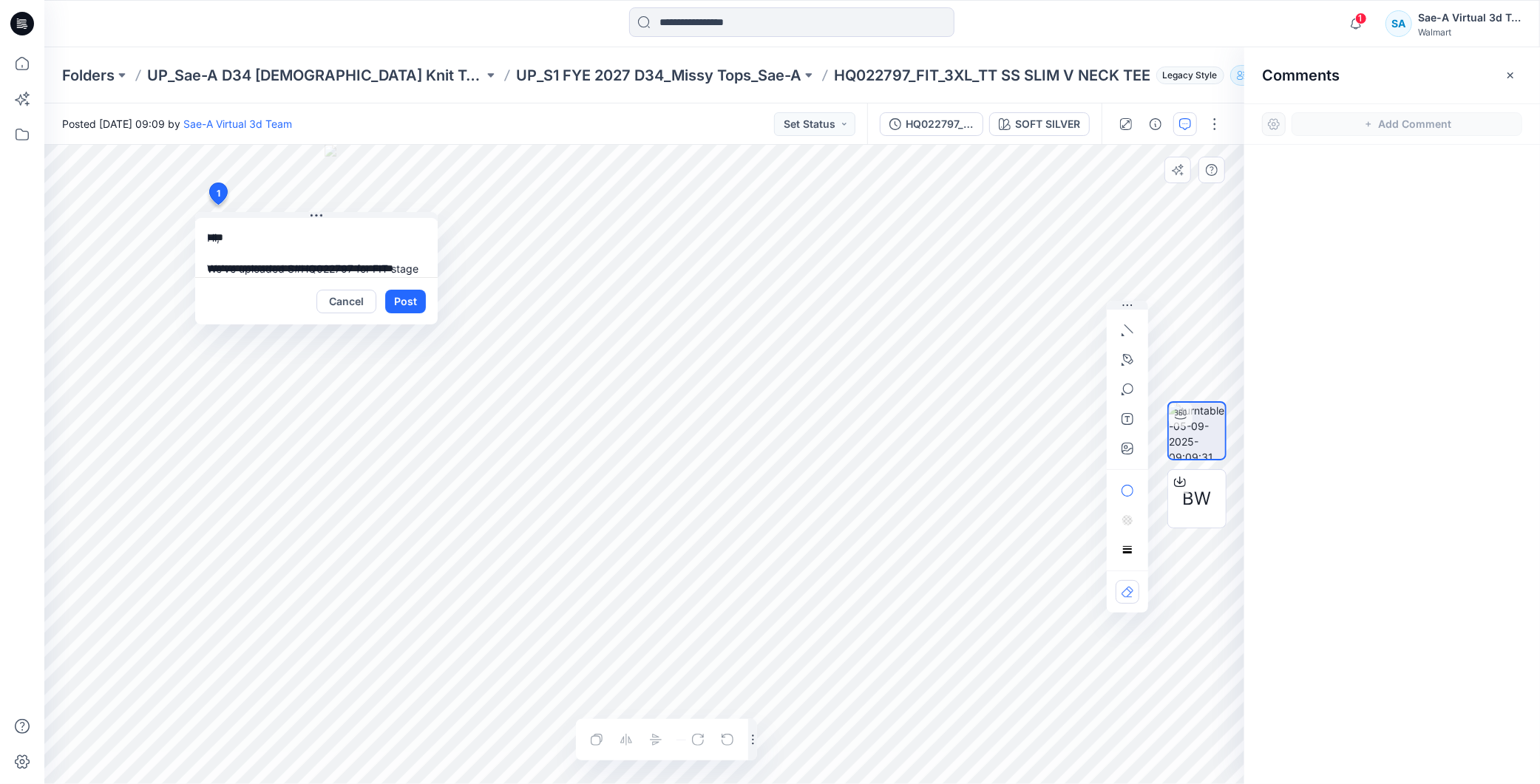
scroll to position [73, 0]
click at [304, 256] on textarea "**********" at bounding box center [316, 247] width 243 height 59
type textarea "**********"
click at [395, 301] on button "Post" at bounding box center [405, 301] width 41 height 23
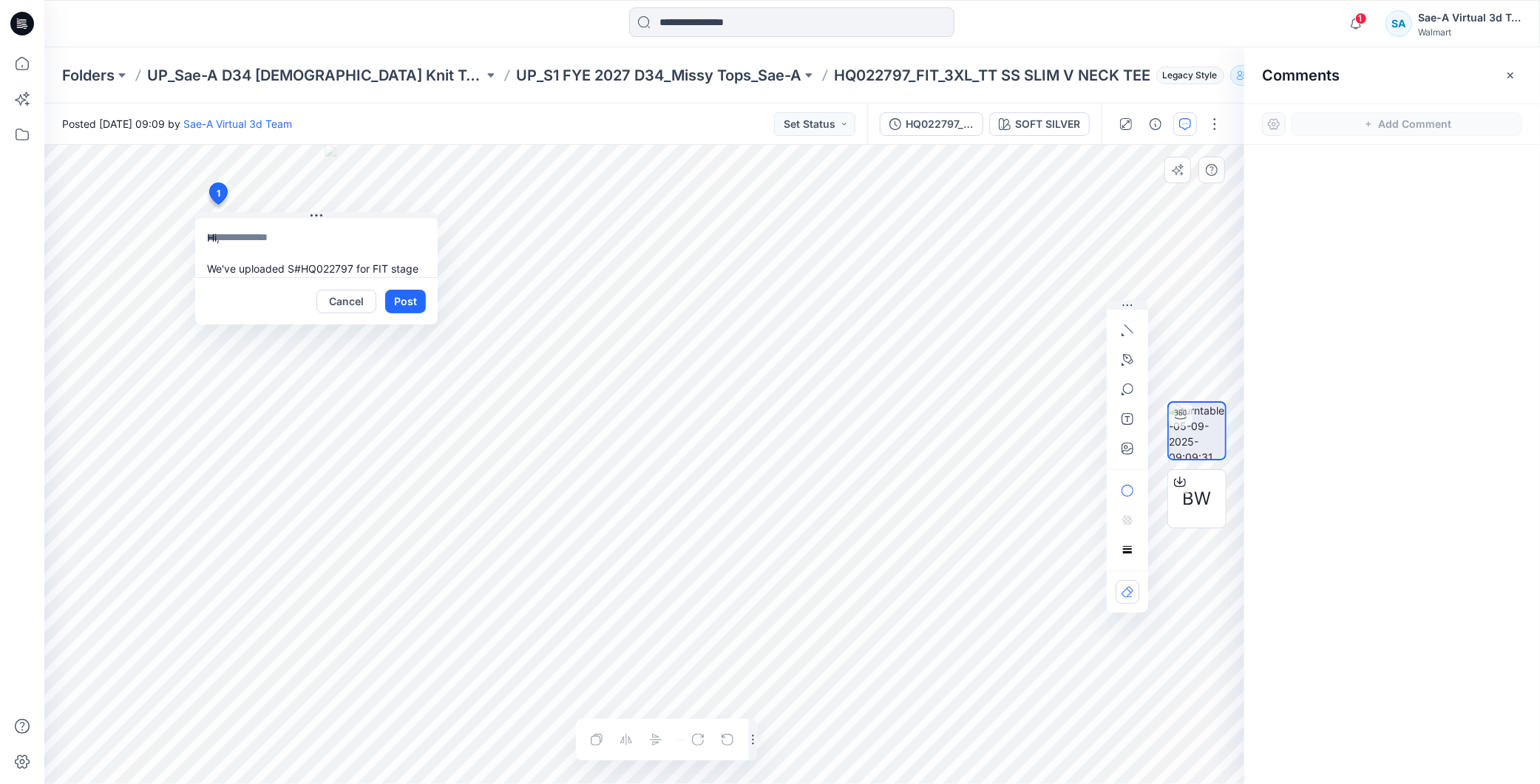
scroll to position [0, 0]
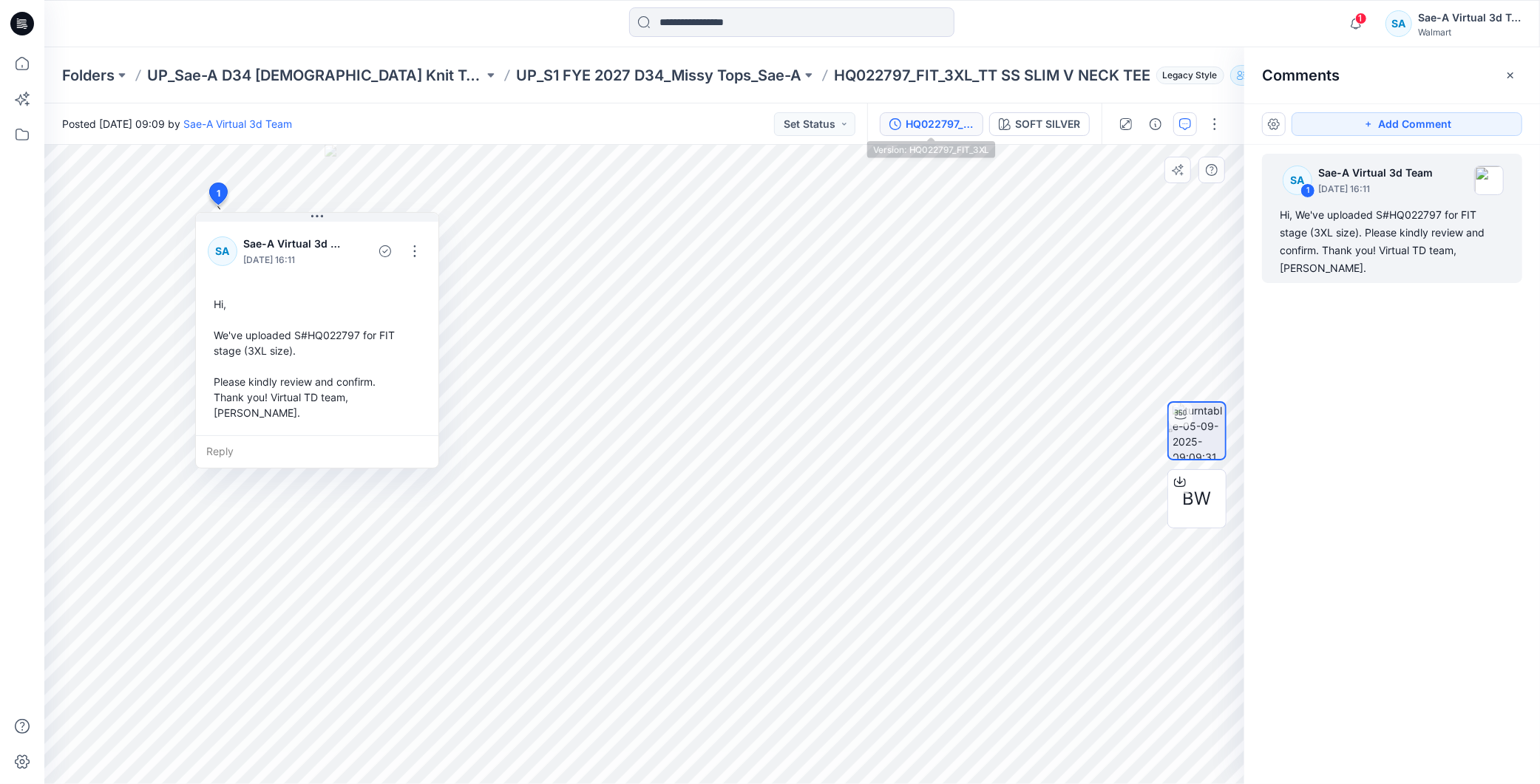
click at [934, 129] on div "HQ022797_FIT_3XL" at bounding box center [940, 123] width 68 height 16
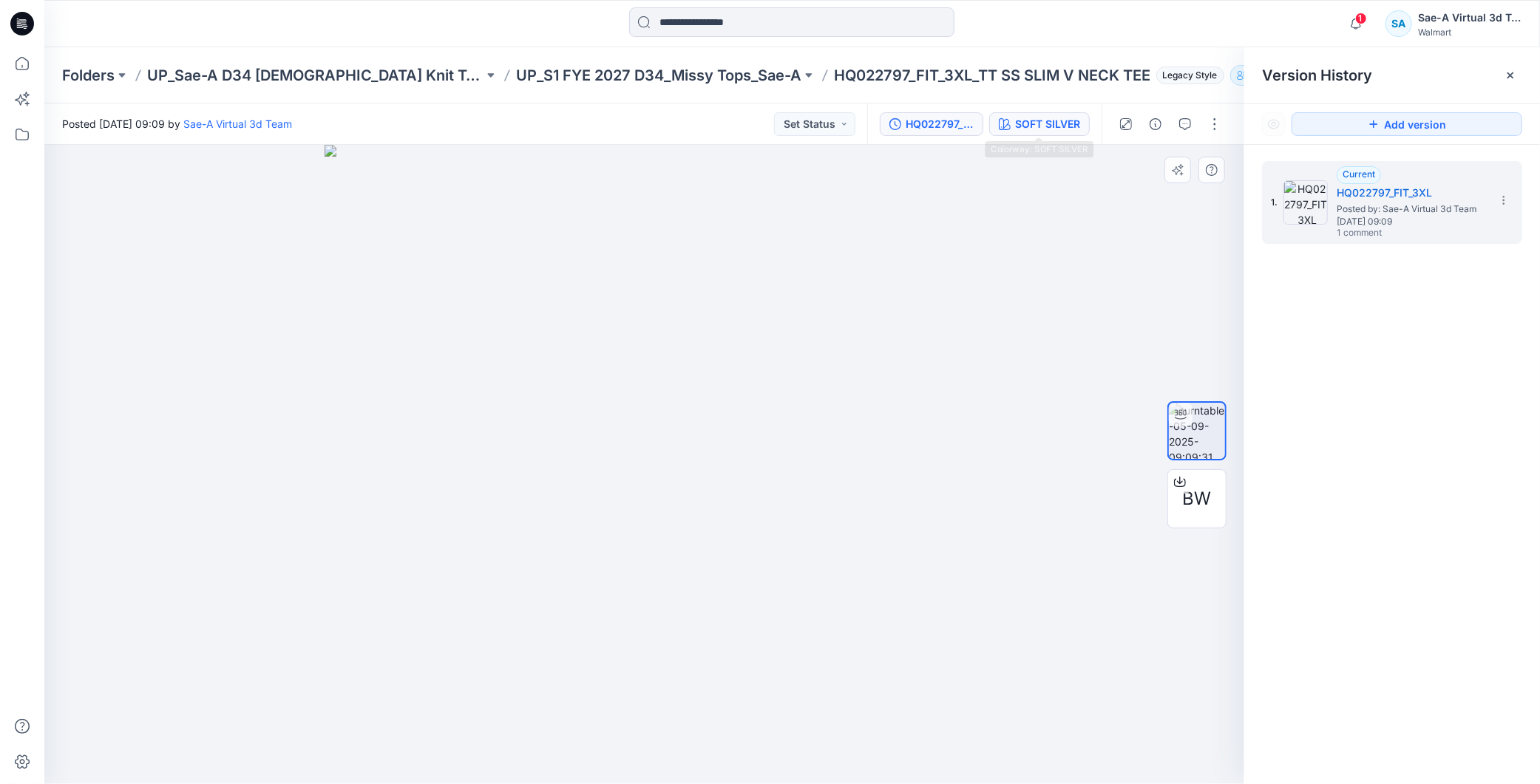
click at [1051, 127] on div "SOFT SILVER" at bounding box center [1048, 123] width 65 height 16
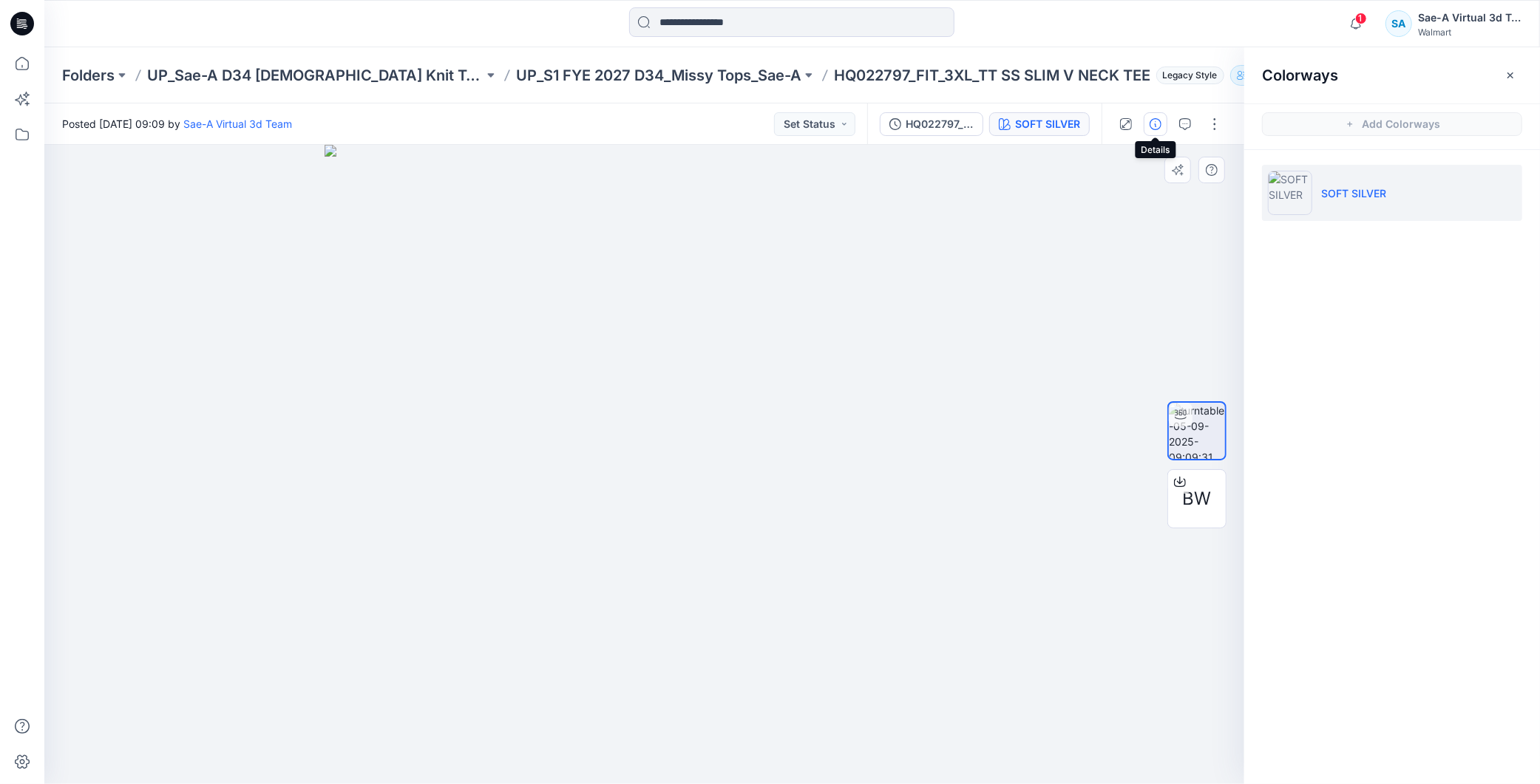
click at [1159, 119] on icon "button" at bounding box center [1155, 124] width 12 height 12
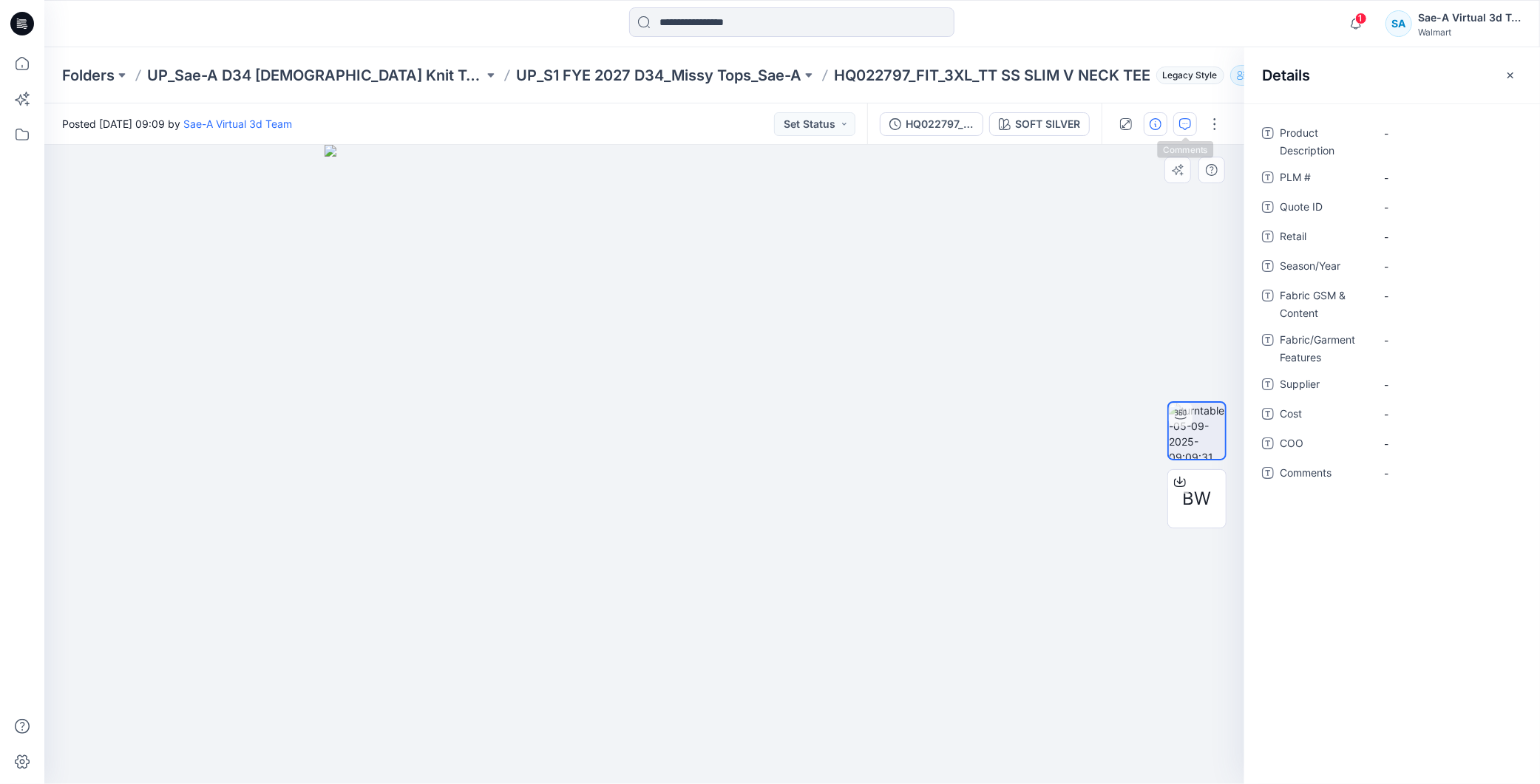
click at [1185, 123] on icon "button" at bounding box center [1185, 124] width 12 height 12
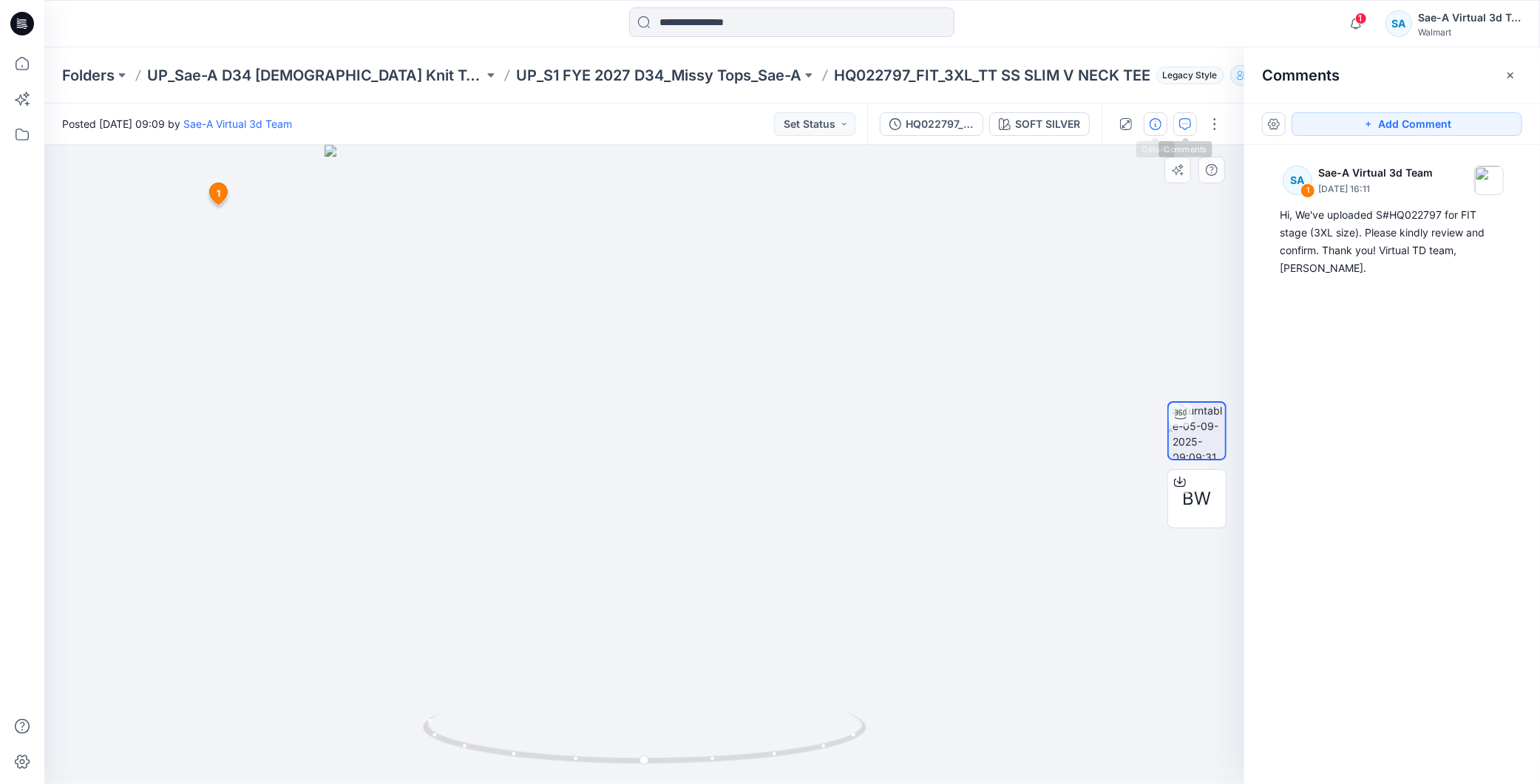
click at [1166, 122] on button "button" at bounding box center [1155, 124] width 23 height 23
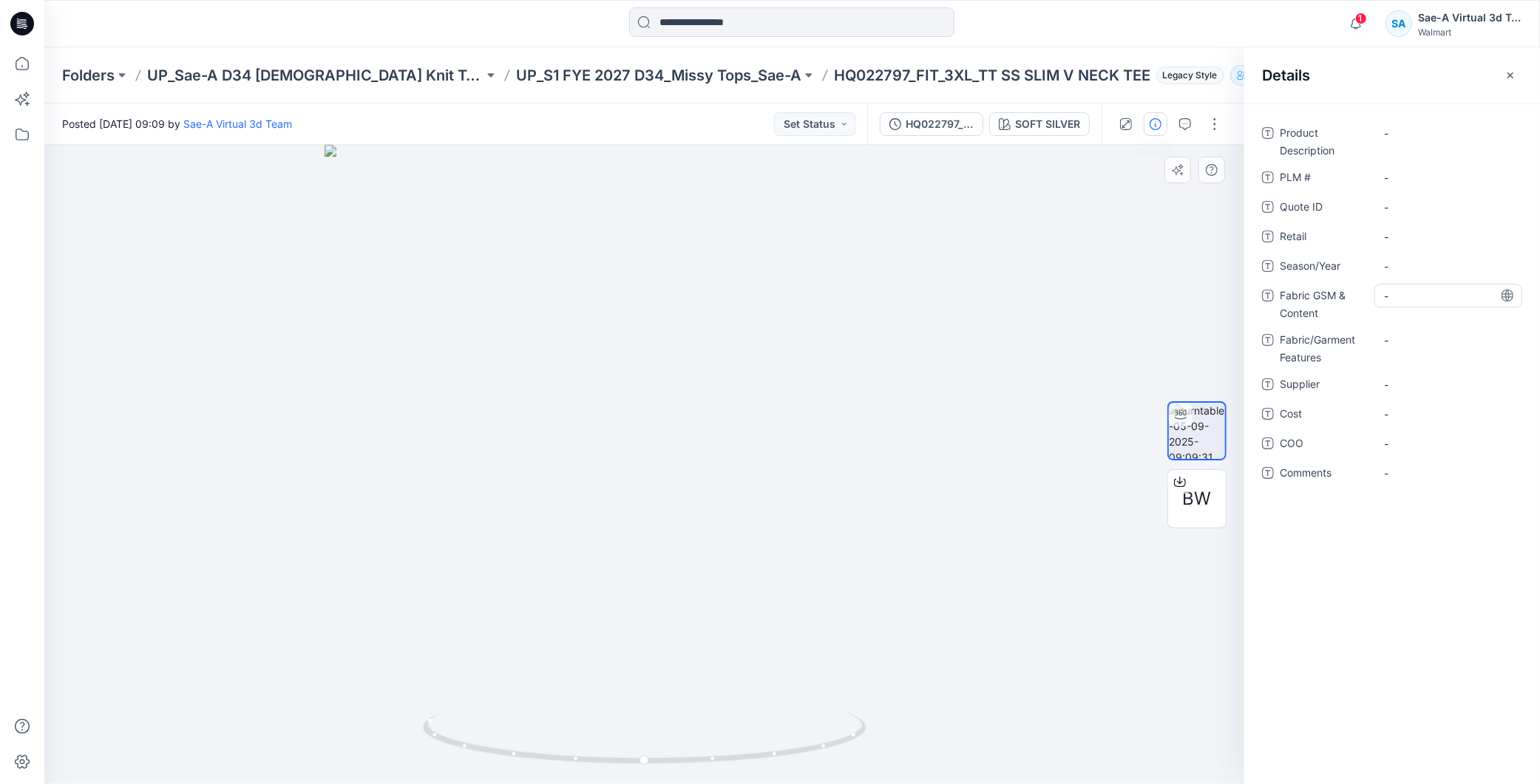
click at [1414, 297] on Content "-" at bounding box center [1448, 296] width 128 height 16
type textarea "**********"
click at [1405, 331] on div "**********" at bounding box center [1392, 311] width 260 height 381
drag, startPoint x: 1432, startPoint y: 322, endPoint x: 1396, endPoint y: 320, distance: 36.1
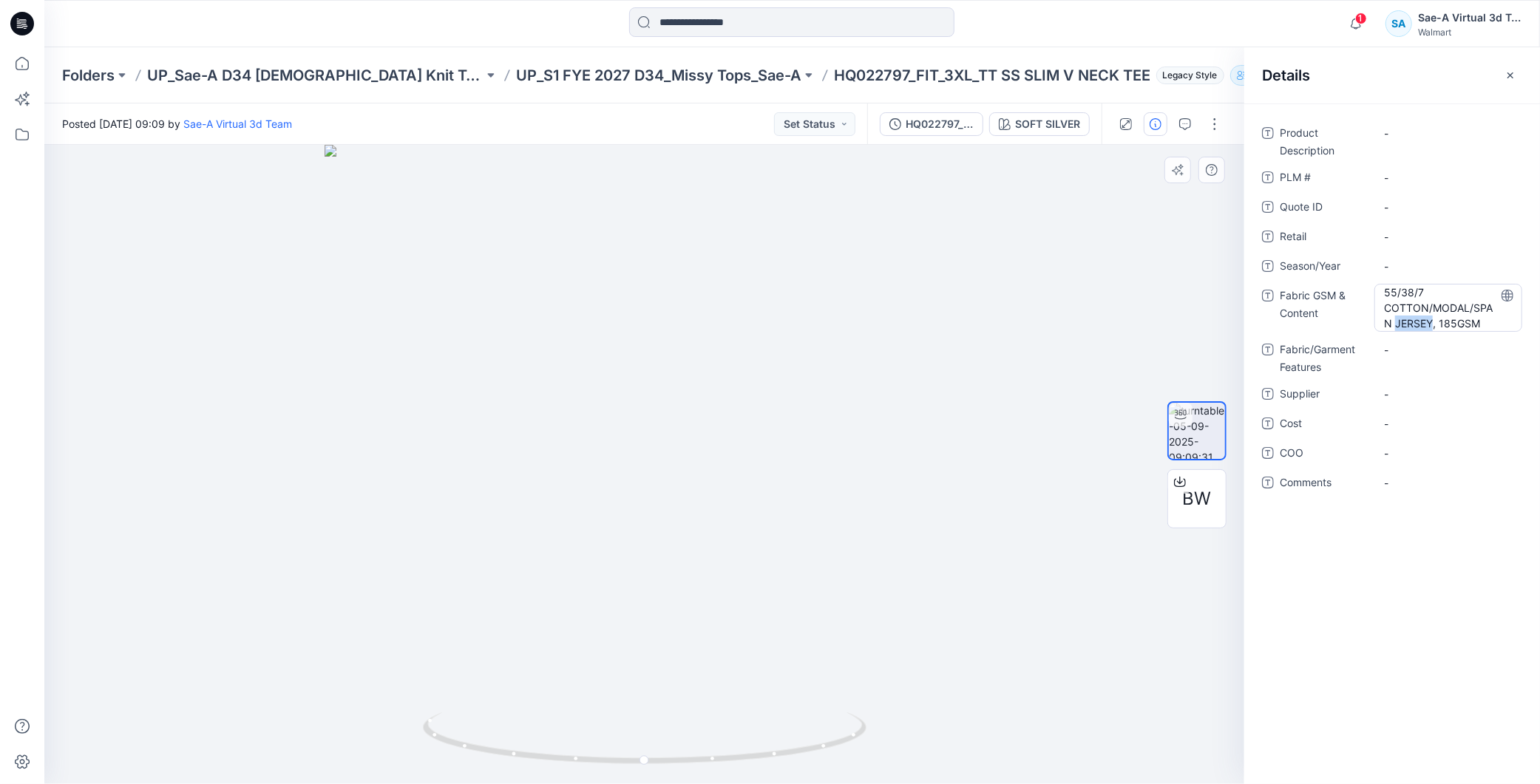
click at [1396, 320] on Content "55/38/7 COTTON/MODAL/SPAN JERSEY, 185GSM" at bounding box center [1448, 308] width 128 height 47
drag, startPoint x: 1440, startPoint y: 324, endPoint x: 1406, endPoint y: 321, distance: 34.1
click at [1403, 321] on textarea "**********" at bounding box center [1448, 307] width 148 height 47
click at [1435, 320] on textarea "**********" at bounding box center [1448, 307] width 148 height 47
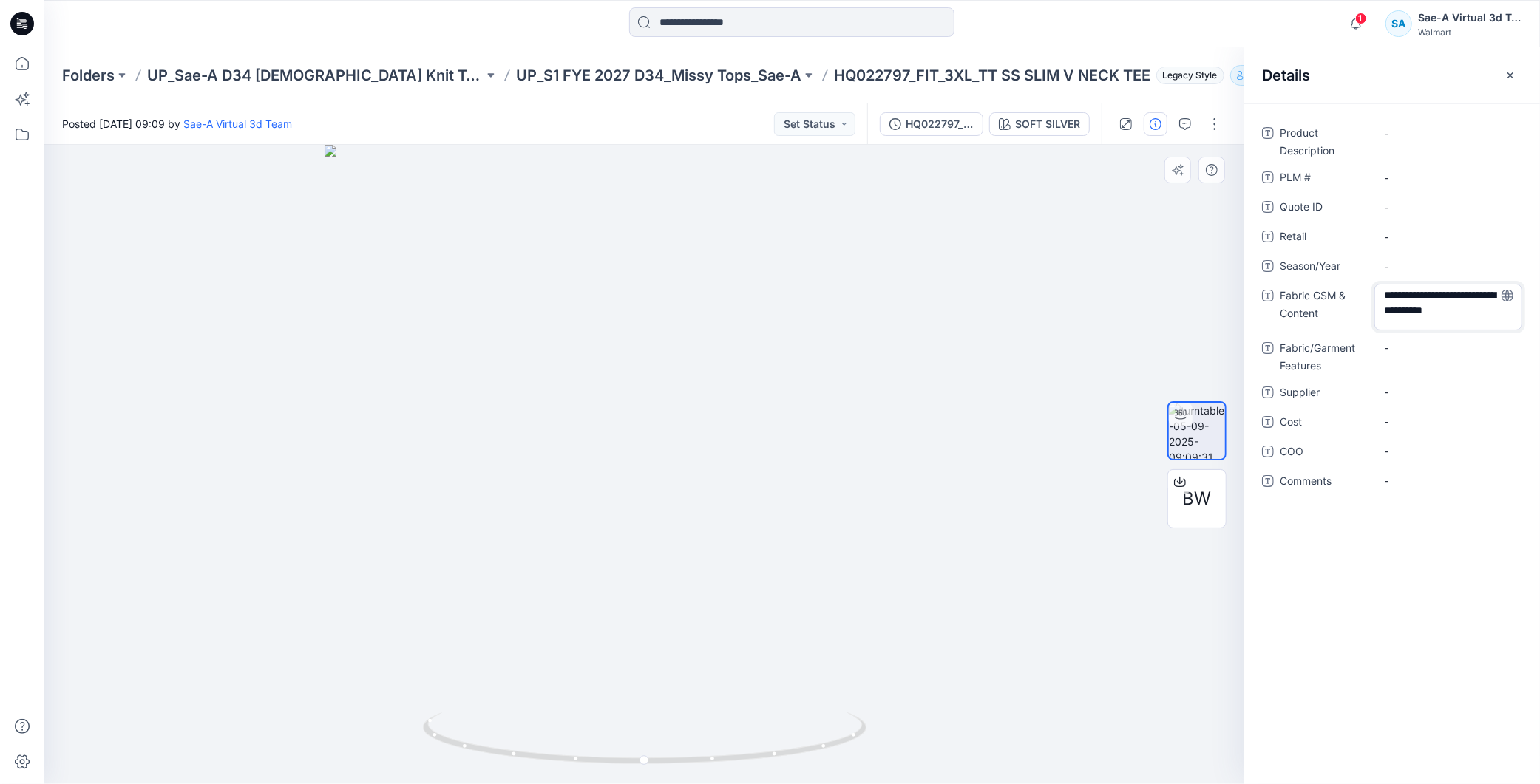
click at [1432, 320] on textarea "**********" at bounding box center [1448, 307] width 148 height 47
type textarea "**********"
click at [1396, 349] on Features "-" at bounding box center [1448, 348] width 128 height 16
type textarea "******"
click at [1413, 576] on div "Product Description - PLM # - Quote ID - Retail - Season/Year - Fabric GSM & Co…" at bounding box center [1392, 444] width 296 height 681
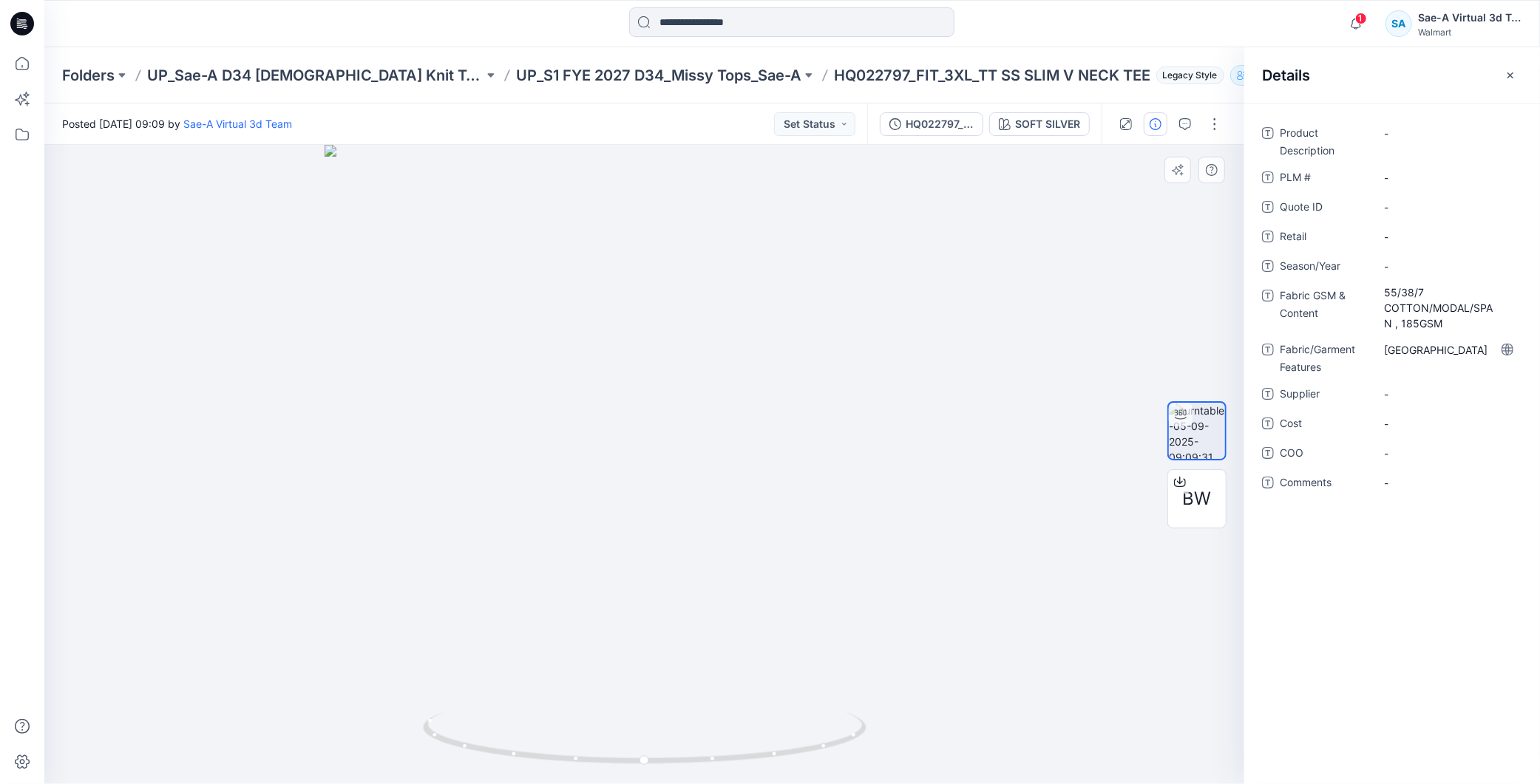
click at [1413, 576] on div "Product Description - PLM # - Quote ID - Retail - Season/Year - Fabric GSM & Co…" at bounding box center [1392, 444] width 296 height 681
click at [1422, 398] on span "-" at bounding box center [1448, 395] width 128 height 16
type textarea "*"
type textarea "****"
click at [1405, 426] on span "-" at bounding box center [1448, 424] width 128 height 16
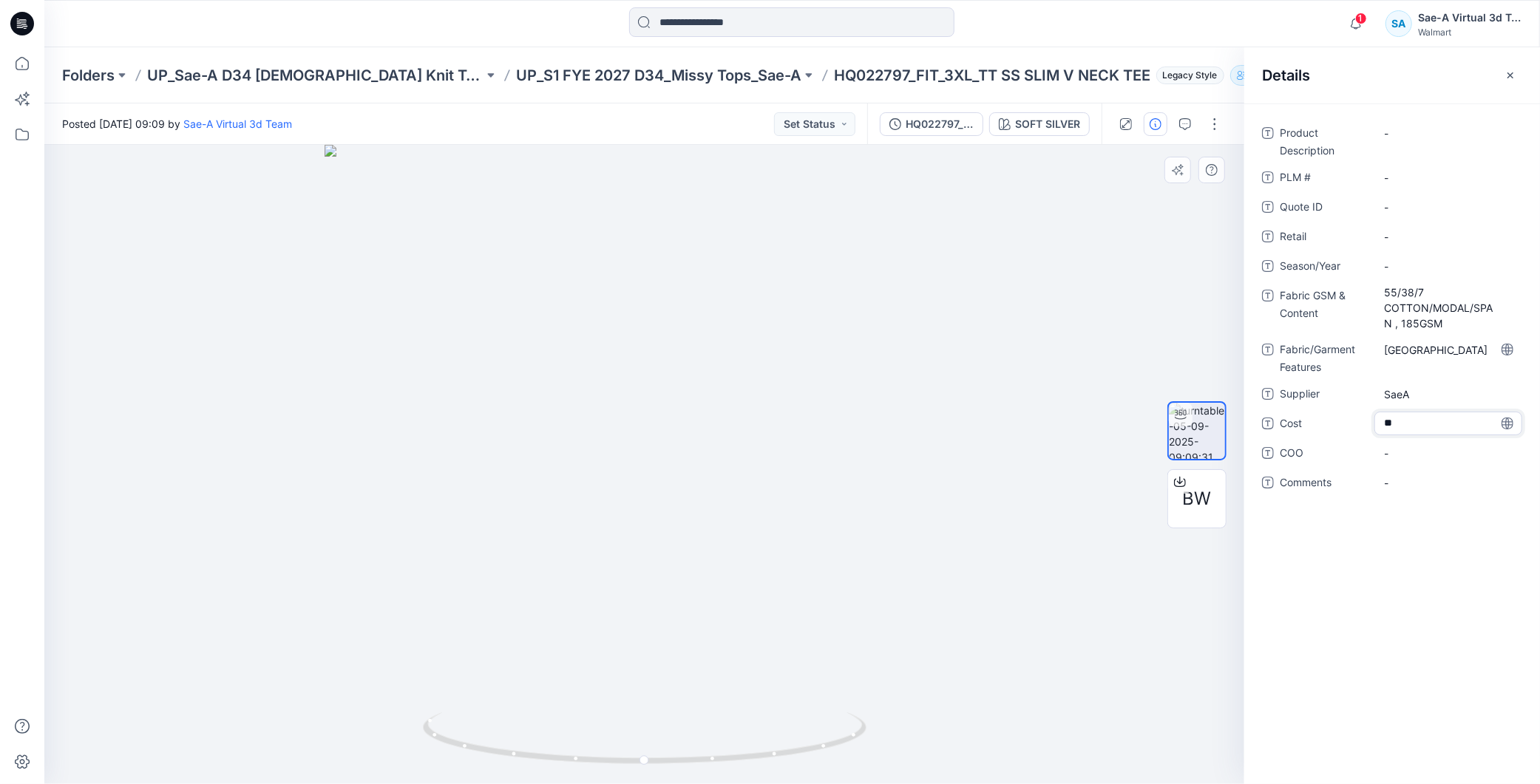
type textarea "***"
click at [1415, 595] on div "Product Description - PLM # - Quote ID - Retail - Season/Year - Fabric GSM & Co…" at bounding box center [1392, 444] width 296 height 681
click at [1432, 131] on Description "-" at bounding box center [1448, 133] width 128 height 16
drag, startPoint x: 1413, startPoint y: 620, endPoint x: 1527, endPoint y: 504, distance: 162.6
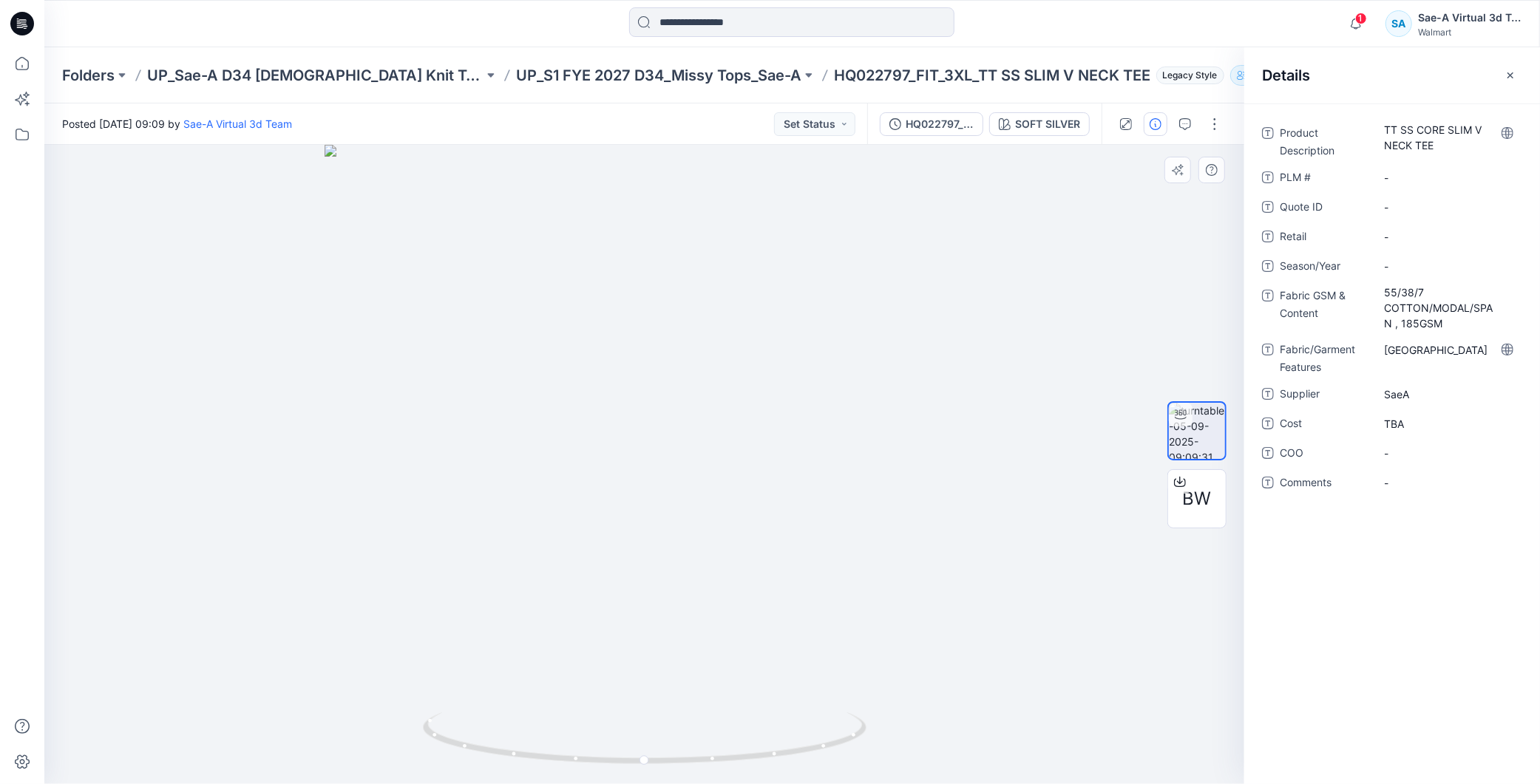
click at [1411, 619] on div "Product Description TT SS CORE SLIM V NECK TEE PLM # - Quote ID - Retail - Seas…" at bounding box center [1392, 444] width 296 height 681
click at [1415, 171] on \ "-" at bounding box center [1448, 178] width 128 height 16
type textarea "********"
drag, startPoint x: 1380, startPoint y: 601, endPoint x: 1524, endPoint y: 523, distance: 163.8
click at [1378, 601] on div "Product Description TT SS CORE SLIM V NECK TEE PLM # ******** Quote ID - Retail…" at bounding box center [1392, 444] width 296 height 681
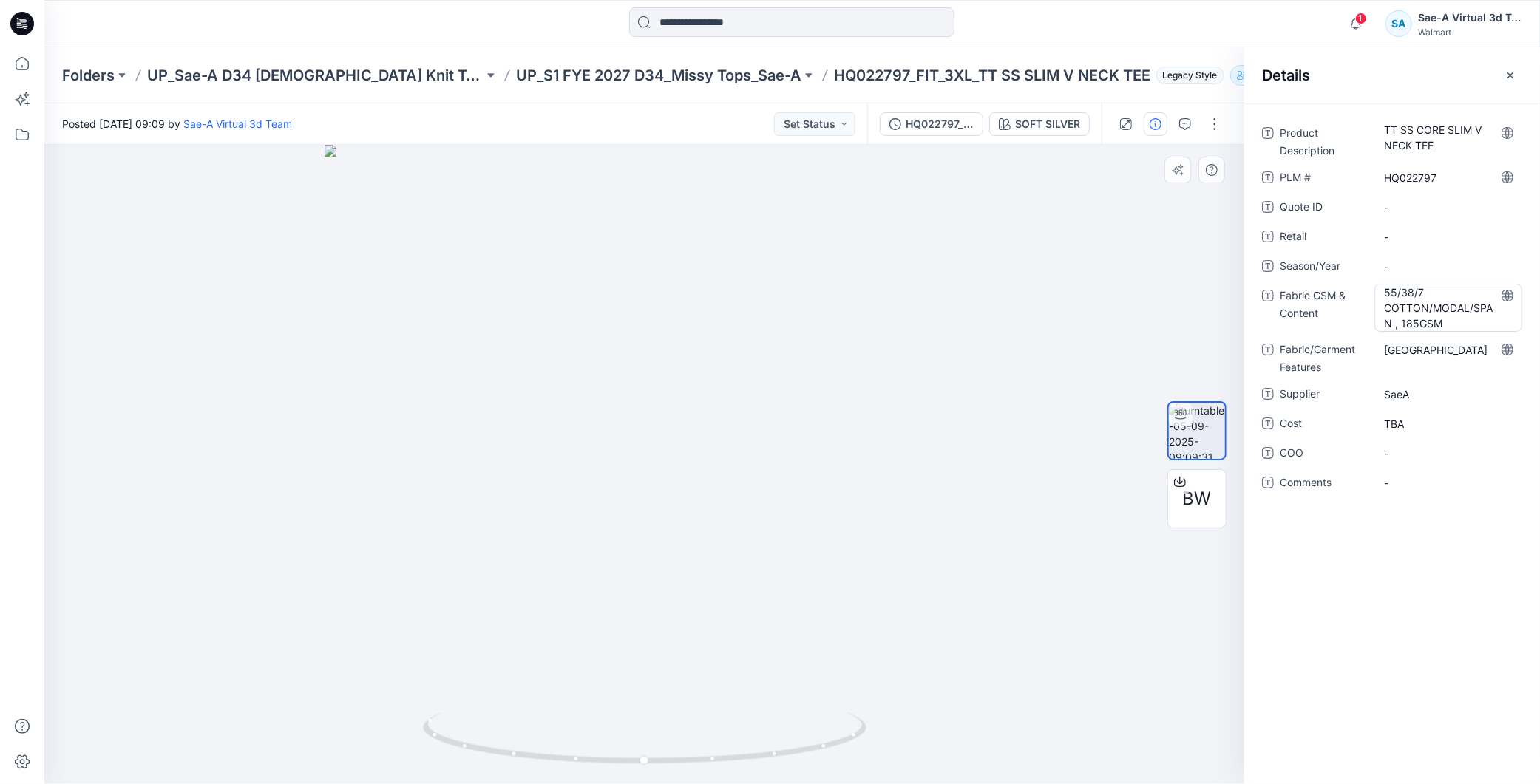
drag, startPoint x: 1407, startPoint y: 259, endPoint x: 1421, endPoint y: 304, distance: 47.1
click at [1407, 259] on span "-" at bounding box center [1448, 266] width 128 height 16
click at [1383, 576] on div "Product Description TT SS CORE SLIM V NECK TEE PLM # HQ022797 Quote ID - Retail…" at bounding box center [1392, 444] width 296 height 681
click at [1427, 322] on Content "55/38/7 COTTON/MODAL/SPAN , 185GSM" at bounding box center [1448, 308] width 128 height 47
click at [1446, 349] on Features "JERSEY" at bounding box center [1448, 349] width 128 height 16
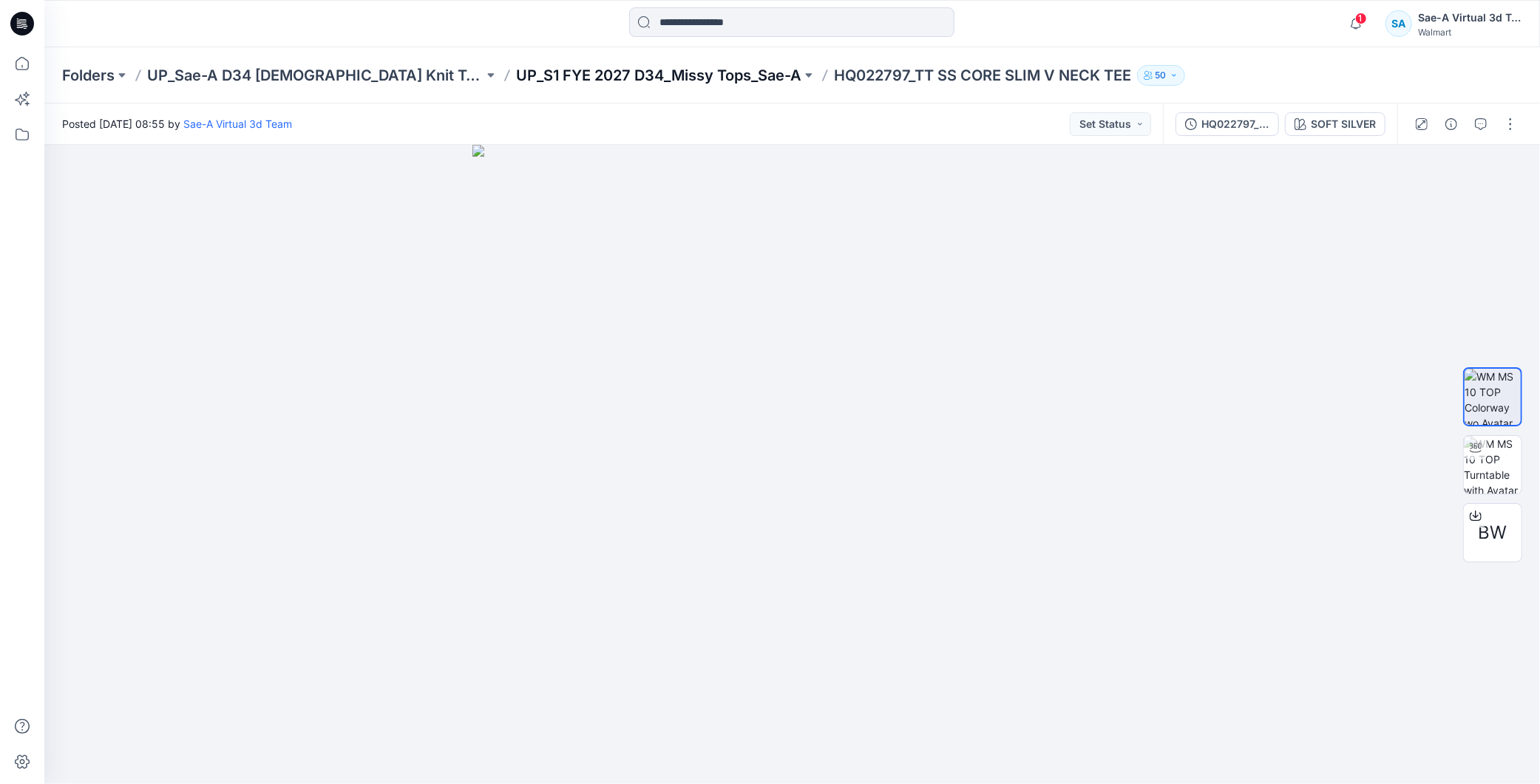
click at [661, 81] on p "UP_S1 FYE 2027 D34_Missy Tops_Sae-A" at bounding box center [659, 75] width 285 height 21
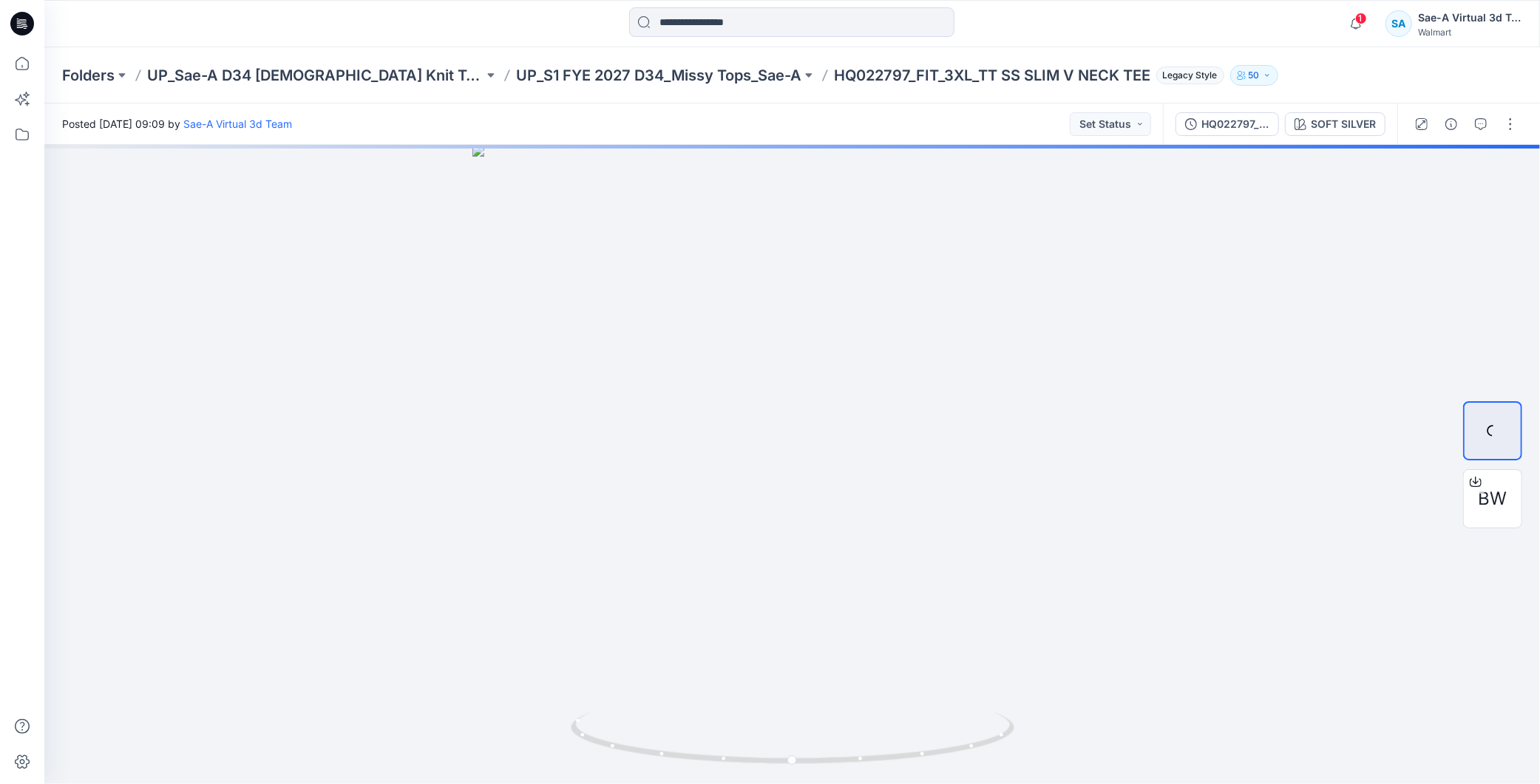
click at [1364, 18] on span "1" at bounding box center [1361, 18] width 12 height 12
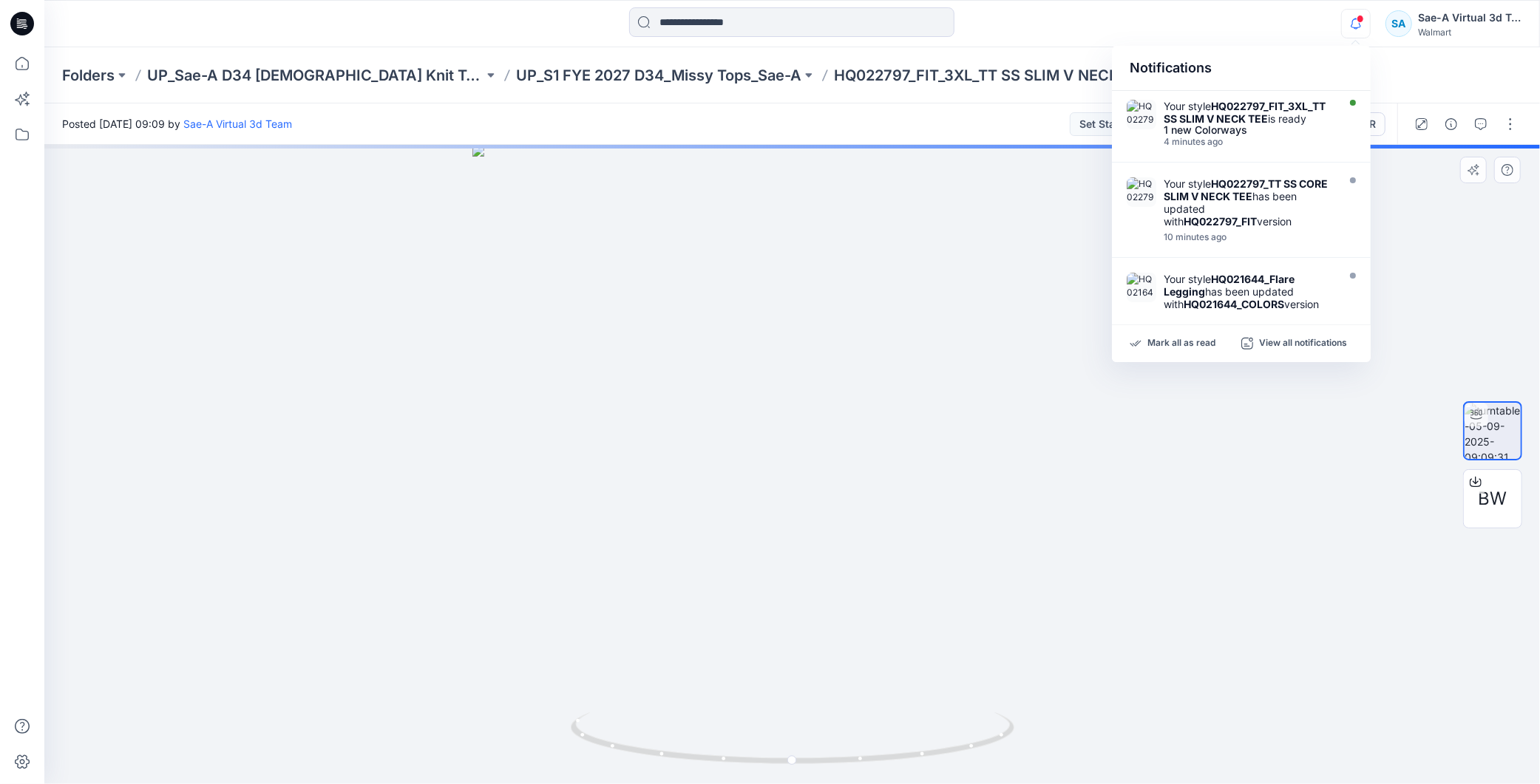
click at [1147, 638] on div at bounding box center [792, 465] width 1496 height 640
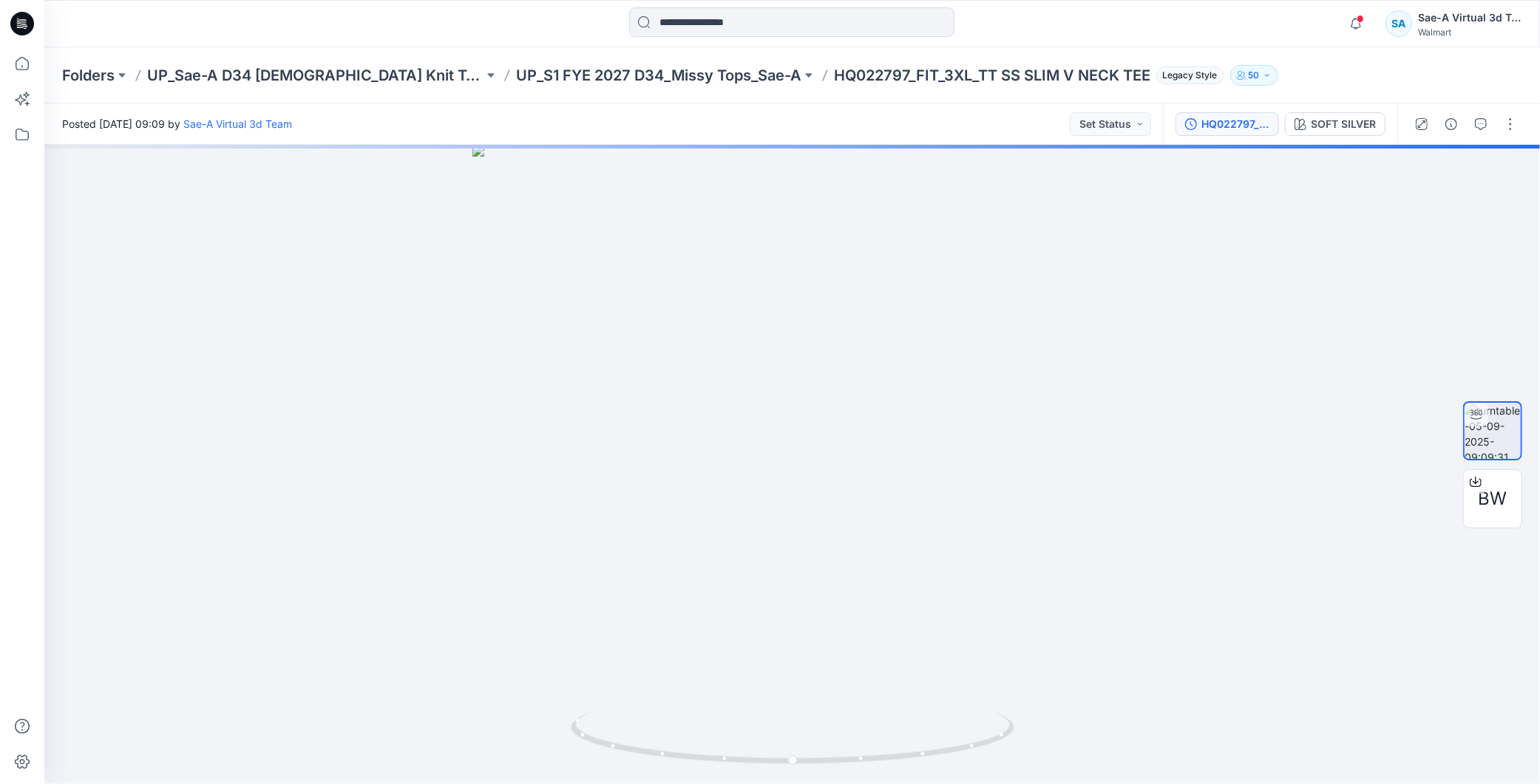
click at [1250, 127] on div "HQ022797_FIT_3XL" at bounding box center [1236, 123] width 68 height 16
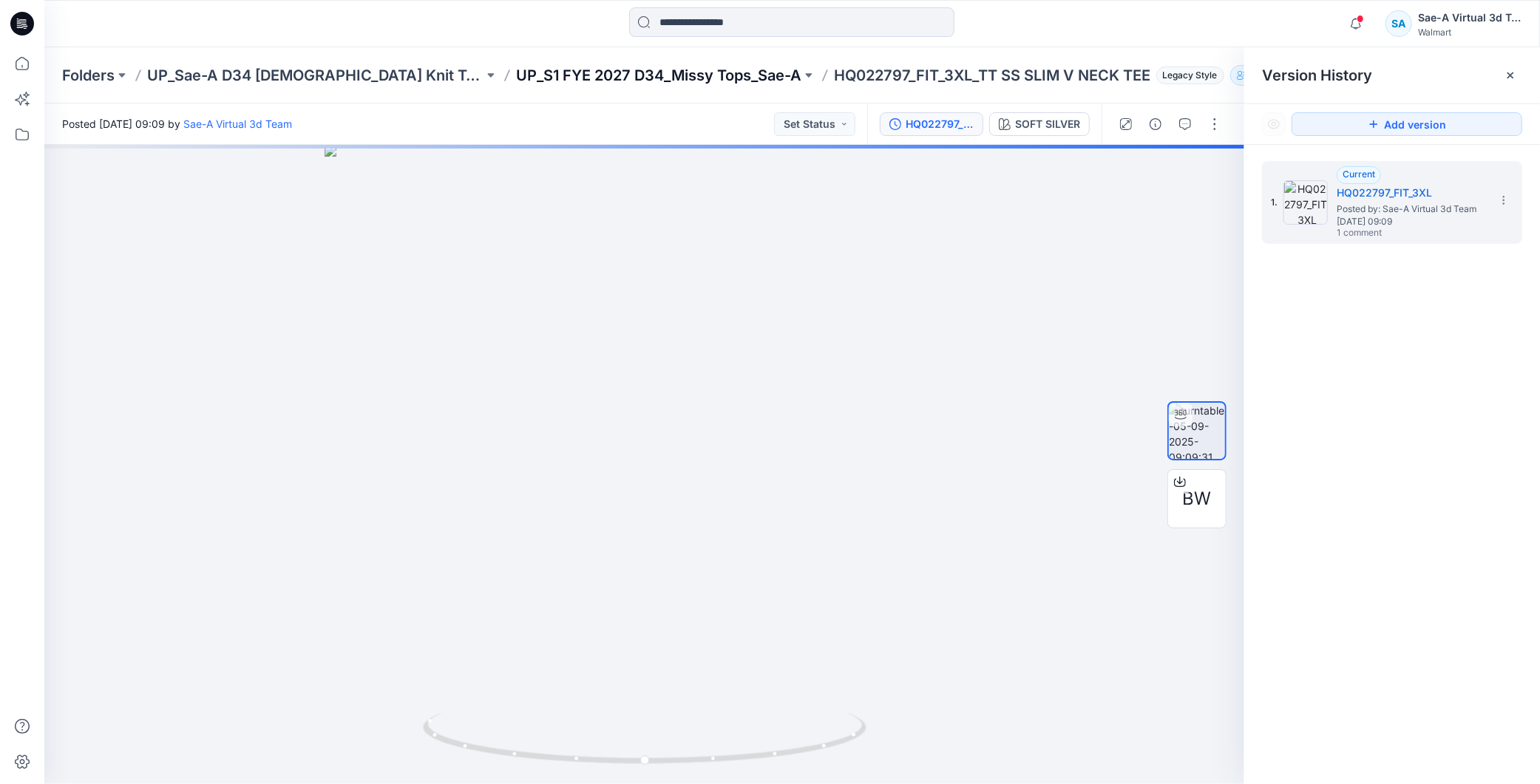
click at [582, 78] on p "UP_S1 FYE 2027 D34_Missy Tops_Sae-A" at bounding box center [659, 75] width 285 height 21
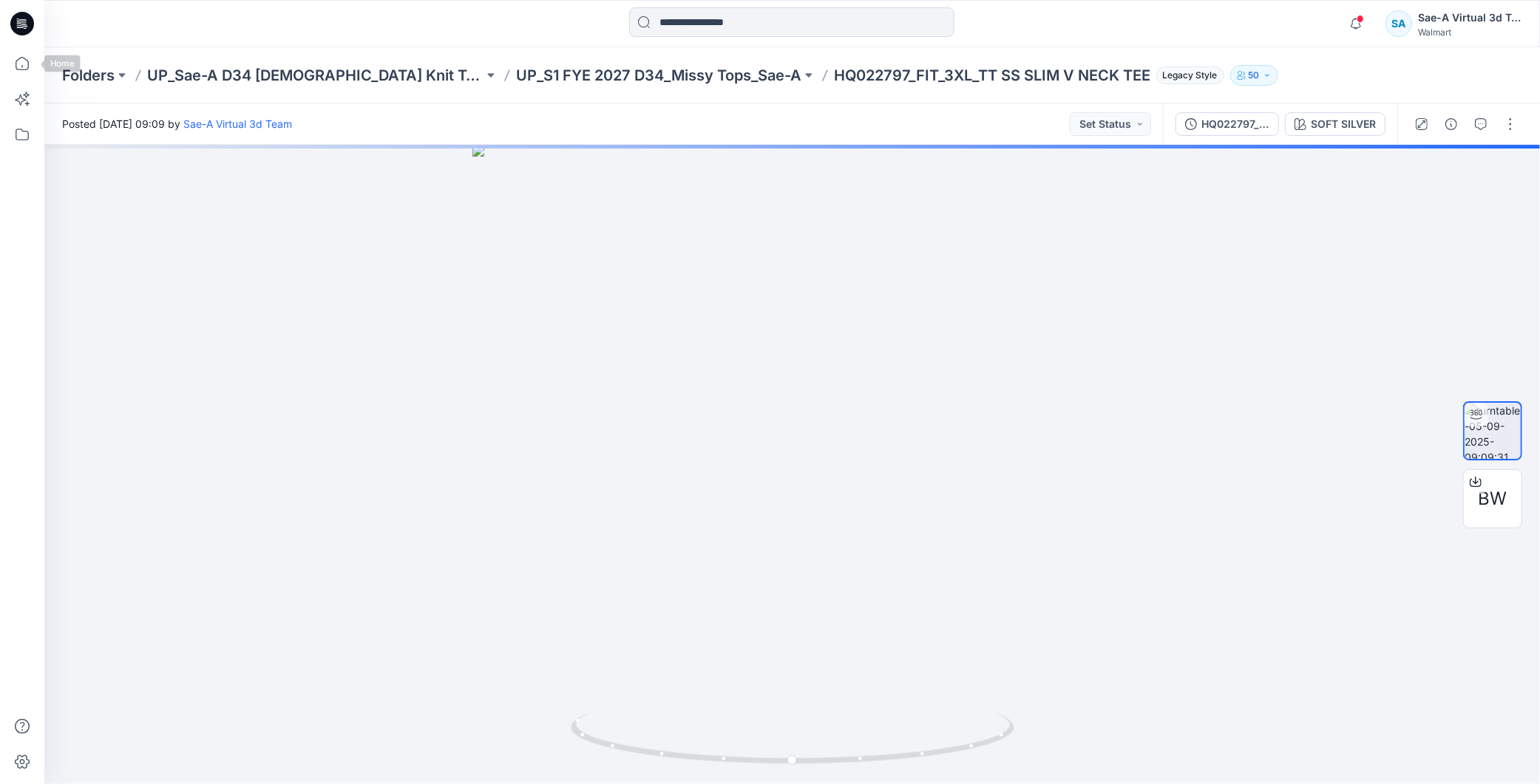
click at [16, 28] on icon at bounding box center [22, 23] width 23 height 23
